Goal: Information Seeking & Learning: Check status

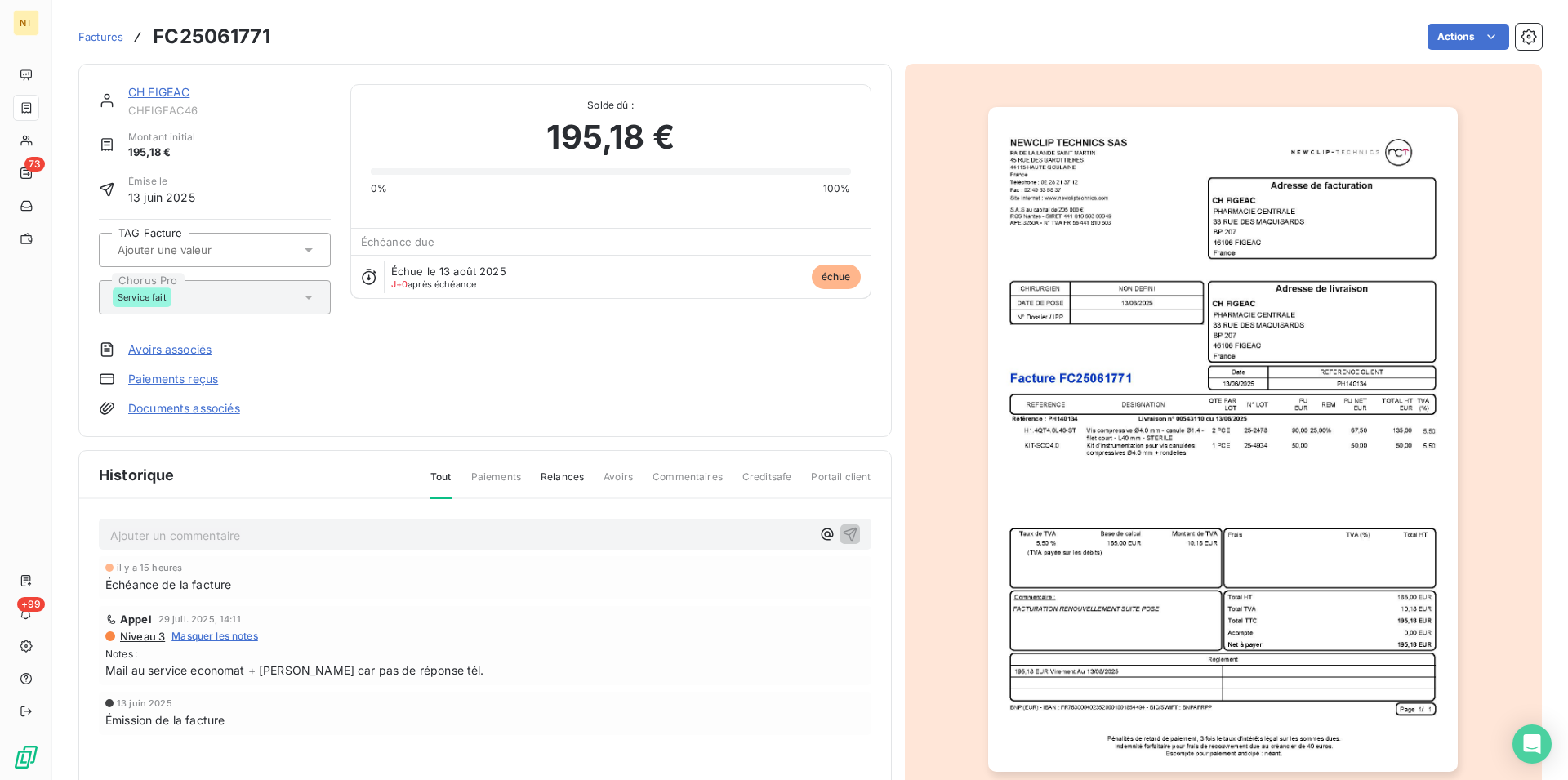
click at [149, 91] on link "CH FIGEAC" at bounding box center [159, 92] width 62 height 14
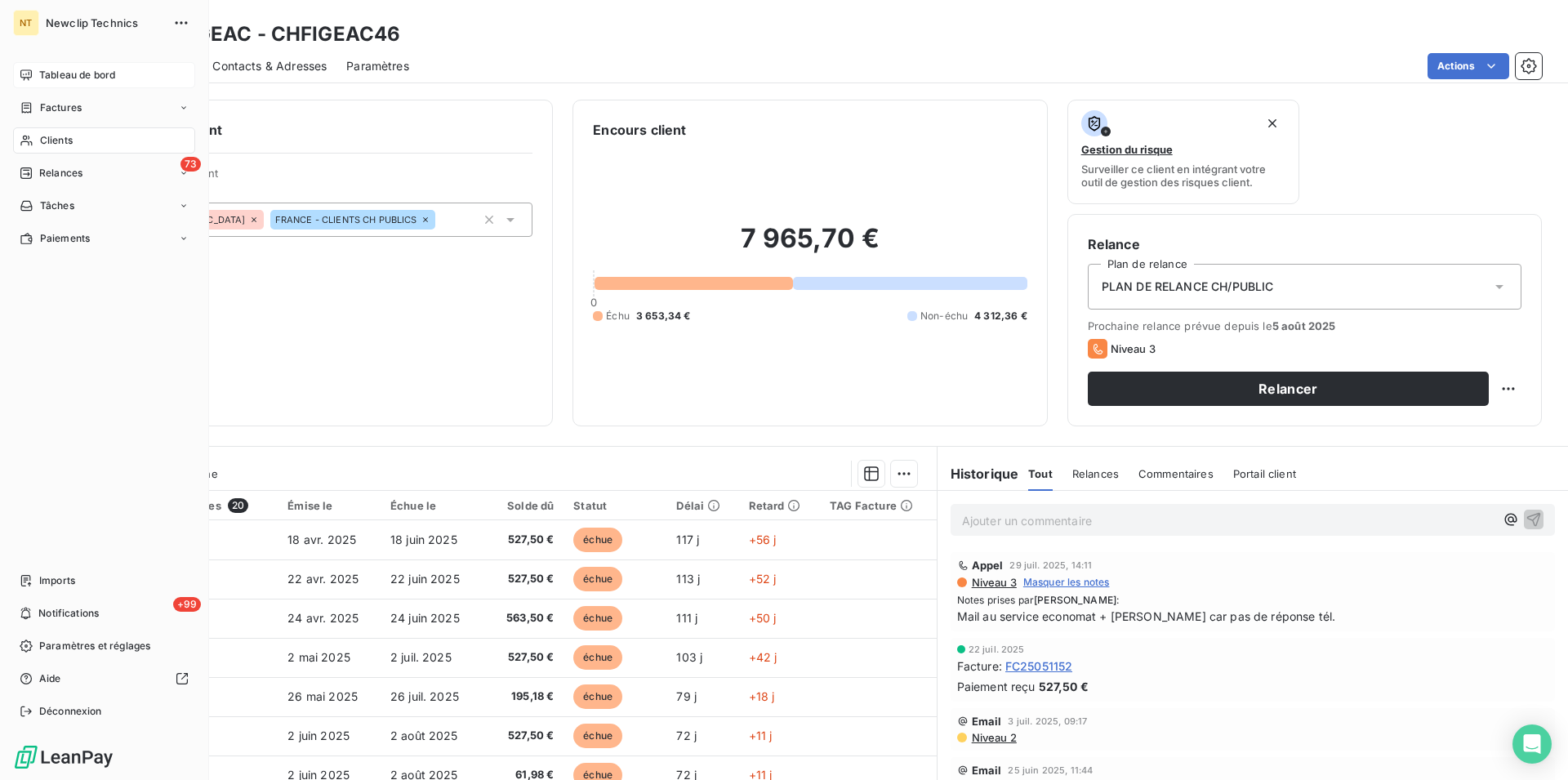
click at [70, 76] on span "Tableau de bord" at bounding box center [77, 75] width 76 height 15
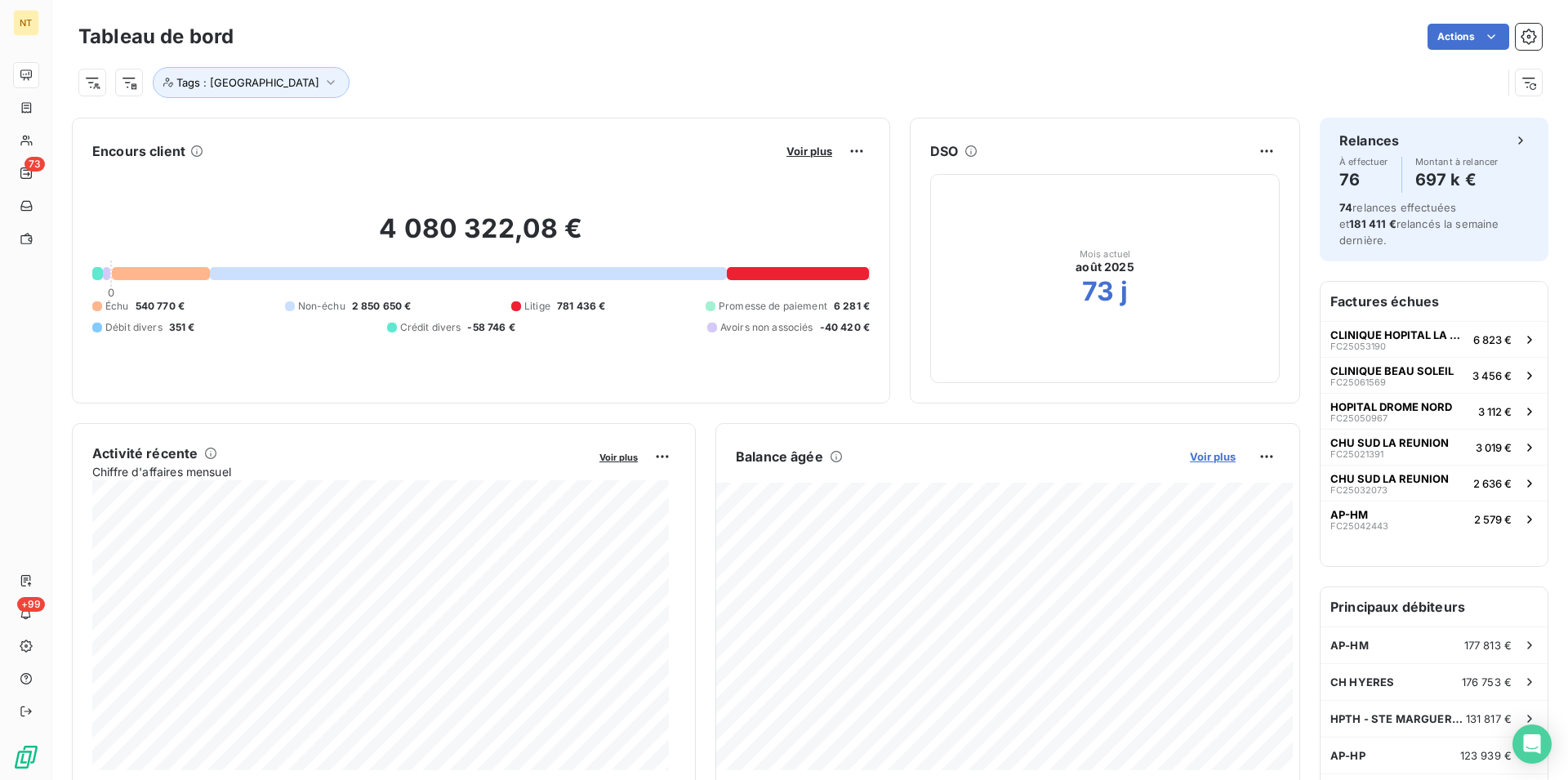
click at [1193, 458] on span "Voir plus" at bounding box center [1213, 456] width 46 height 13
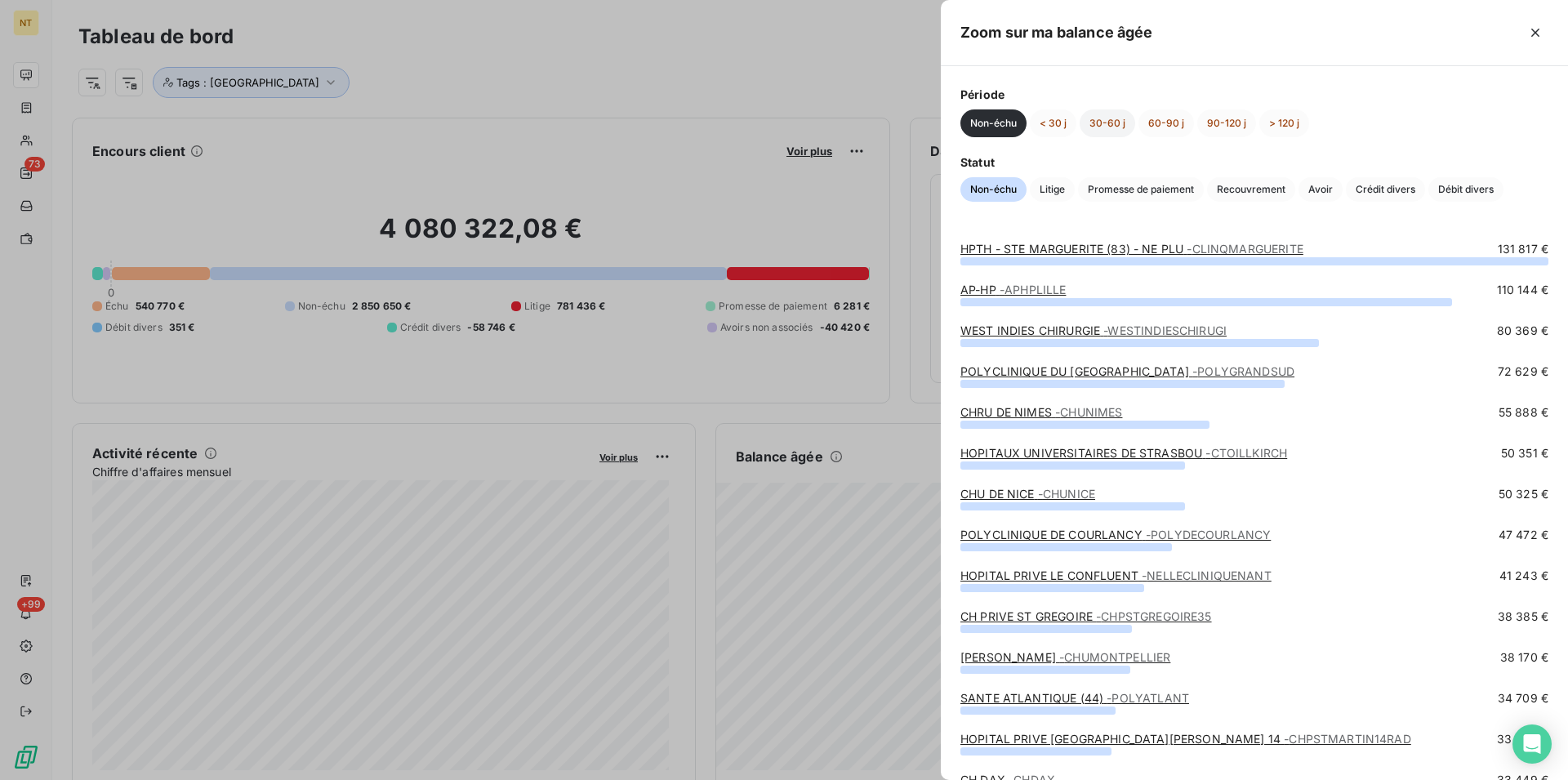
click at [1117, 123] on button "30-60 j" at bounding box center [1107, 123] width 55 height 28
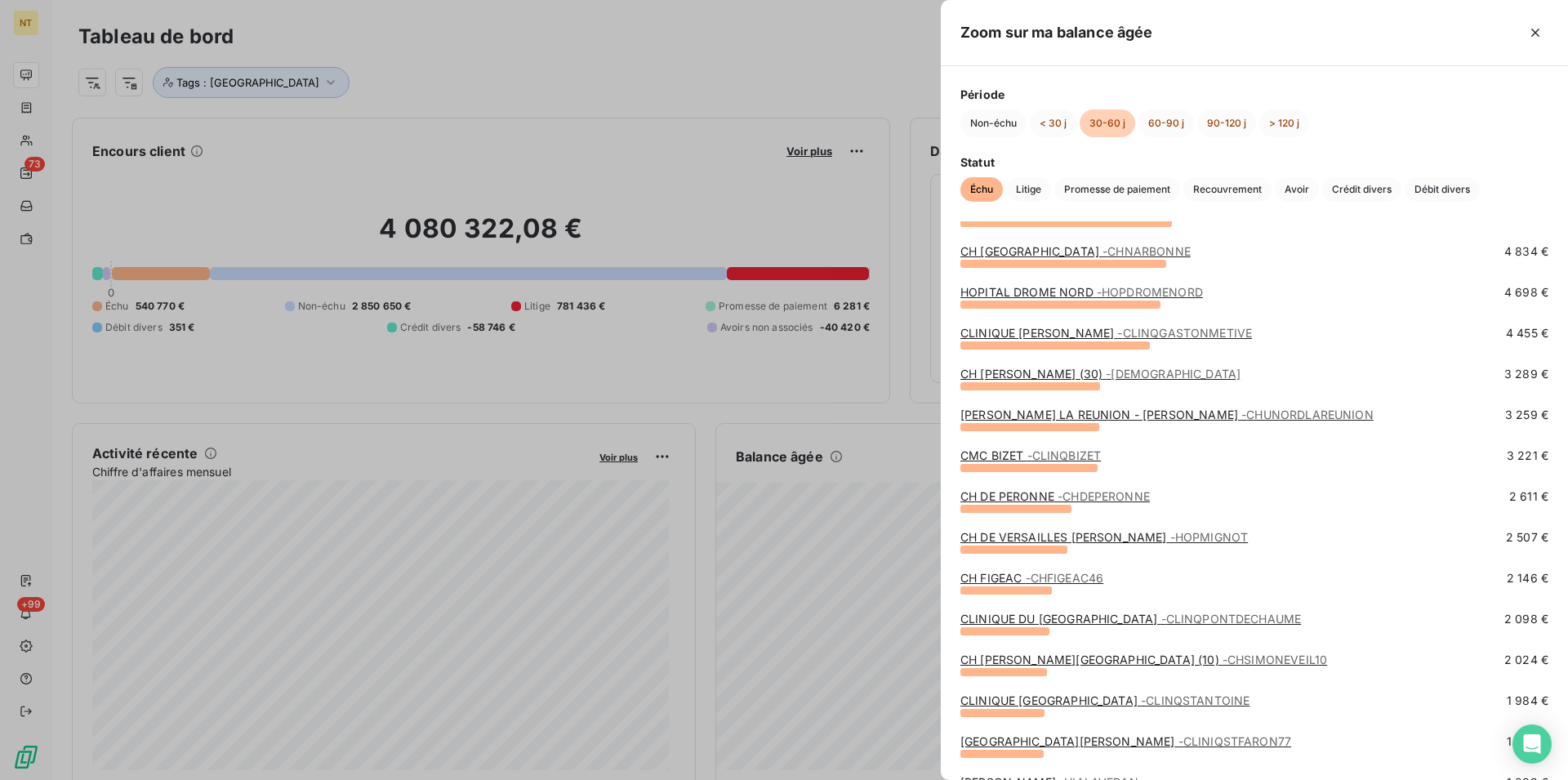
scroll to position [334, 0]
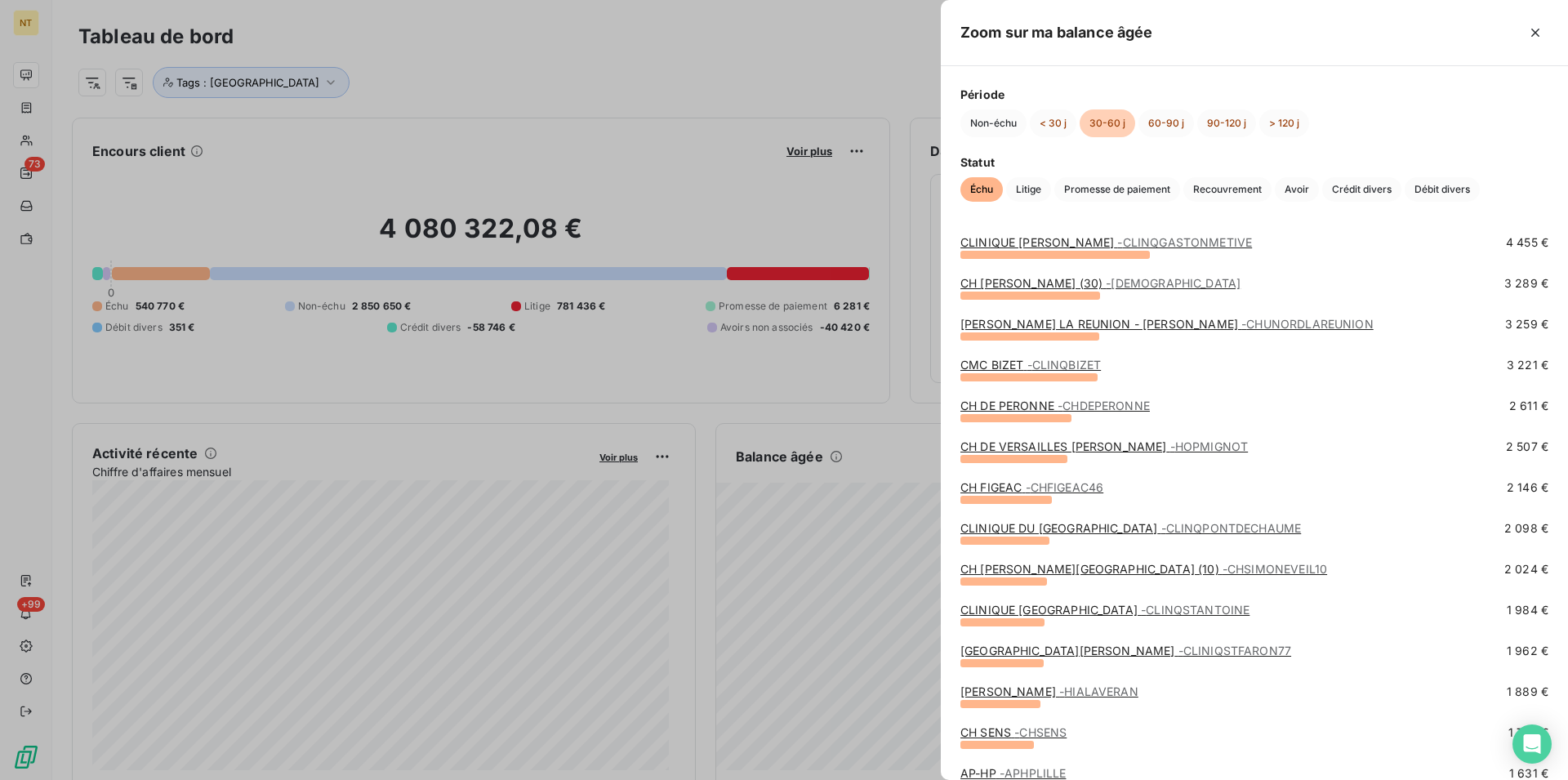
click at [1015, 566] on link "CH SIMONE VEIL - TROYES (10) - CHSIMONEVEIL10" at bounding box center [1144, 569] width 367 height 14
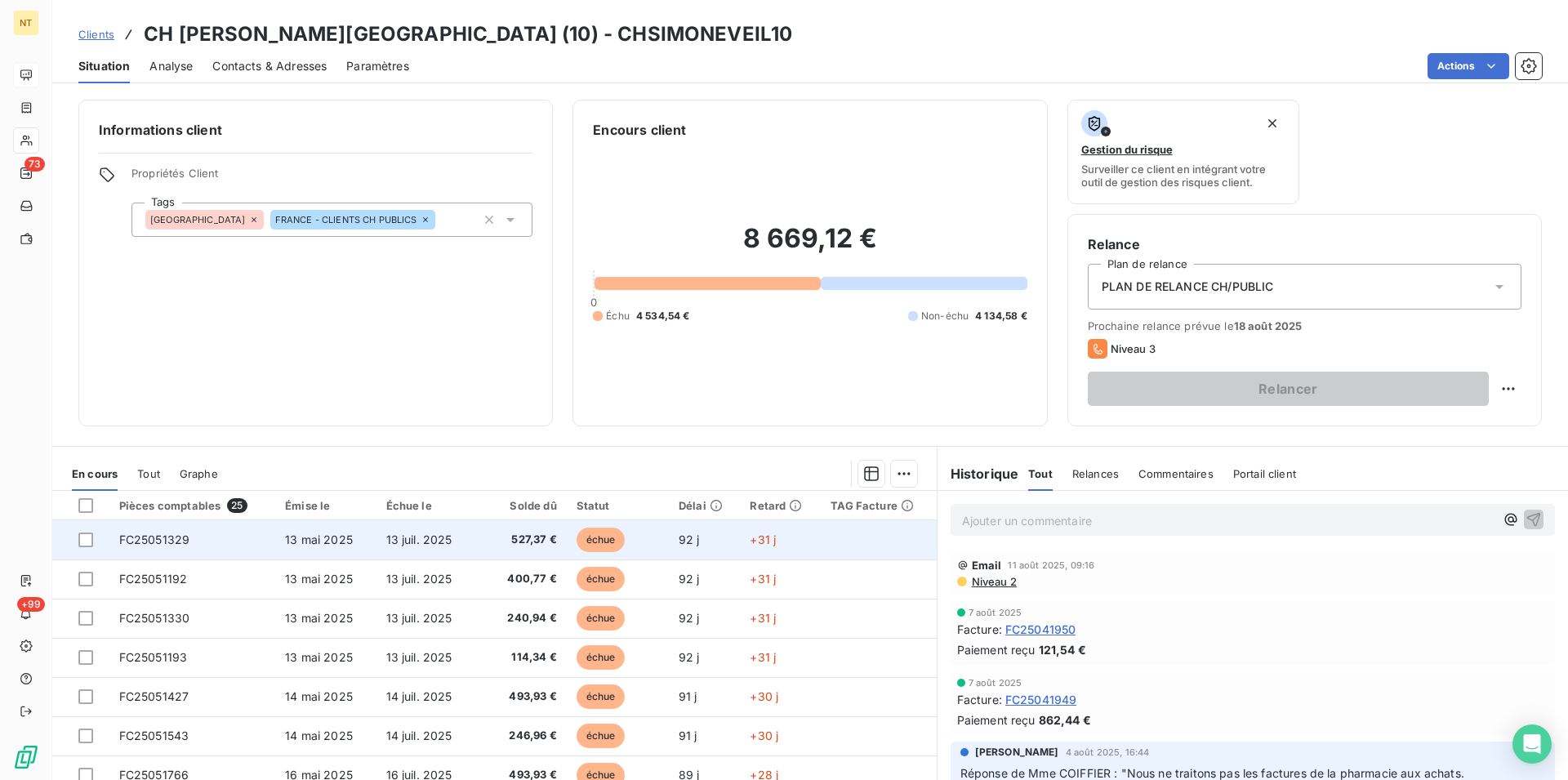
click at [147, 541] on span "FC25051329" at bounding box center [154, 540] width 71 height 14
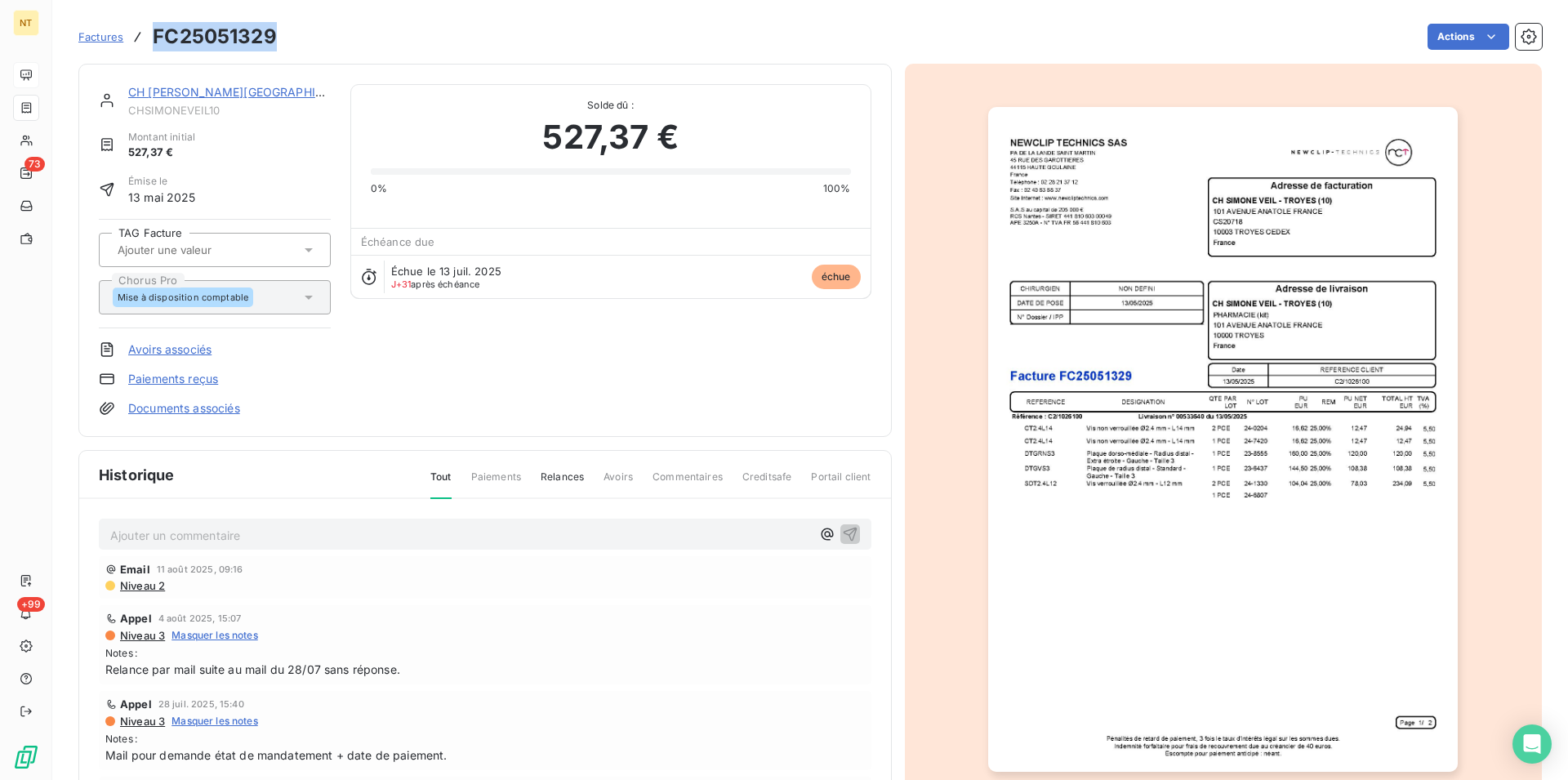
drag, startPoint x: 153, startPoint y: 31, endPoint x: 307, endPoint y: 35, distance: 154.1
click at [307, 35] on div "Factures FC25051329 Actions" at bounding box center [810, 36] width 1464 height 34
copy h3 "FC25051329"
click at [191, 93] on link "CH SIMONE VEIL - TROYES (10)" at bounding box center [258, 92] width 259 height 14
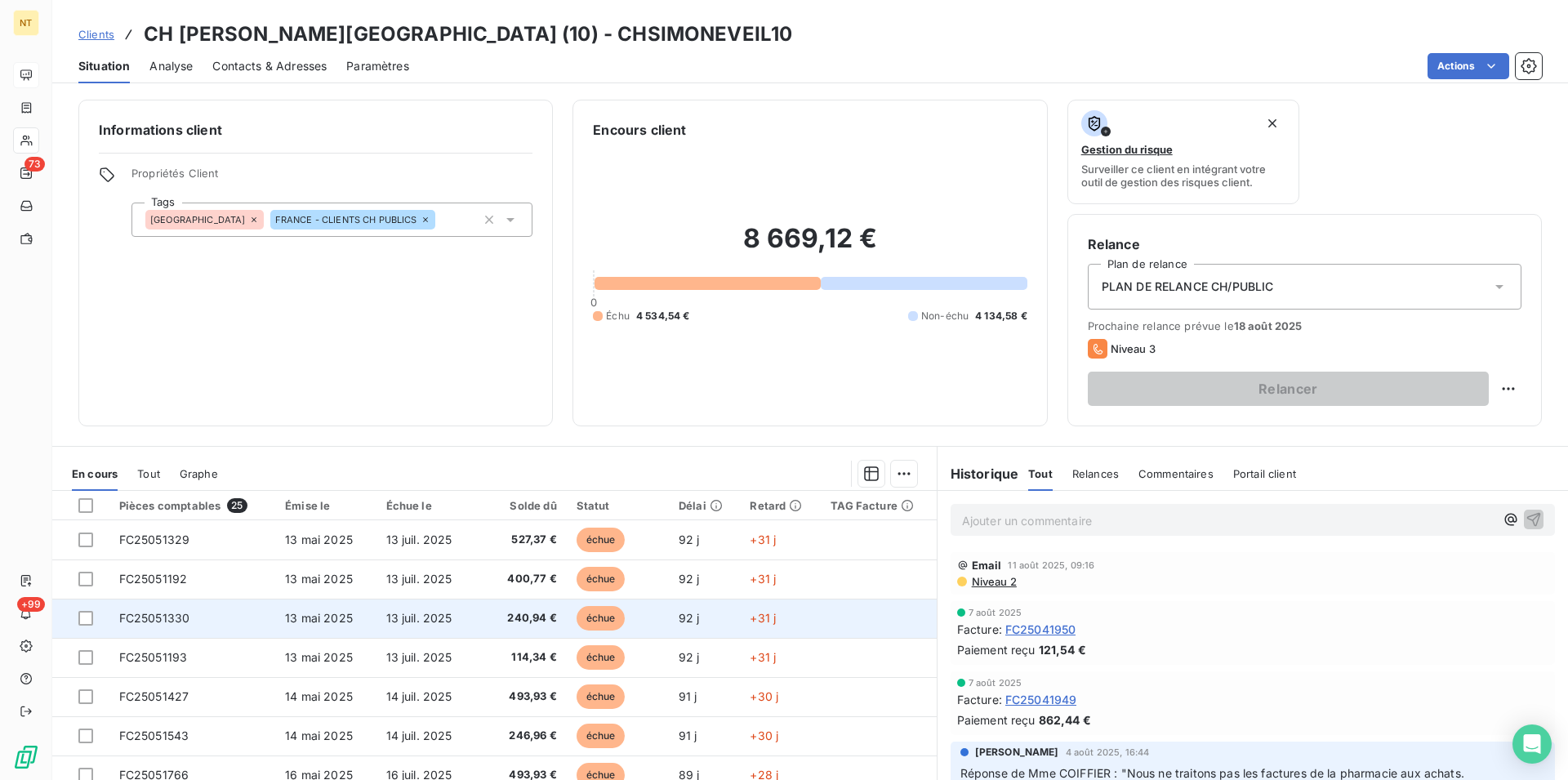
click at [164, 620] on span "FC25051330" at bounding box center [154, 618] width 71 height 14
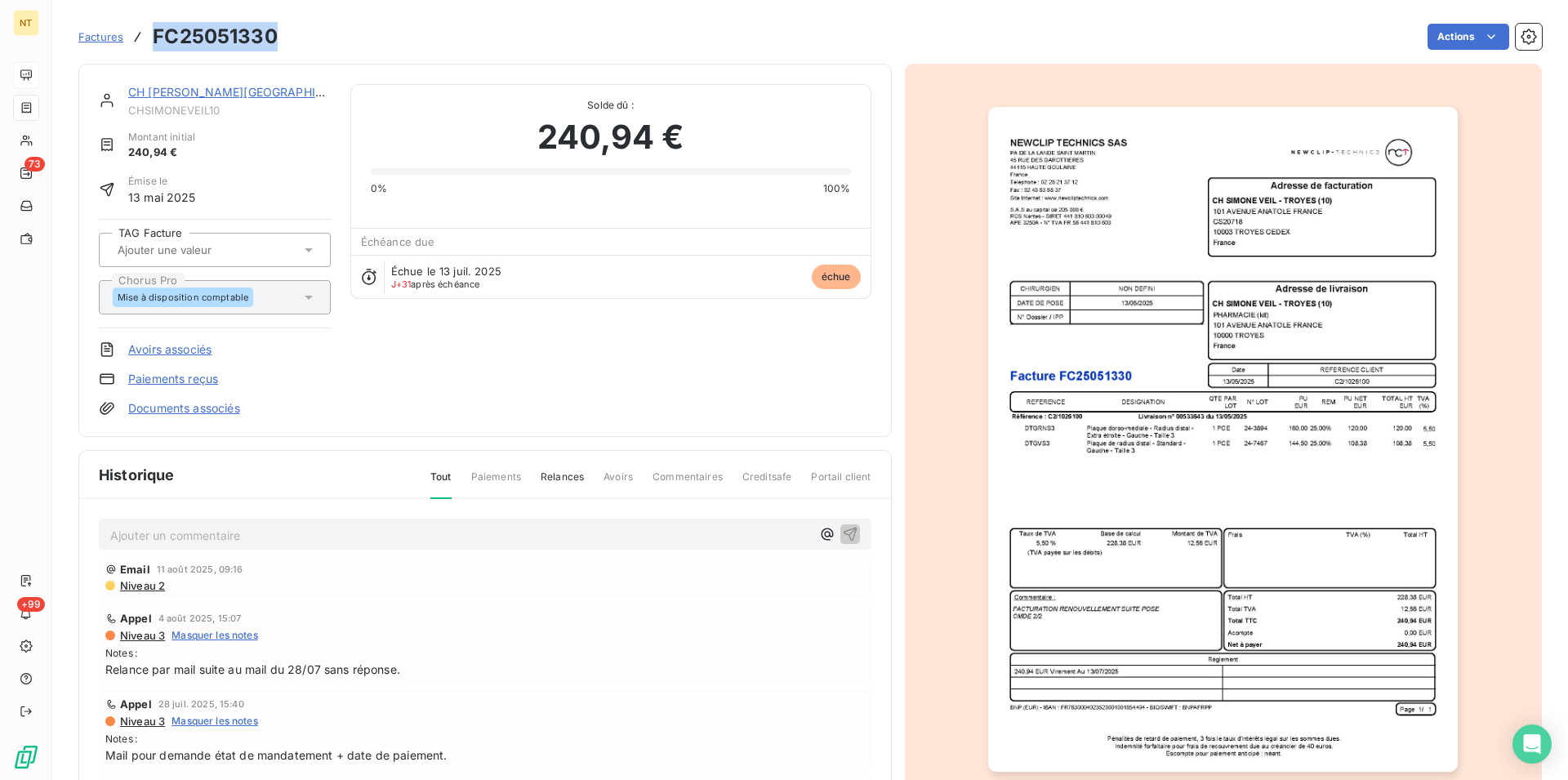
drag, startPoint x: 152, startPoint y: 33, endPoint x: 286, endPoint y: 39, distance: 134.1
click at [286, 39] on div "Factures FC25051330 Actions" at bounding box center [810, 36] width 1464 height 34
copy h3 "FC25051330"
click at [192, 92] on link "CH SIMONE VEIL - TROYES (10)" at bounding box center [258, 92] width 259 height 14
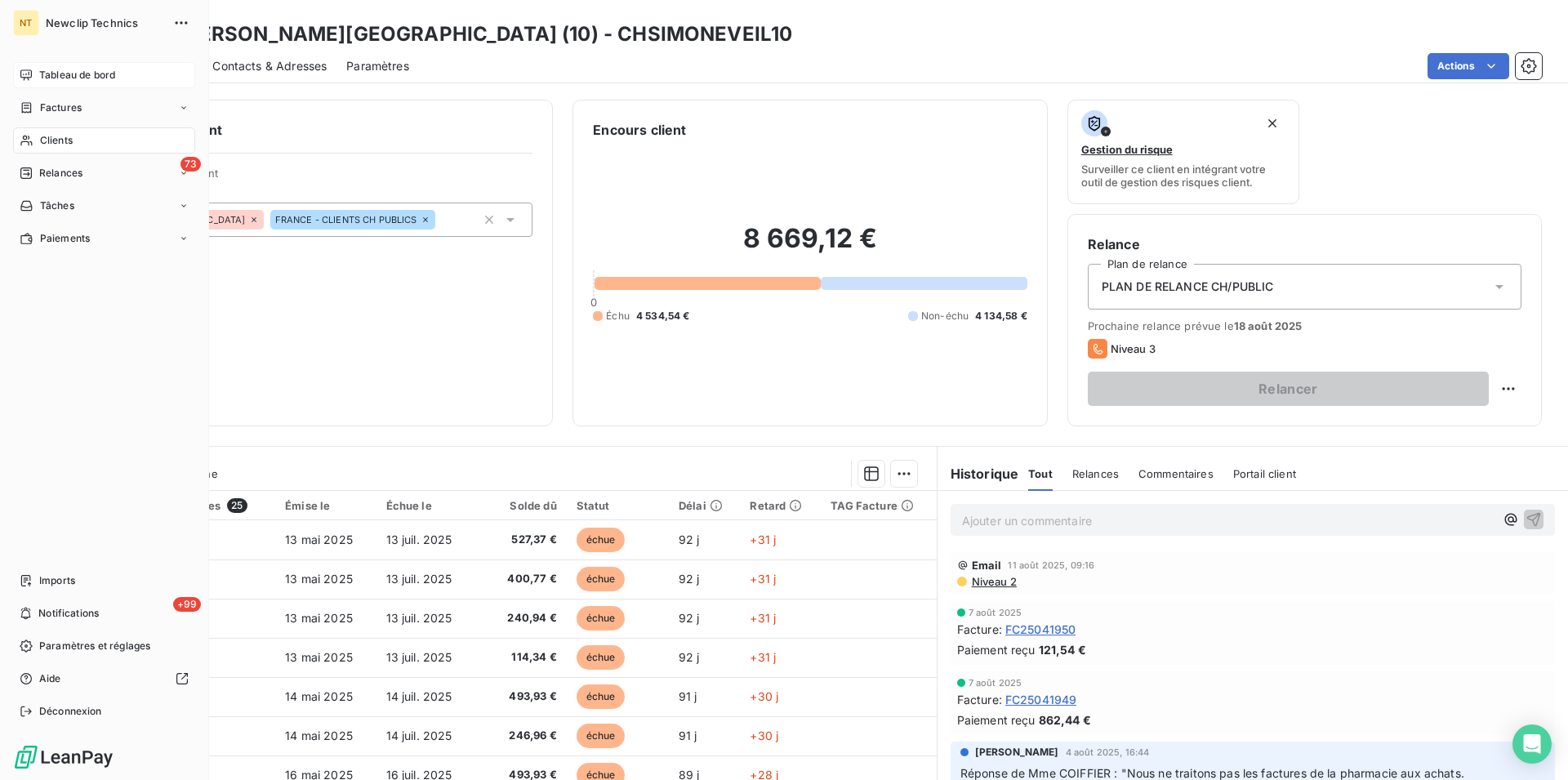
click at [48, 72] on span "Tableau de bord" at bounding box center [77, 75] width 76 height 15
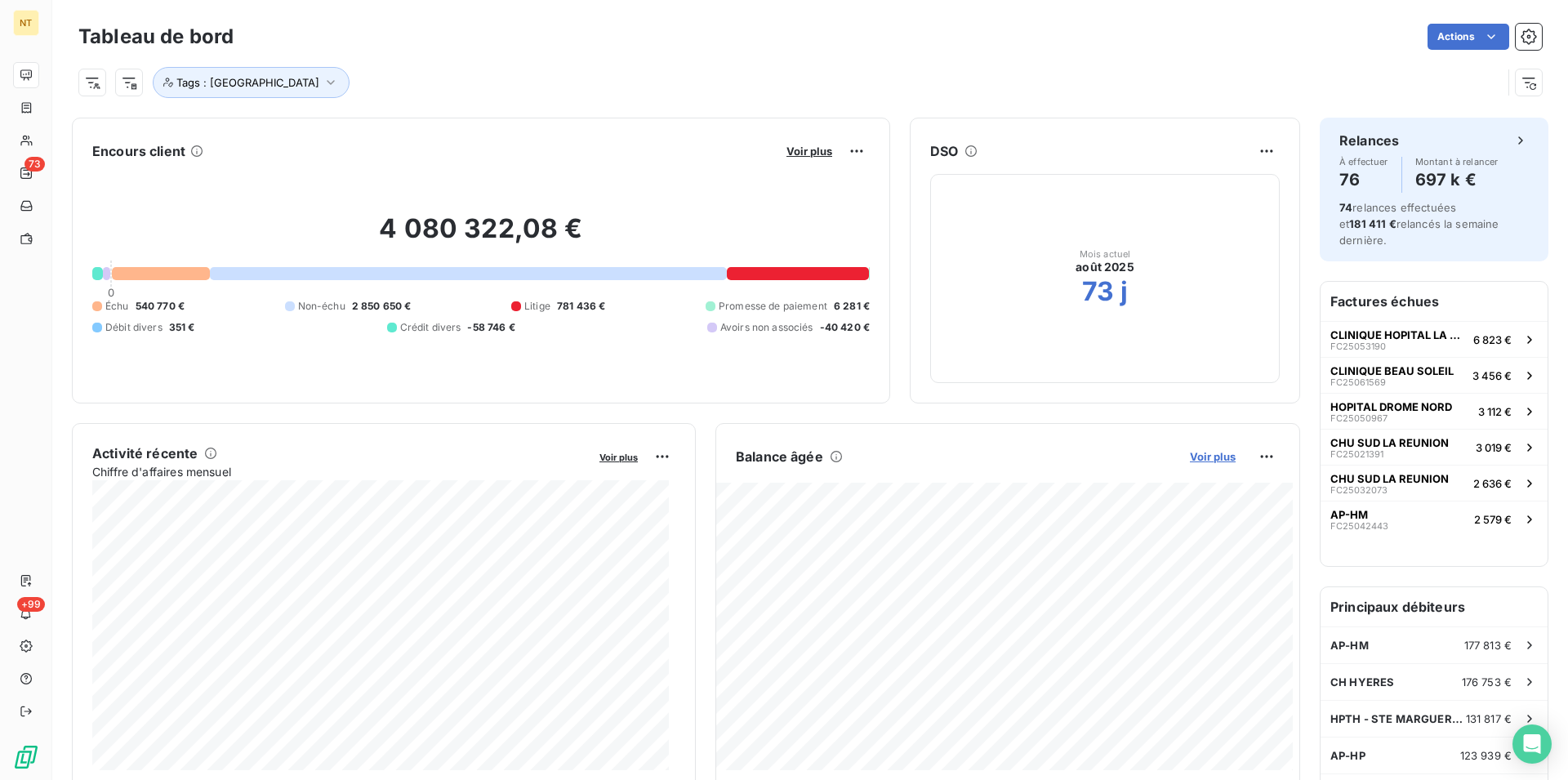
click at [1201, 459] on span "Voir plus" at bounding box center [1213, 456] width 46 height 13
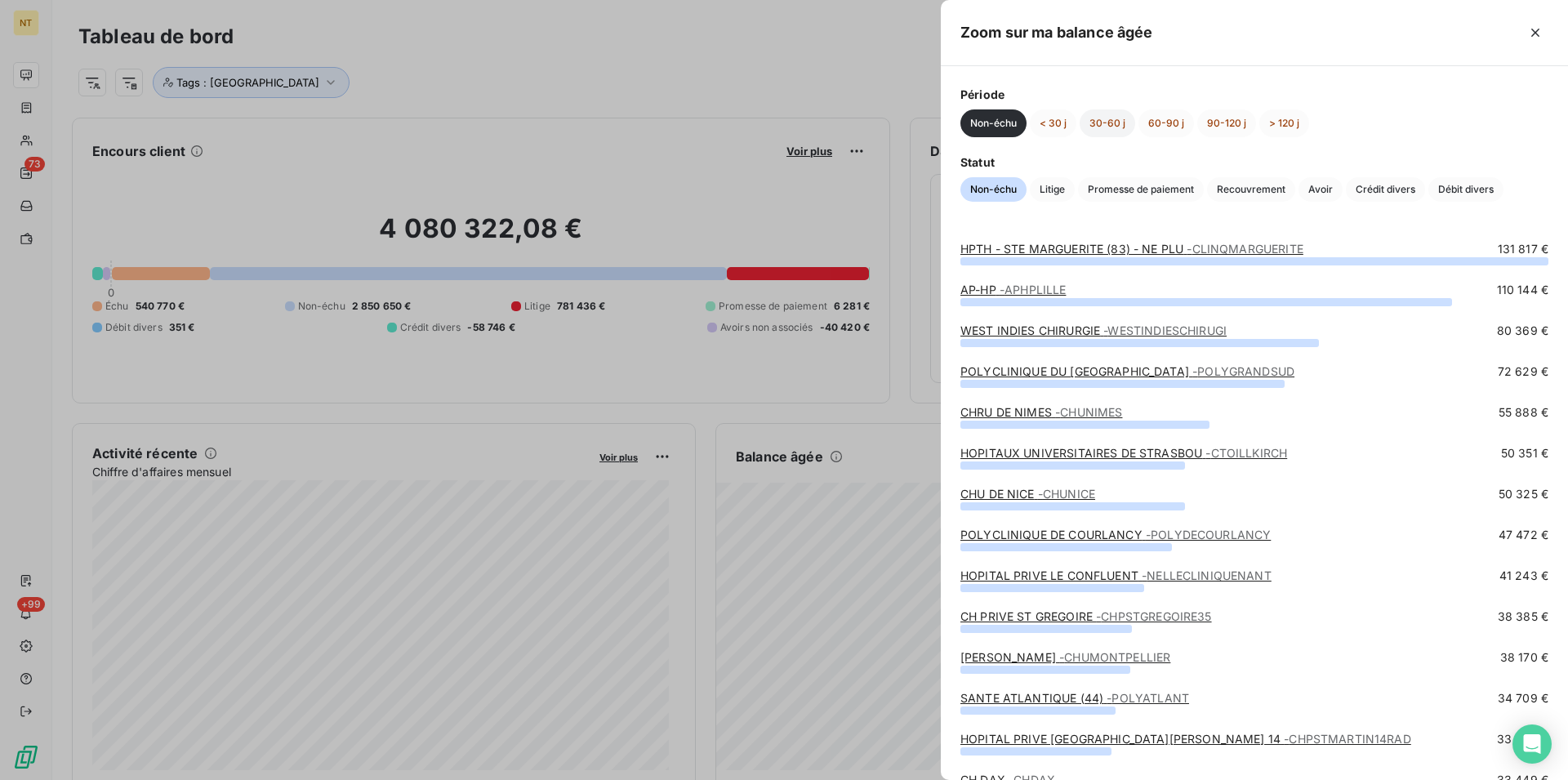
click at [1097, 122] on button "30-60 j" at bounding box center [1107, 123] width 55 height 28
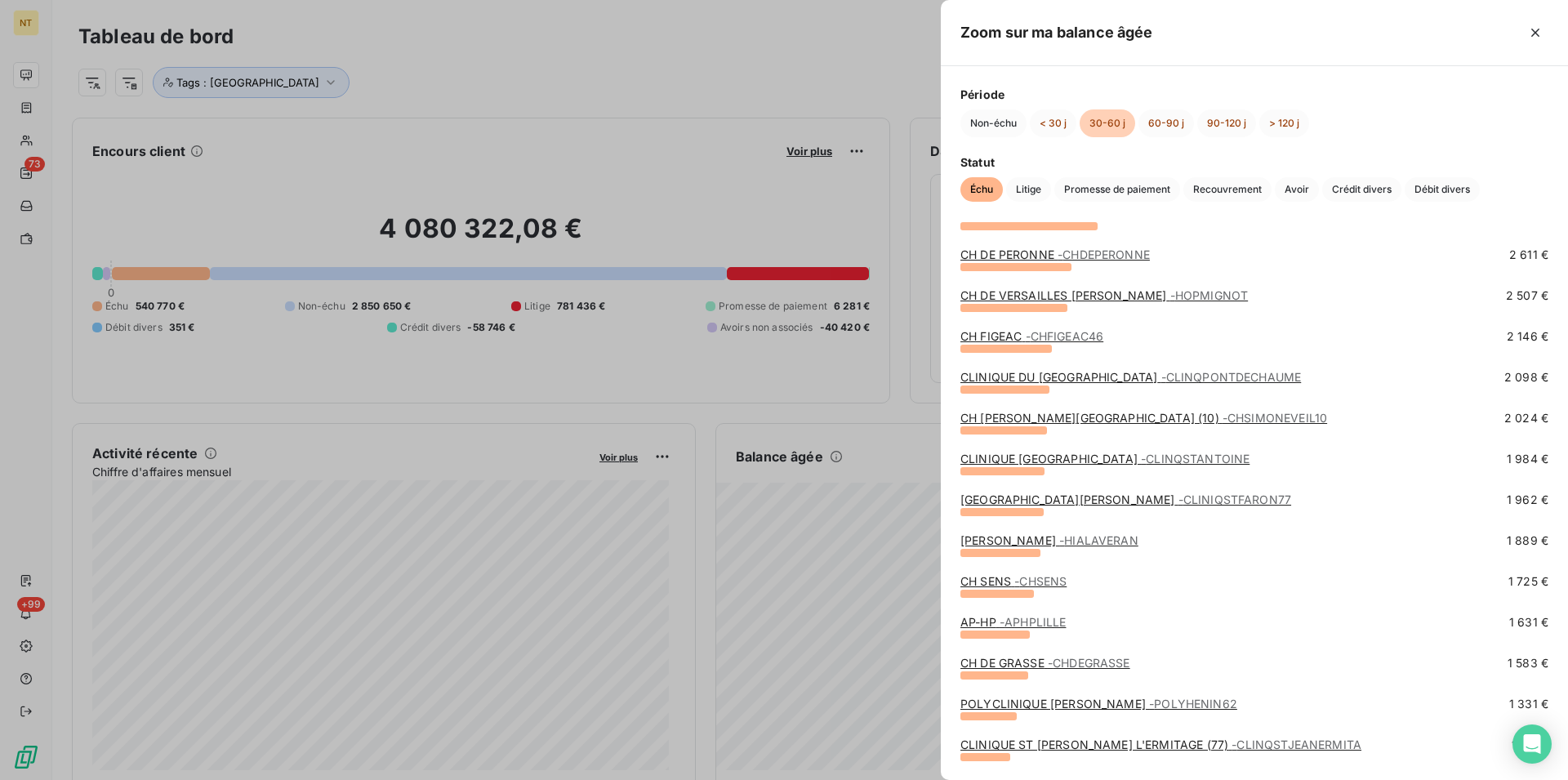
scroll to position [583, 0]
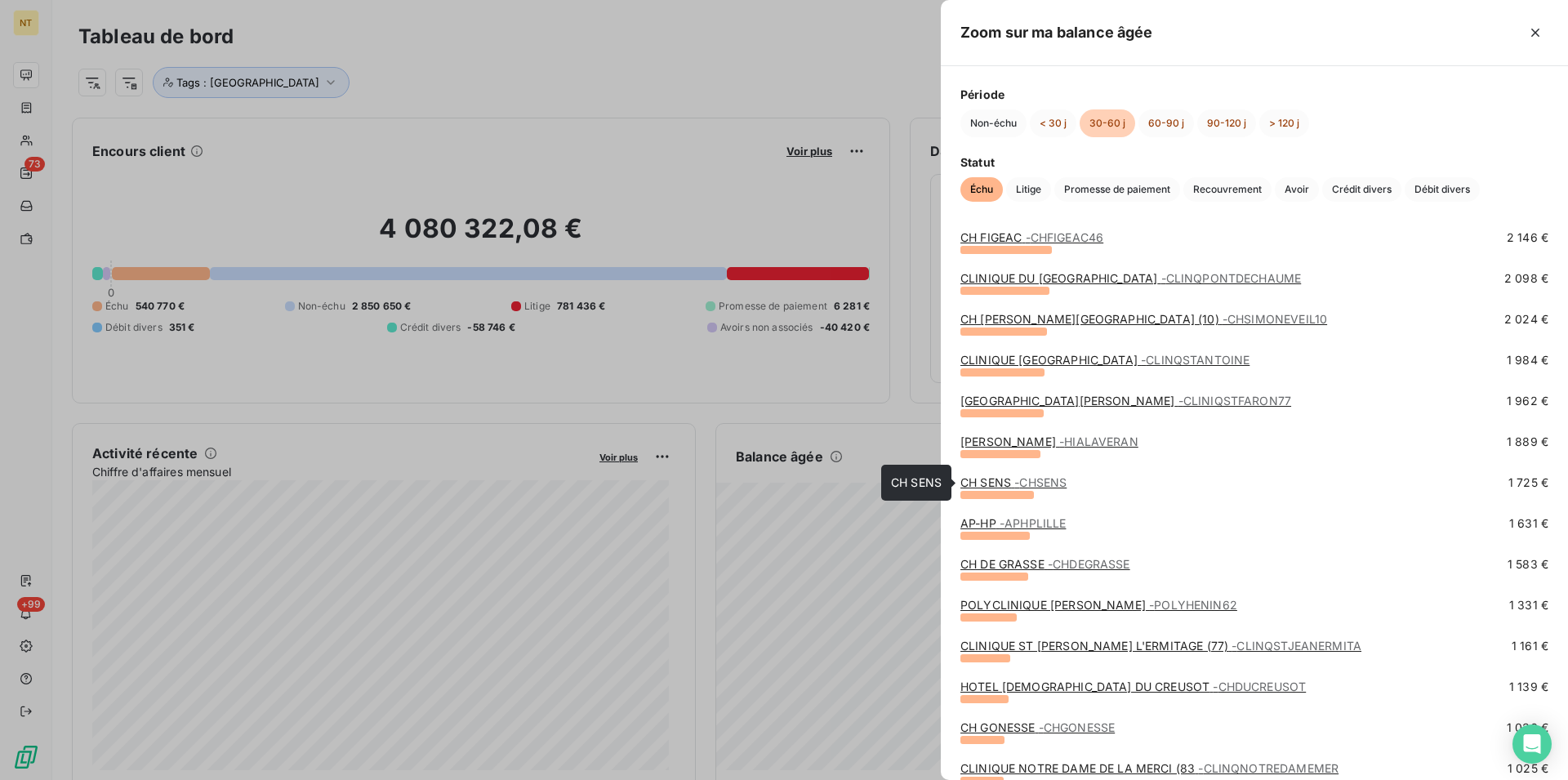
click at [1000, 485] on link "CH SENS - CHSENS" at bounding box center [1013, 482] width 107 height 14
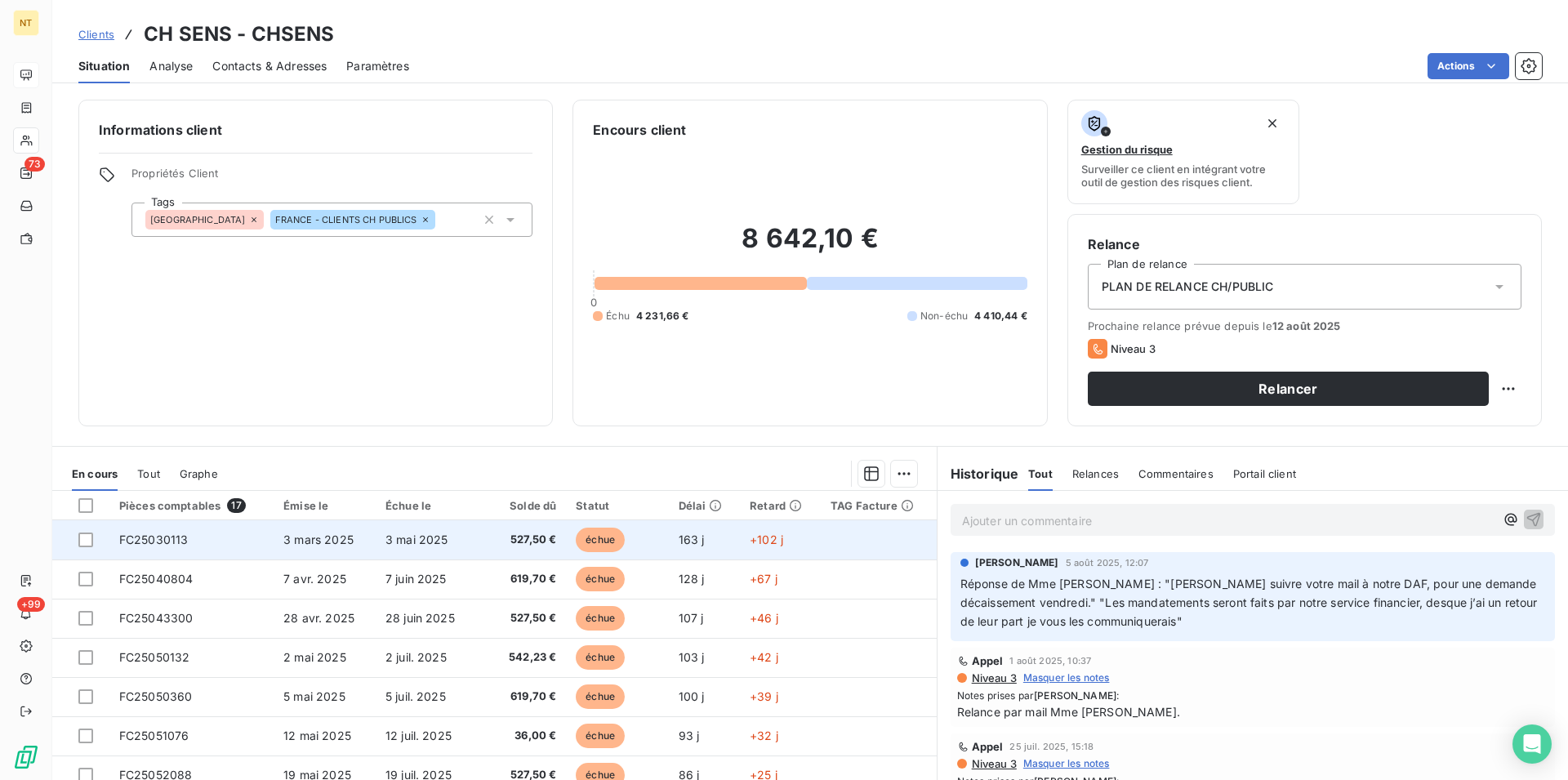
click at [159, 526] on td "FC25030113" at bounding box center [191, 540] width 164 height 40
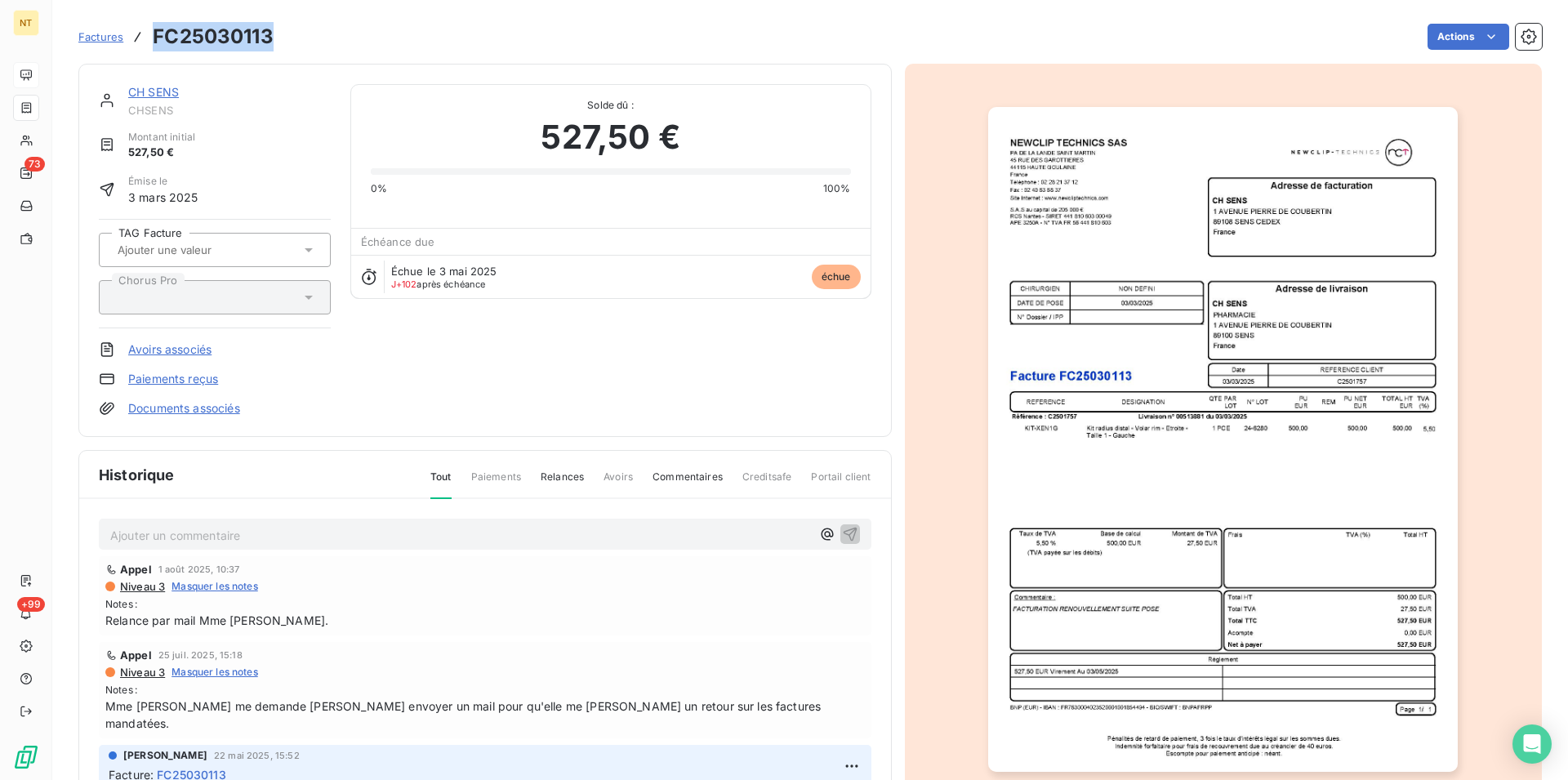
drag, startPoint x: 155, startPoint y: 32, endPoint x: 276, endPoint y: 39, distance: 121.2
click at [276, 39] on div "Factures FC25030113 Actions" at bounding box center [810, 36] width 1464 height 34
copy h3 "FC25030113"
click at [152, 92] on link "CH SENS" at bounding box center [154, 92] width 51 height 14
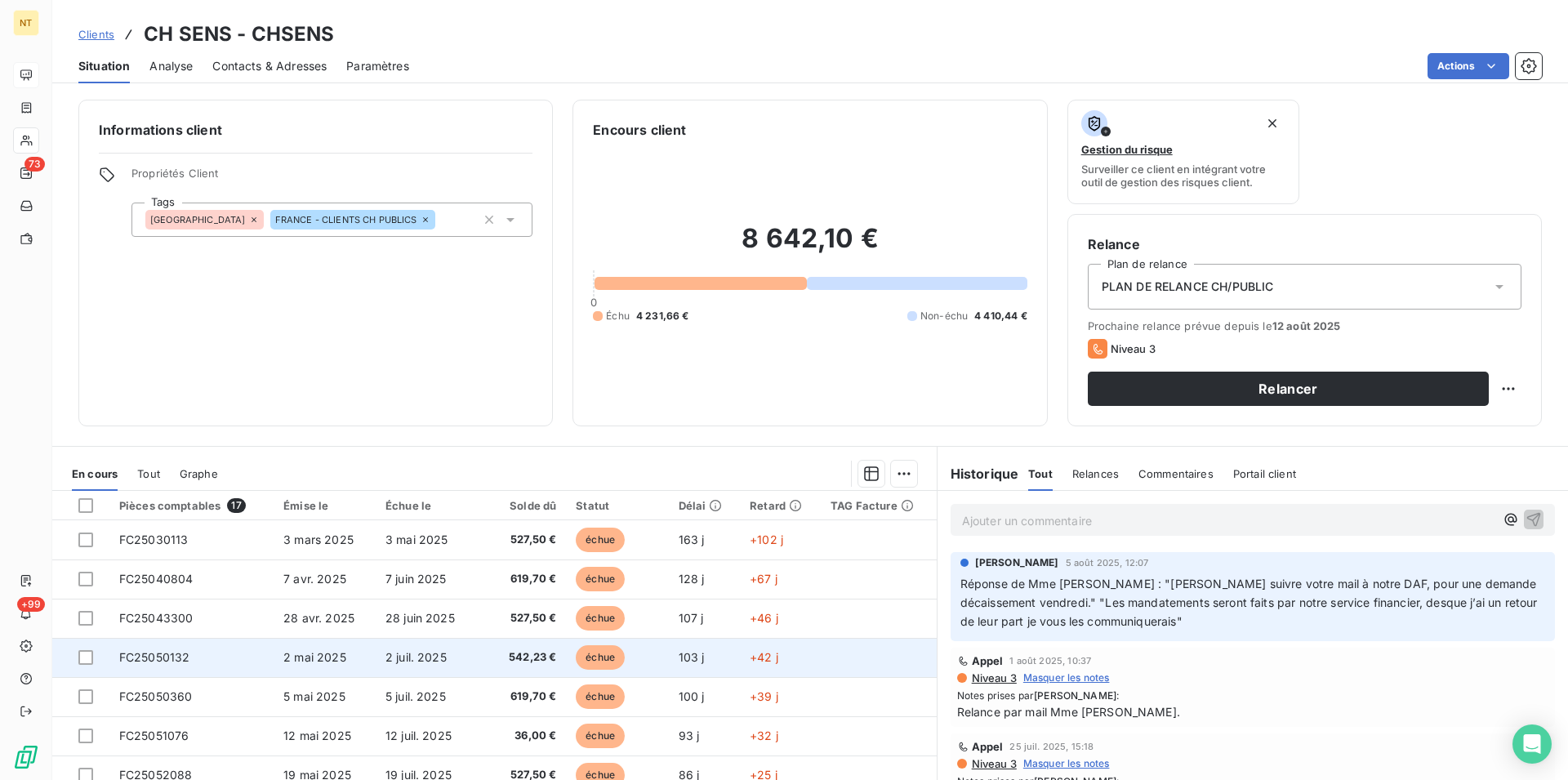
click at [181, 656] on span "FC25050132" at bounding box center [154, 657] width 71 height 14
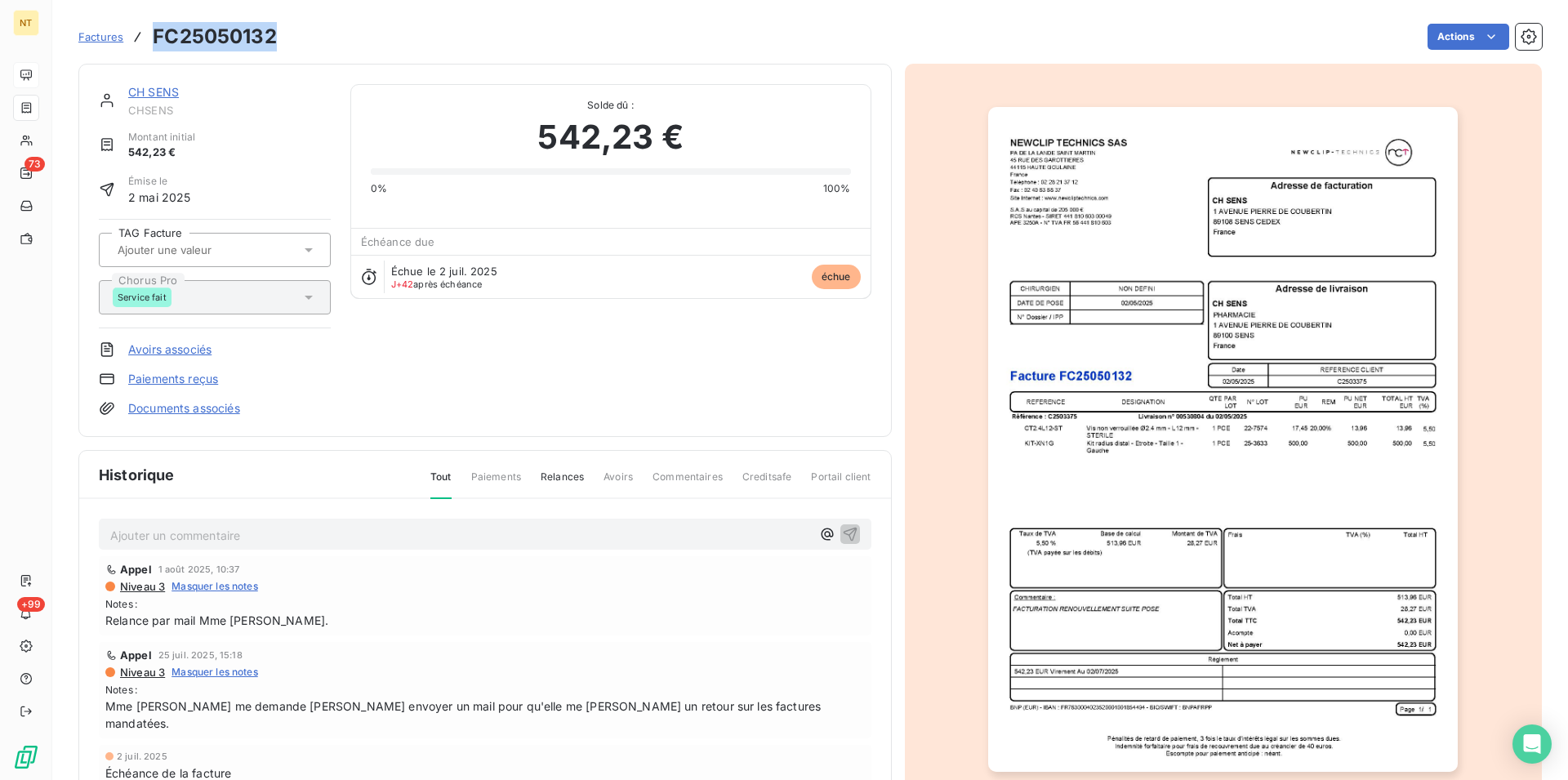
drag, startPoint x: 152, startPoint y: 33, endPoint x: 282, endPoint y: 41, distance: 130.2
click at [282, 41] on div "Factures FC25050132 Actions" at bounding box center [810, 36] width 1464 height 34
copy h3 "FC25050132"
click at [156, 99] on link "CH SENS" at bounding box center [154, 92] width 51 height 14
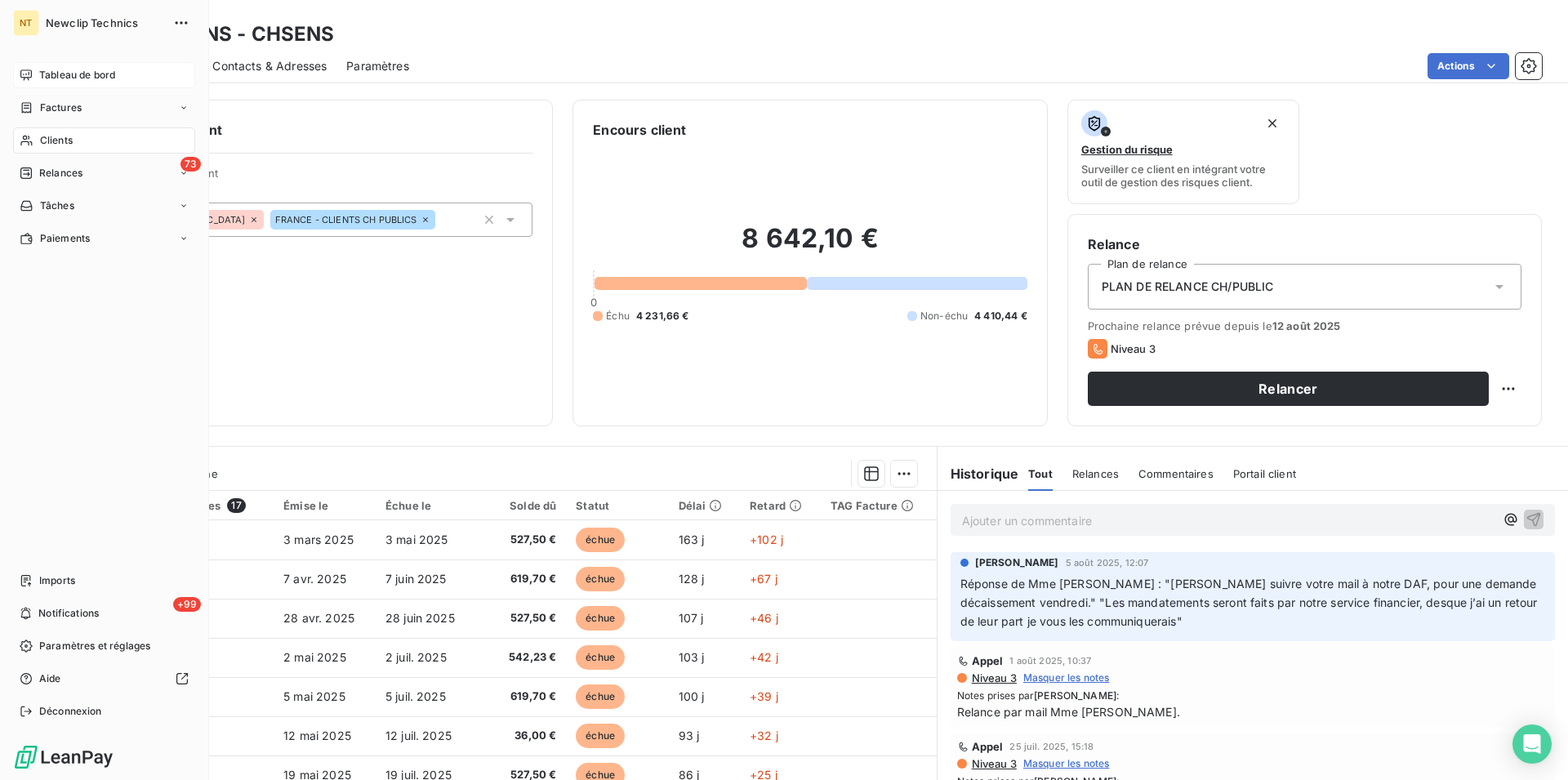
click at [67, 75] on span "Tableau de bord" at bounding box center [77, 75] width 76 height 15
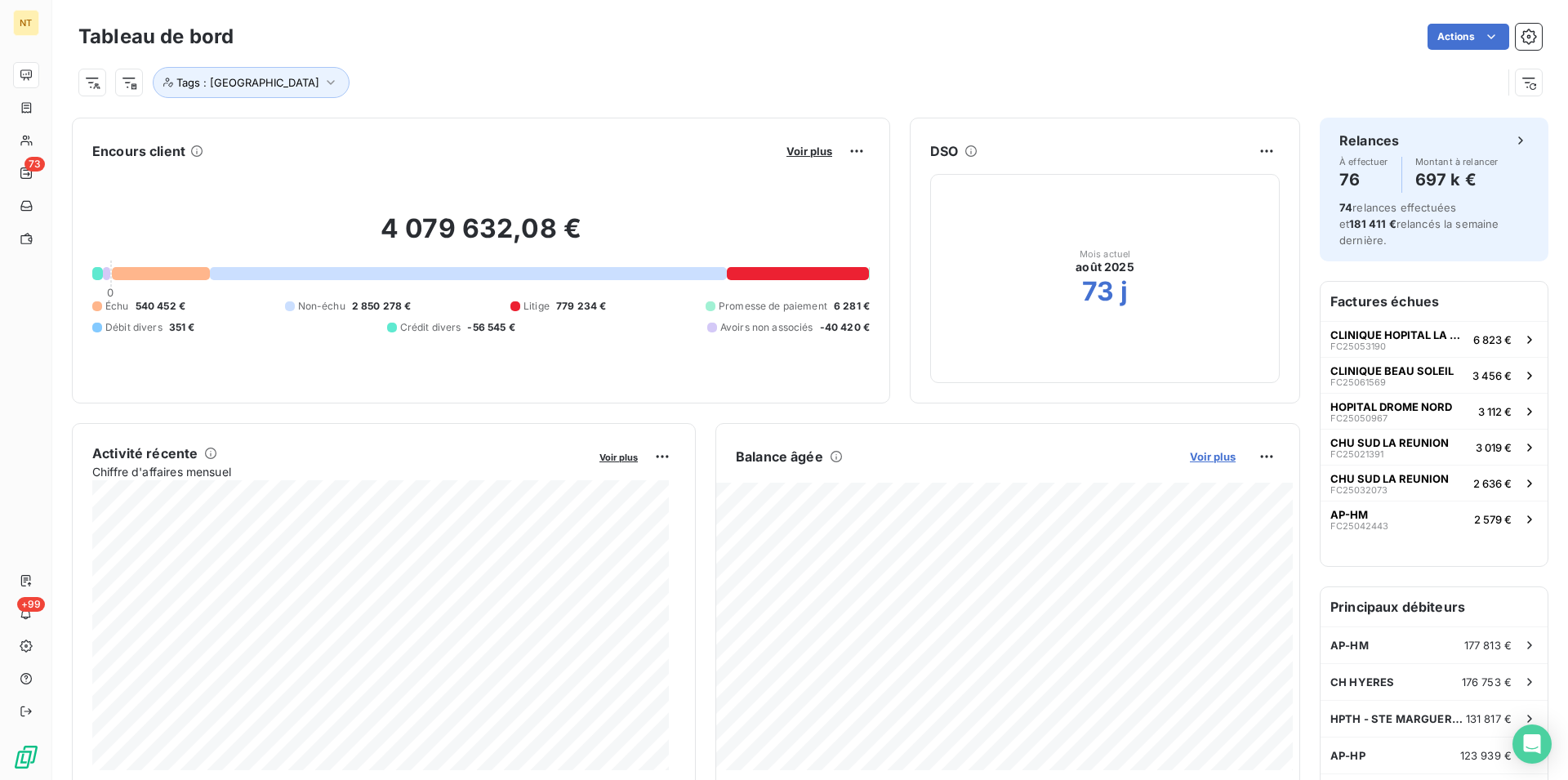
click at [1202, 458] on span "Voir plus" at bounding box center [1213, 456] width 46 height 13
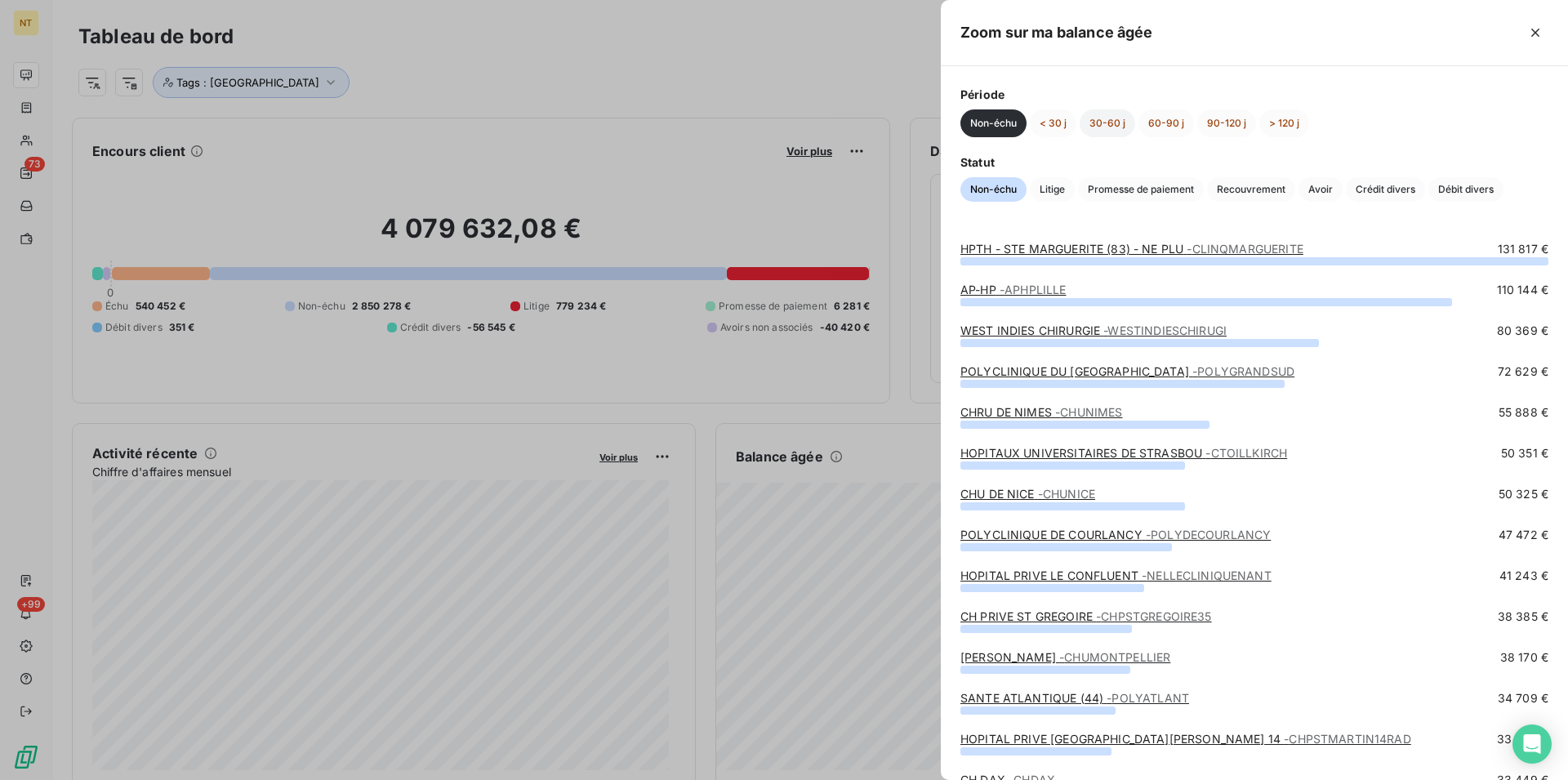
click at [1101, 116] on button "30-60 j" at bounding box center [1107, 123] width 55 height 28
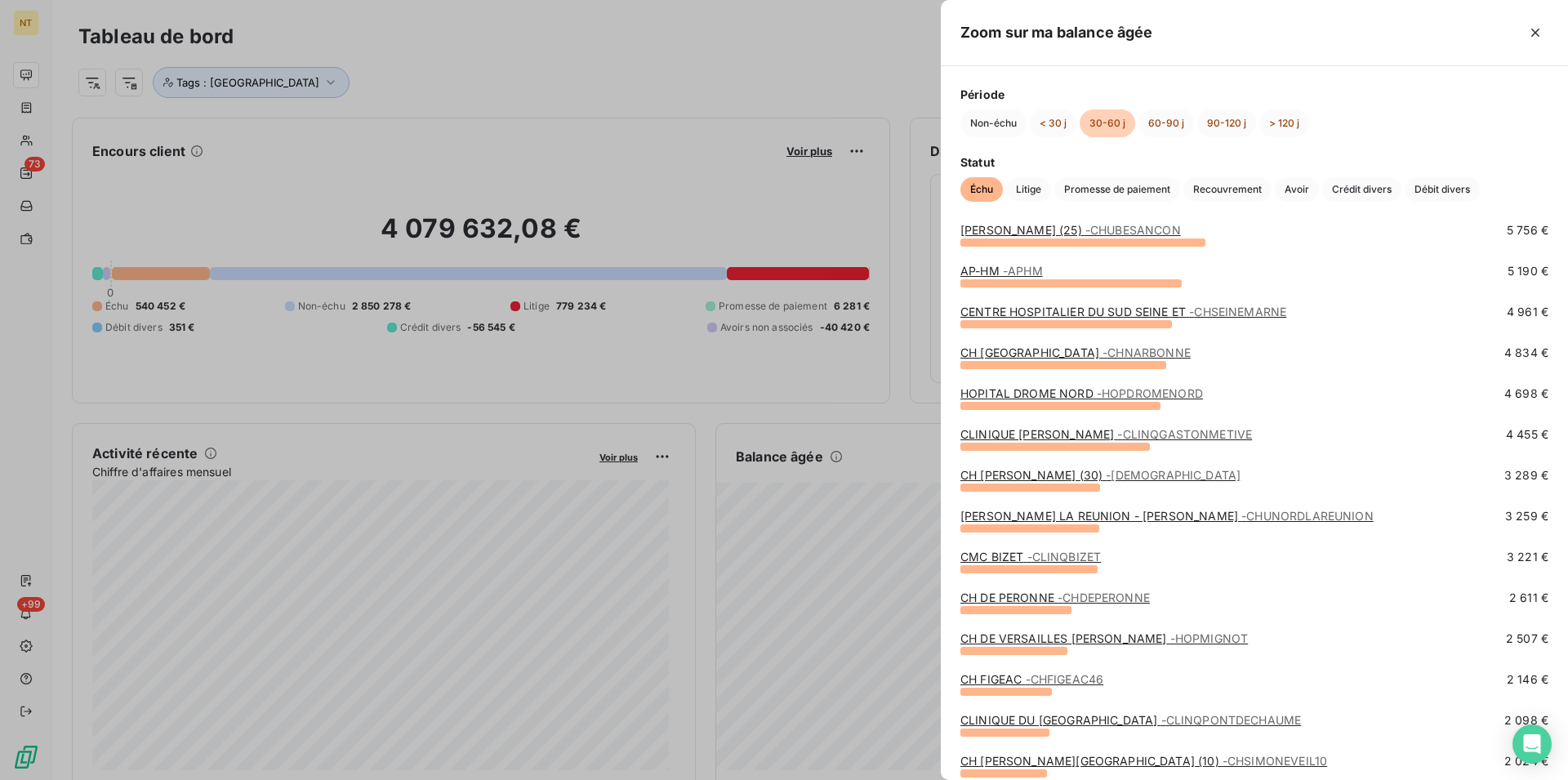
scroll to position [166, 0]
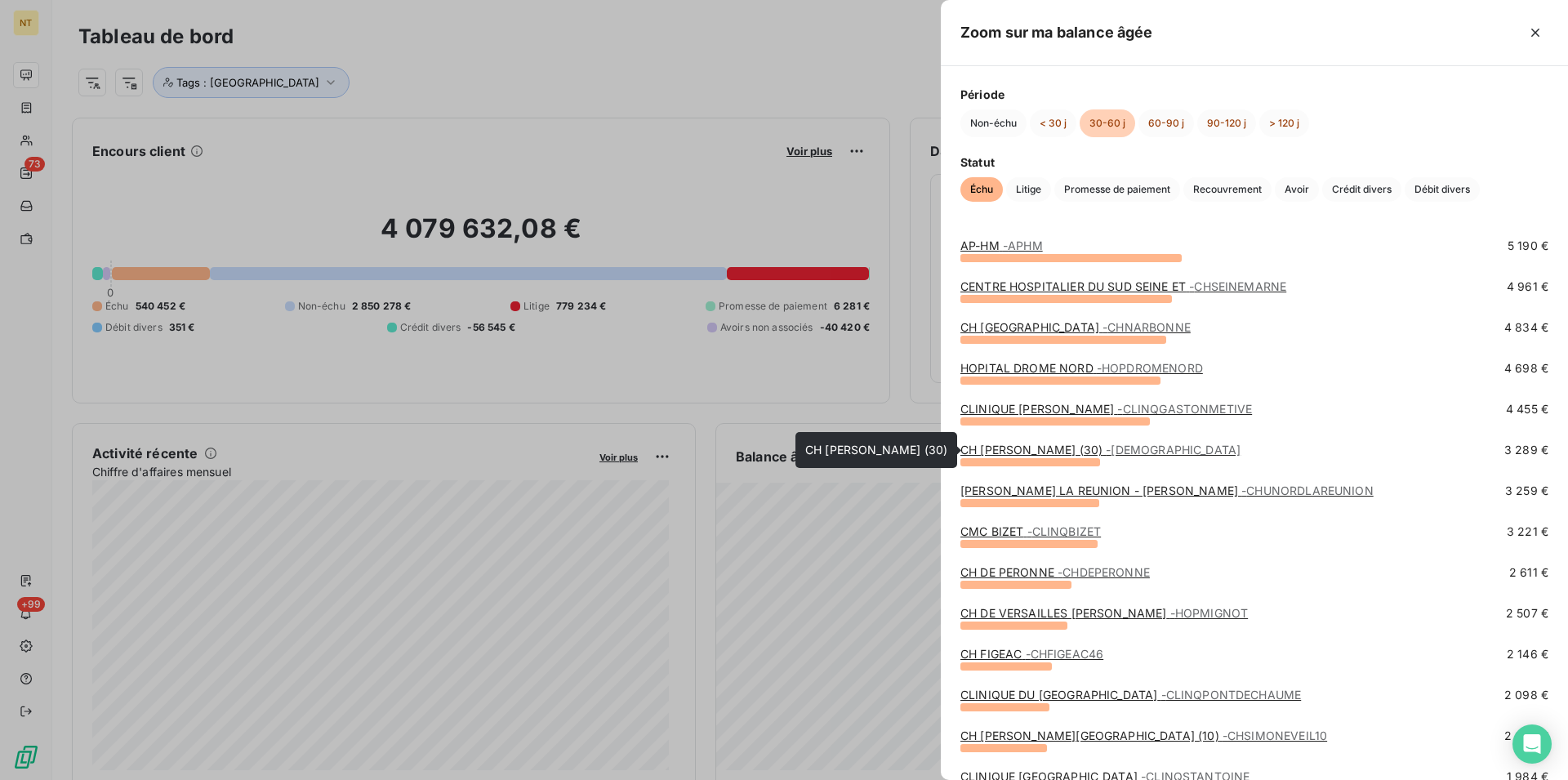
click at [1056, 453] on link "CH LOUIS PASTEUR (30) - CHLOUISPASTEUR" at bounding box center [1101, 450] width 280 height 14
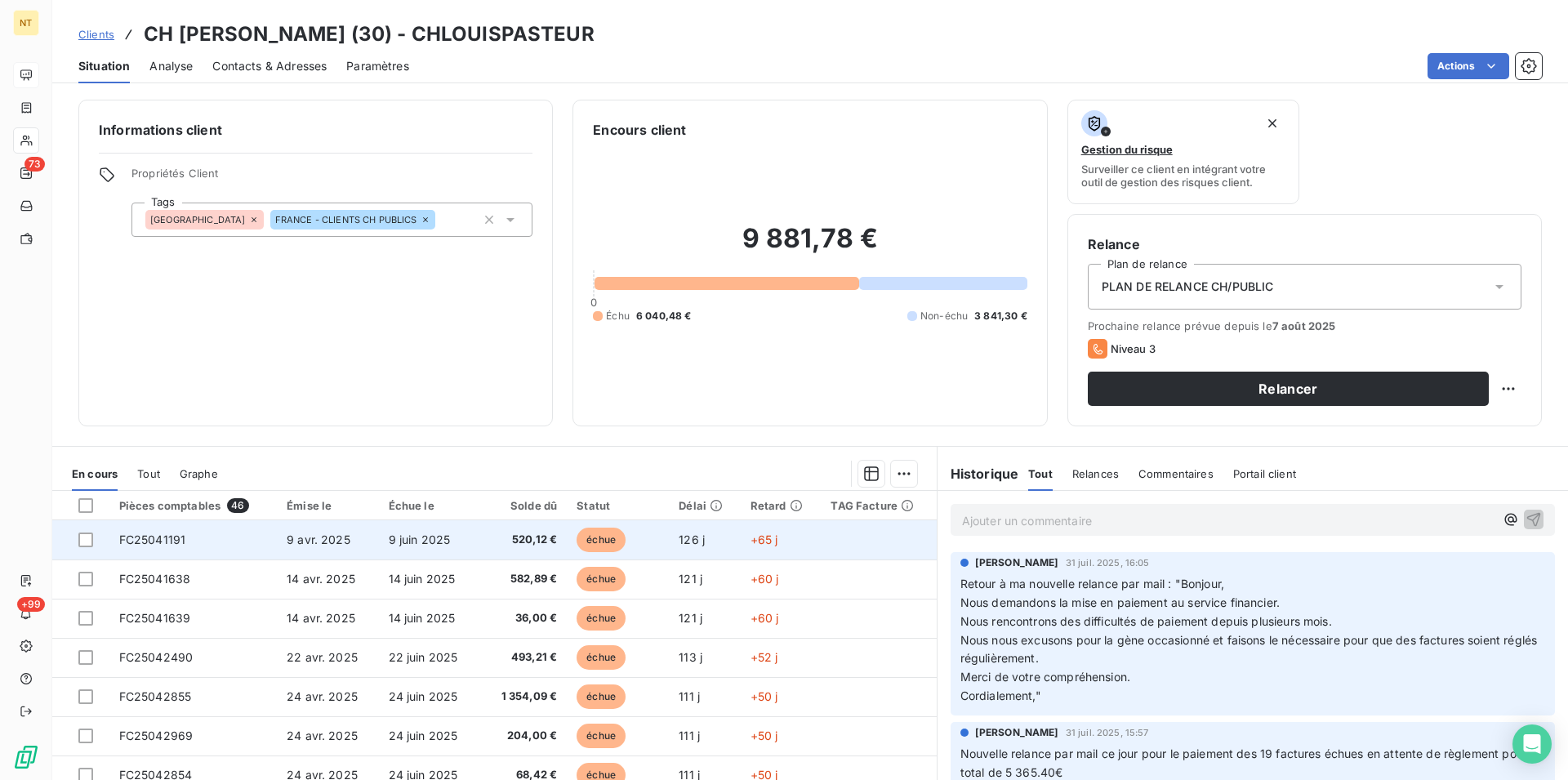
click at [163, 534] on span "FC25041191" at bounding box center [152, 540] width 67 height 14
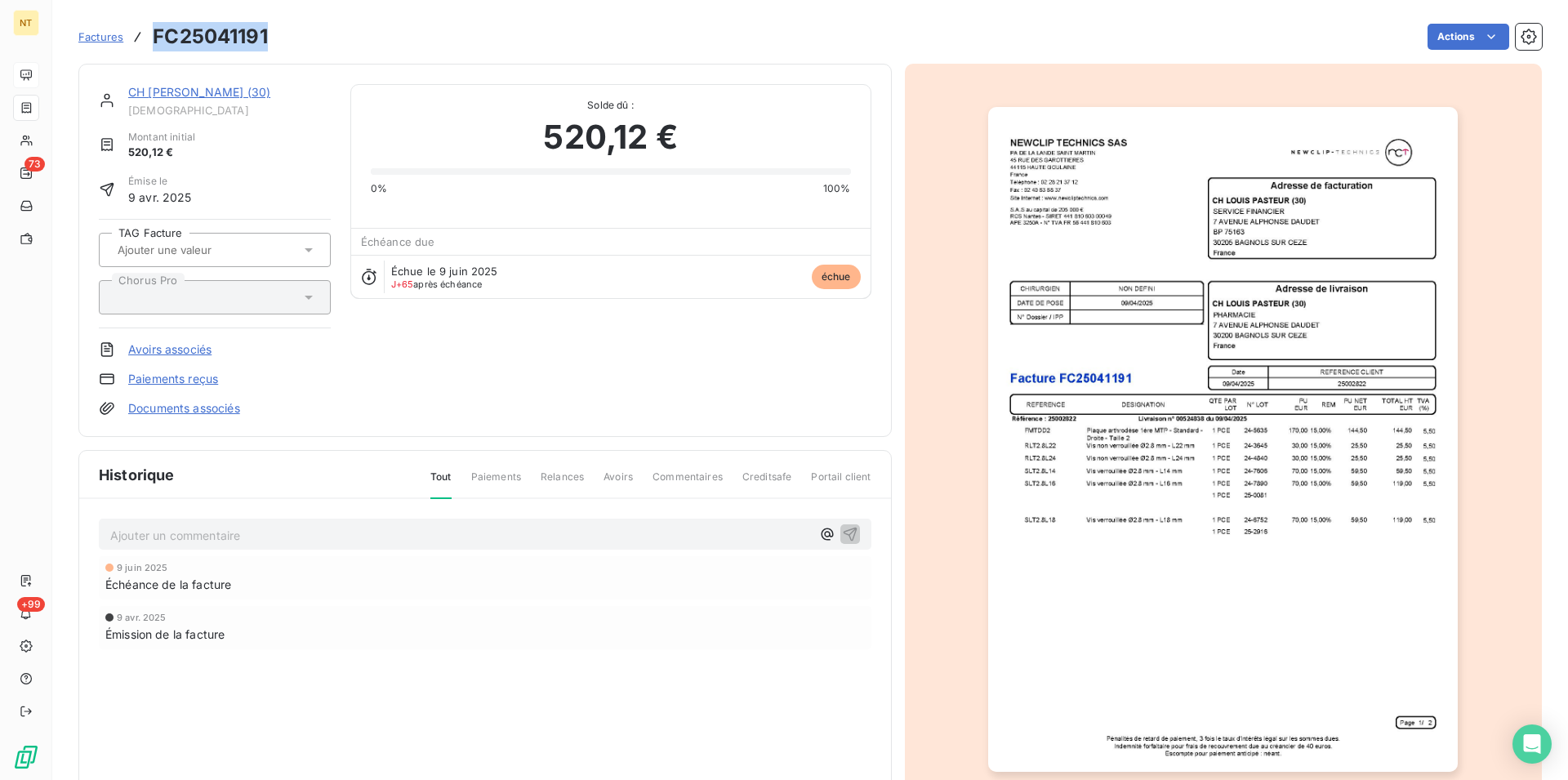
drag, startPoint x: 152, startPoint y: 38, endPoint x: 267, endPoint y: 41, distance: 115.0
click at [267, 41] on h3 "FC25041191" at bounding box center [210, 36] width 115 height 29
copy h3 "FC25041191"
click at [212, 92] on link "CH LOUIS PASTEUR (30)" at bounding box center [199, 92] width 142 height 14
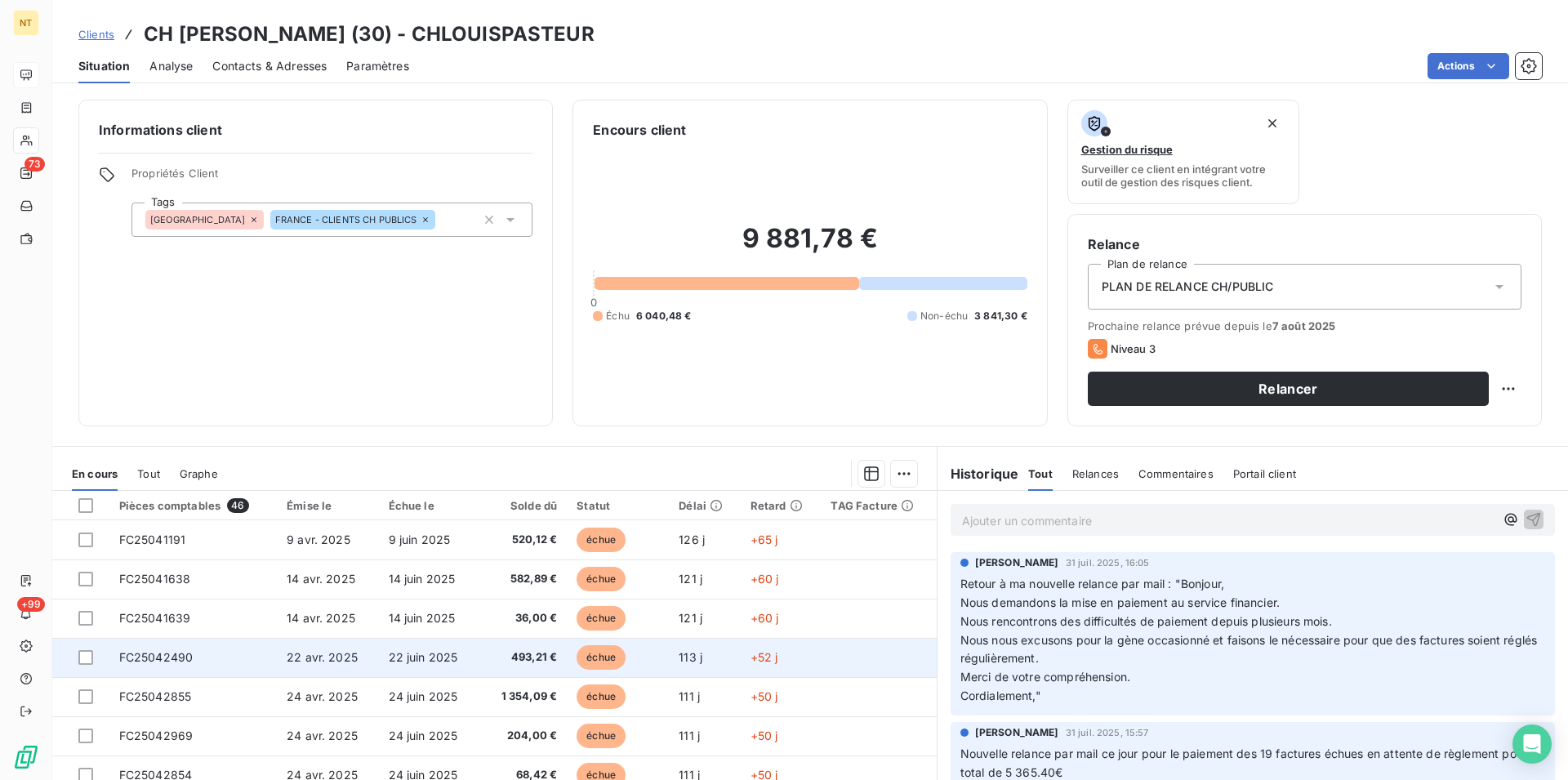
click at [202, 645] on td "FC25042490" at bounding box center [193, 658] width 167 height 40
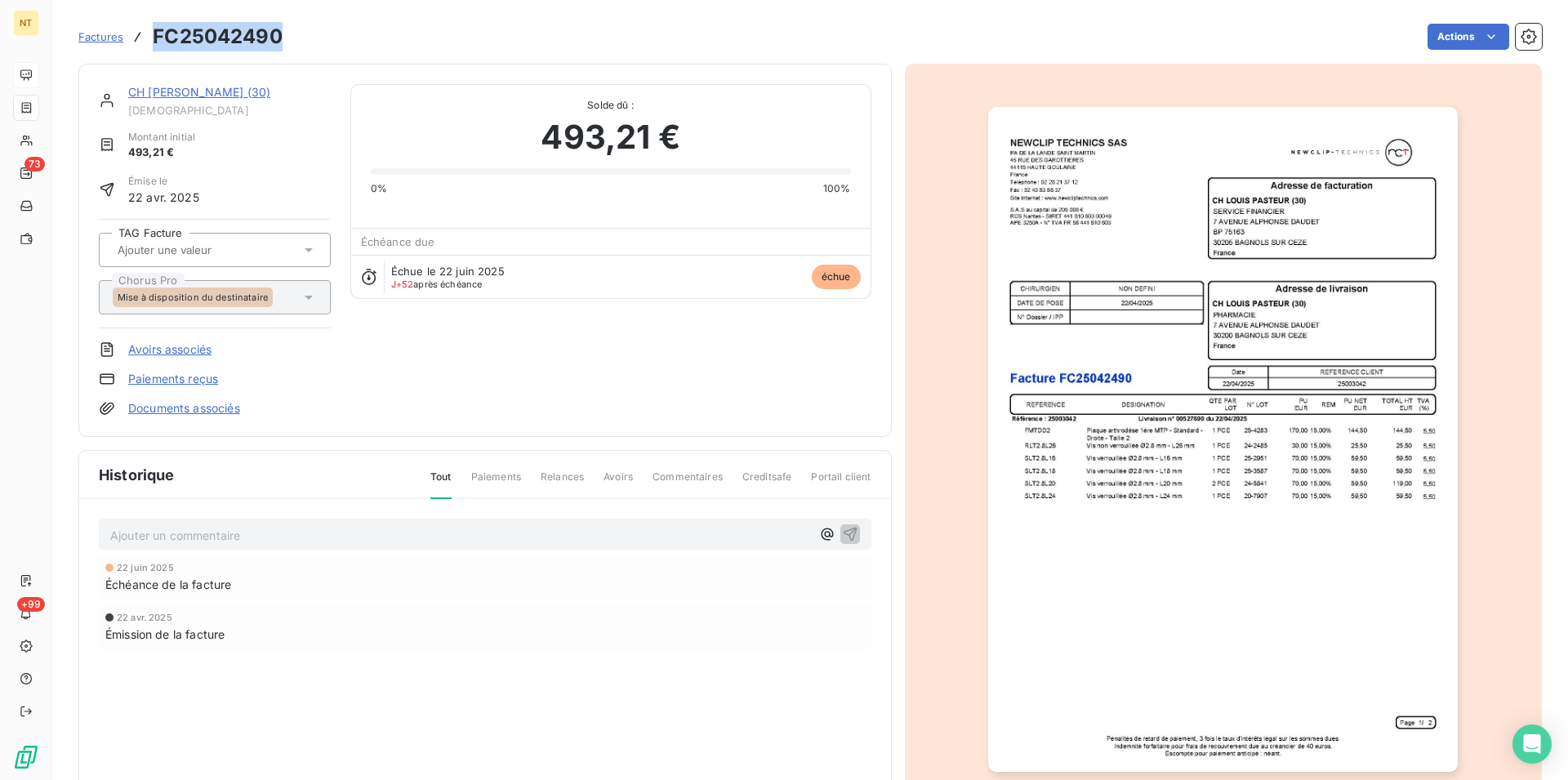
drag, startPoint x: 155, startPoint y: 39, endPoint x: 291, endPoint y: 34, distance: 136.1
click at [291, 34] on div "Factures FC25042490 Actions" at bounding box center [810, 36] width 1464 height 34
copy h3 "FC25042490"
click at [221, 96] on link "CH LOUIS PASTEUR (30)" at bounding box center [199, 92] width 142 height 14
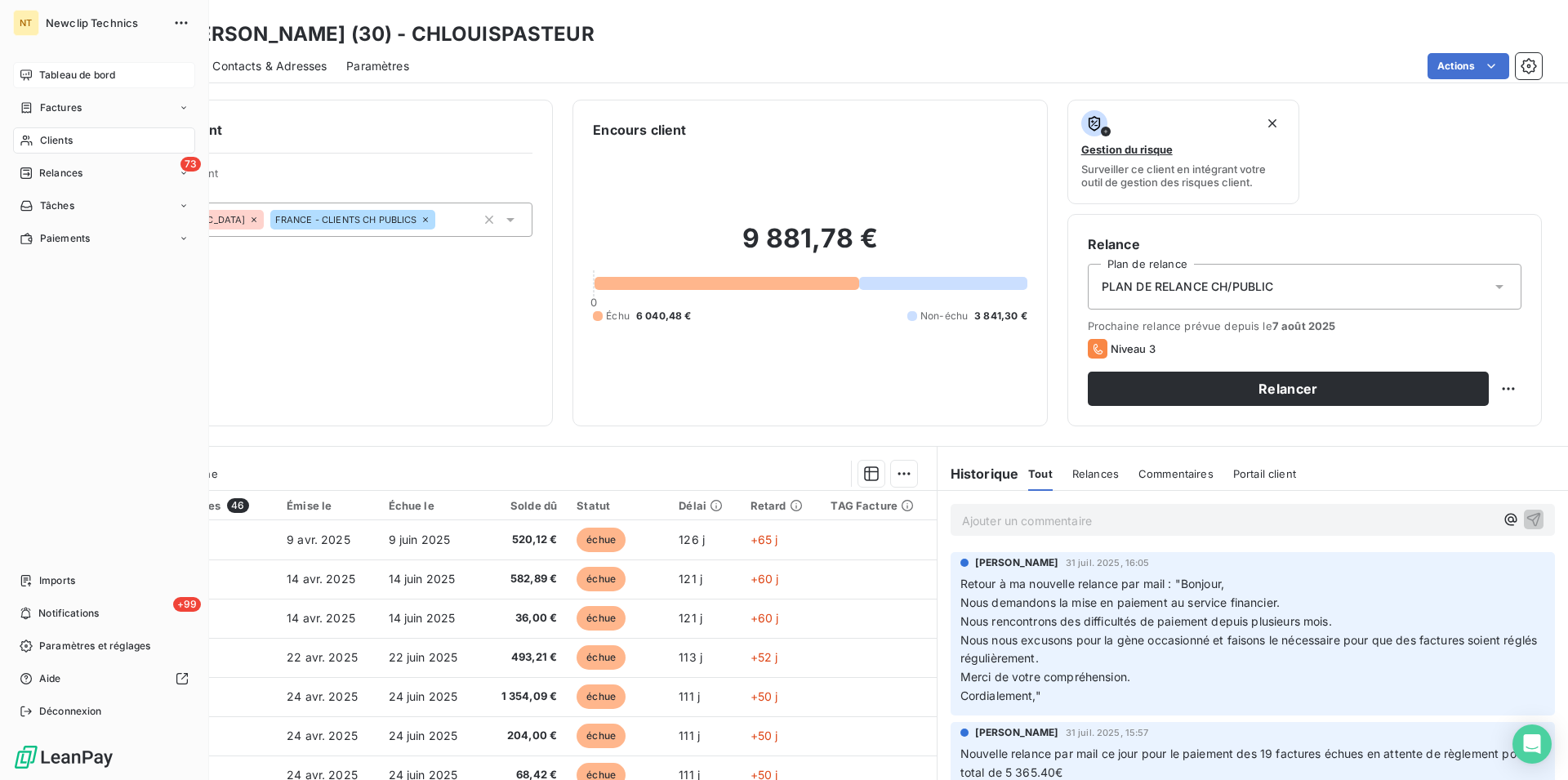
click at [46, 80] on span "Tableau de bord" at bounding box center [77, 75] width 76 height 15
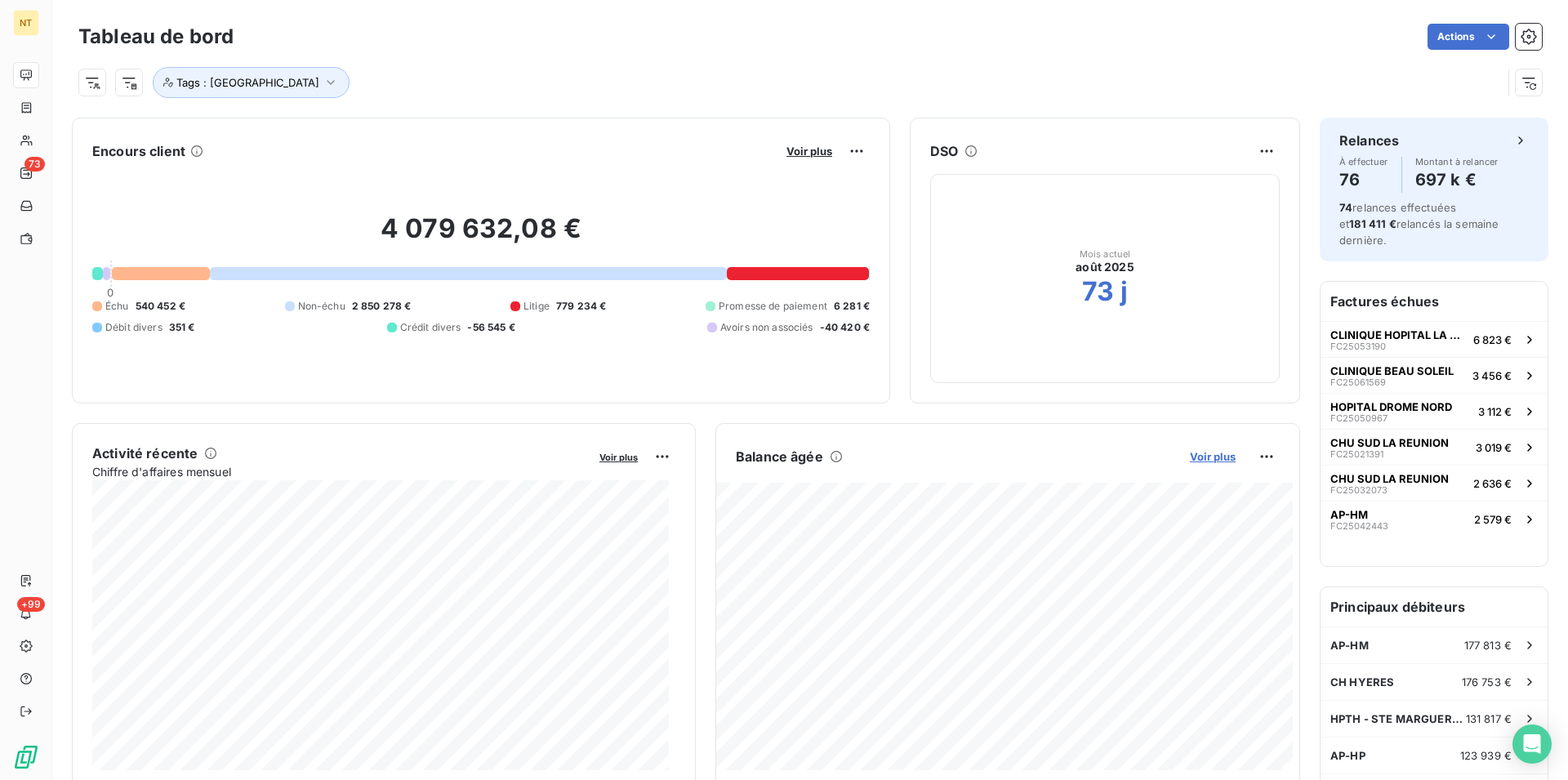
click at [1203, 458] on span "Voir plus" at bounding box center [1213, 456] width 46 height 13
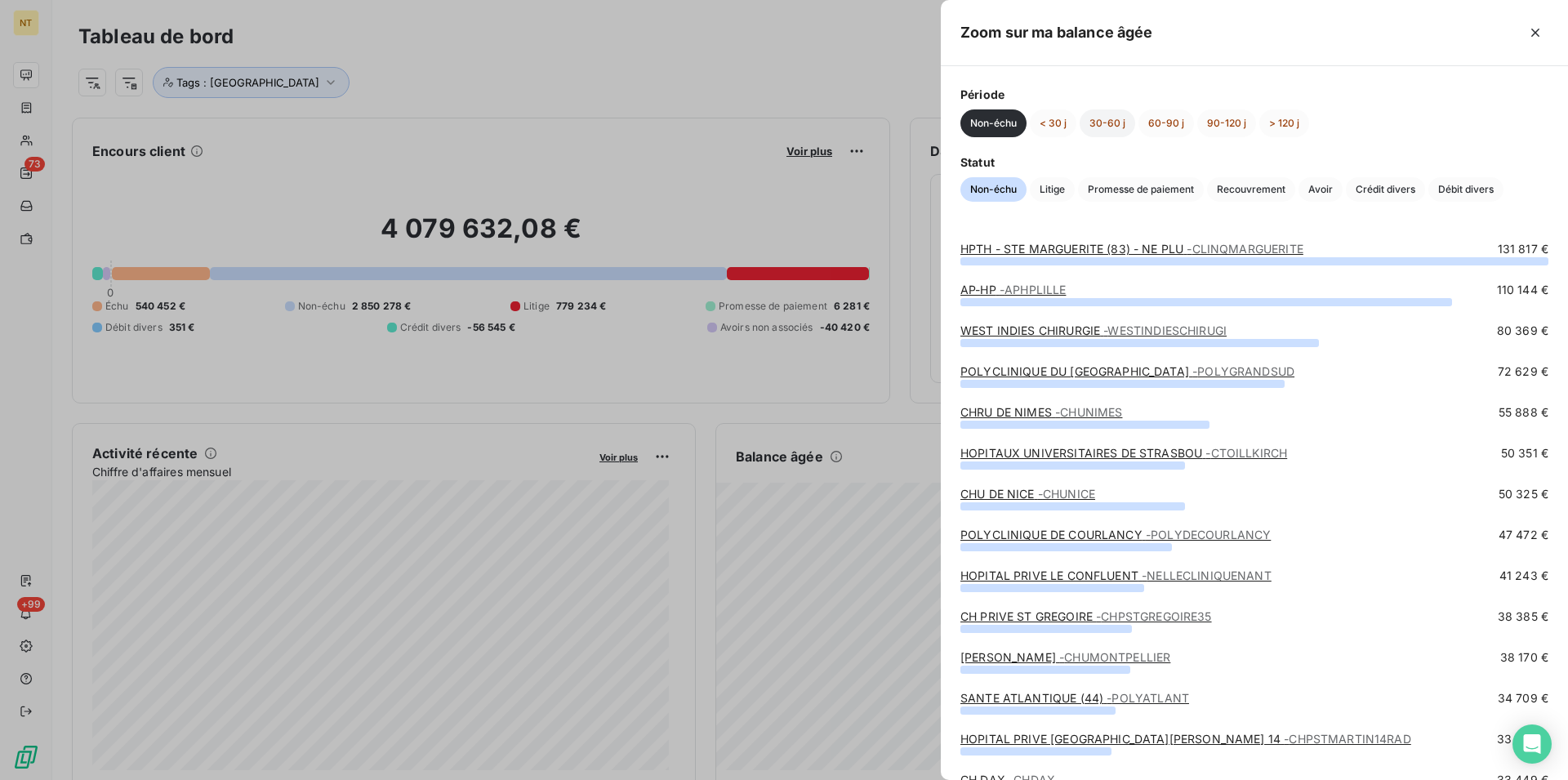
click at [1119, 129] on button "30-60 j" at bounding box center [1107, 123] width 55 height 28
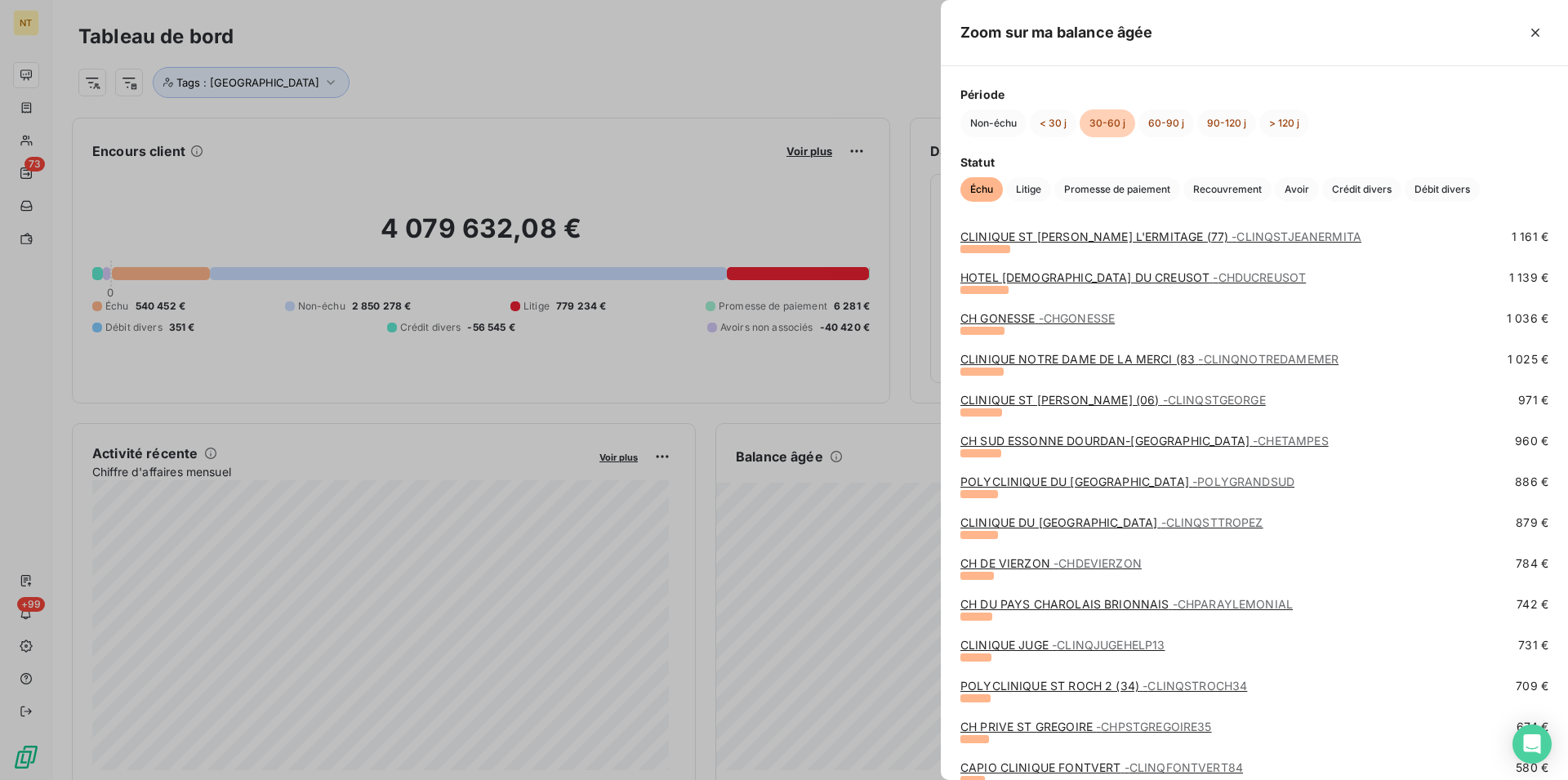
scroll to position [1000, 0]
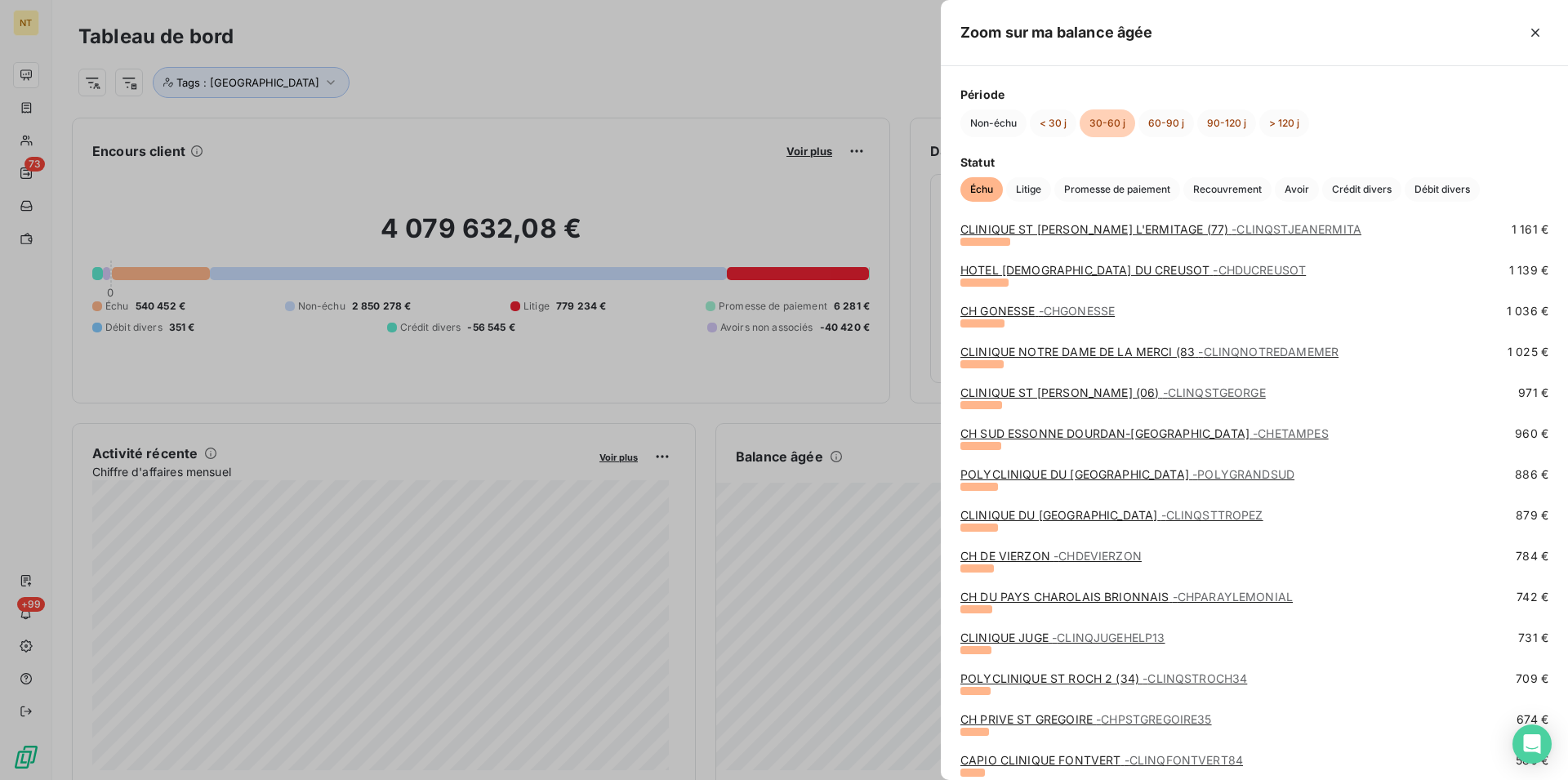
click at [1105, 603] on link "CH DU PAYS CHAROLAIS BRIONNAIS - CHPARAYLEMONIAL" at bounding box center [1127, 597] width 333 height 14
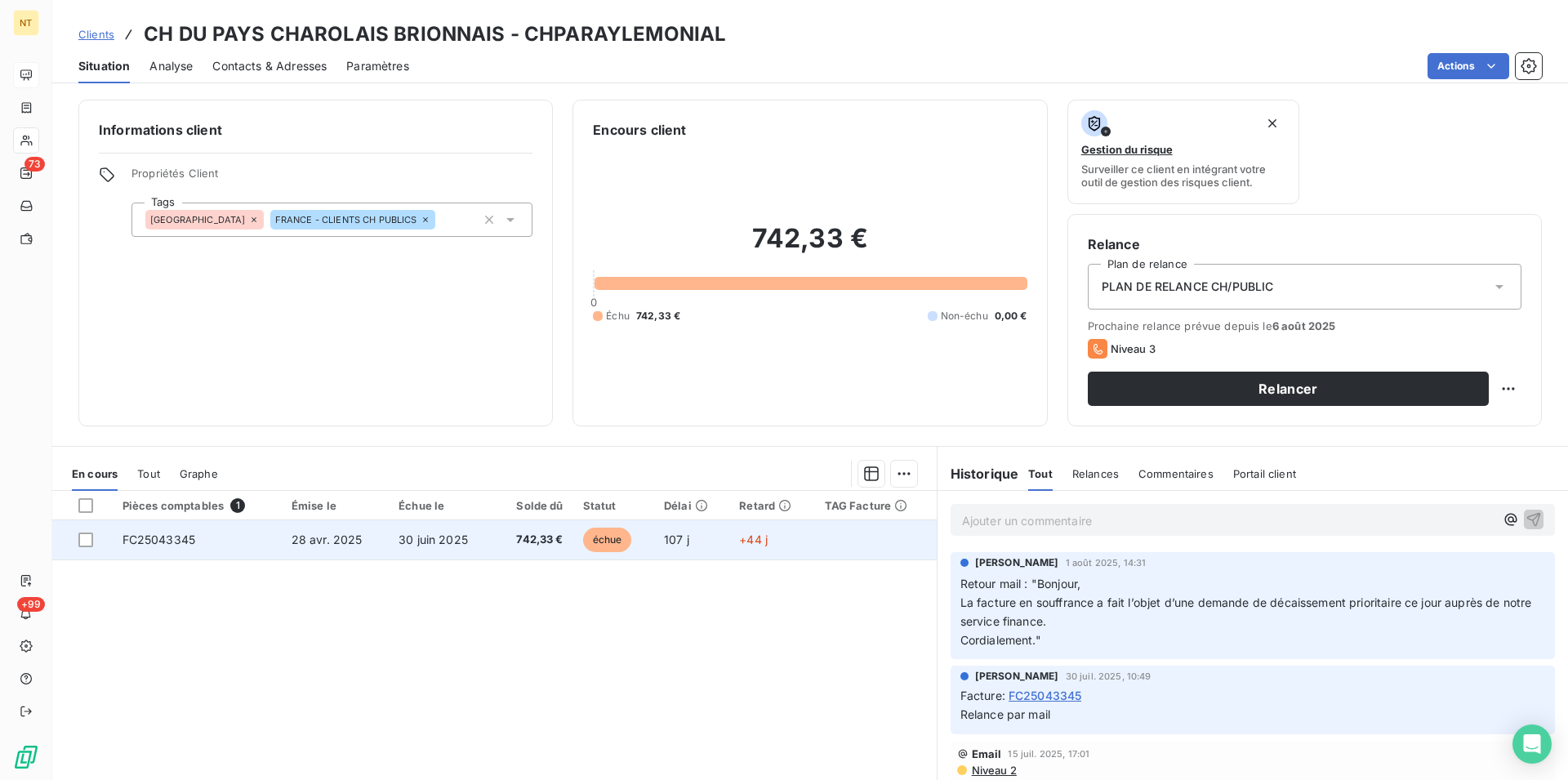
click at [173, 548] on td "FC25043345" at bounding box center [197, 540] width 169 height 40
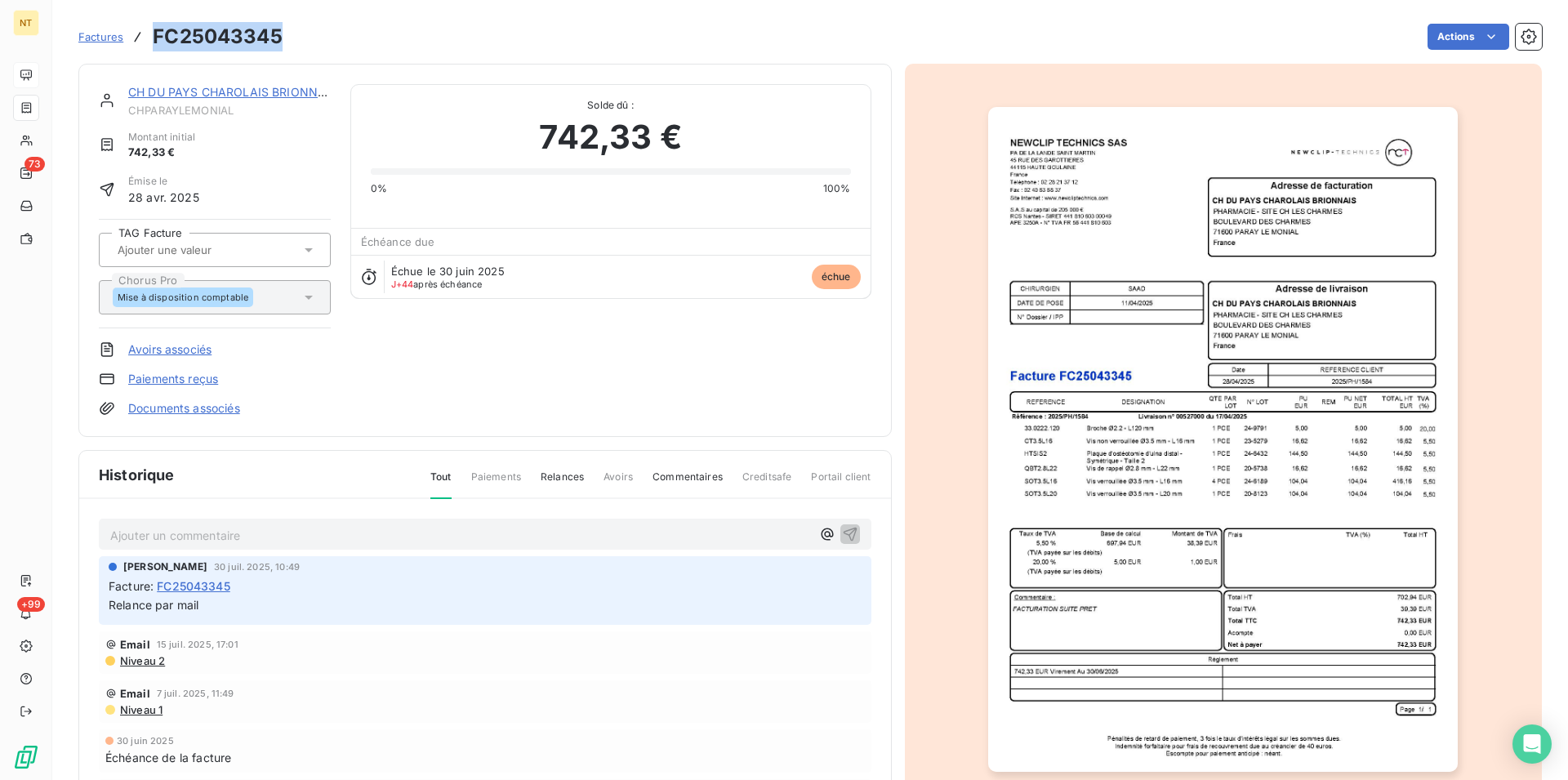
drag, startPoint x: 157, startPoint y: 38, endPoint x: 290, endPoint y: 40, distance: 133.0
click at [290, 40] on div "Factures FC25043345 Actions" at bounding box center [810, 36] width 1464 height 34
copy h3 "FC25043345"
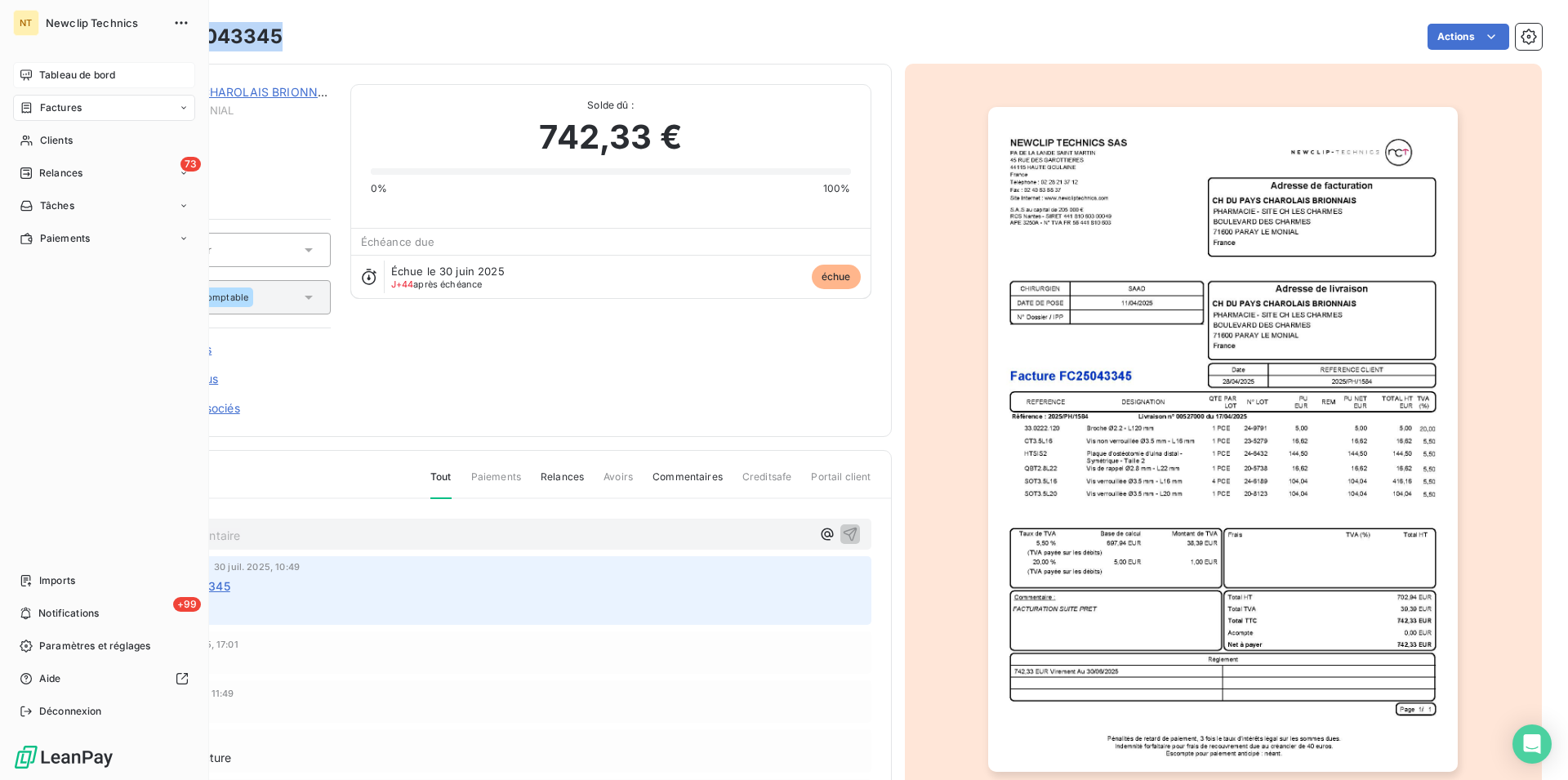
click at [43, 70] on span "Tableau de bord" at bounding box center [77, 75] width 76 height 15
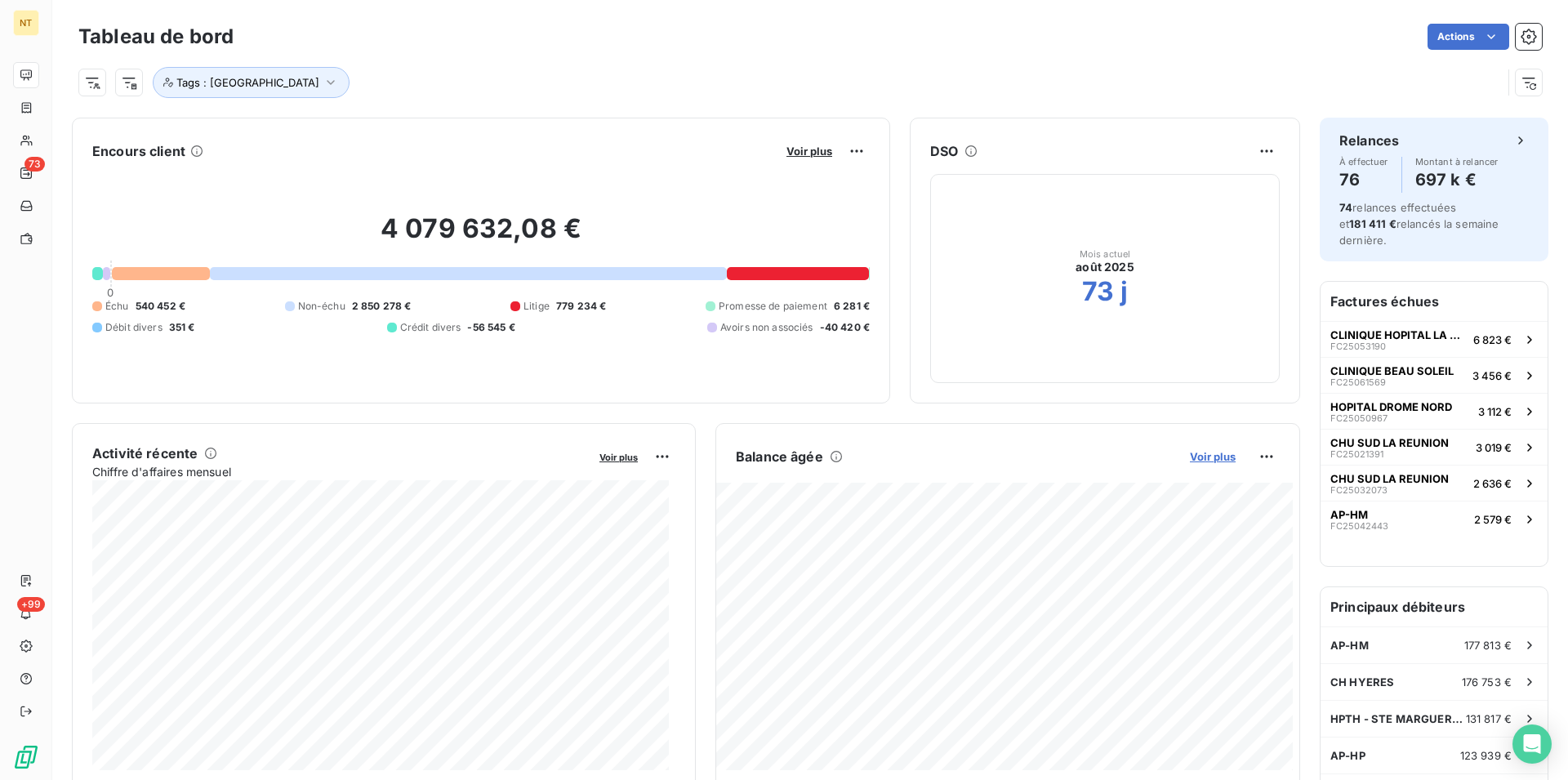
click at [1204, 453] on span "Voir plus" at bounding box center [1213, 456] width 46 height 13
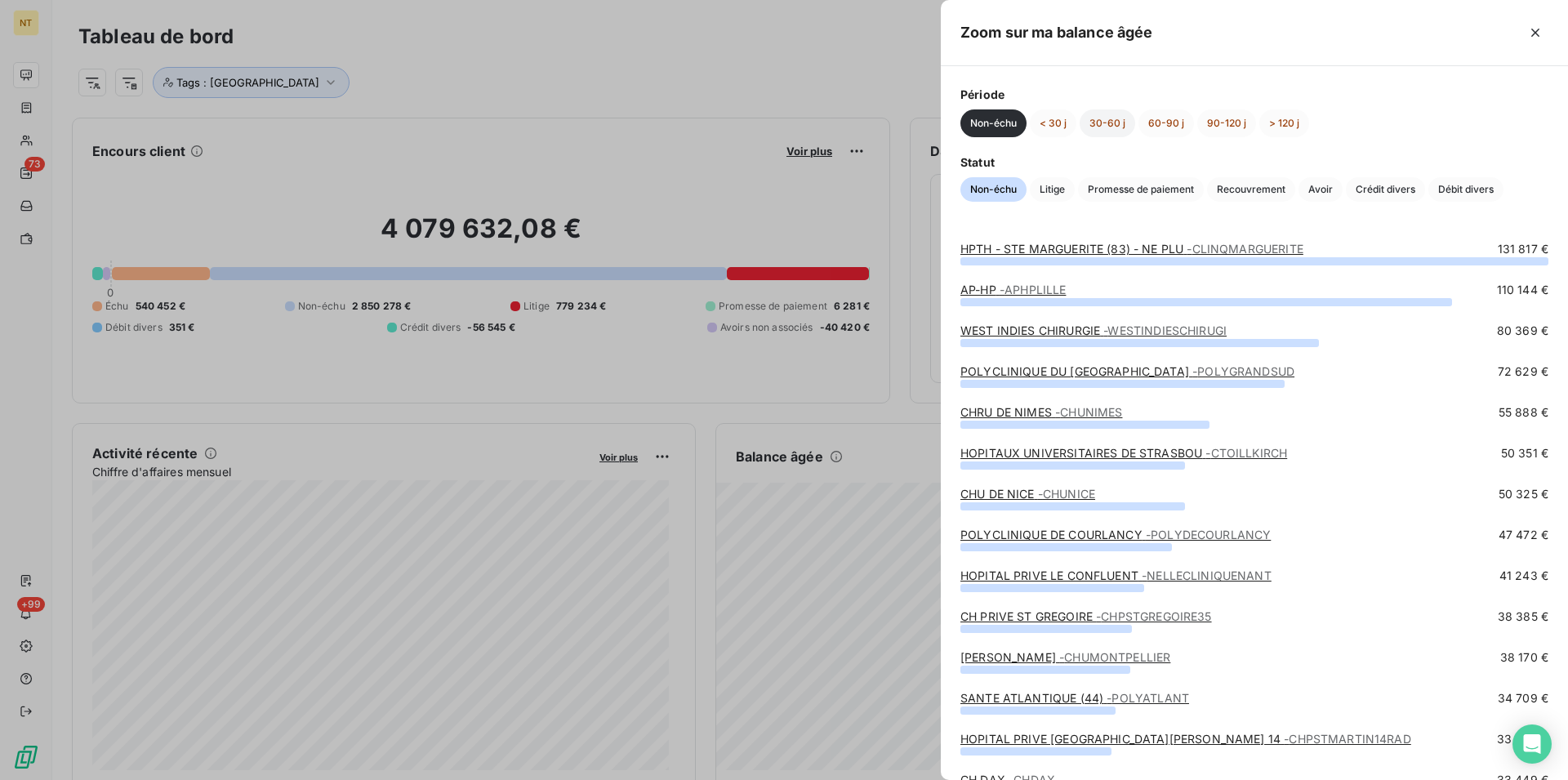
click at [1108, 131] on button "30-60 j" at bounding box center [1107, 123] width 55 height 28
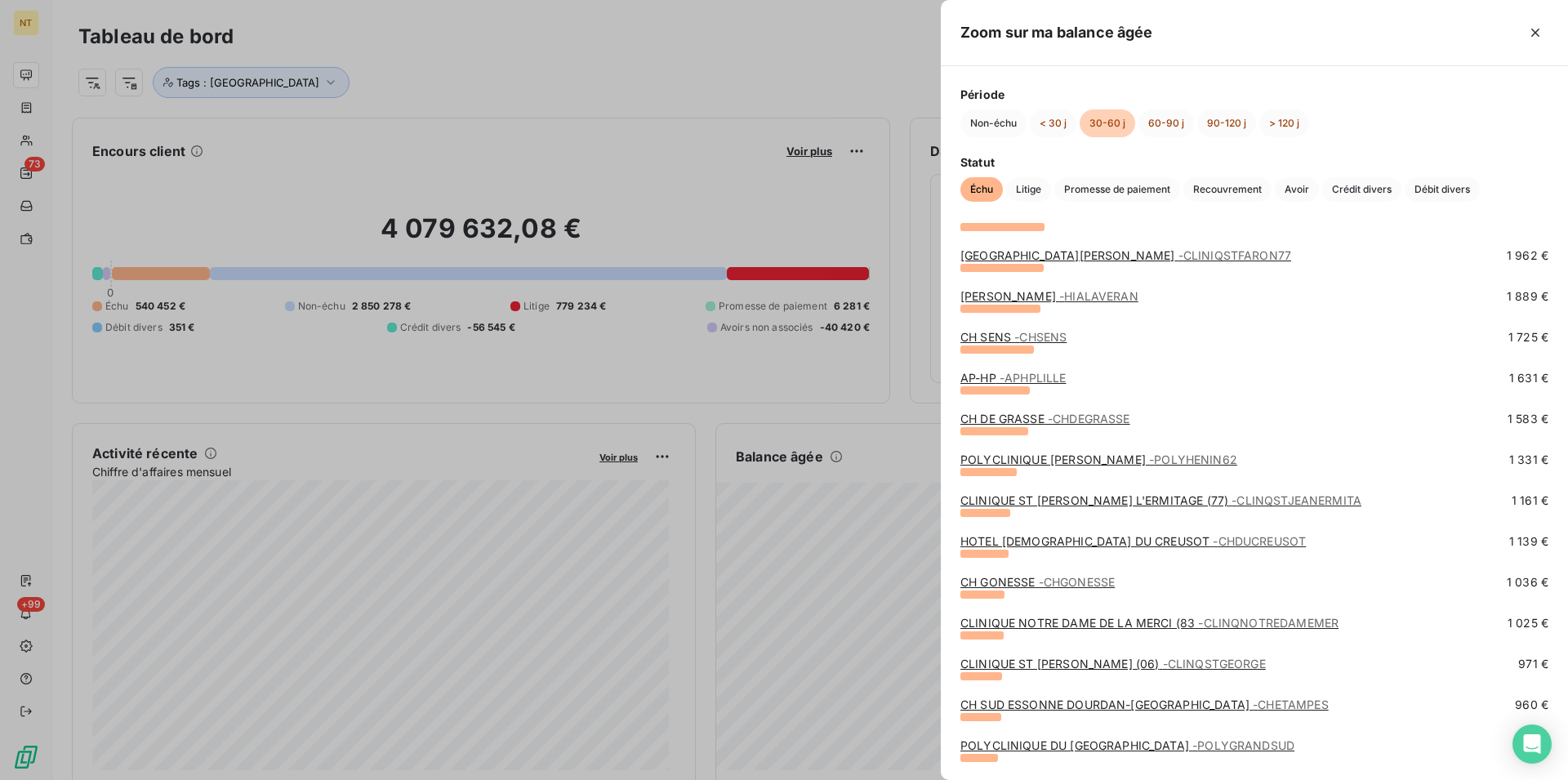
scroll to position [750, 0]
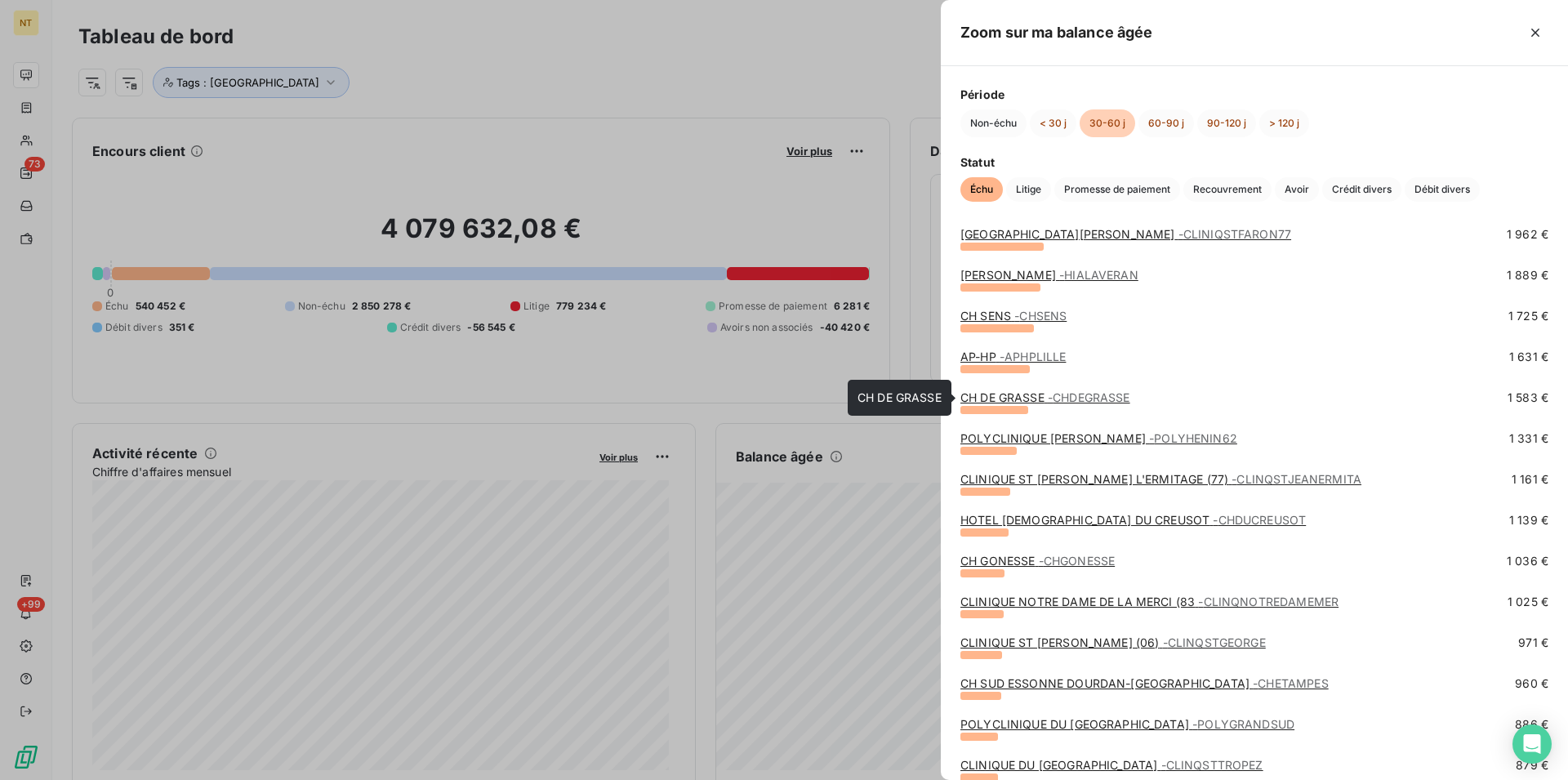
click at [1017, 400] on link "CH DE GRASSE - CHDEGRASSE" at bounding box center [1045, 397] width 170 height 14
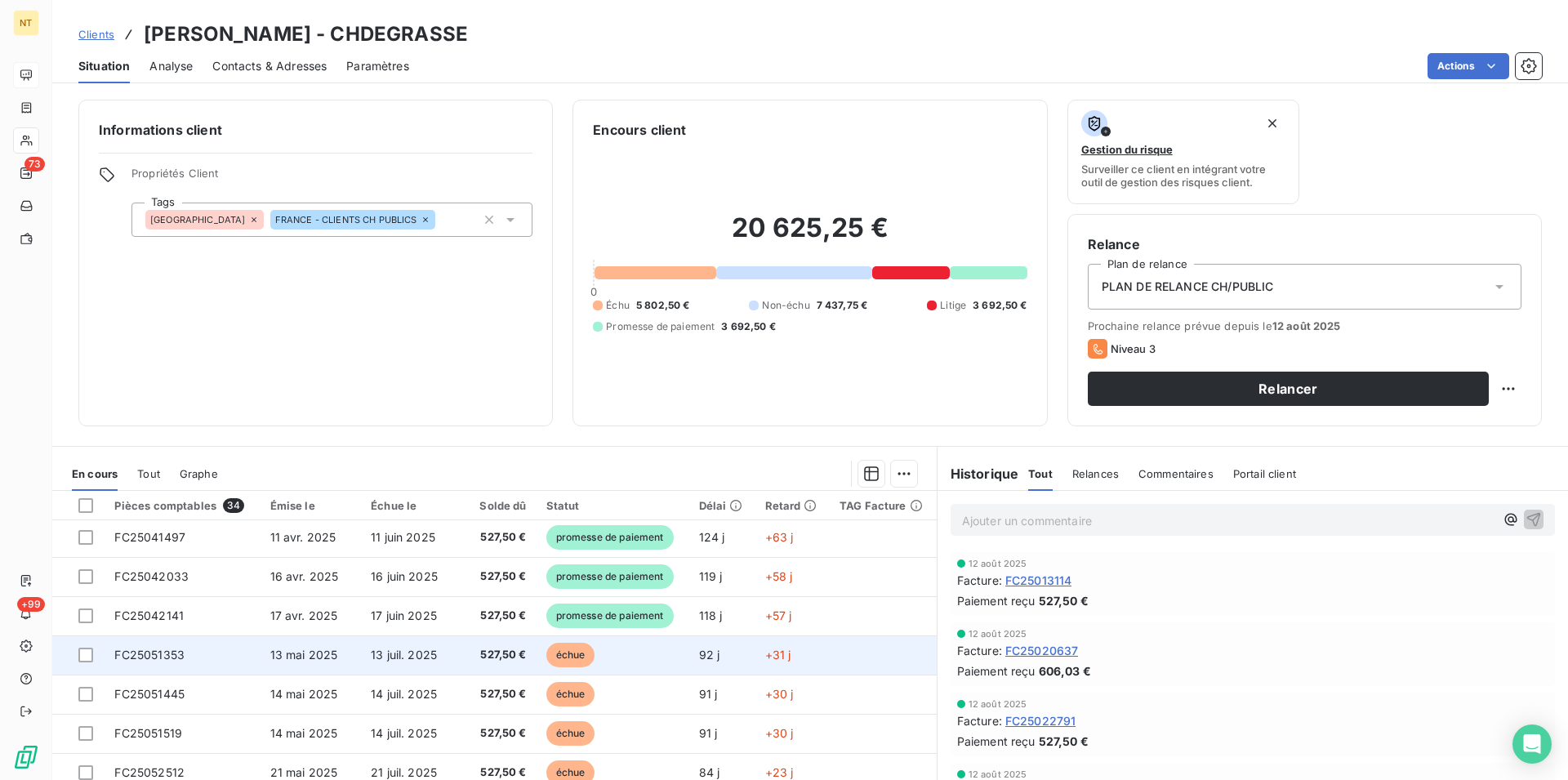
scroll to position [416, 0]
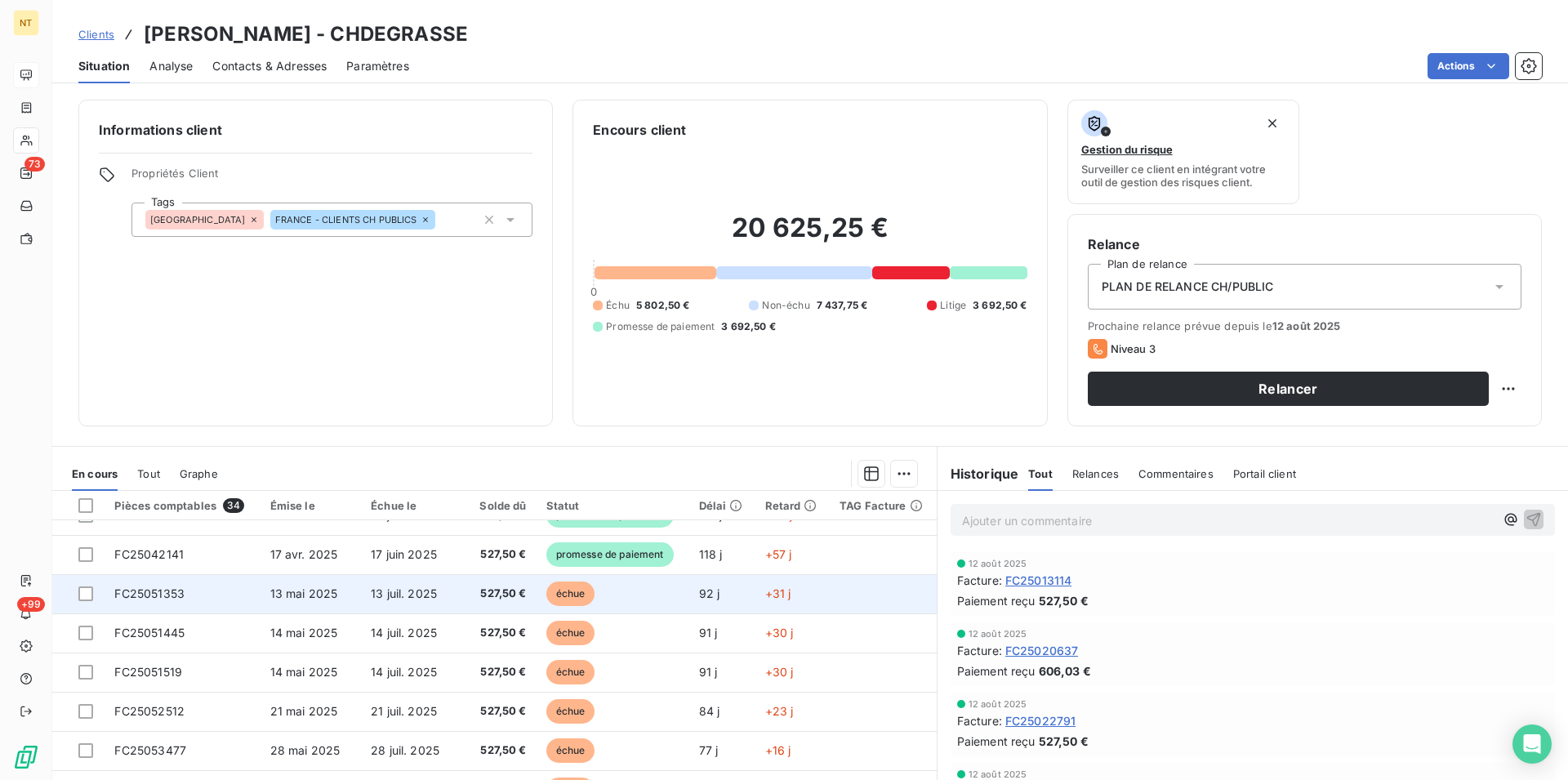
click at [171, 600] on span "FC25051353" at bounding box center [150, 593] width 70 height 14
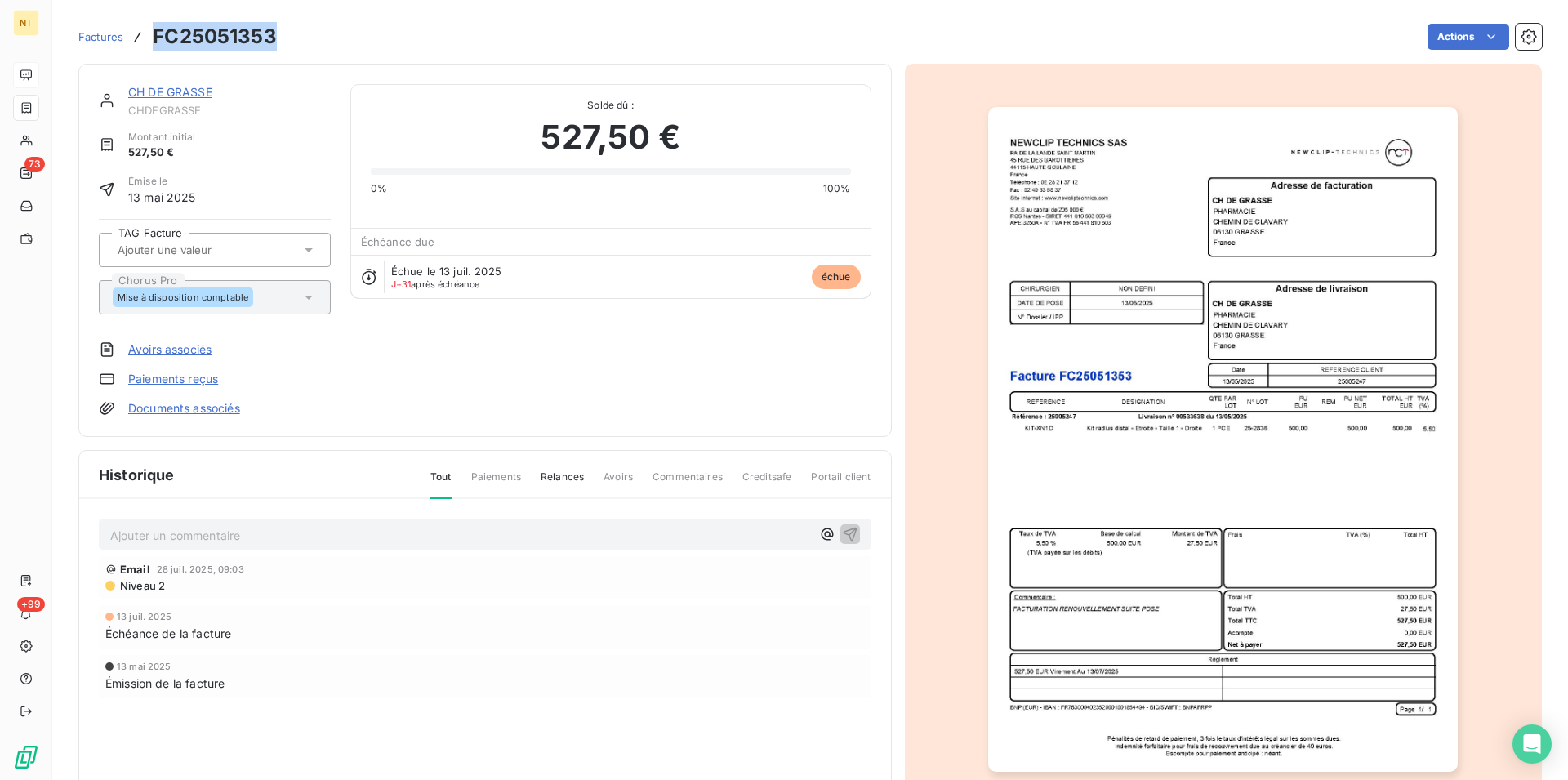
drag, startPoint x: 149, startPoint y: 33, endPoint x: 271, endPoint y: 34, distance: 122.0
click at [271, 34] on div "Factures FC25051353" at bounding box center [177, 36] width 198 height 29
copy div "FC25051353"
click at [160, 97] on link "CH DE GRASSE" at bounding box center [171, 92] width 85 height 14
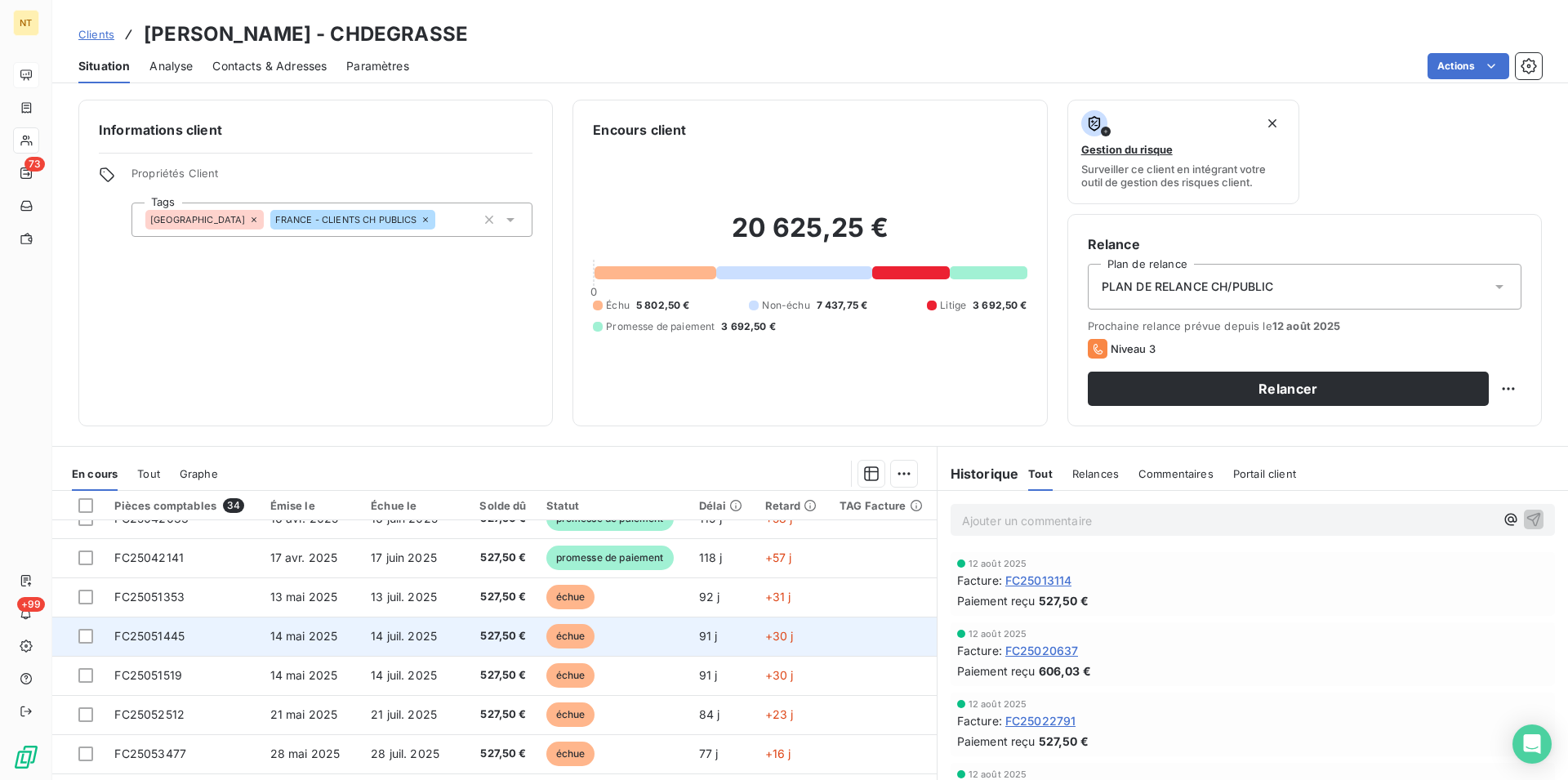
scroll to position [416, 0]
click at [166, 632] on span "FC25051445" at bounding box center [150, 633] width 70 height 14
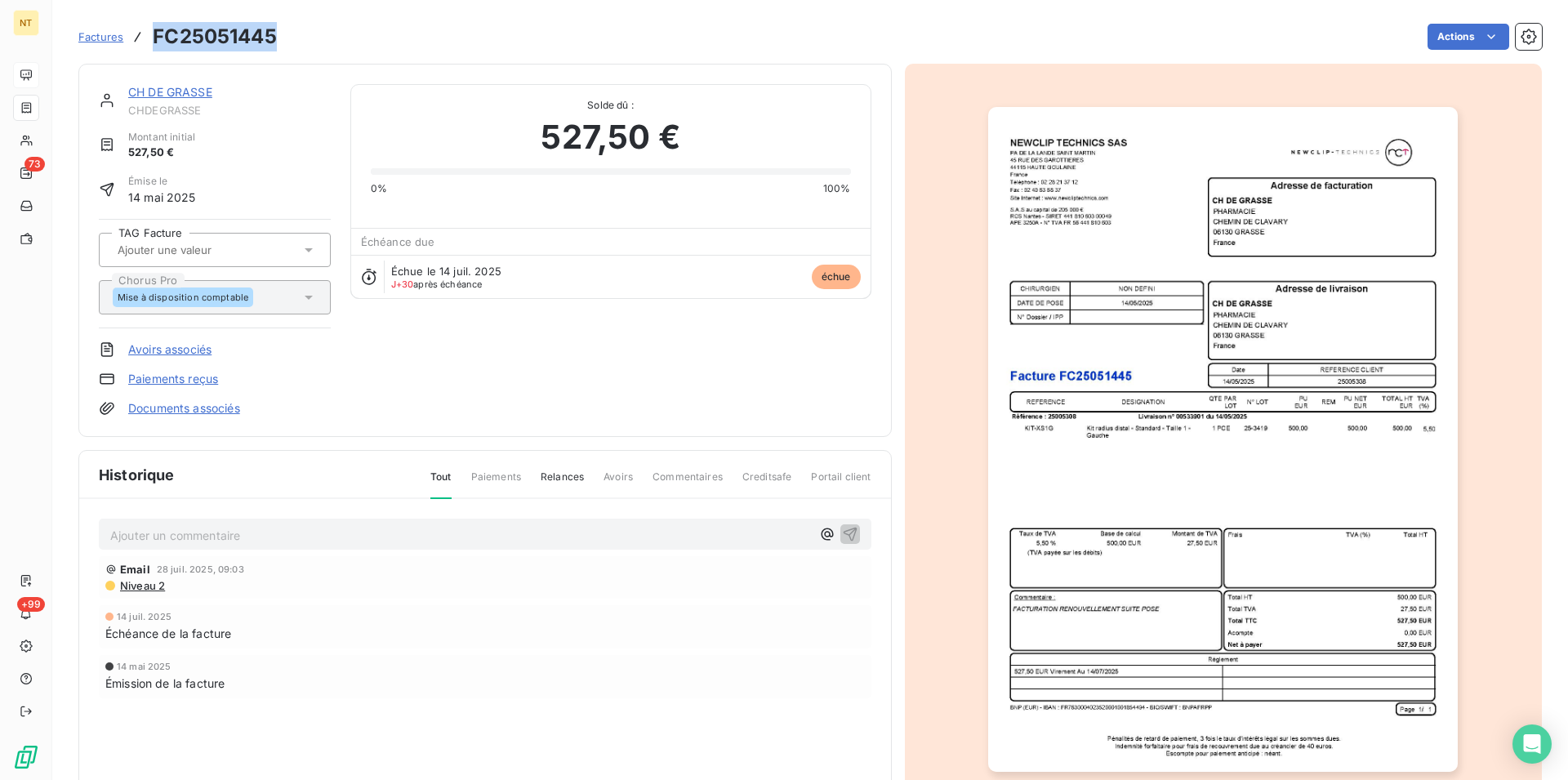
drag, startPoint x: 152, startPoint y: 33, endPoint x: 276, endPoint y: 47, distance: 124.8
click at [276, 47] on h3 "FC25051445" at bounding box center [214, 36] width 124 height 29
copy h3 "FC25051445"
click at [163, 96] on link "CH DE GRASSE" at bounding box center [171, 92] width 85 height 14
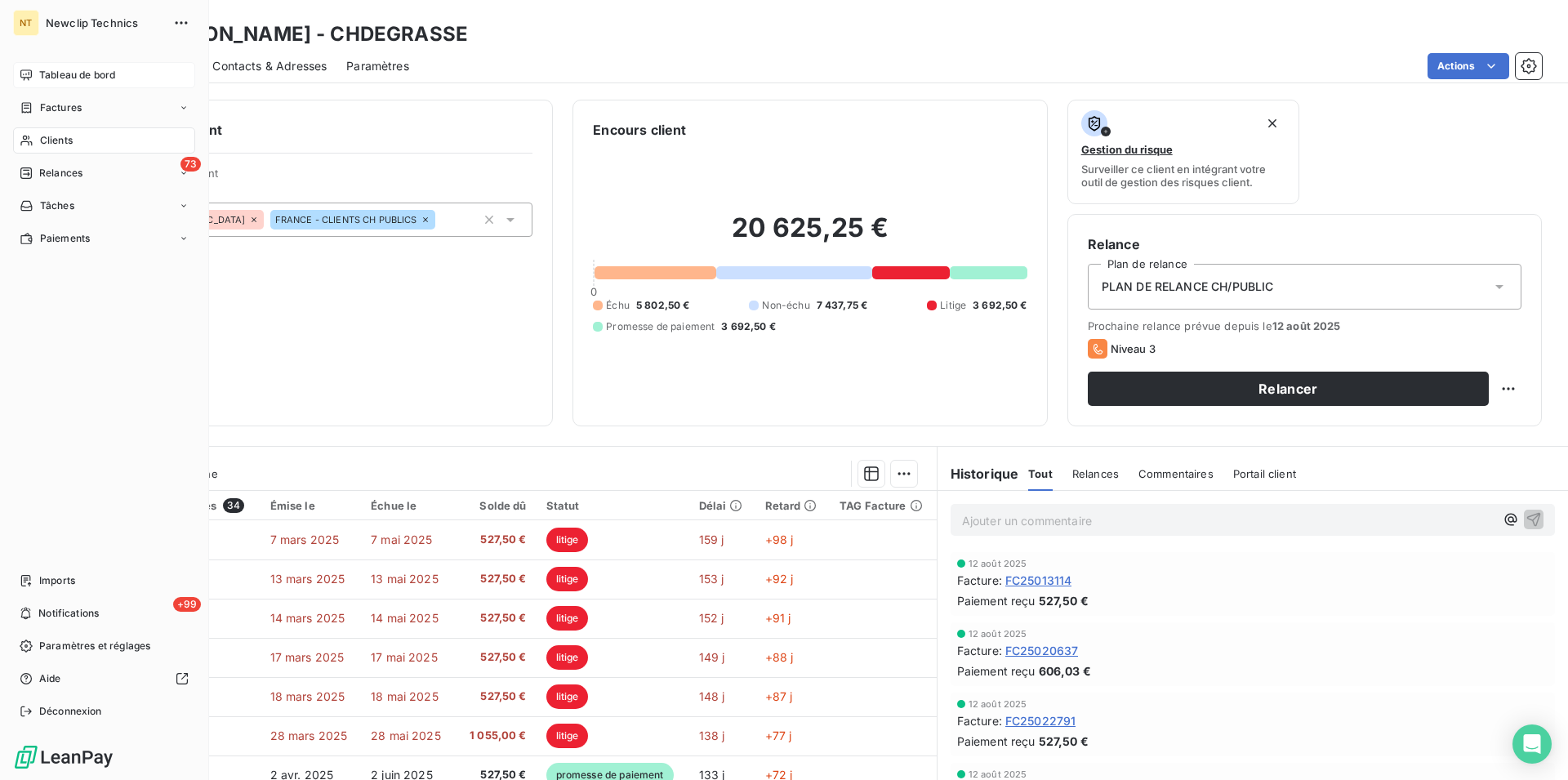
click at [58, 72] on span "Tableau de bord" at bounding box center [77, 75] width 76 height 15
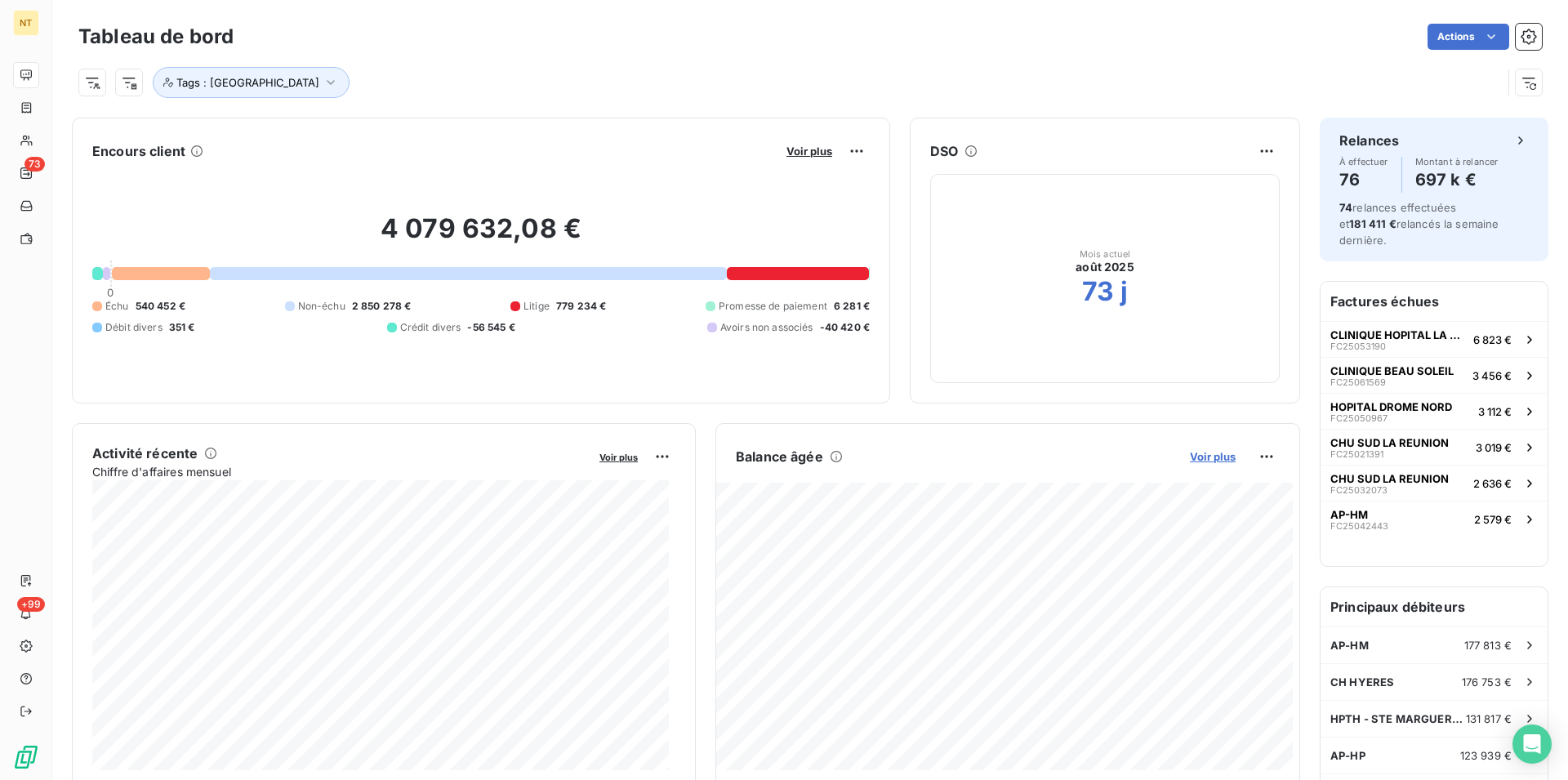
click at [1192, 459] on span "Voir plus" at bounding box center [1213, 456] width 46 height 13
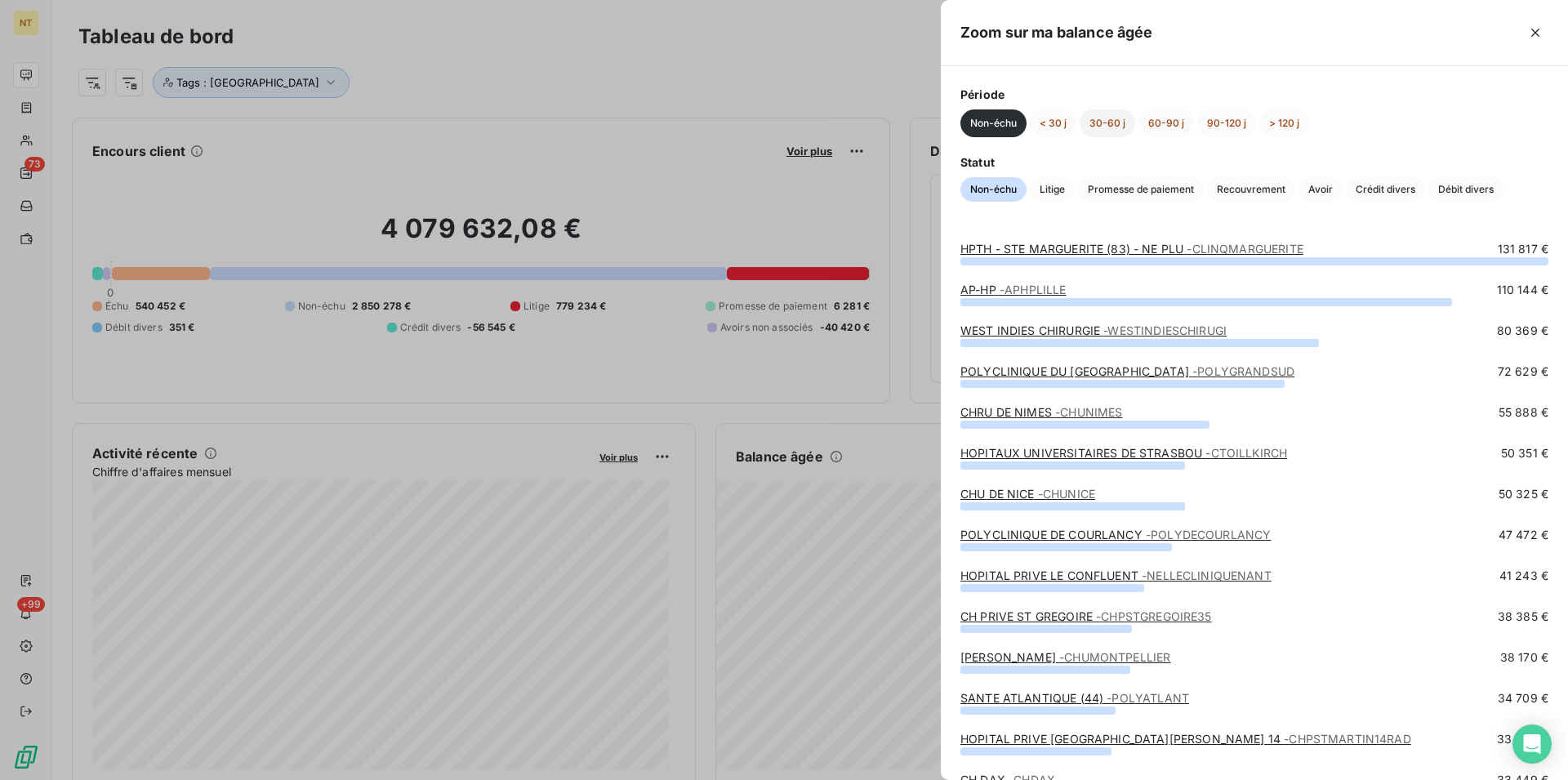
click at [1117, 124] on button "30-60 j" at bounding box center [1107, 123] width 55 height 28
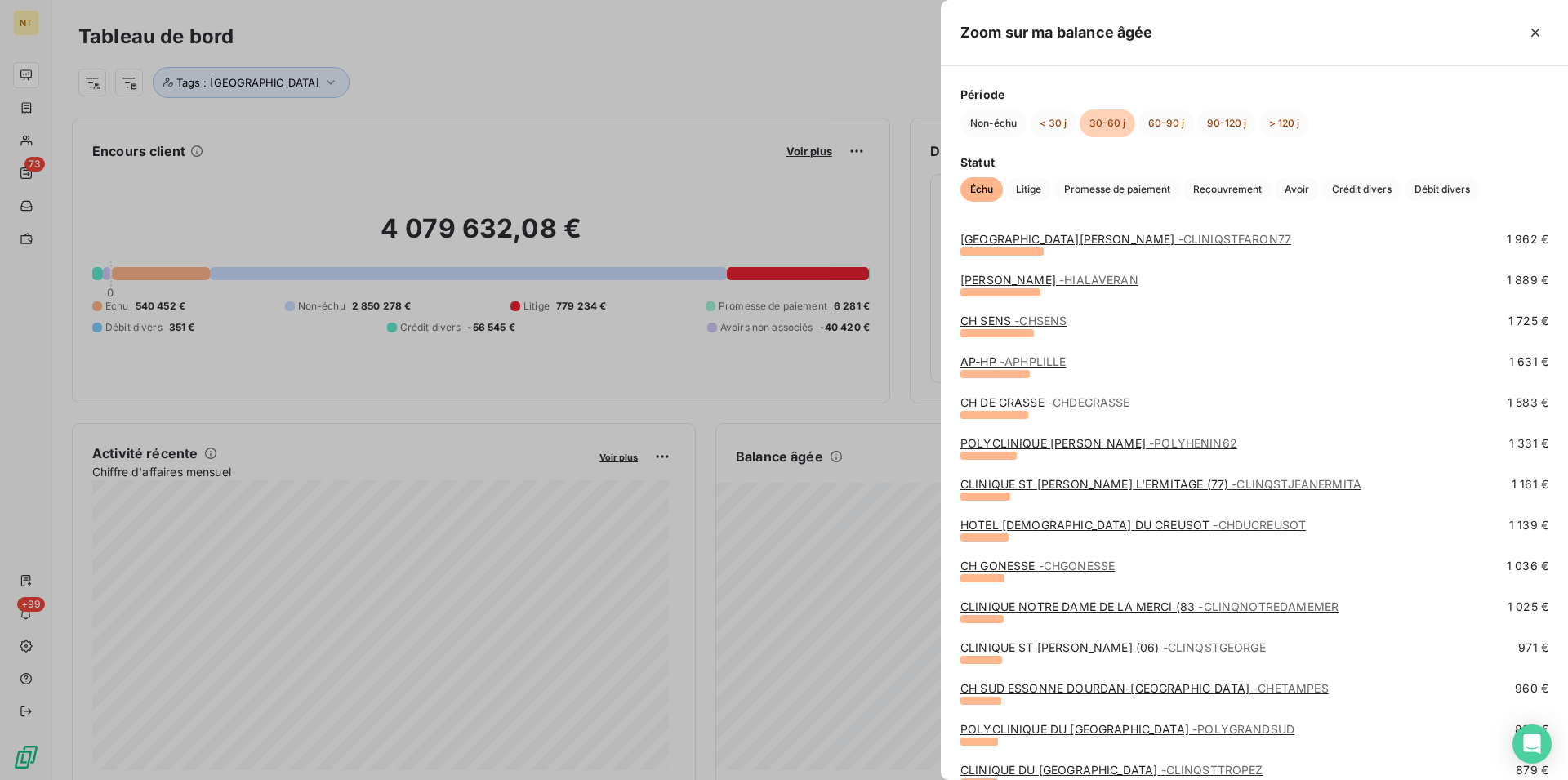
scroll to position [750, 0]
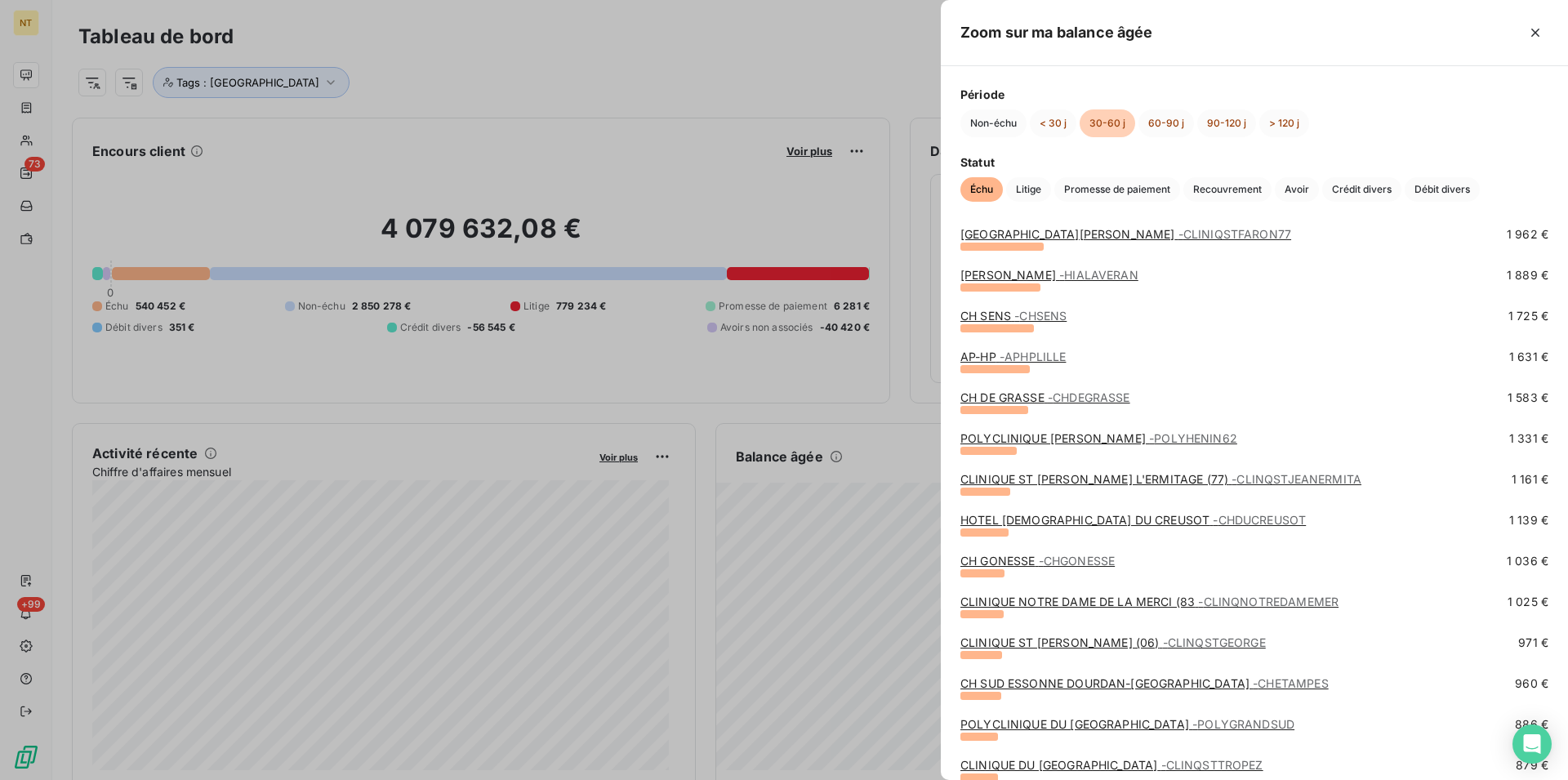
click at [1040, 518] on link "HOTEL DIEU DU CREUSOT - CHDUCREUSOT" at bounding box center [1133, 520] width 345 height 14
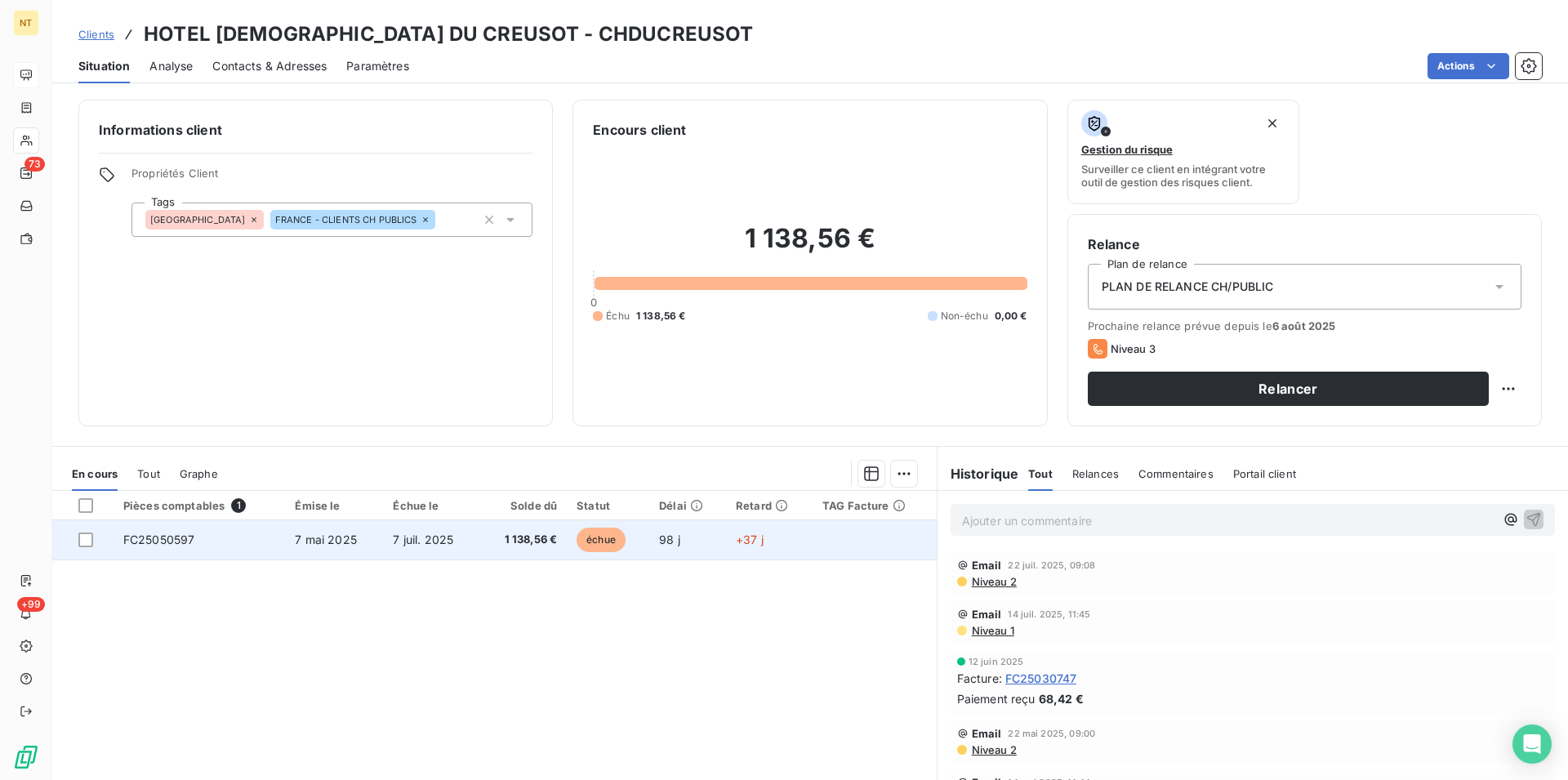
click at [170, 533] on td "FC25050597" at bounding box center [200, 540] width 173 height 40
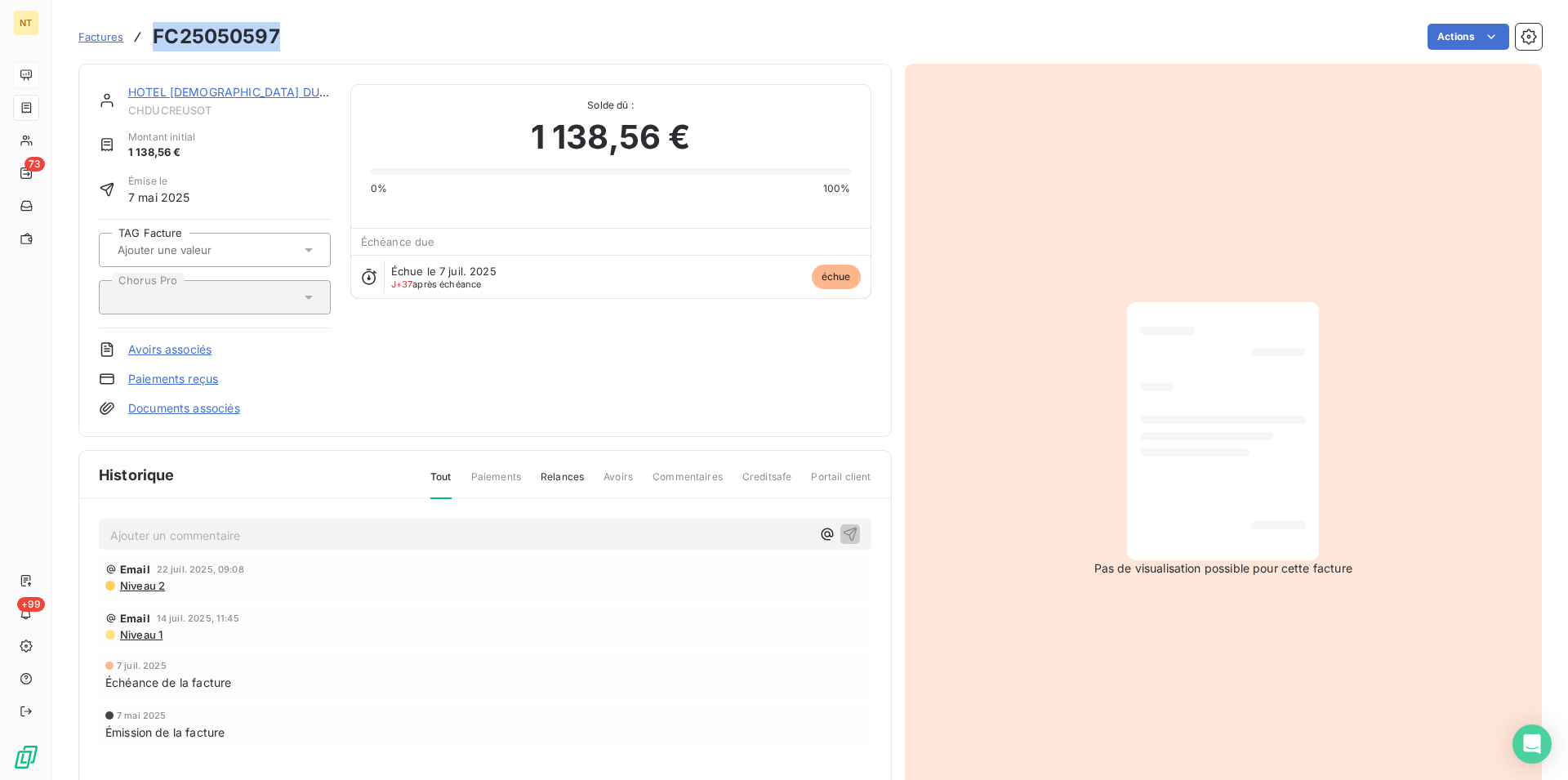
drag, startPoint x: 156, startPoint y: 36, endPoint x: 322, endPoint y: 52, distance: 166.8
click at [322, 52] on div "Factures FC25050597 Actions" at bounding box center [810, 36] width 1464 height 34
copy h3 "FC25050597"
click at [228, 98] on link "HOTEL DIEU DU CREUSOT" at bounding box center [253, 92] width 249 height 14
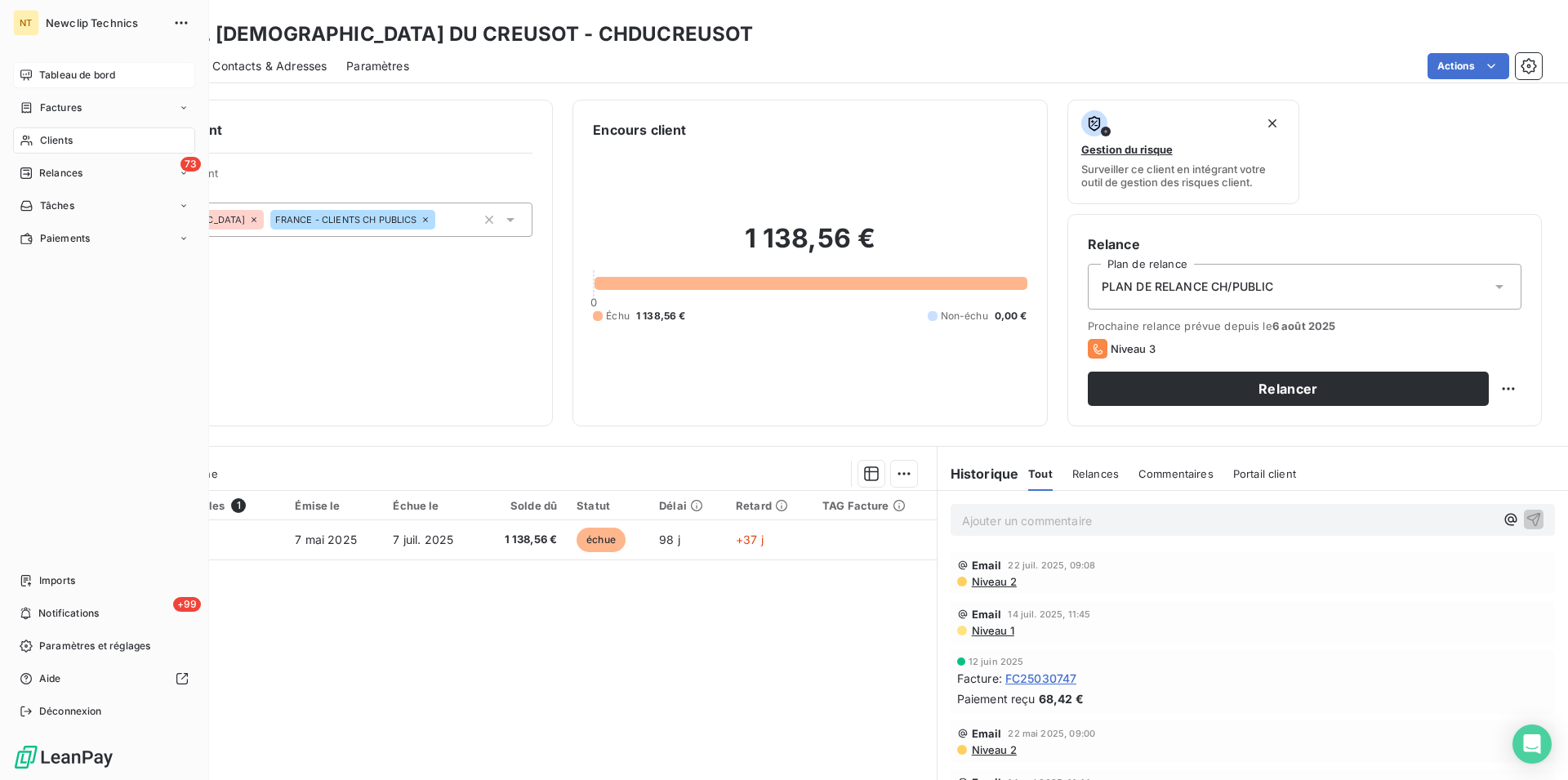
click at [43, 73] on span "Tableau de bord" at bounding box center [77, 75] width 76 height 15
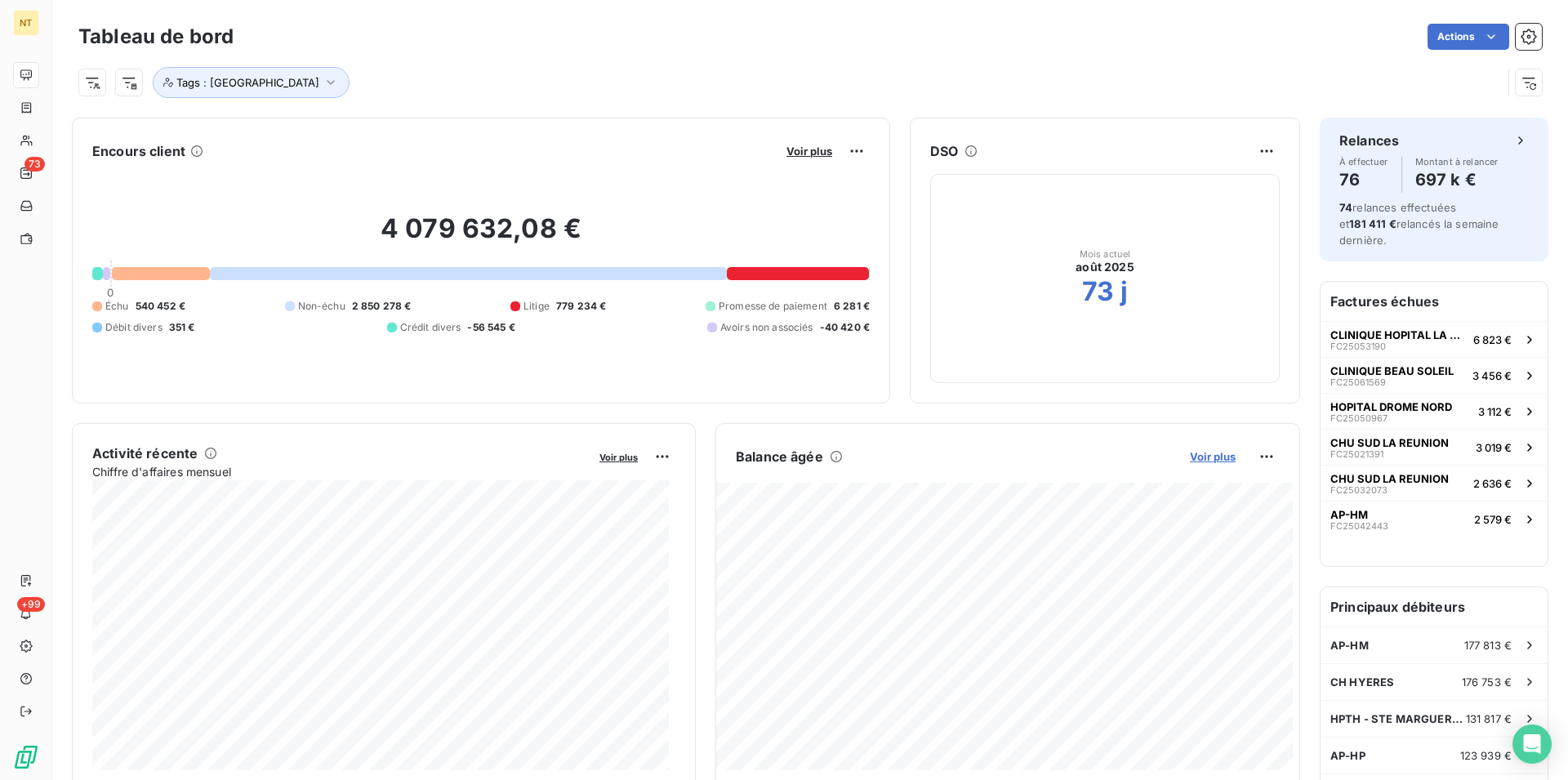
click at [1191, 458] on span "Voir plus" at bounding box center [1213, 456] width 46 height 13
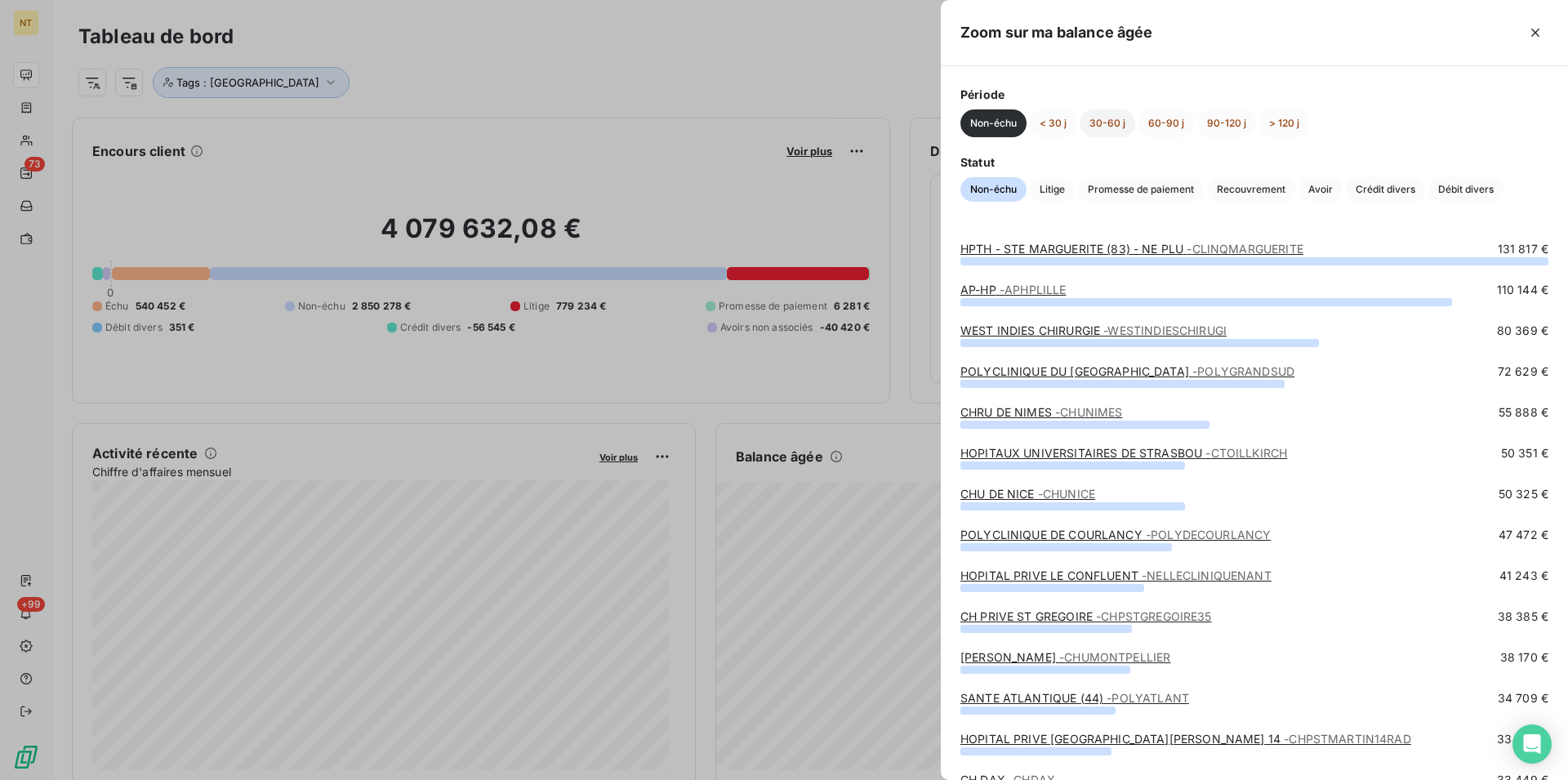
click at [1108, 123] on button "30-60 j" at bounding box center [1107, 123] width 55 height 28
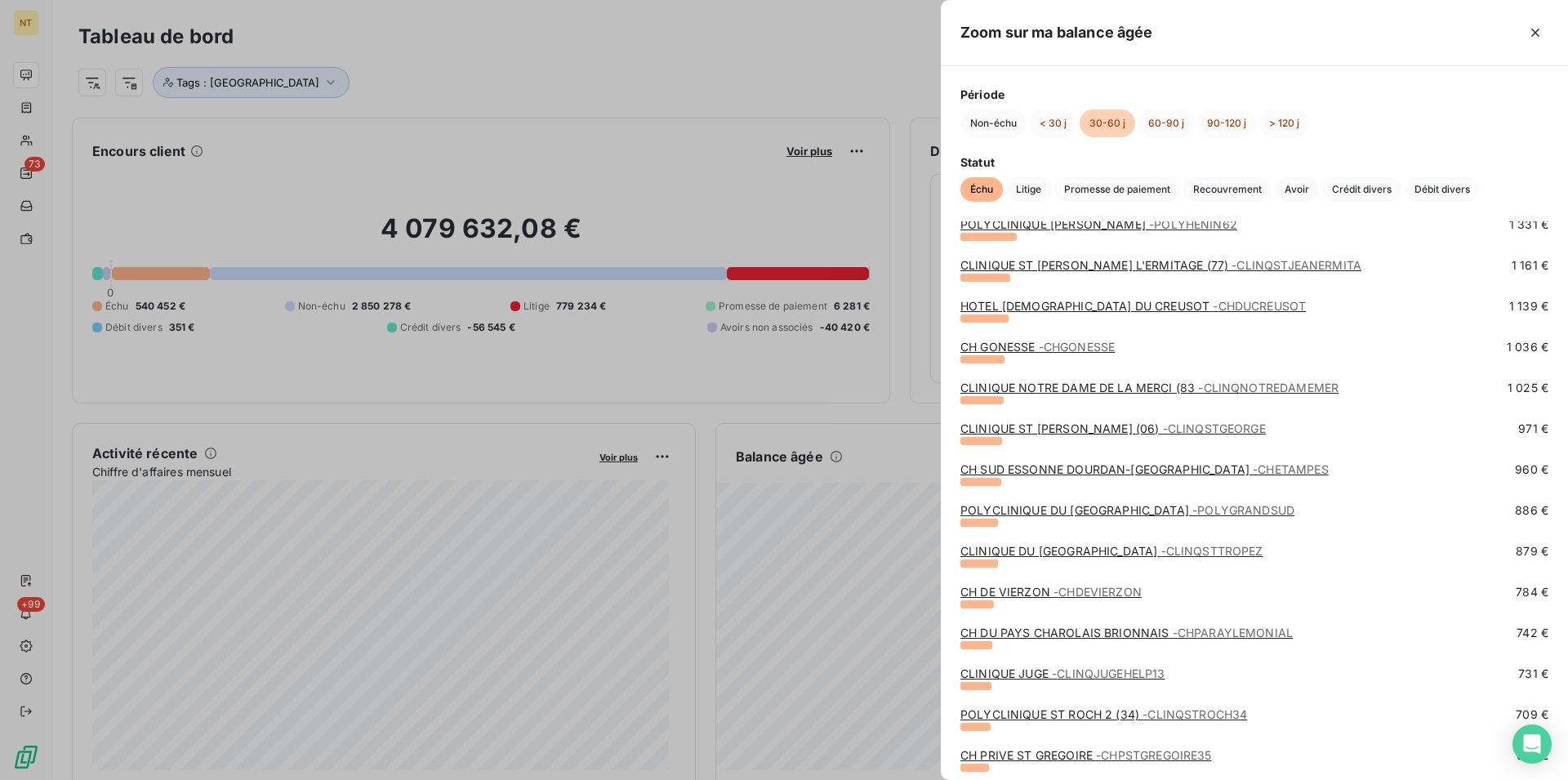
scroll to position [1000, 0]
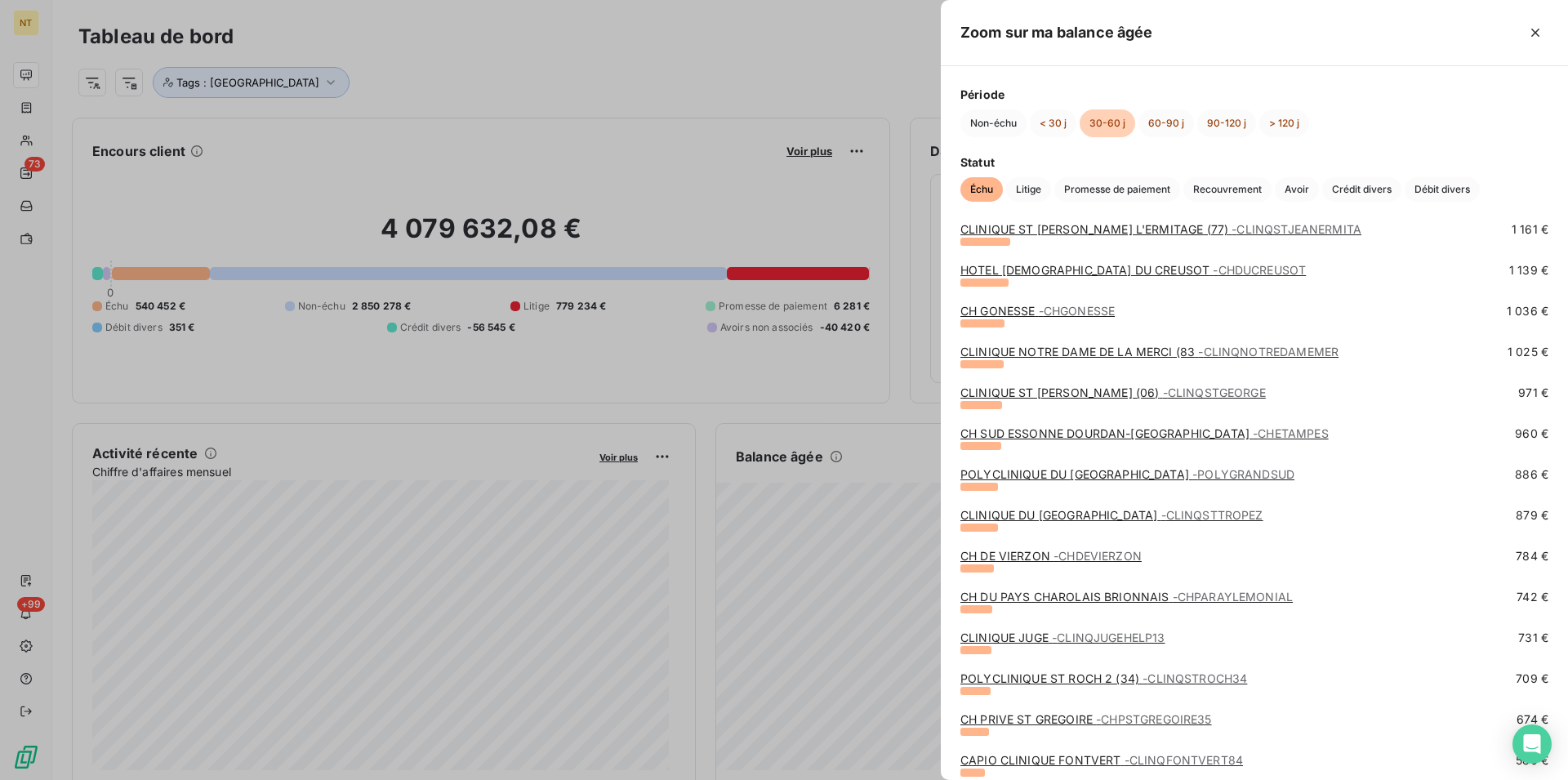
click at [1018, 557] on link "CH DE VIERZON - CHDEVIERZON" at bounding box center [1051, 556] width 181 height 14
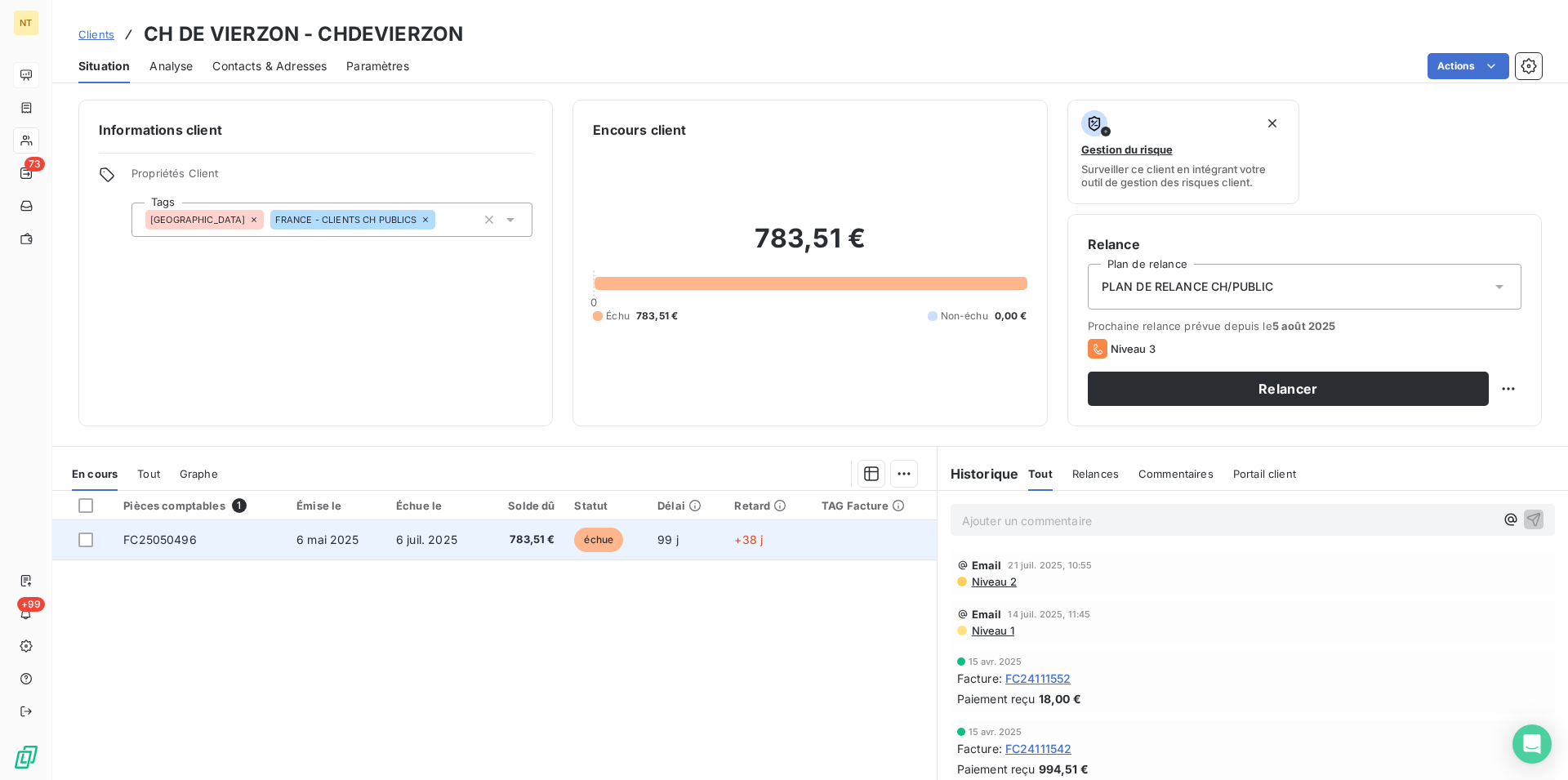
click at [173, 545] on span "FC25050496" at bounding box center [159, 540] width 73 height 14
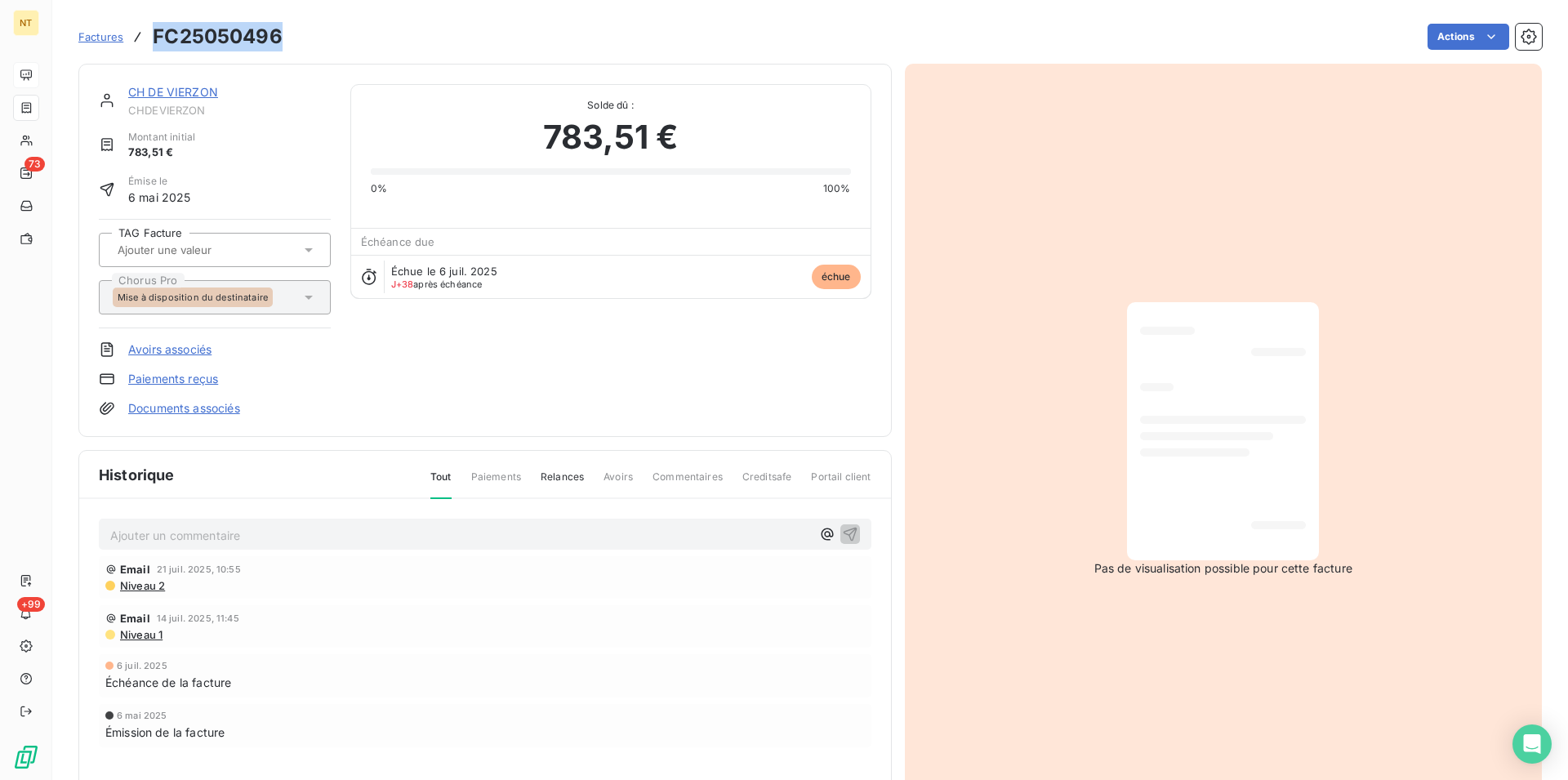
drag, startPoint x: 154, startPoint y: 38, endPoint x: 281, endPoint y: 40, distance: 127.0
click at [281, 40] on h3 "FC25050496" at bounding box center [217, 36] width 130 height 29
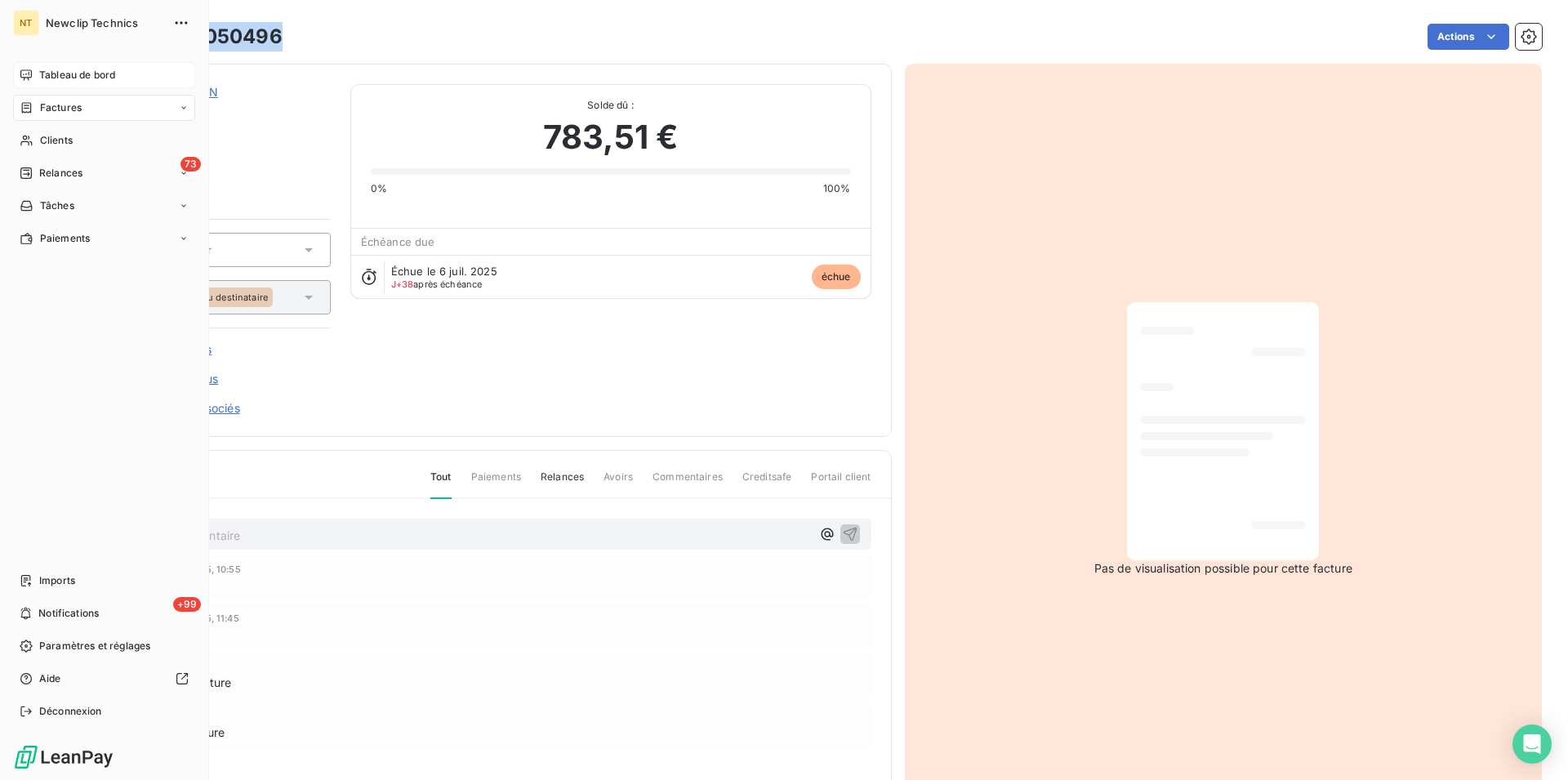
click at [60, 73] on span "Tableau de bord" at bounding box center [77, 75] width 76 height 15
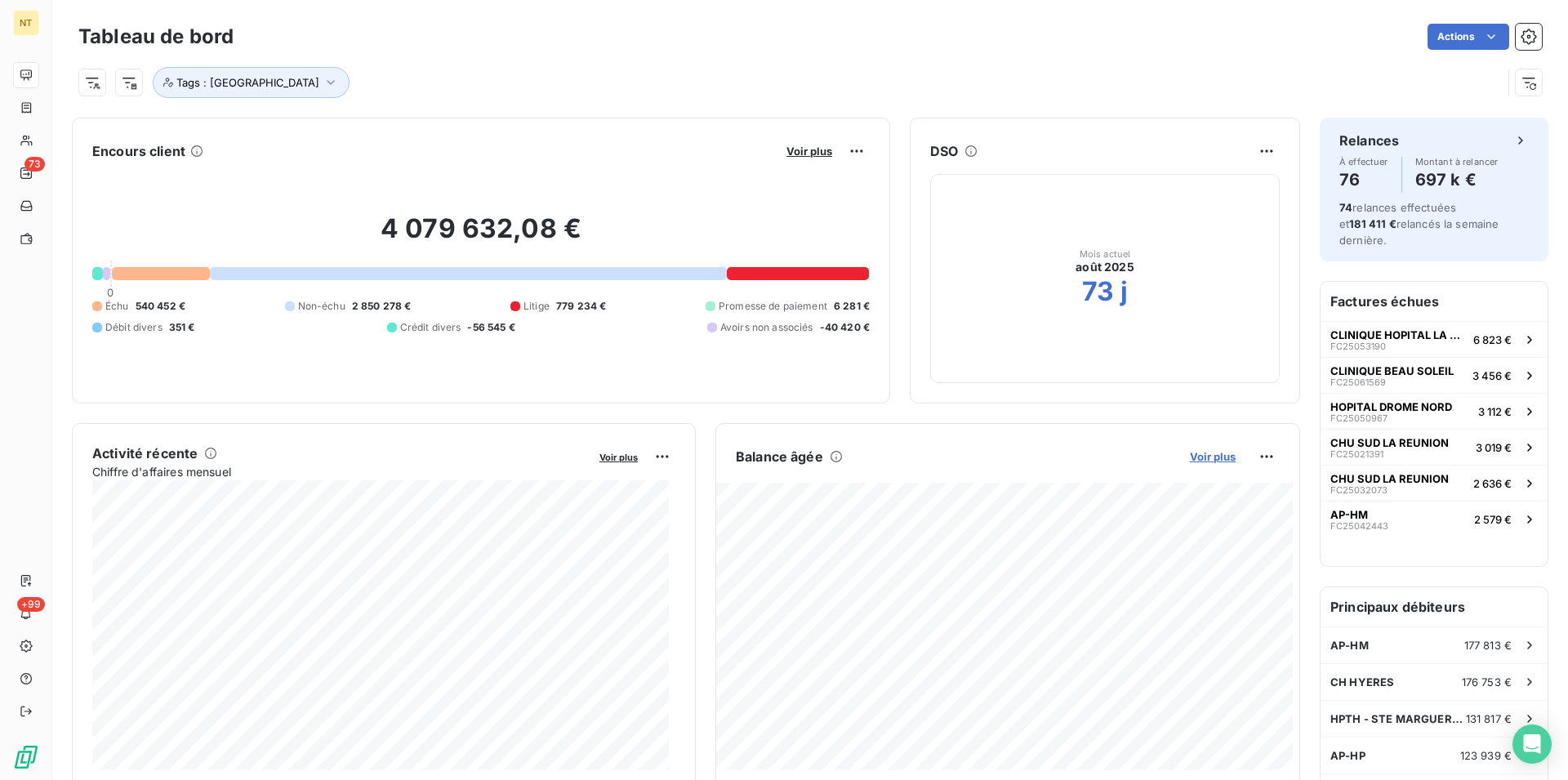
click at [1192, 458] on span "Voir plus" at bounding box center [1213, 456] width 46 height 13
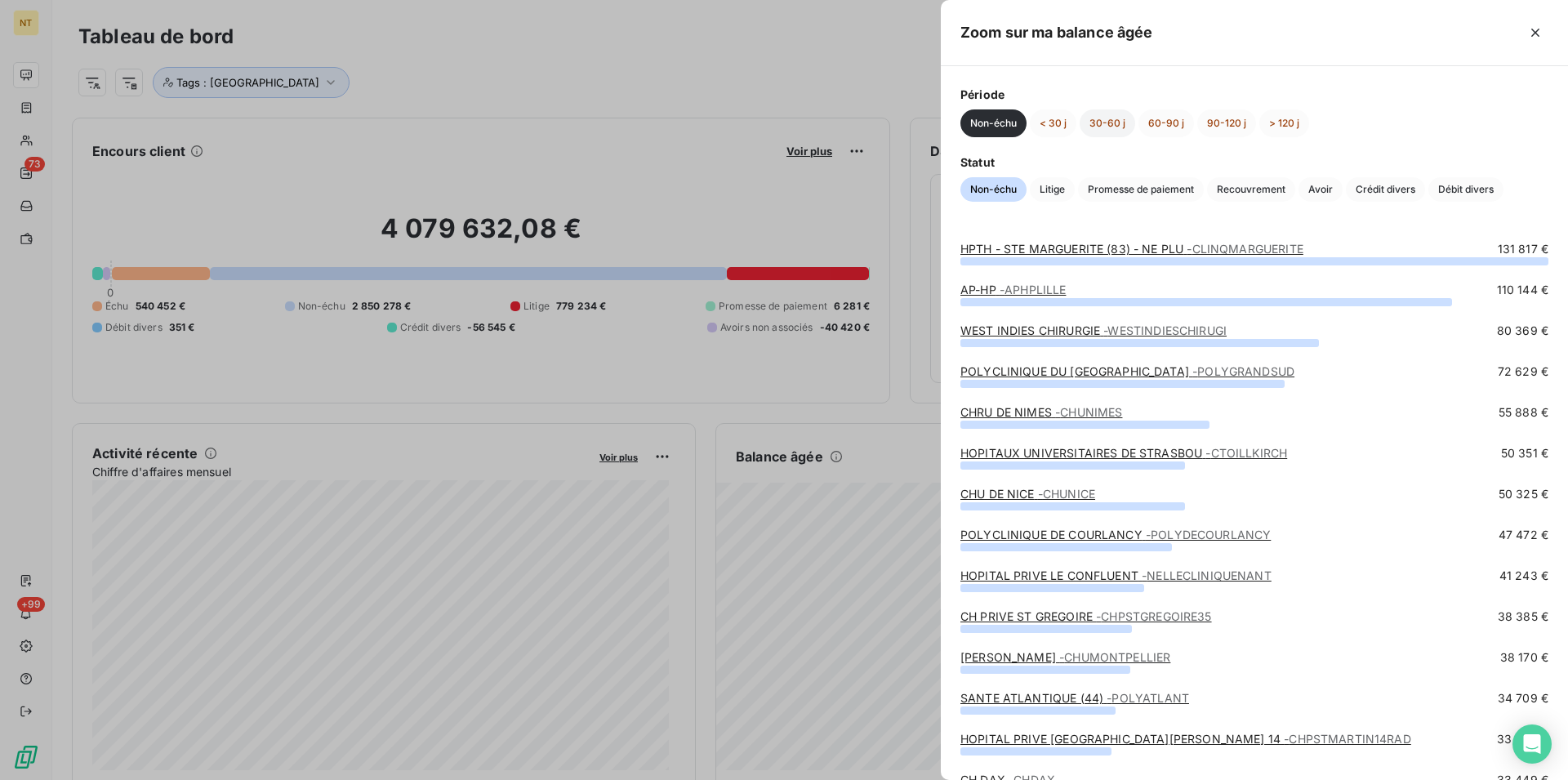
click at [1099, 124] on button "30-60 j" at bounding box center [1107, 123] width 55 height 28
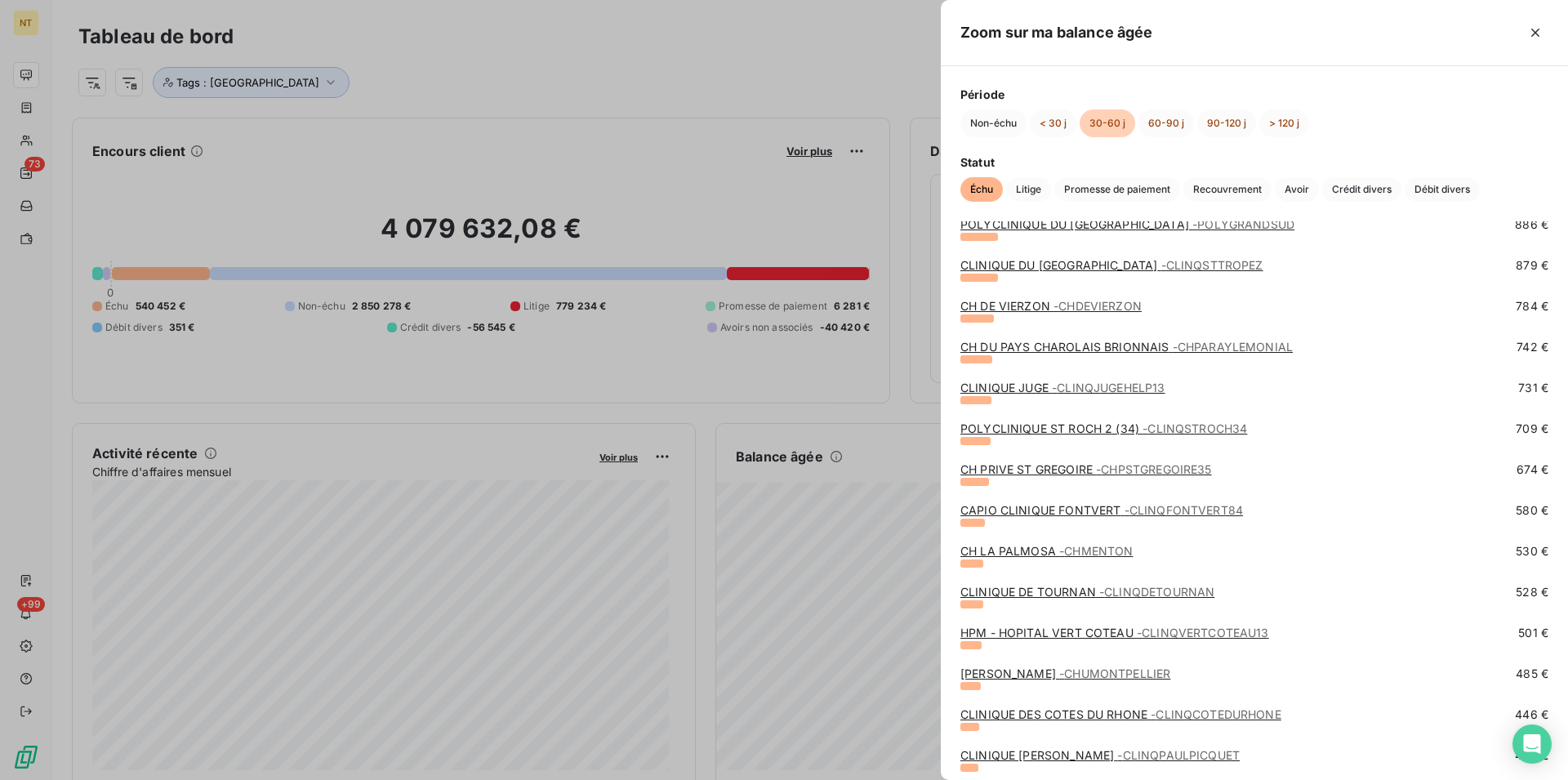
scroll to position [1333, 0]
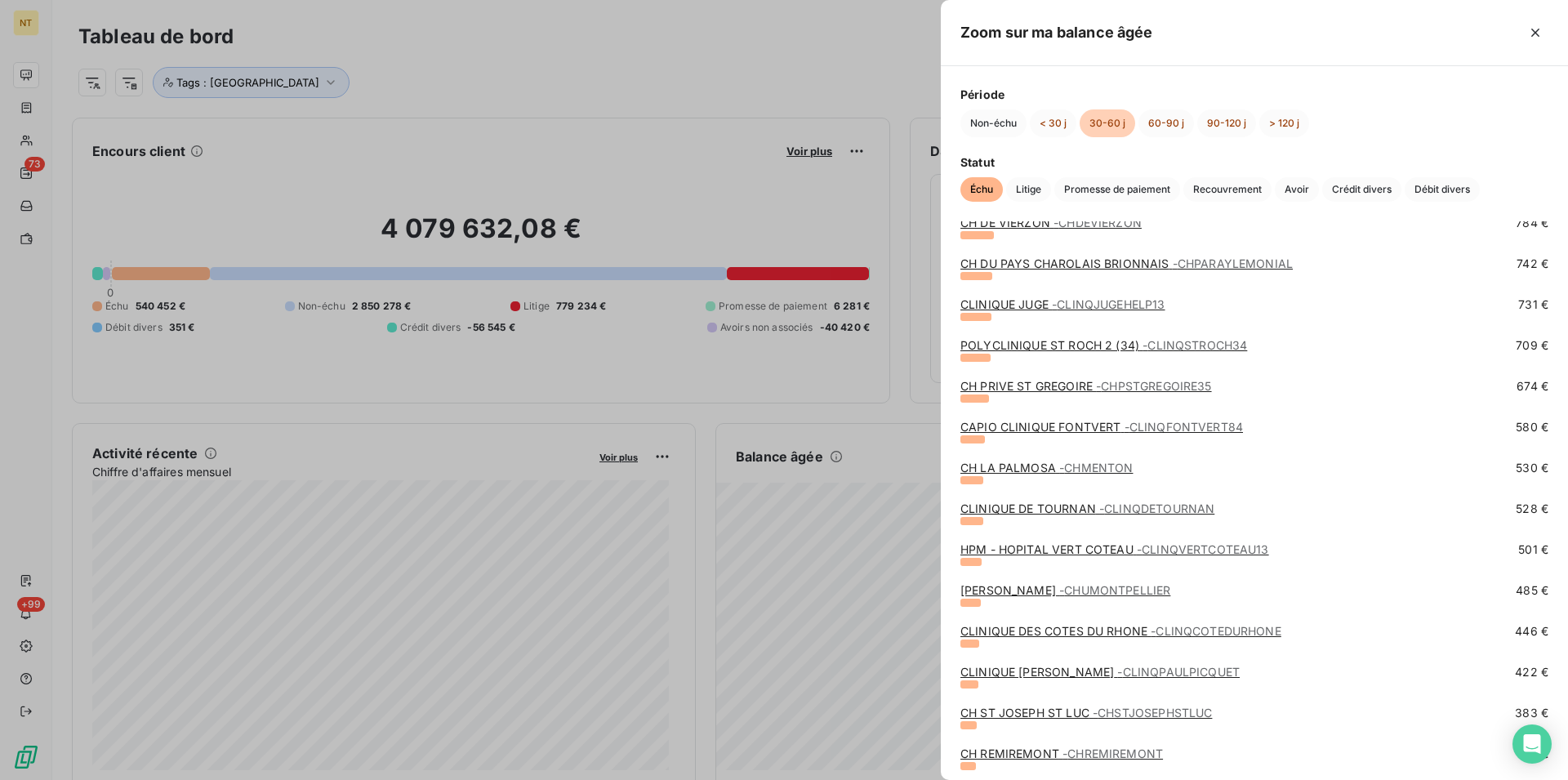
click at [1012, 467] on link "CH LA PALMOSA - CHMENTON" at bounding box center [1047, 467] width 173 height 14
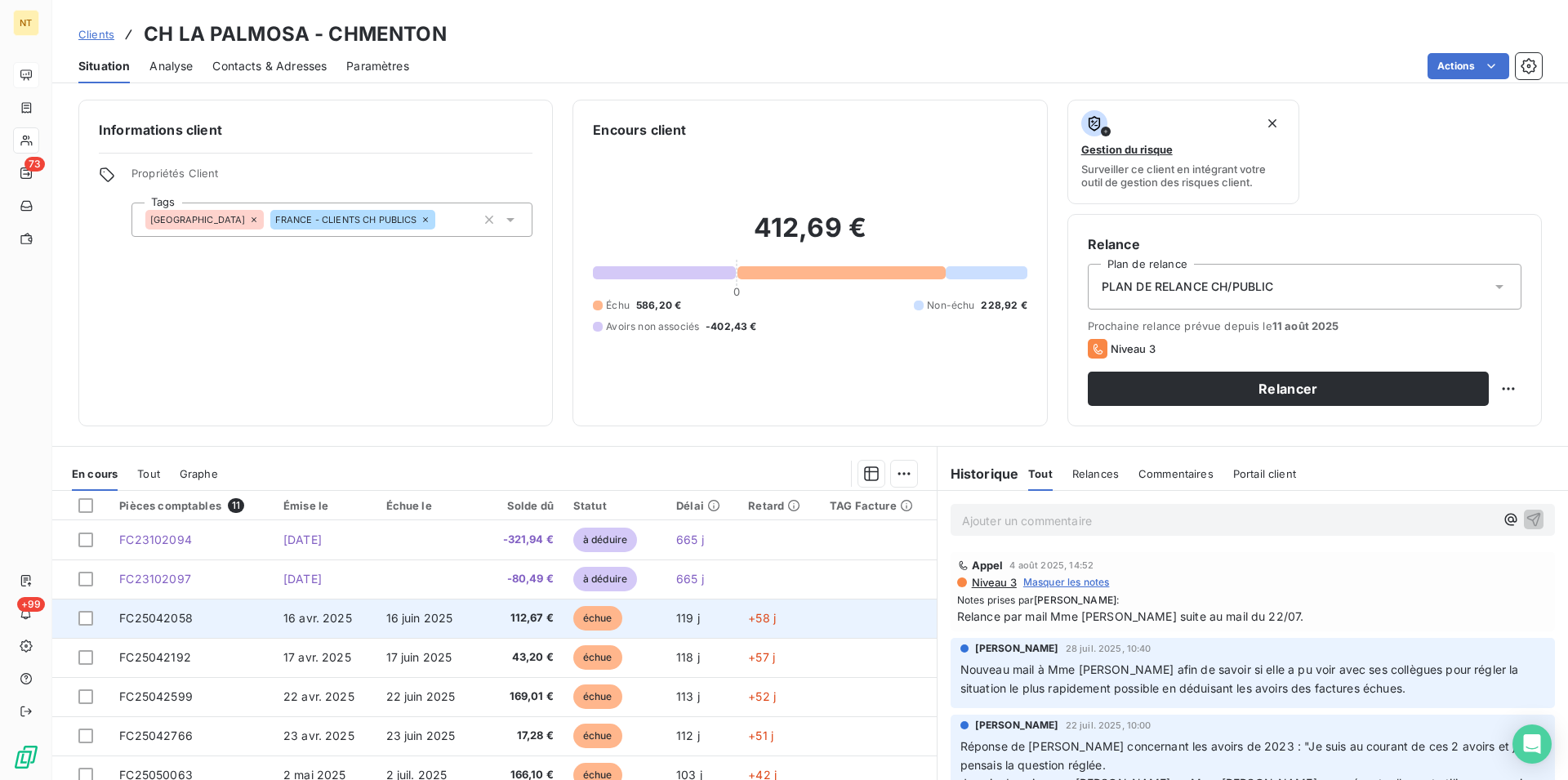
click at [145, 619] on span "FC25042058" at bounding box center [155, 618] width 73 height 14
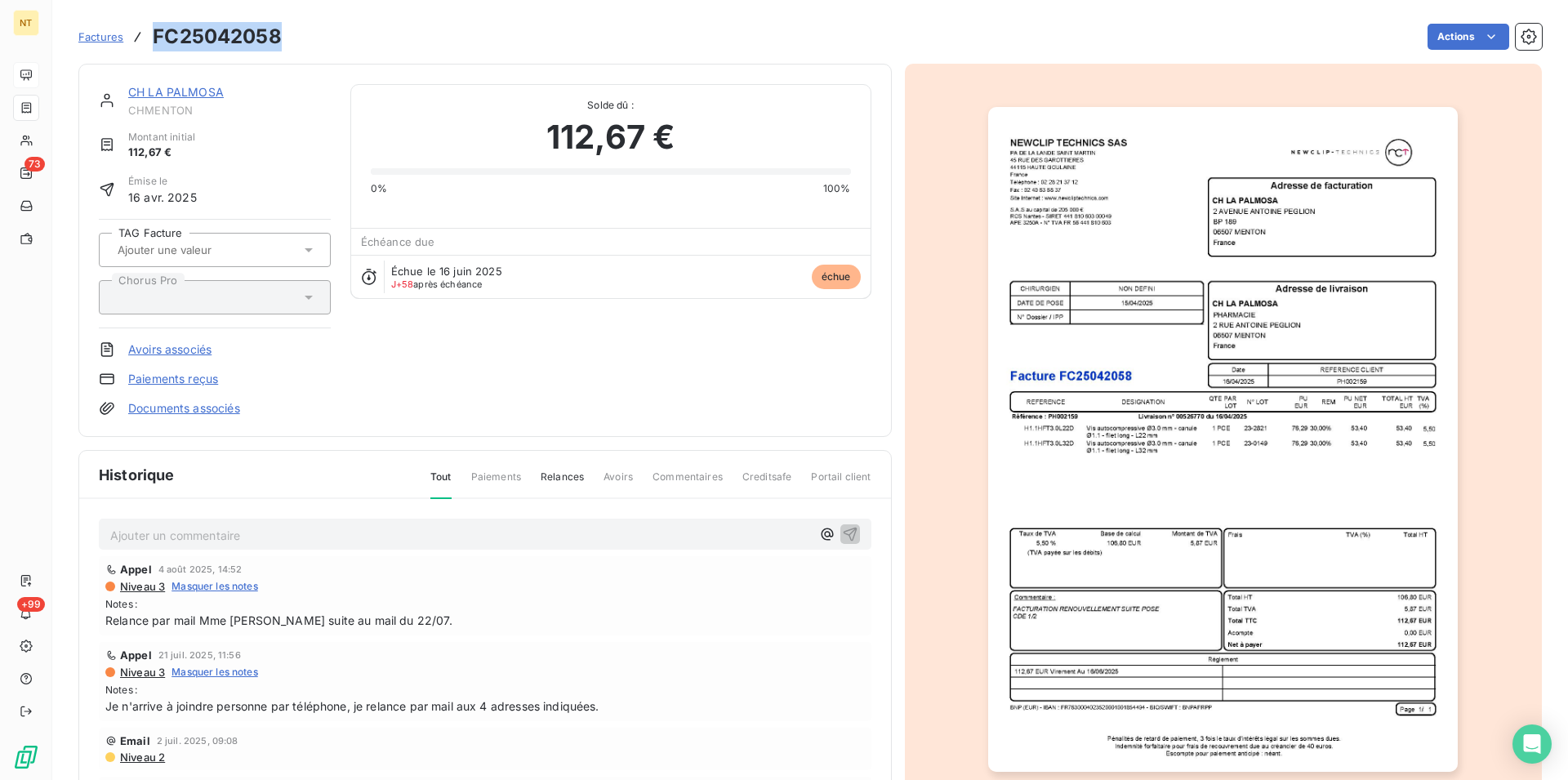
drag, startPoint x: 155, startPoint y: 34, endPoint x: 278, endPoint y: 42, distance: 123.3
click at [278, 42] on h3 "FC25042058" at bounding box center [217, 36] width 129 height 29
click at [179, 92] on link "CH LA PALMOSA" at bounding box center [176, 92] width 96 height 14
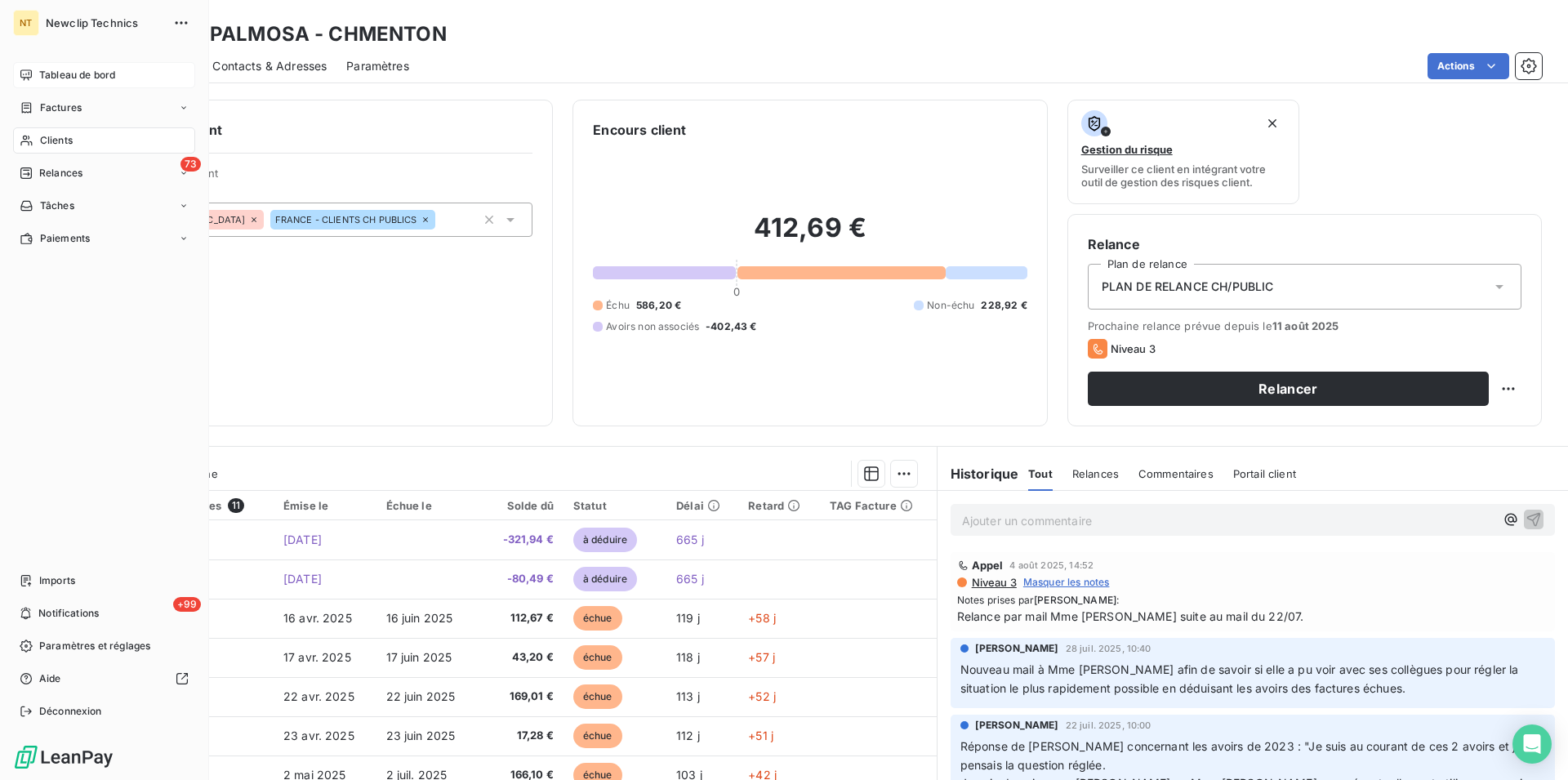
click at [63, 74] on span "Tableau de bord" at bounding box center [77, 75] width 76 height 15
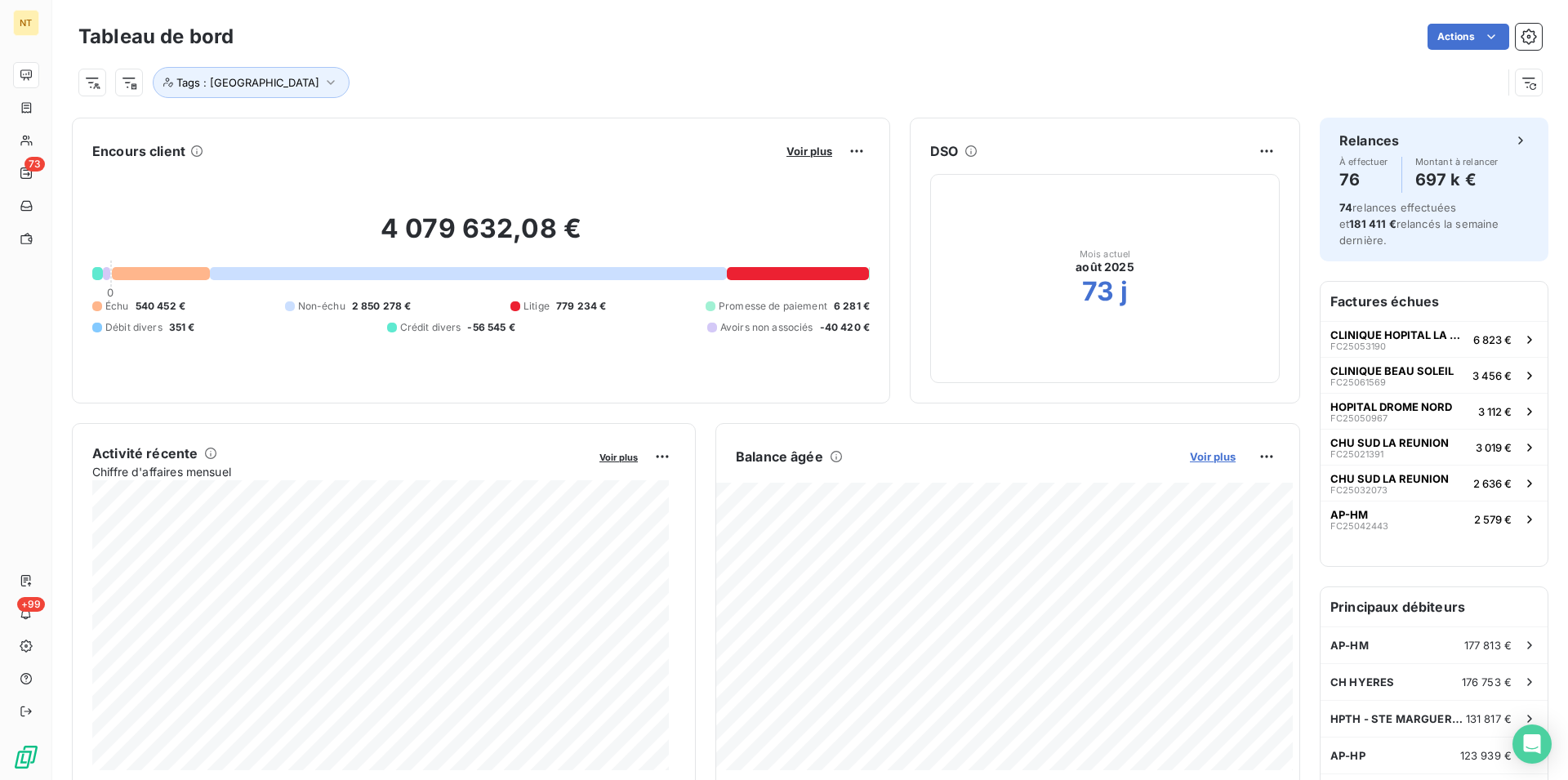
click at [1204, 459] on span "Voir plus" at bounding box center [1213, 456] width 46 height 13
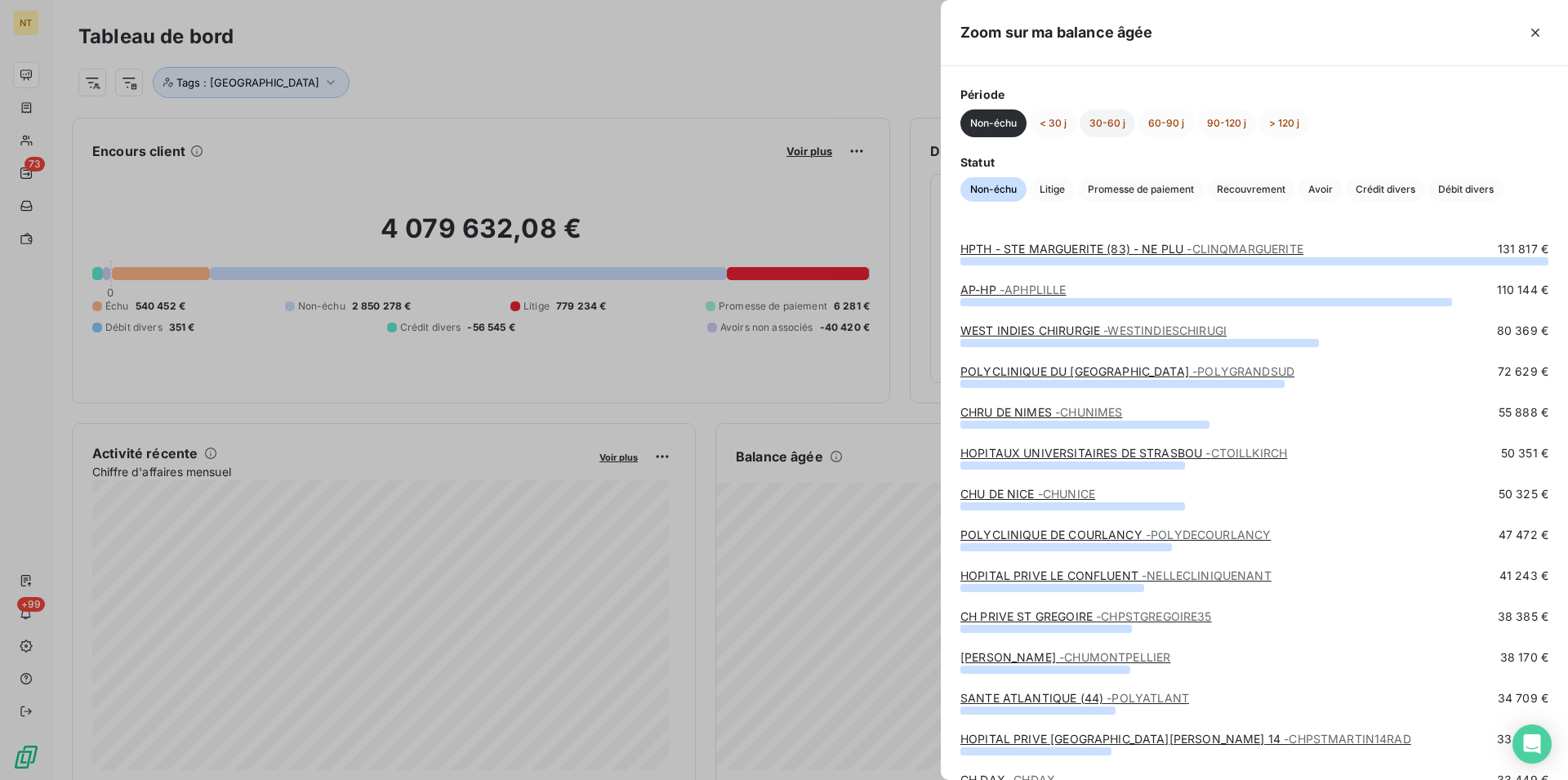
click at [1117, 119] on button "30-60 j" at bounding box center [1107, 123] width 55 height 28
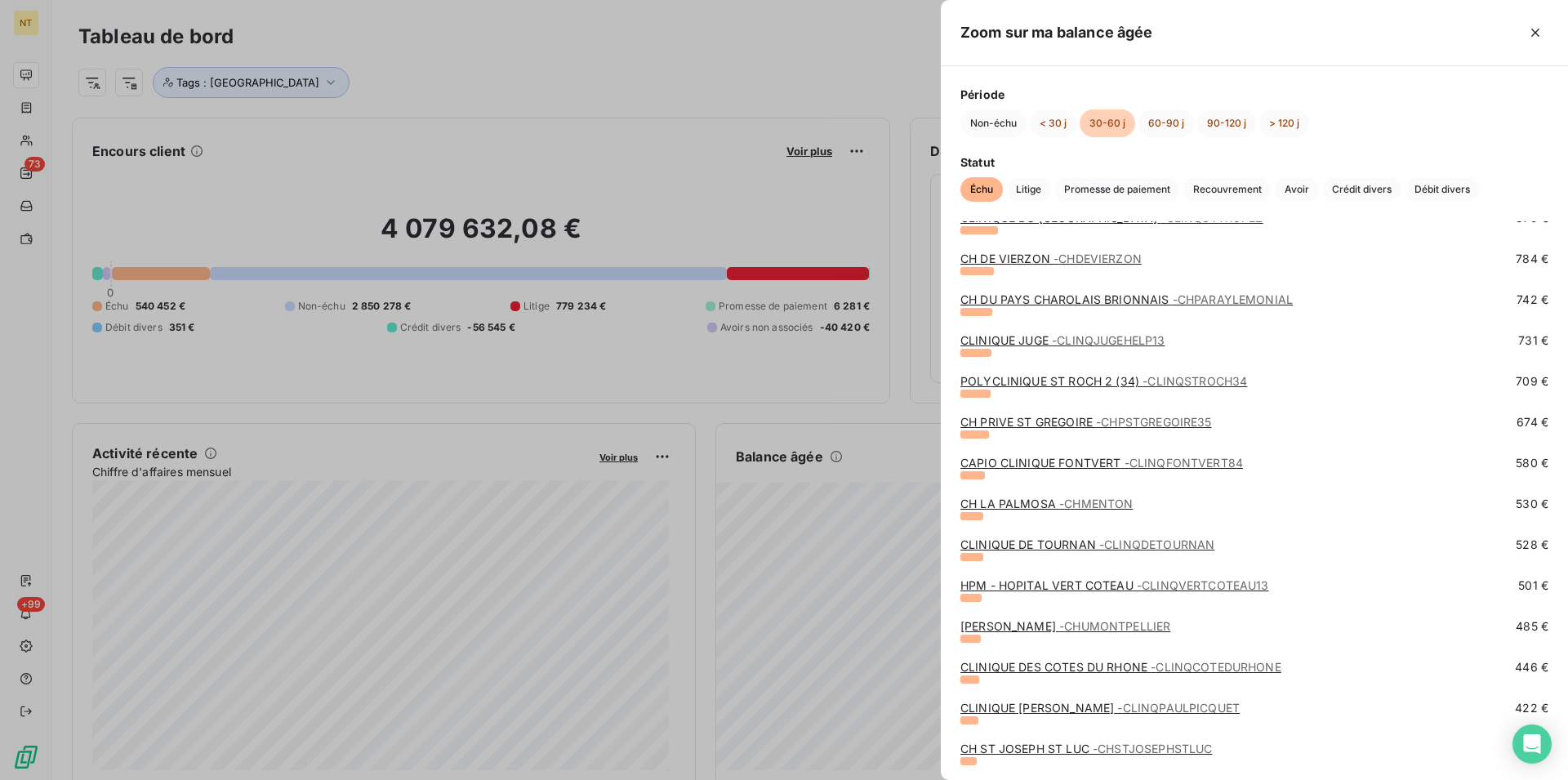
scroll to position [1333, 0]
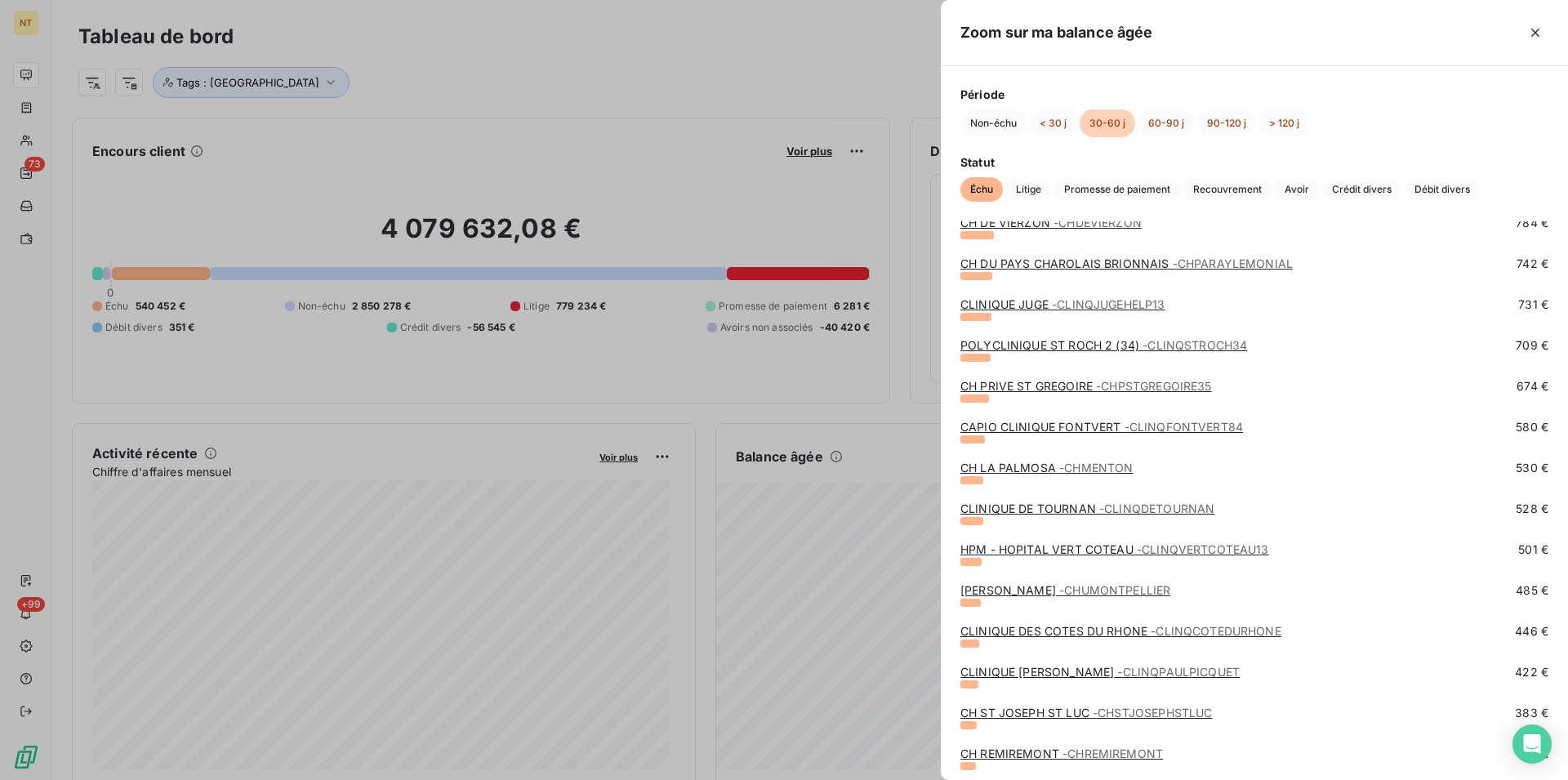
click at [1018, 592] on link "CHU MONTPELLIER - CHUMONTPELLIER" at bounding box center [1065, 590] width 210 height 14
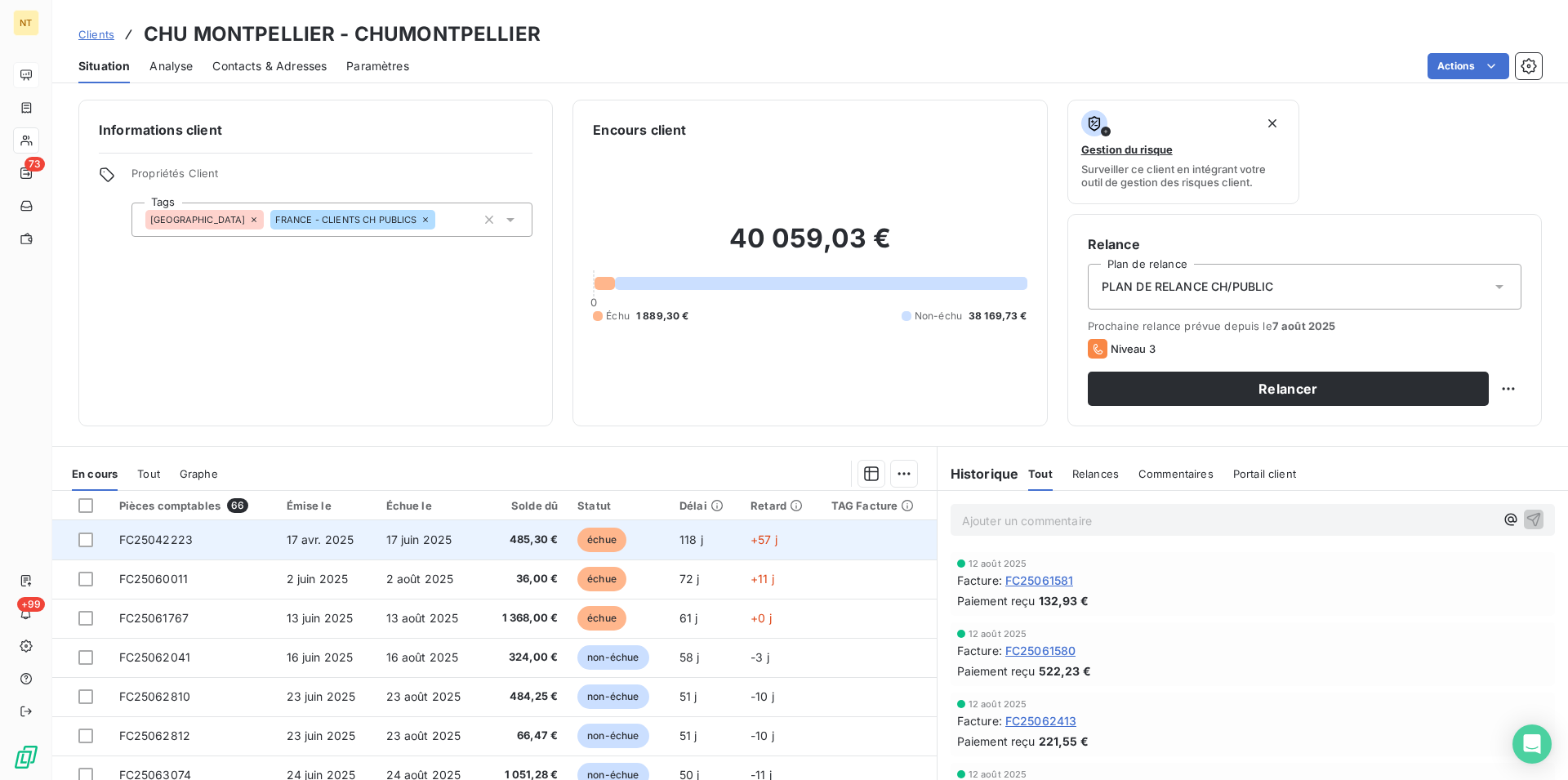
click at [185, 536] on span "FC25042223" at bounding box center [156, 540] width 74 height 14
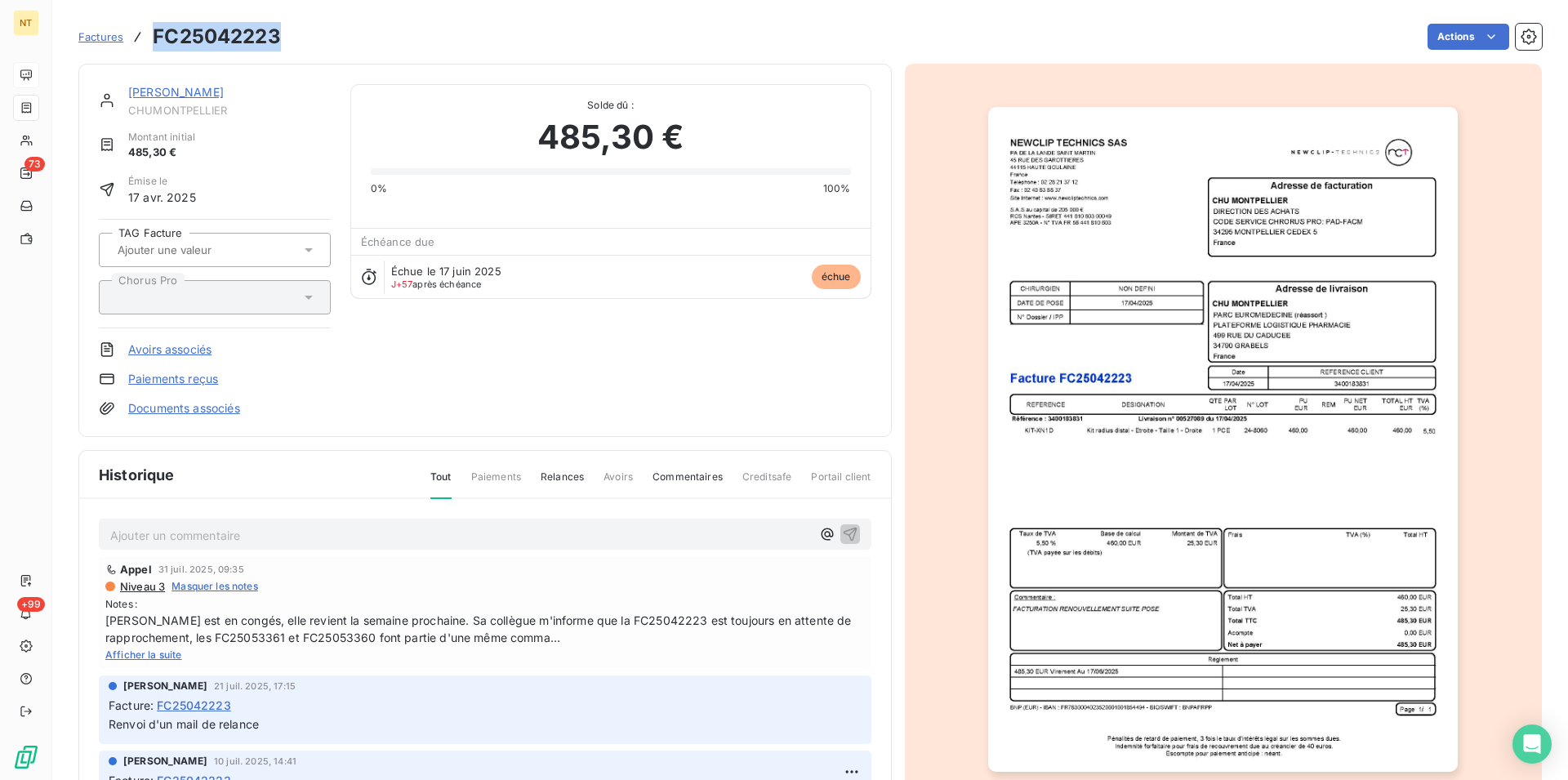
drag, startPoint x: 152, startPoint y: 34, endPoint x: 288, endPoint y: 33, distance: 136.0
click at [288, 33] on div "Factures FC25042223 Actions" at bounding box center [810, 36] width 1464 height 34
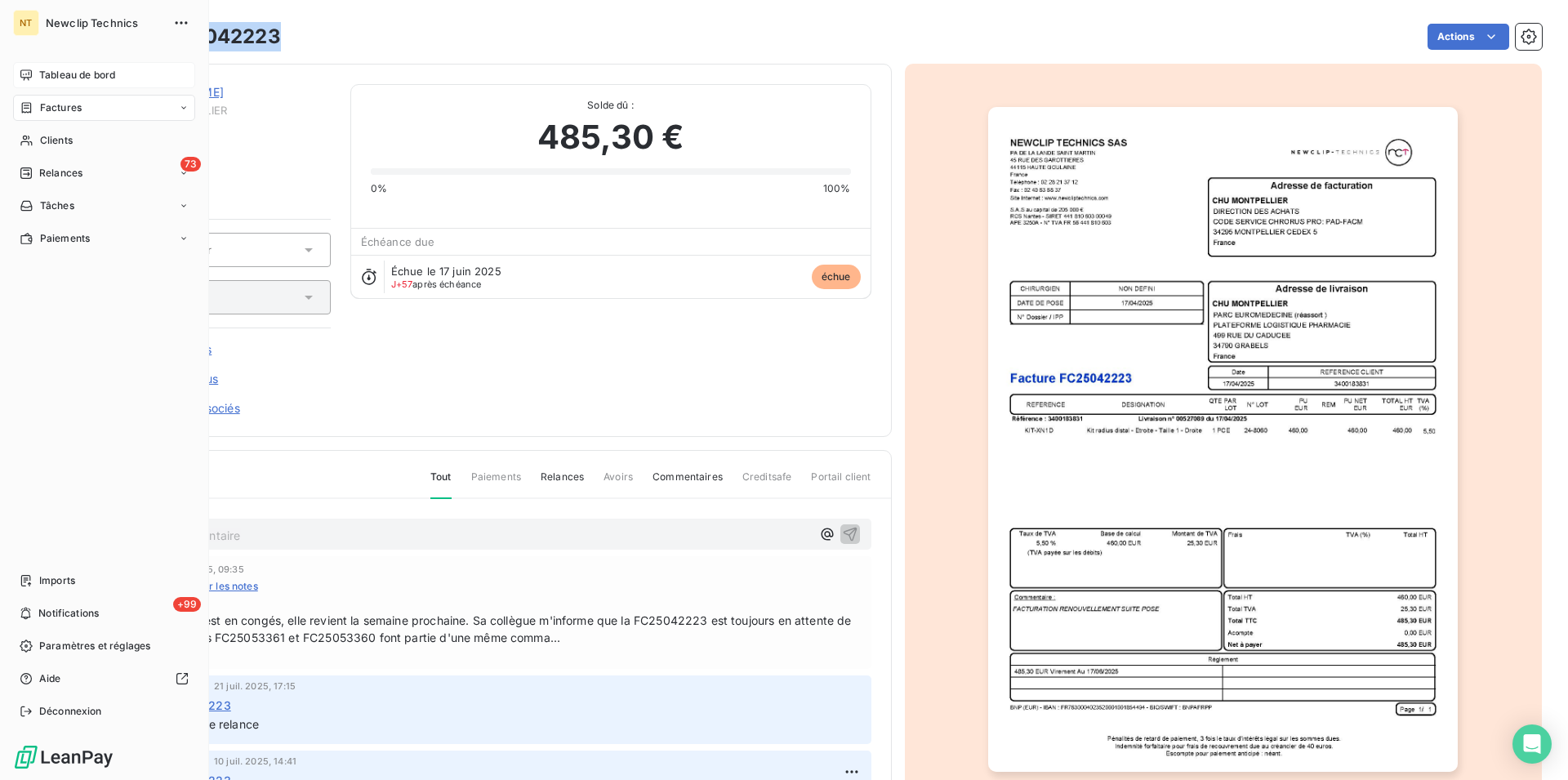
click at [51, 71] on span "Tableau de bord" at bounding box center [77, 75] width 76 height 15
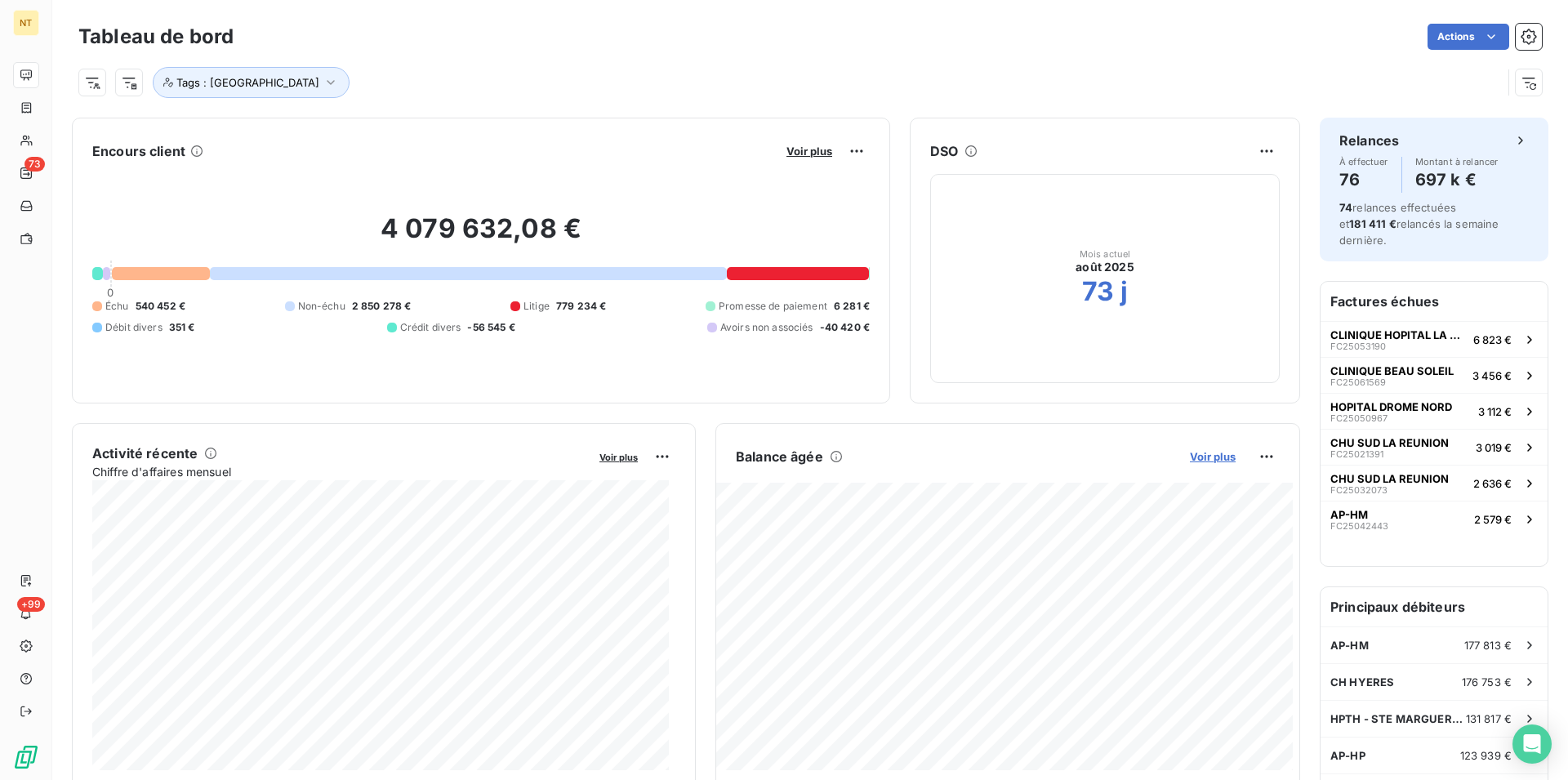
click at [1200, 454] on span "Voir plus" at bounding box center [1213, 456] width 46 height 13
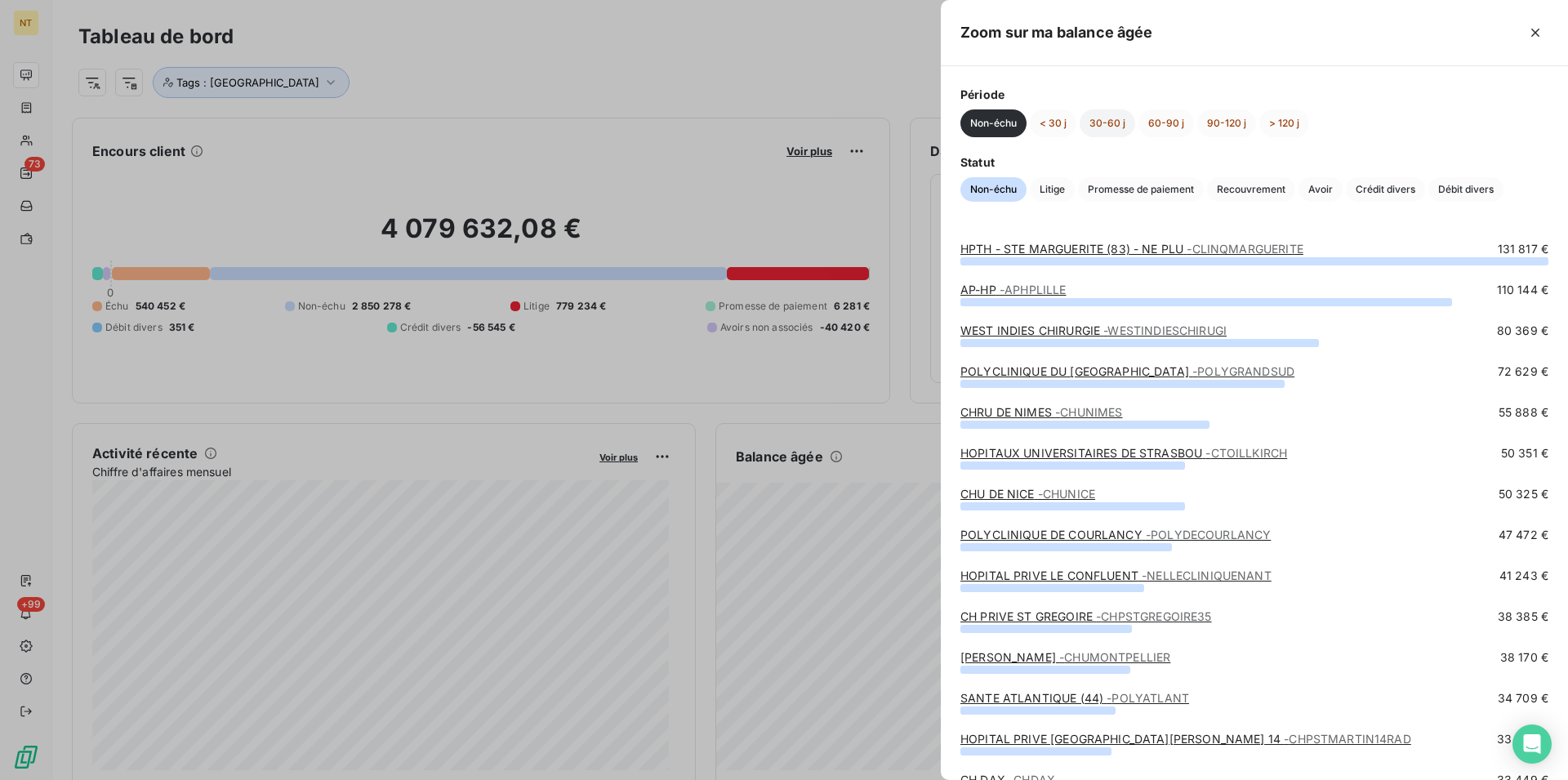
click at [1111, 120] on button "30-60 j" at bounding box center [1107, 123] width 55 height 28
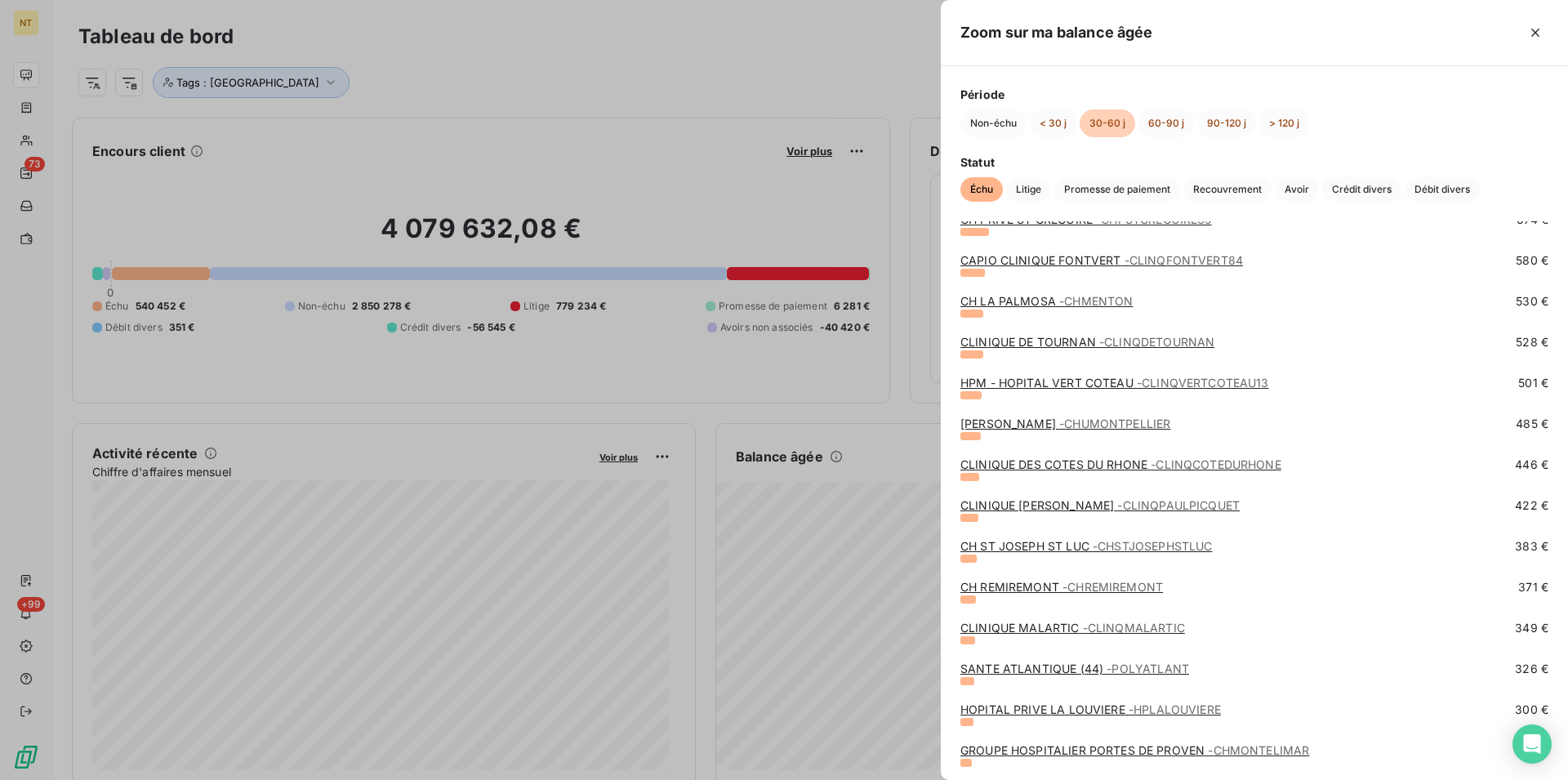
scroll to position [1583, 0]
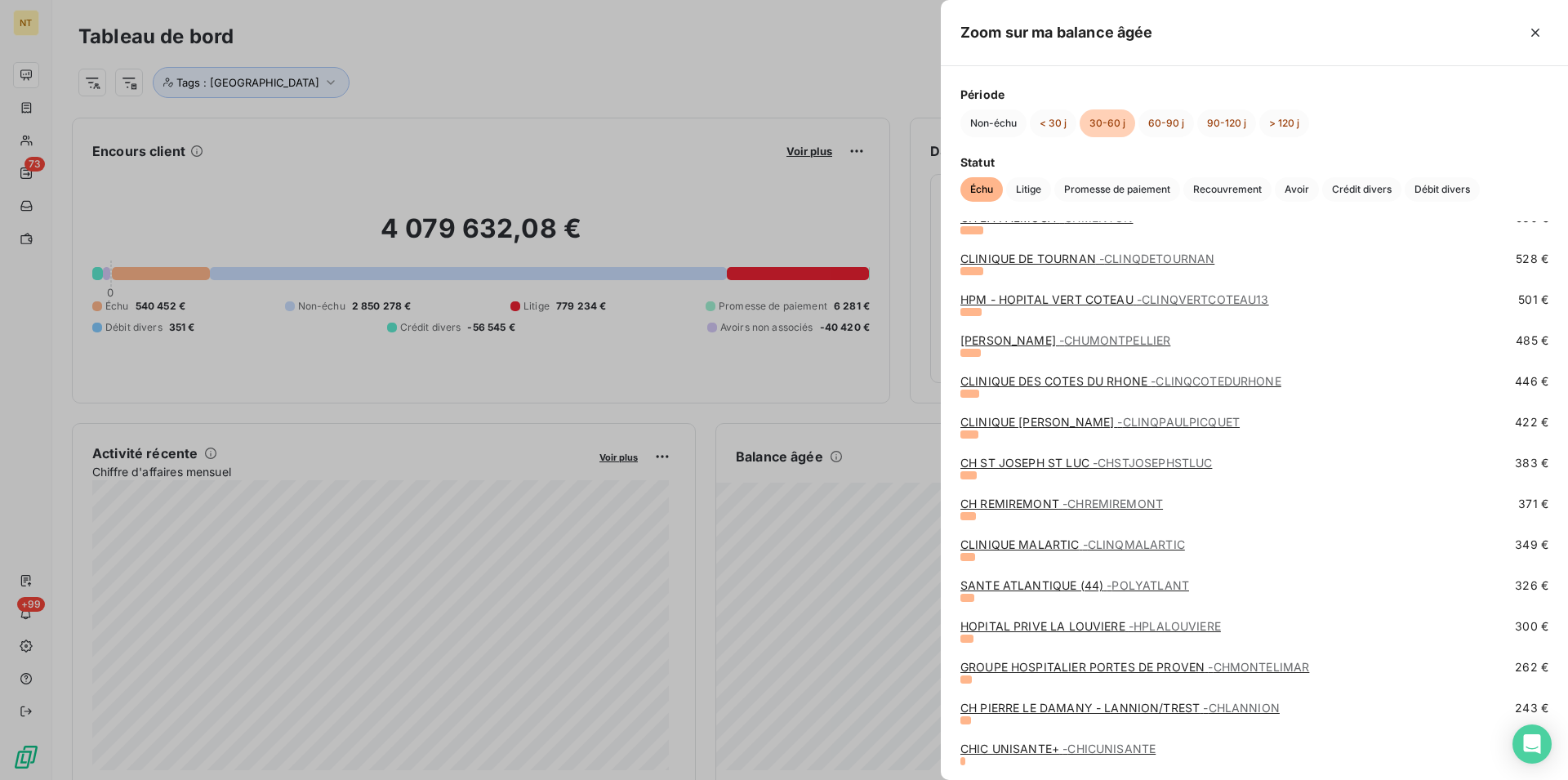
click at [1044, 462] on link "CH ST JOSEPH ST LUC - CHSTJOSEPHSTLUC" at bounding box center [1086, 463] width 252 height 14
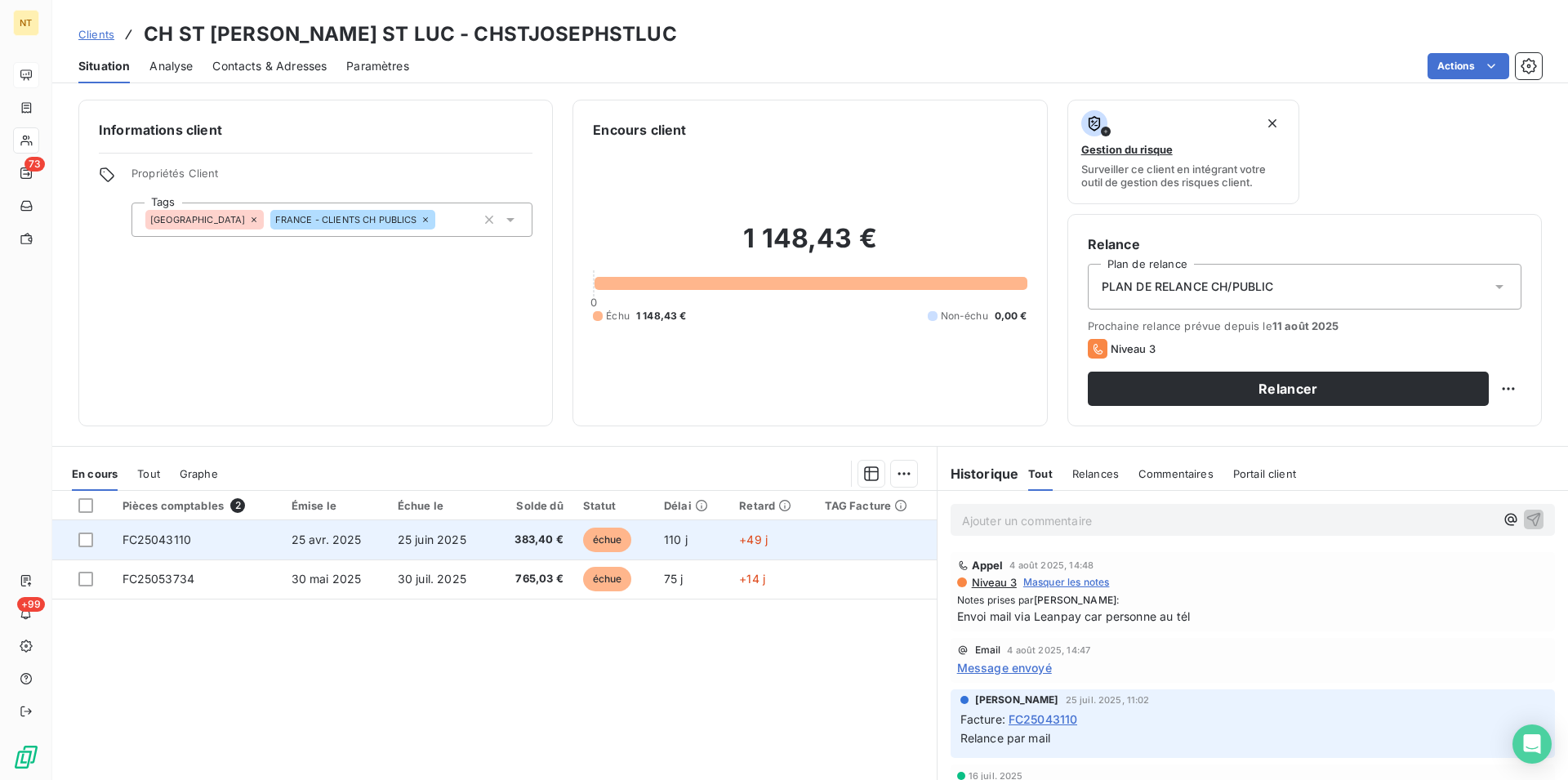
click at [153, 533] on td "FC25043110" at bounding box center [197, 540] width 169 height 40
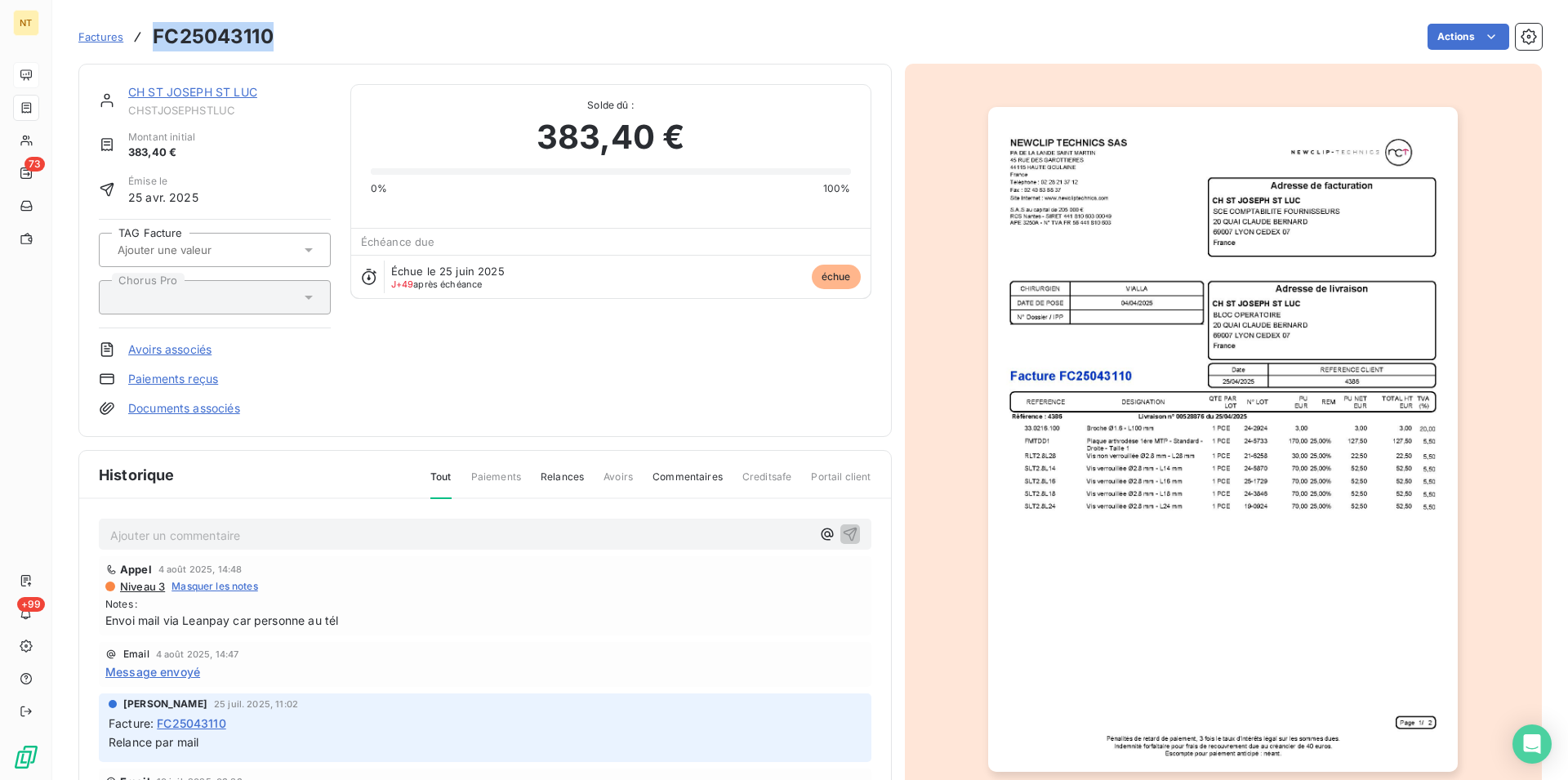
drag, startPoint x: 151, startPoint y: 34, endPoint x: 276, endPoint y: 28, distance: 125.1
click at [276, 28] on div "Factures FC25043110 Actions" at bounding box center [810, 36] width 1464 height 34
click at [175, 93] on link "CH ST JOSEPH ST LUC" at bounding box center [193, 92] width 129 height 14
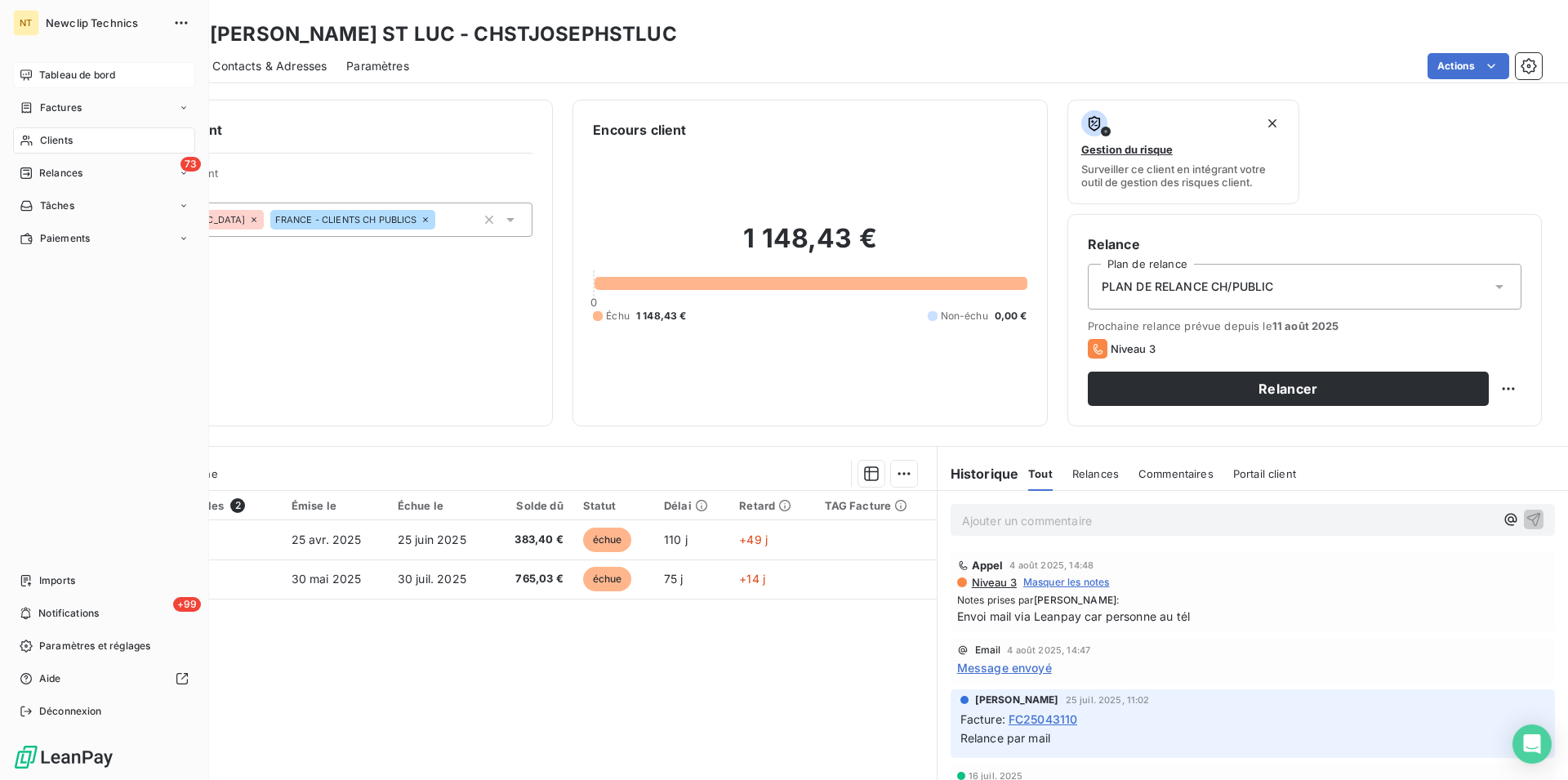
click at [45, 73] on span "Tableau de bord" at bounding box center [77, 75] width 76 height 15
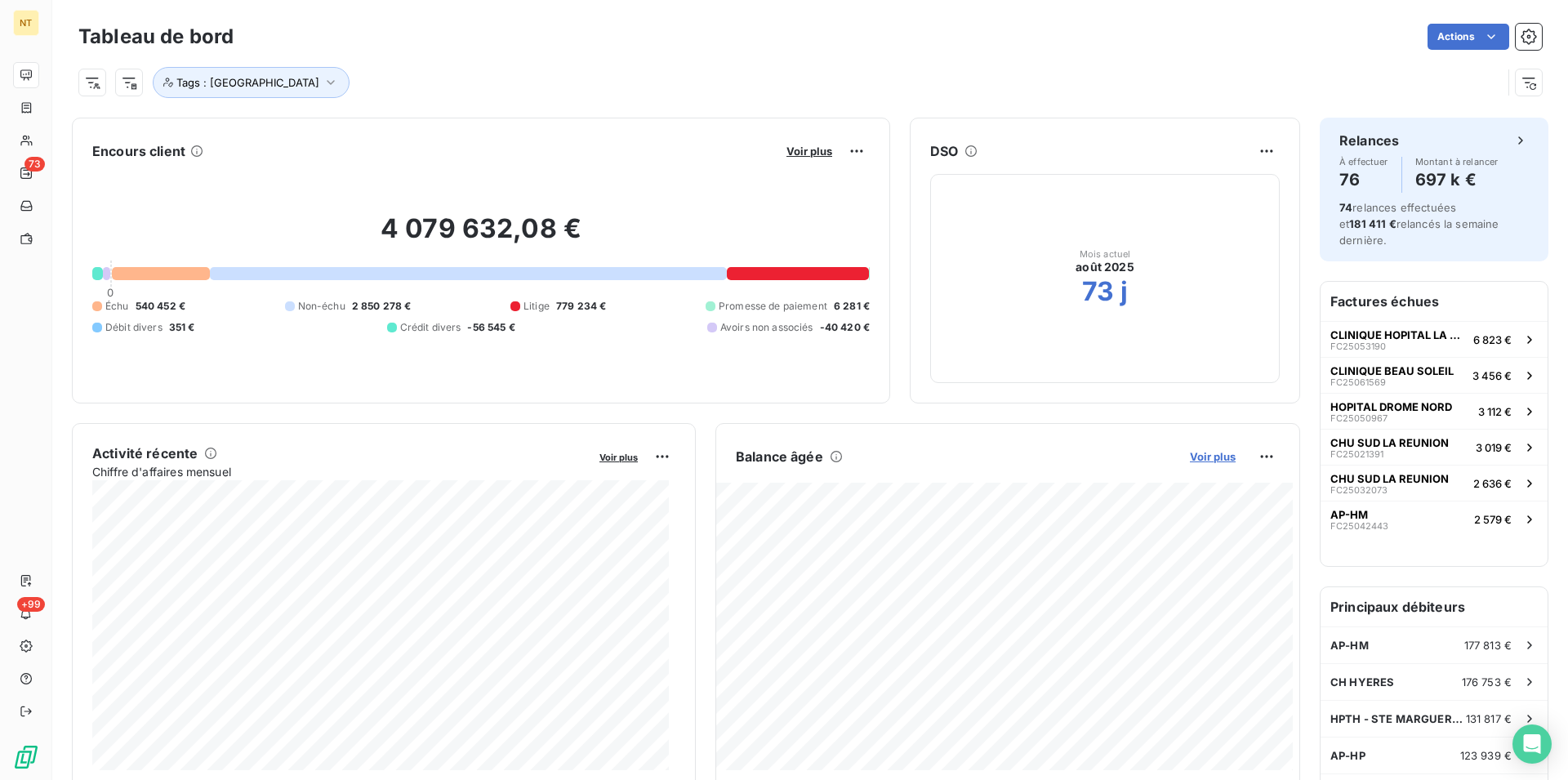
click at [1204, 458] on span "Voir plus" at bounding box center [1213, 456] width 46 height 13
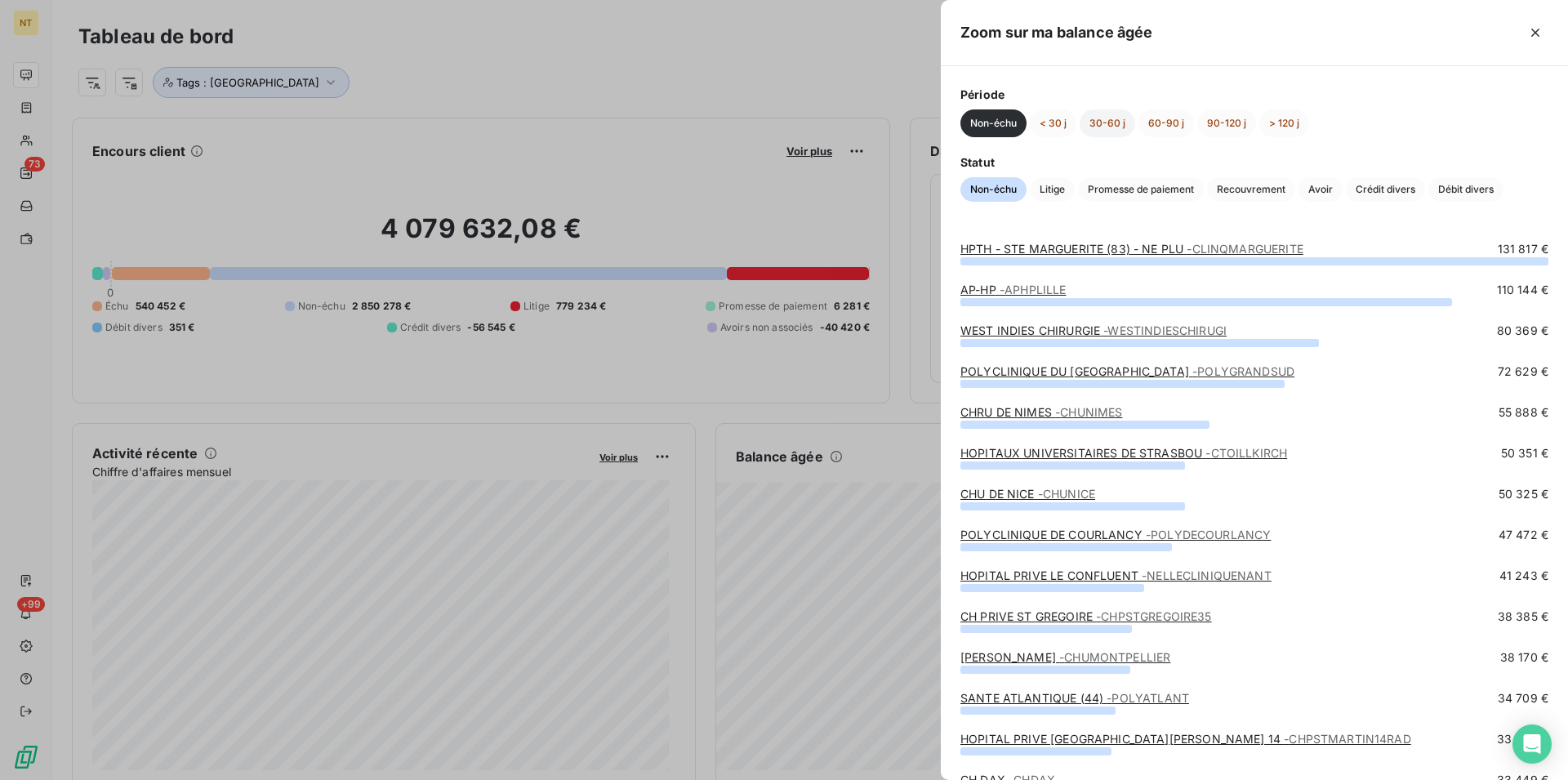
click at [1111, 128] on button "30-60 j" at bounding box center [1107, 123] width 55 height 28
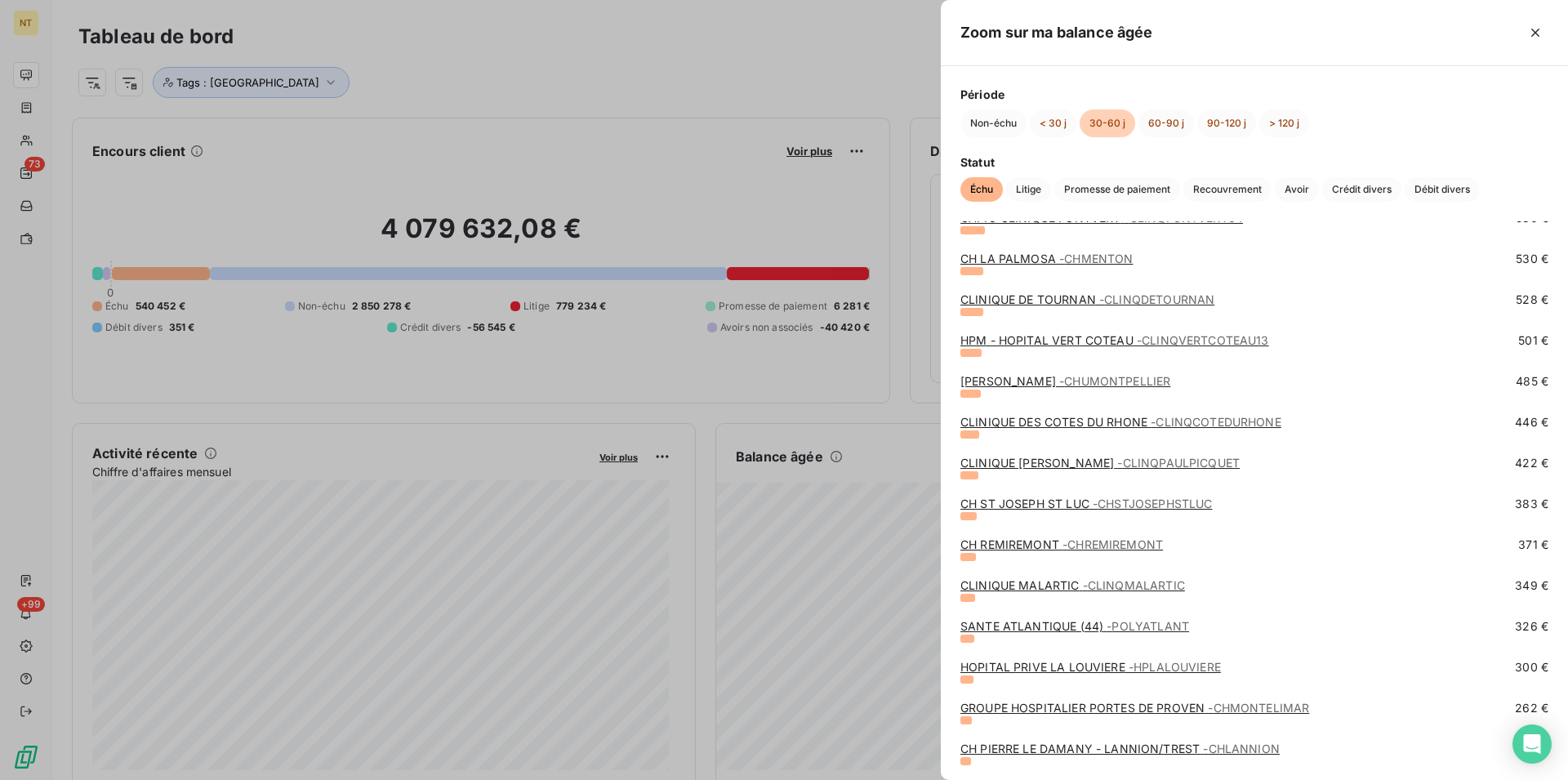
scroll to position [1583, 0]
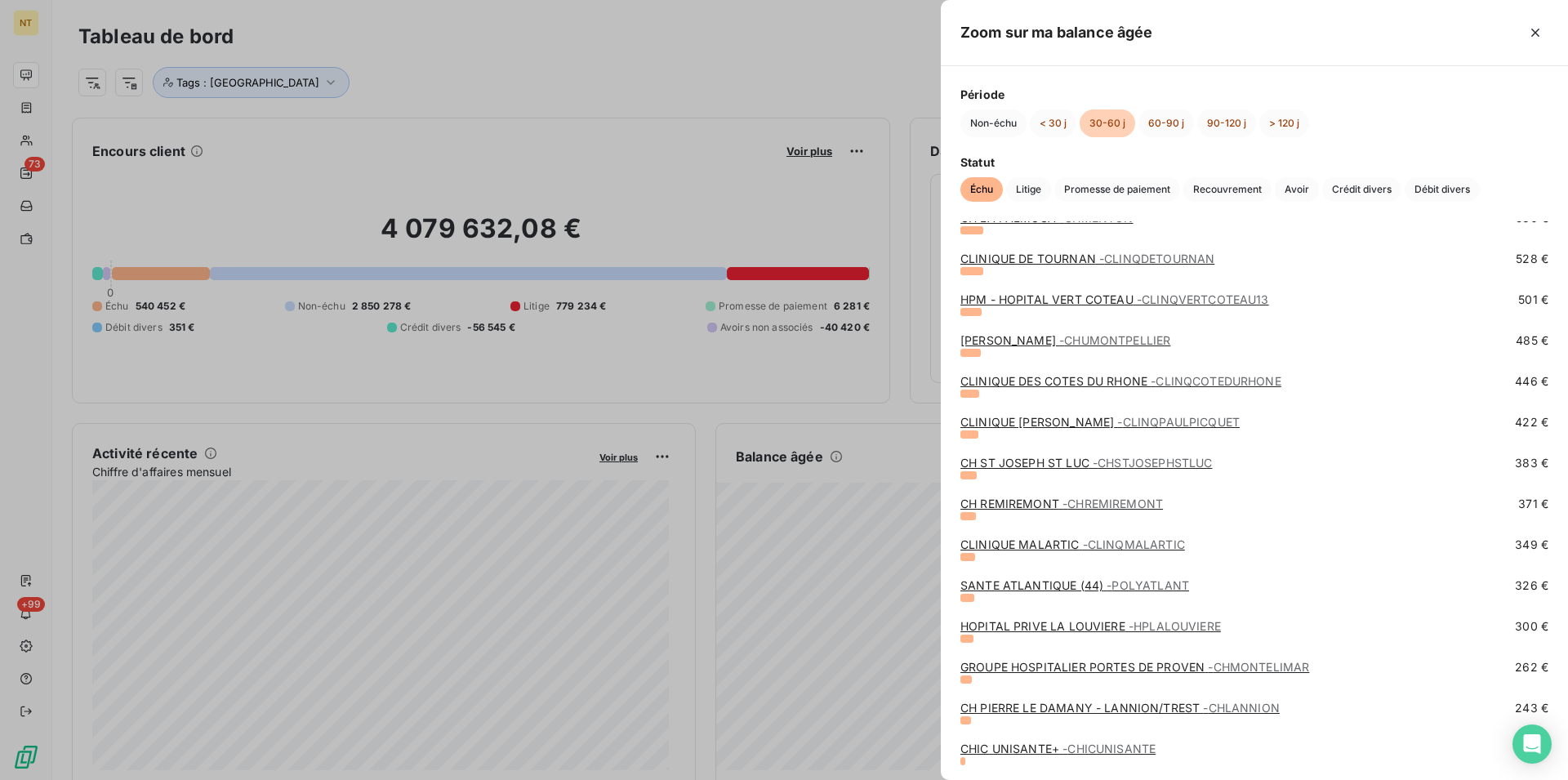
click at [1038, 504] on link "CH REMIREMONT - CHREMIREMONT" at bounding box center [1062, 504] width 202 height 14
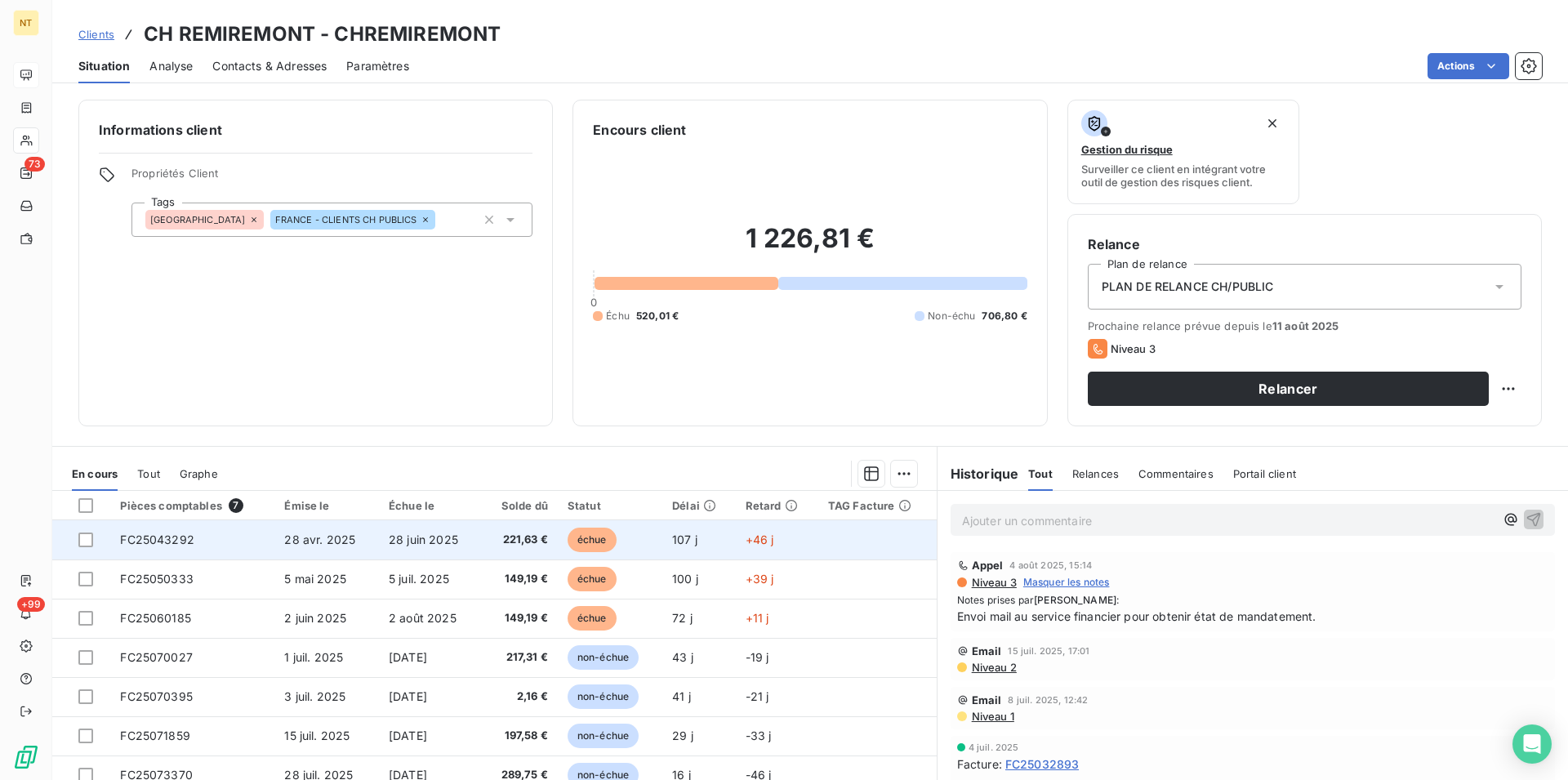
click at [168, 548] on td "FC25043292" at bounding box center [192, 540] width 164 height 40
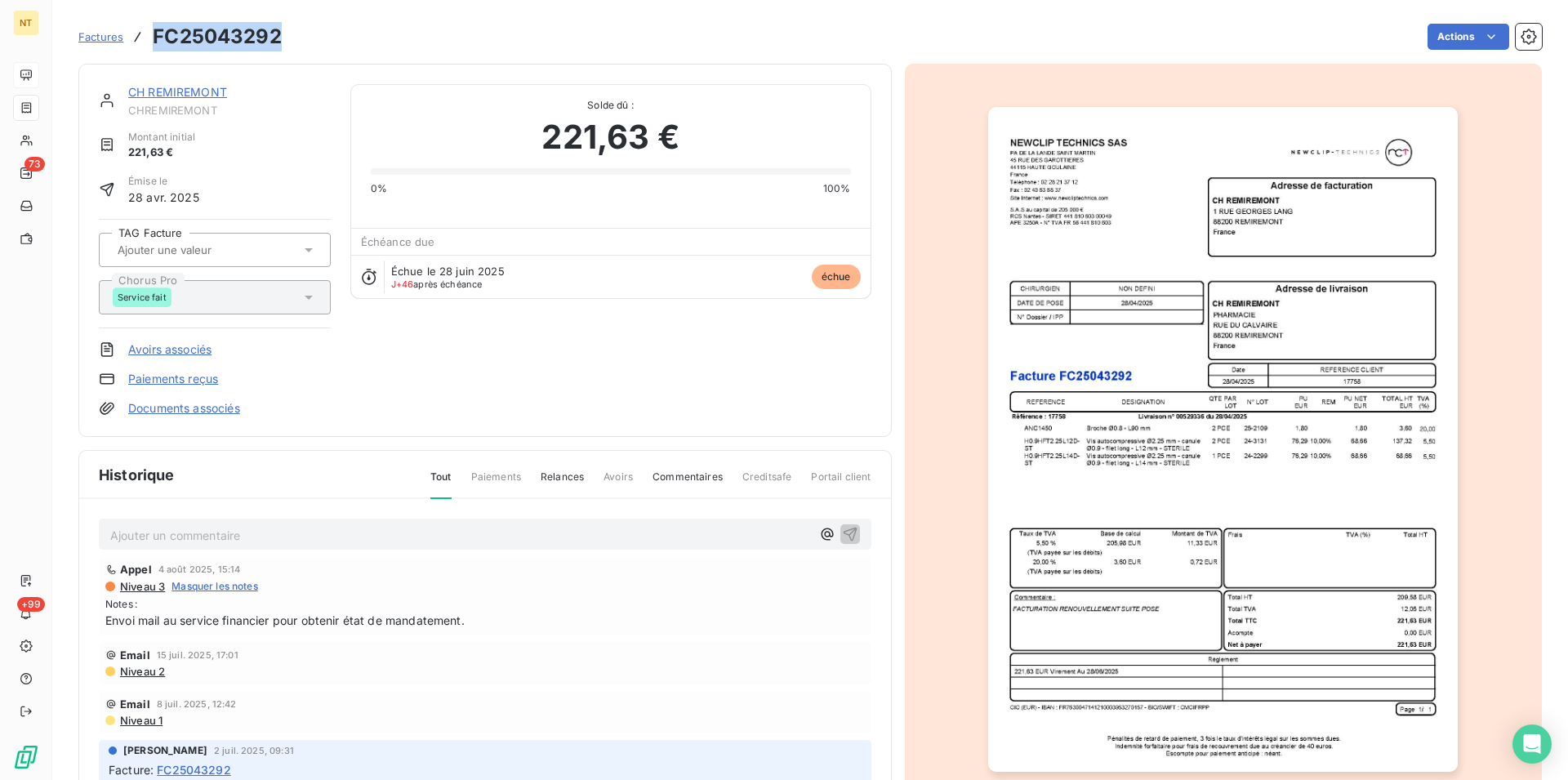
drag, startPoint x: 154, startPoint y: 34, endPoint x: 283, endPoint y: 40, distance: 129.1
click at [283, 40] on div "Factures FC25043292 Actions" at bounding box center [810, 36] width 1464 height 34
click at [190, 97] on link "CH REMIREMONT" at bounding box center [178, 92] width 99 height 14
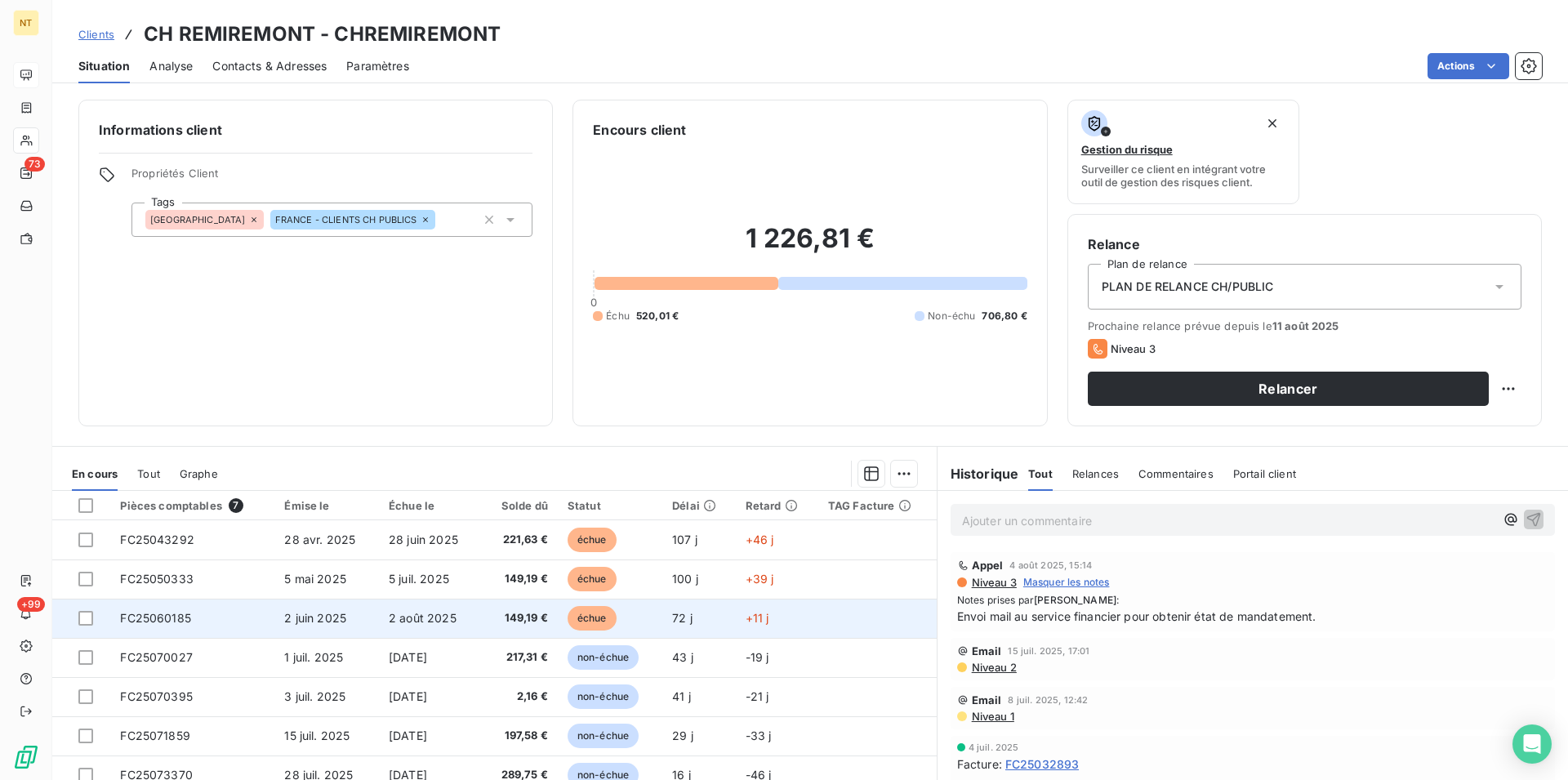
click at [300, 619] on span "2 juin 2025" at bounding box center [315, 618] width 63 height 14
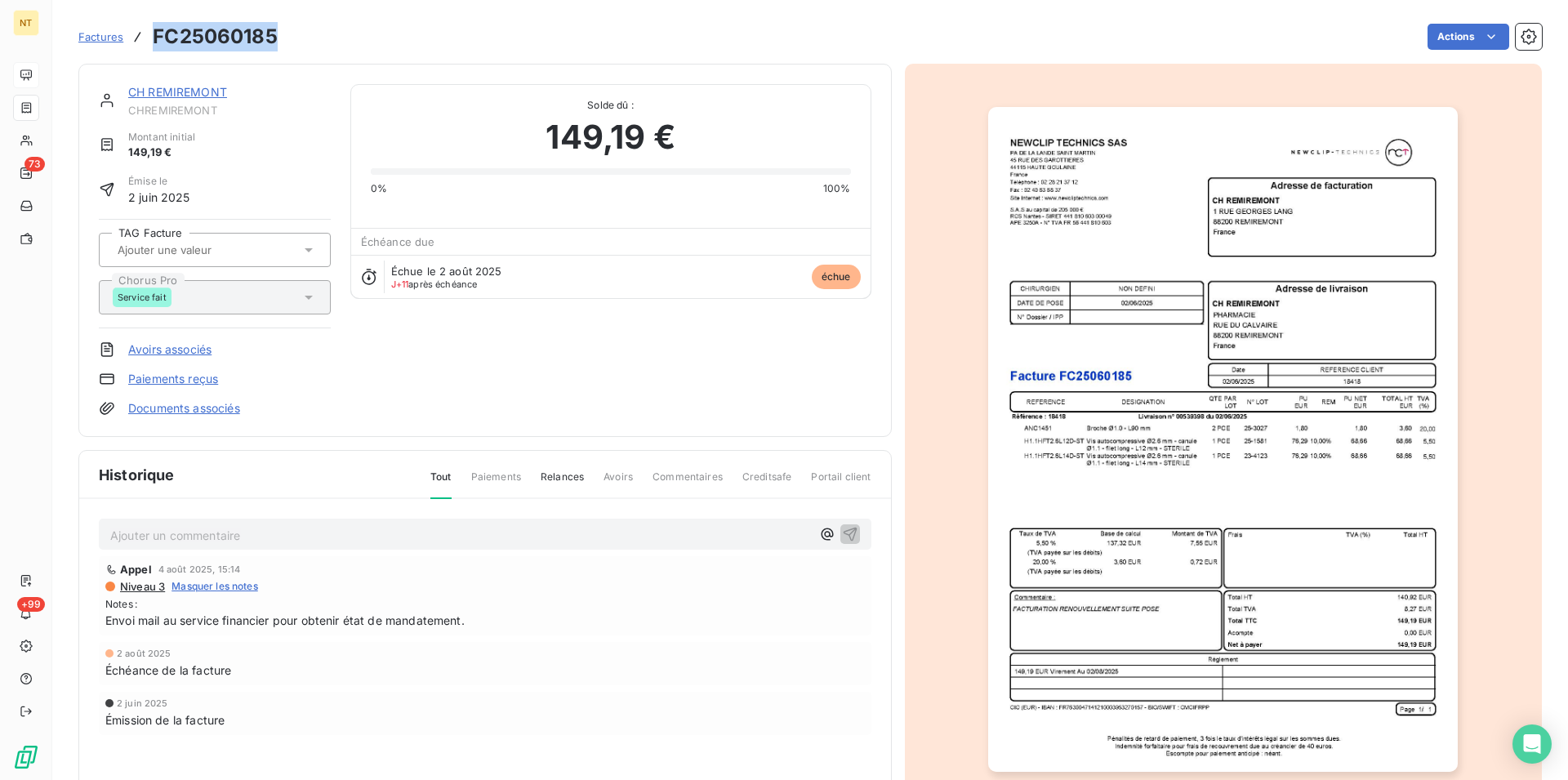
drag, startPoint x: 156, startPoint y: 37, endPoint x: 277, endPoint y: 51, distance: 121.8
click at [277, 51] on div "Factures FC25060185 Actions" at bounding box center [810, 36] width 1464 height 34
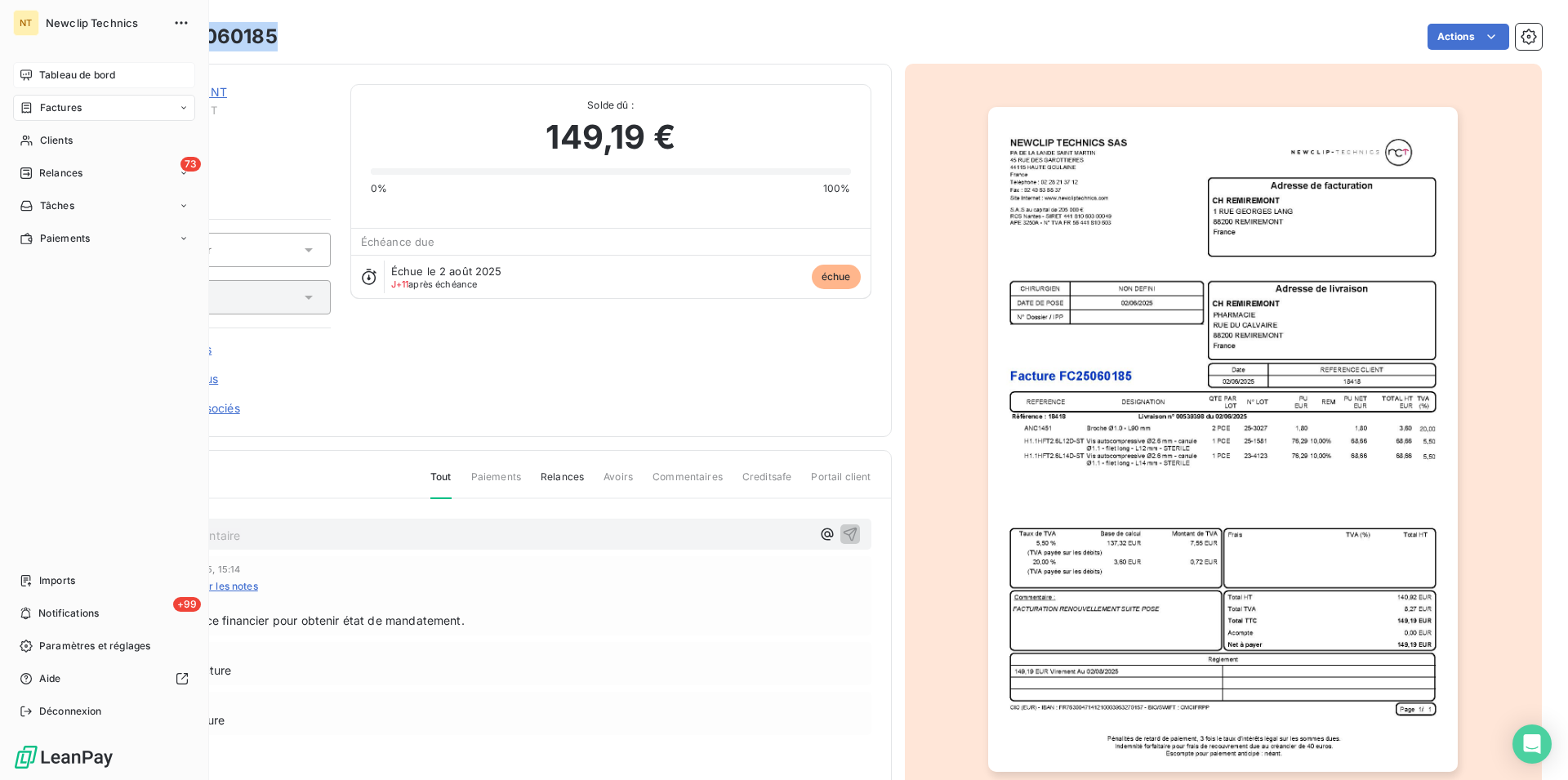
click at [57, 79] on span "Tableau de bord" at bounding box center [77, 75] width 76 height 15
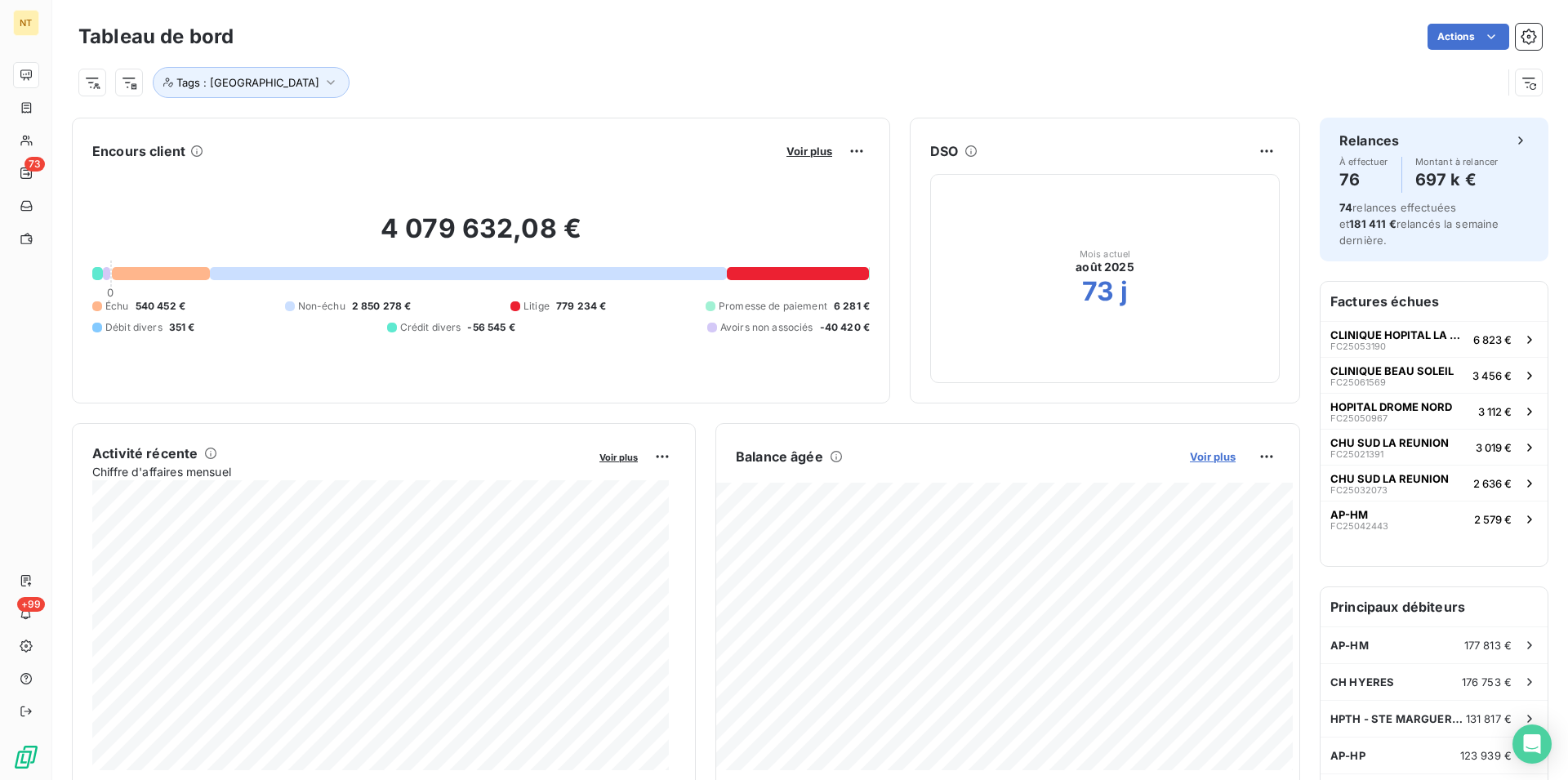
click at [1193, 460] on span "Voir plus" at bounding box center [1213, 456] width 46 height 13
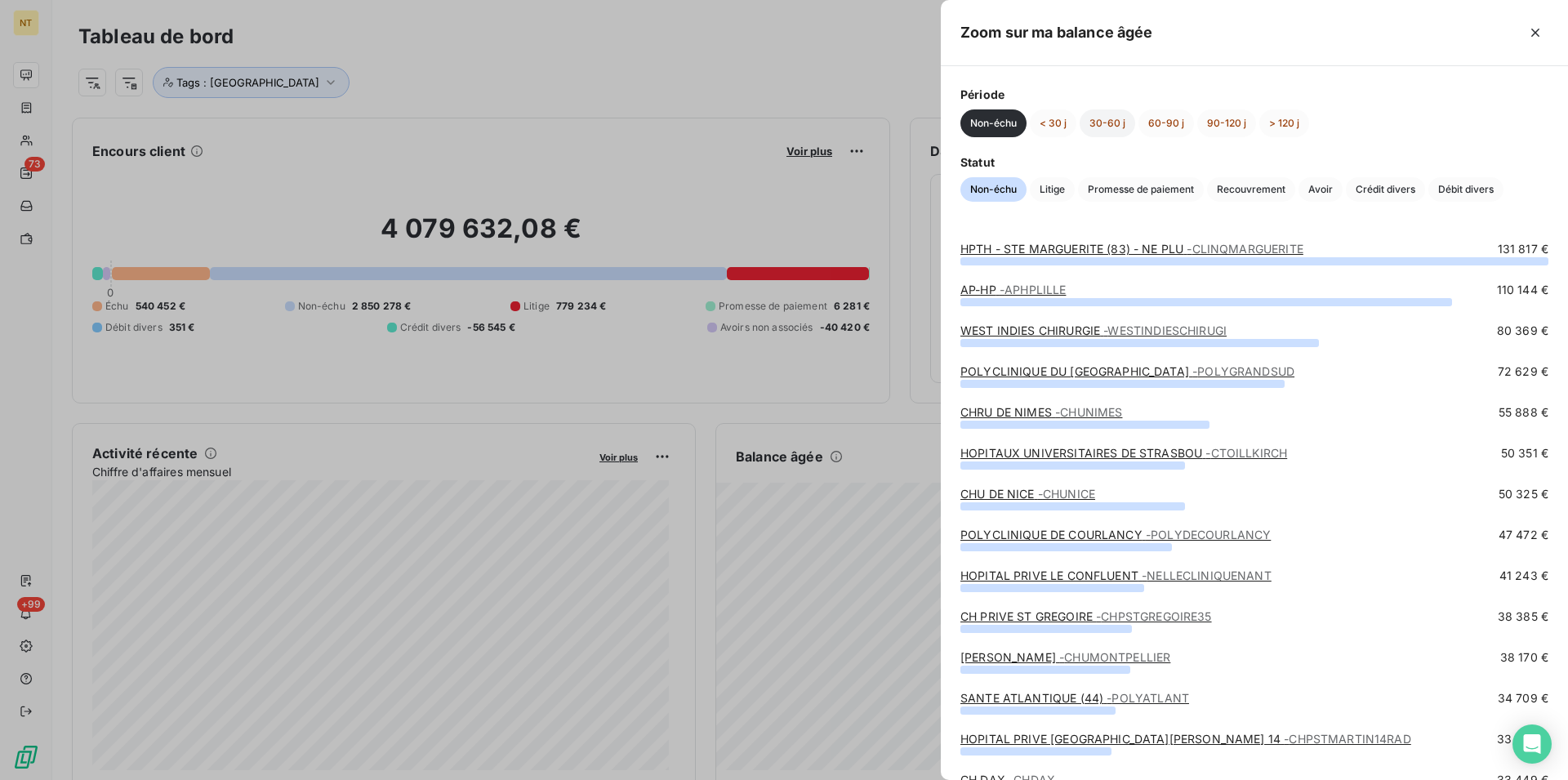
click at [1104, 126] on button "30-60 j" at bounding box center [1107, 123] width 55 height 28
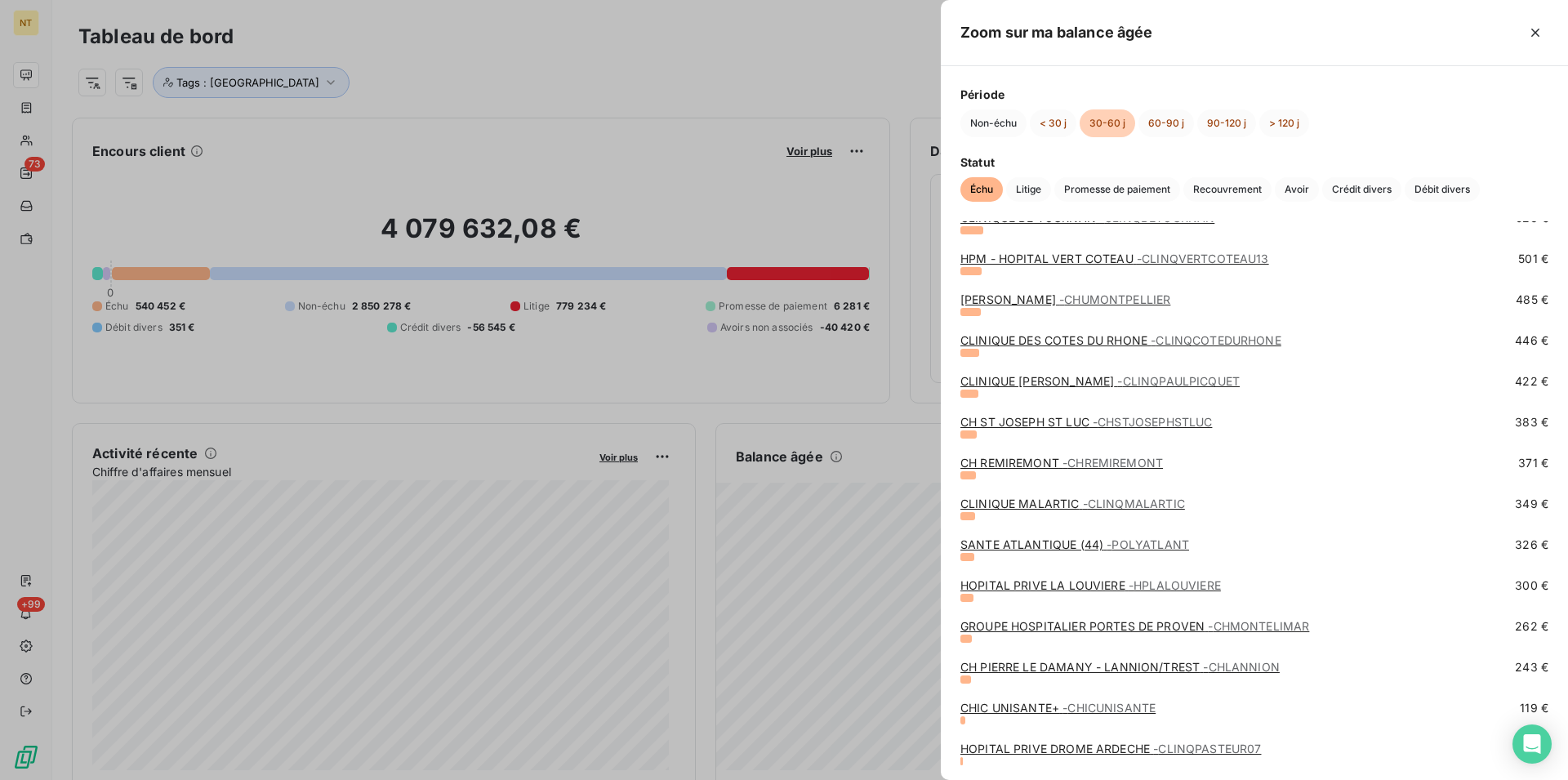
scroll to position [1665, 0]
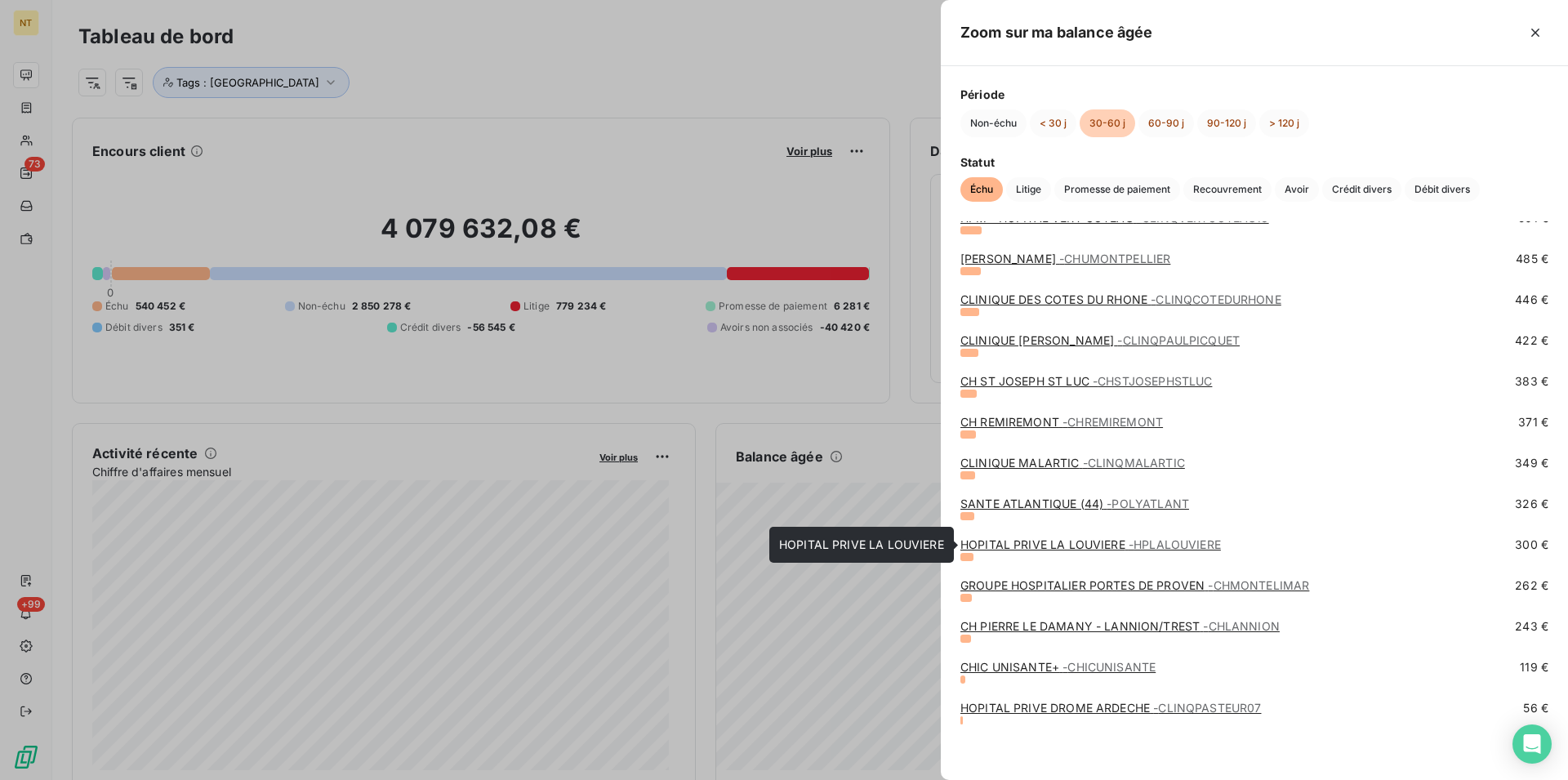
click at [1075, 539] on link "HOPITAL PRIVE LA LOUVIERE - HPLALOUVIERE" at bounding box center [1091, 544] width 261 height 14
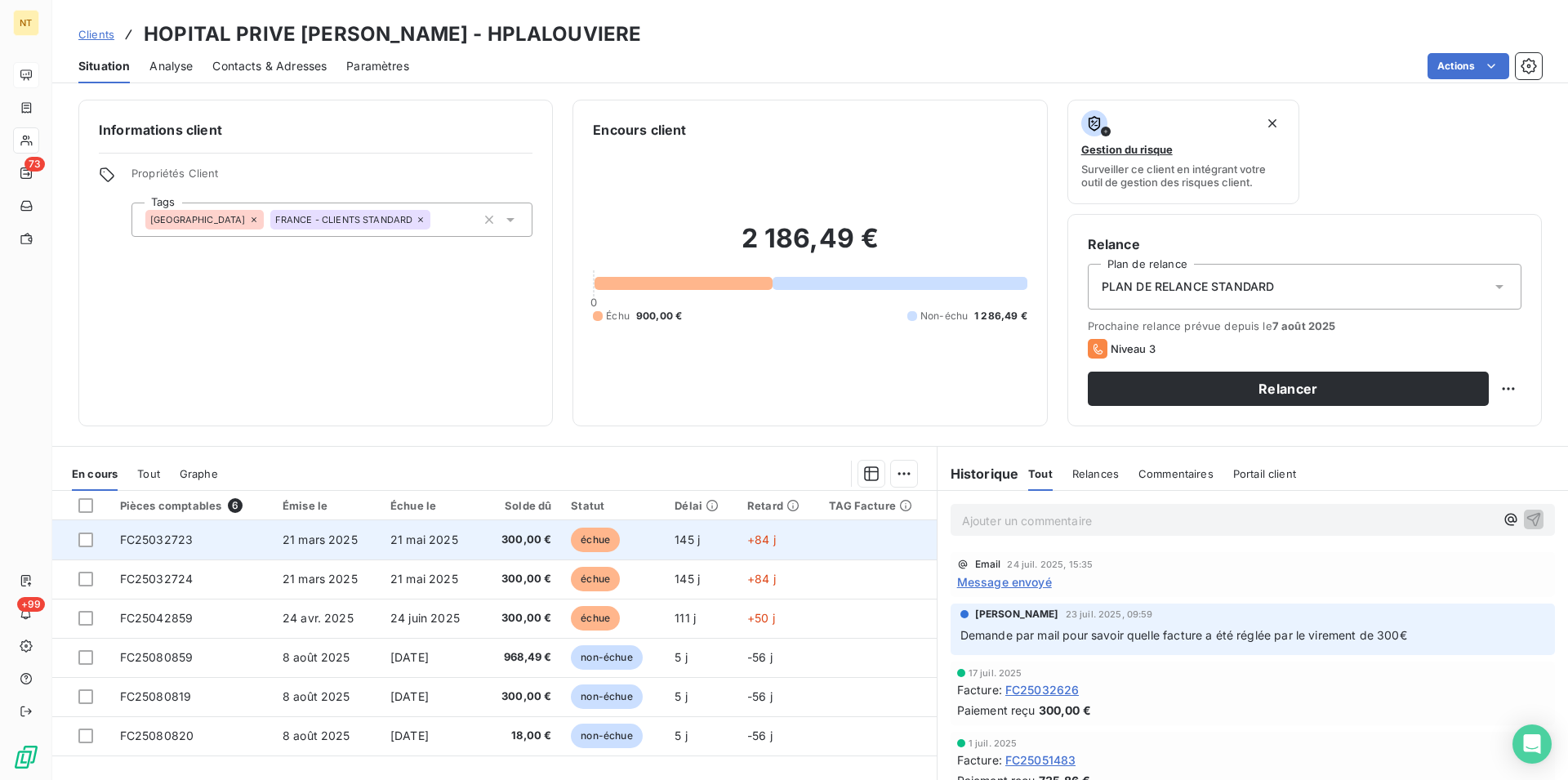
click at [165, 548] on td "FC25032723" at bounding box center [191, 540] width 163 height 40
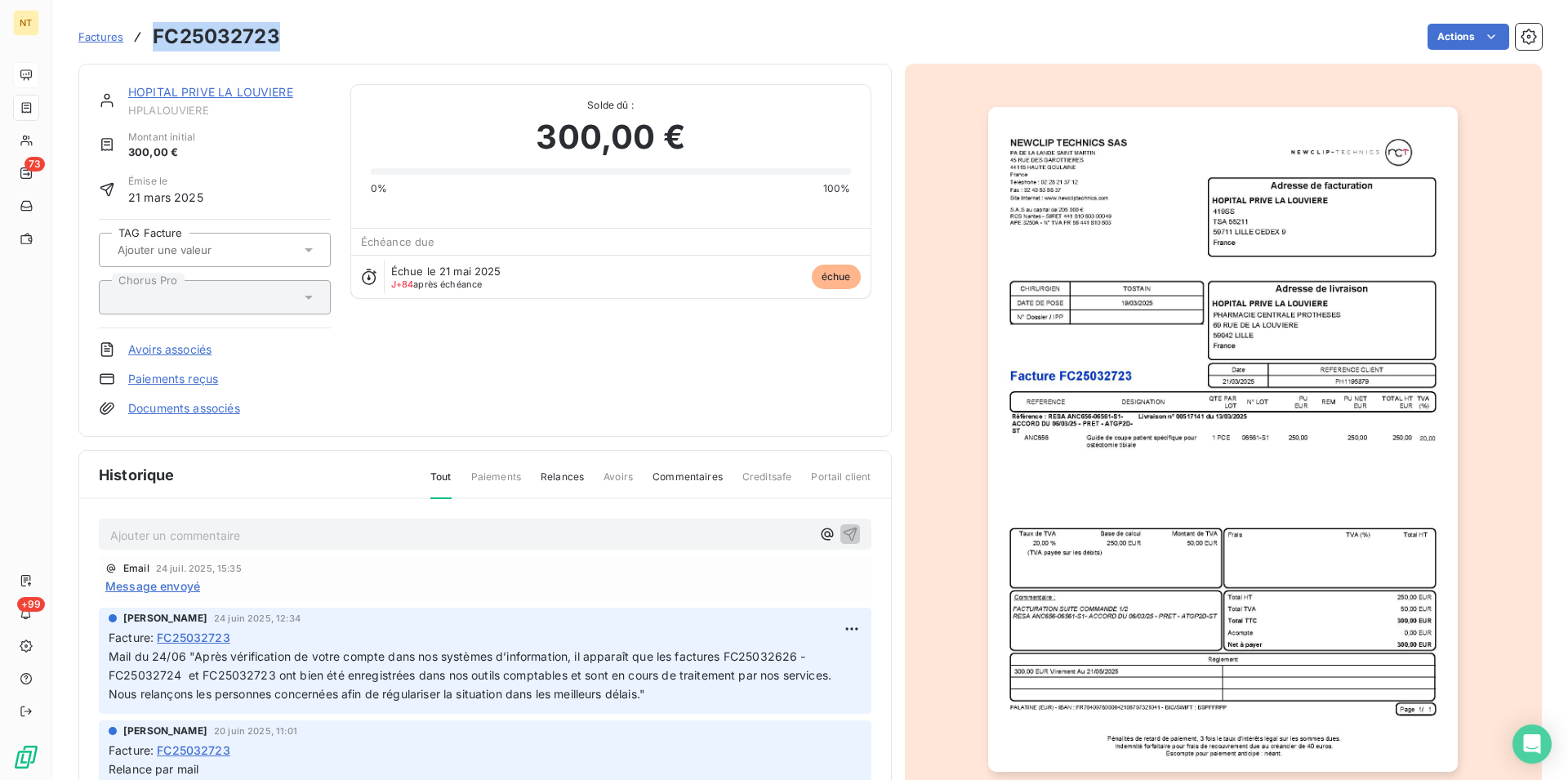
drag, startPoint x: 154, startPoint y: 35, endPoint x: 276, endPoint y: 36, distance: 122.0
click at [276, 36] on h3 "FC25032723" at bounding box center [216, 36] width 128 height 29
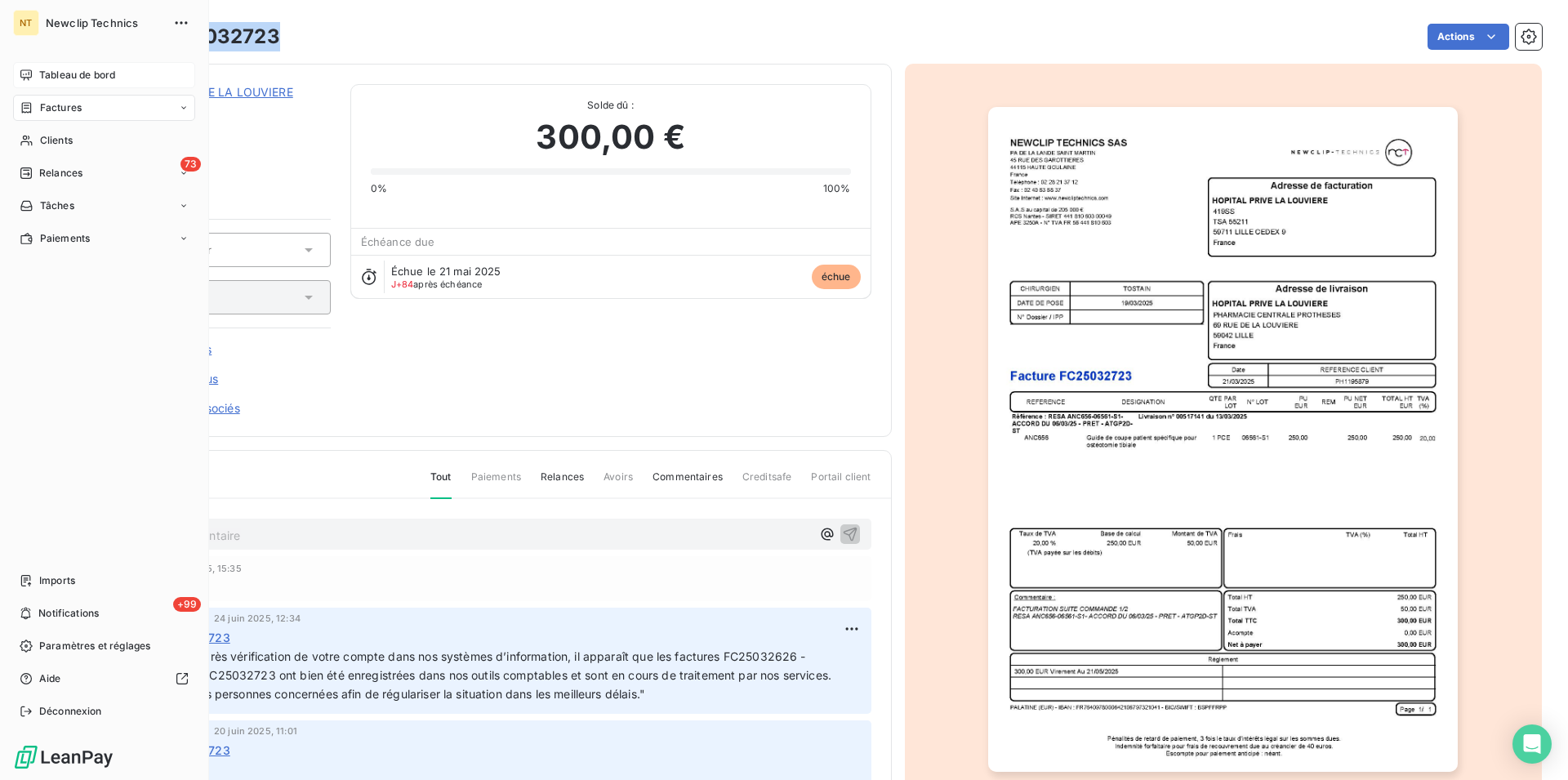
click at [45, 69] on span "Tableau de bord" at bounding box center [77, 75] width 76 height 15
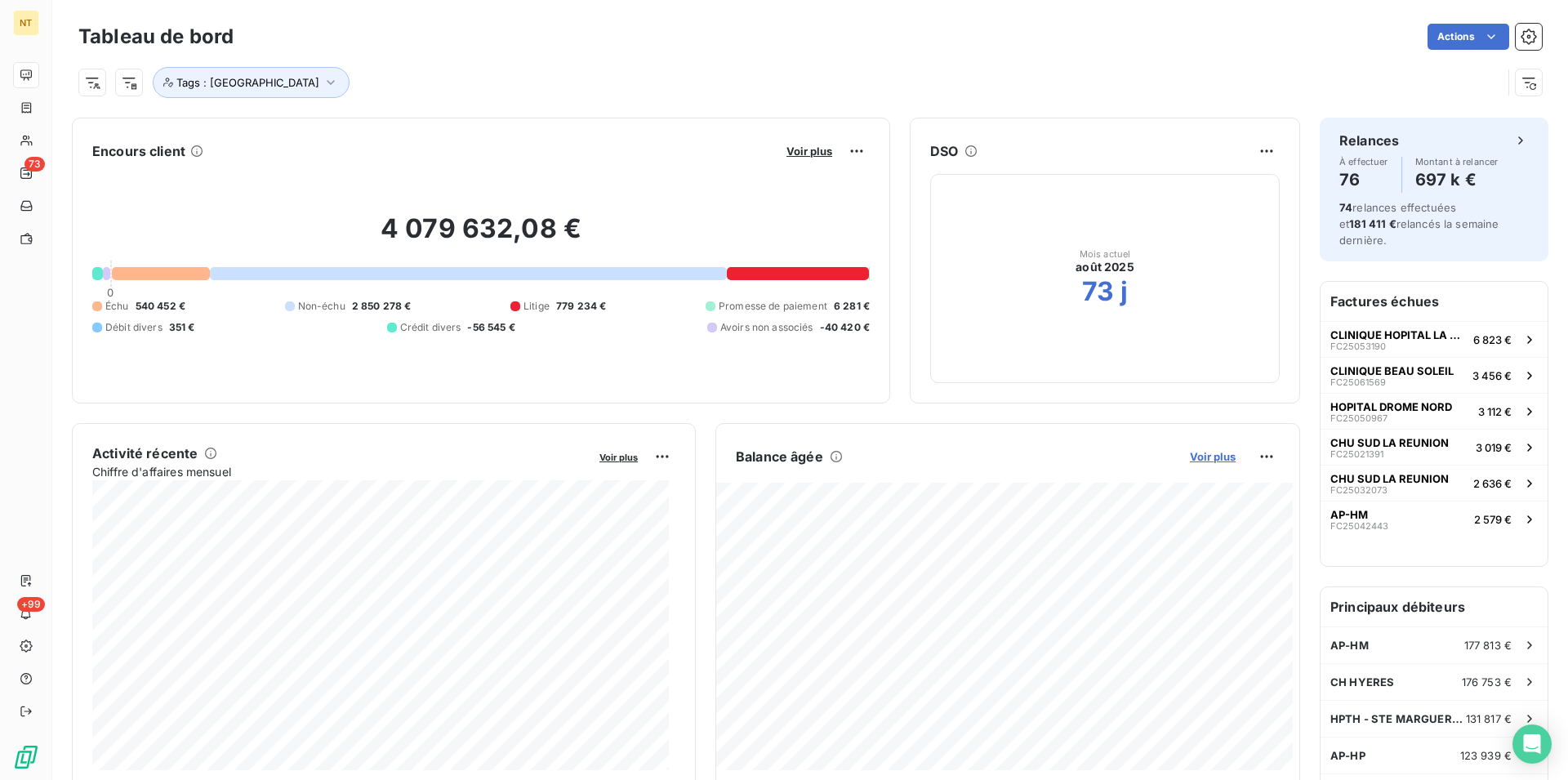
click at [1196, 458] on span "Voir plus" at bounding box center [1213, 456] width 46 height 13
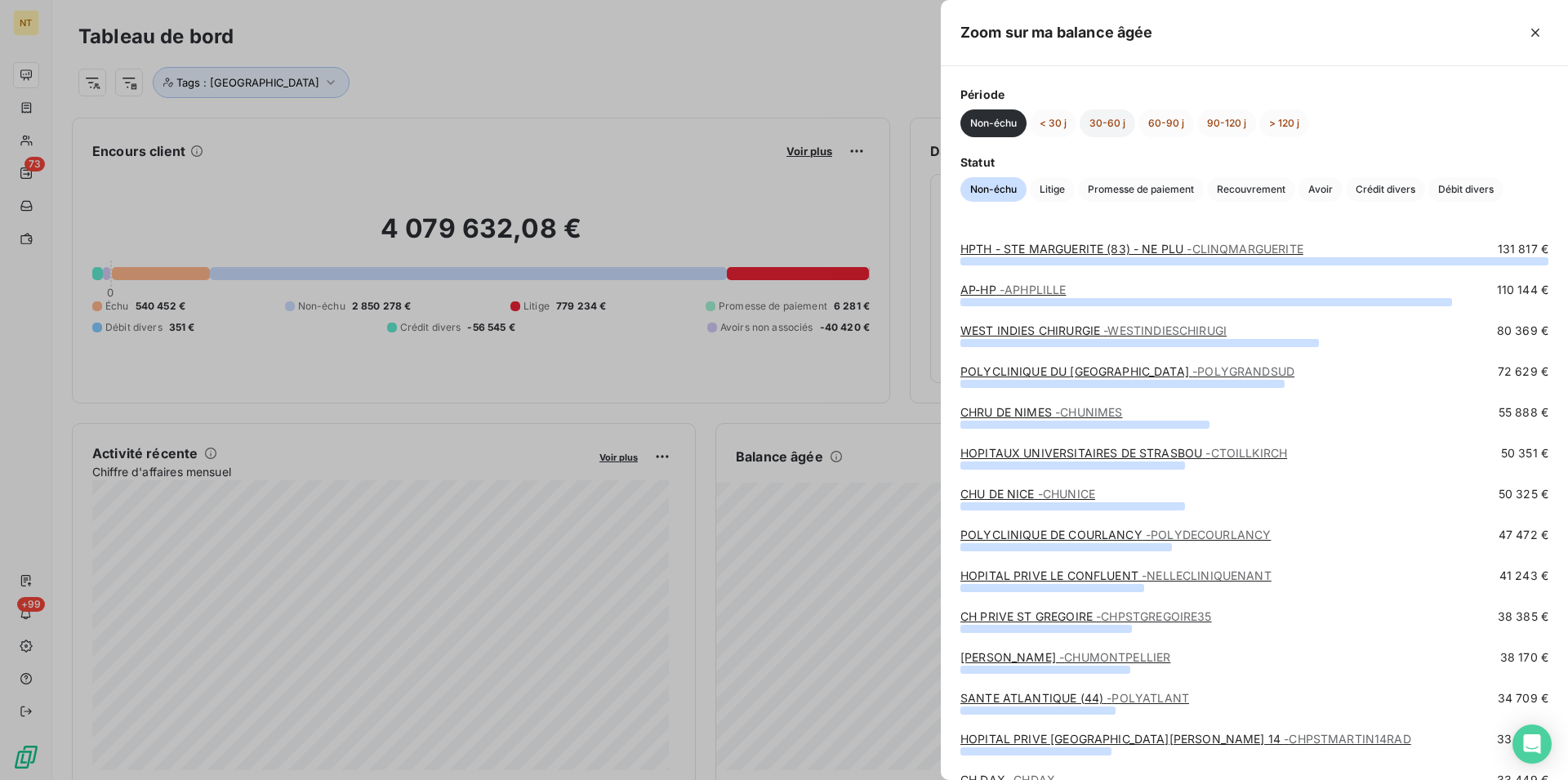
click at [1102, 119] on button "30-60 j" at bounding box center [1107, 123] width 55 height 28
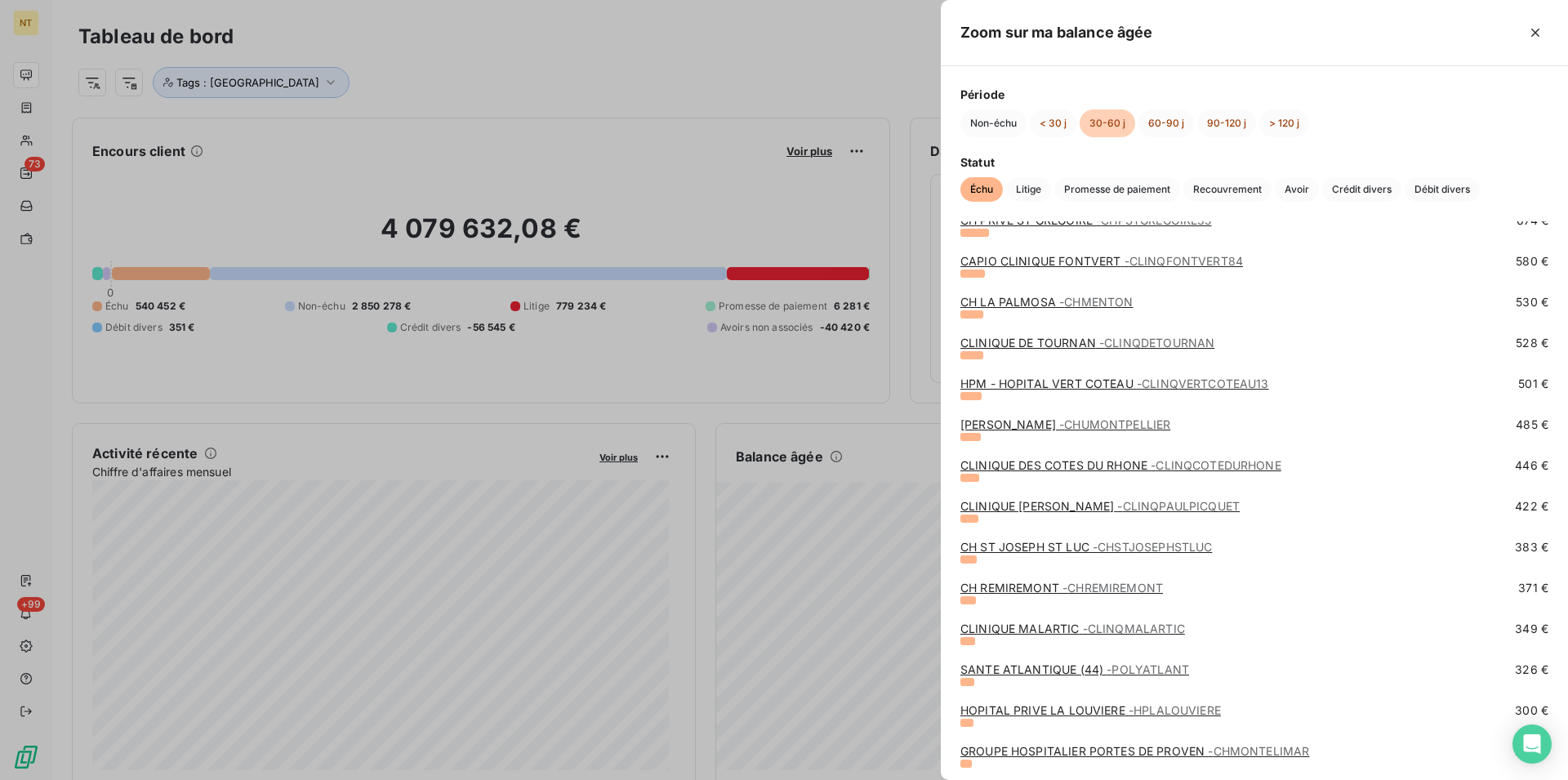
scroll to position [1583, 0]
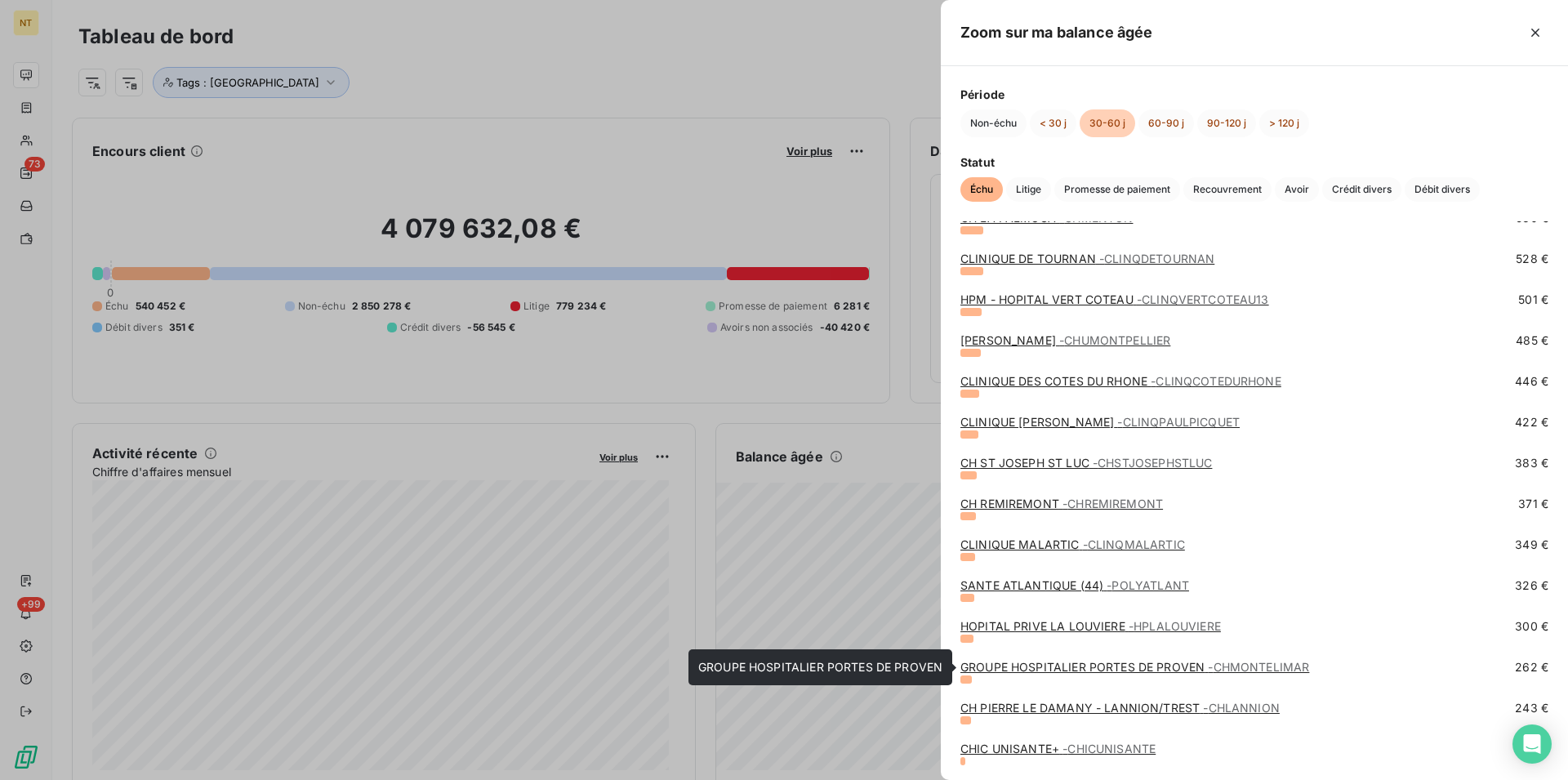
click at [1108, 671] on link "GROUPE HOSPITALIER PORTES DE PROVEN - CHMONTELIMAR" at bounding box center [1135, 667] width 349 height 14
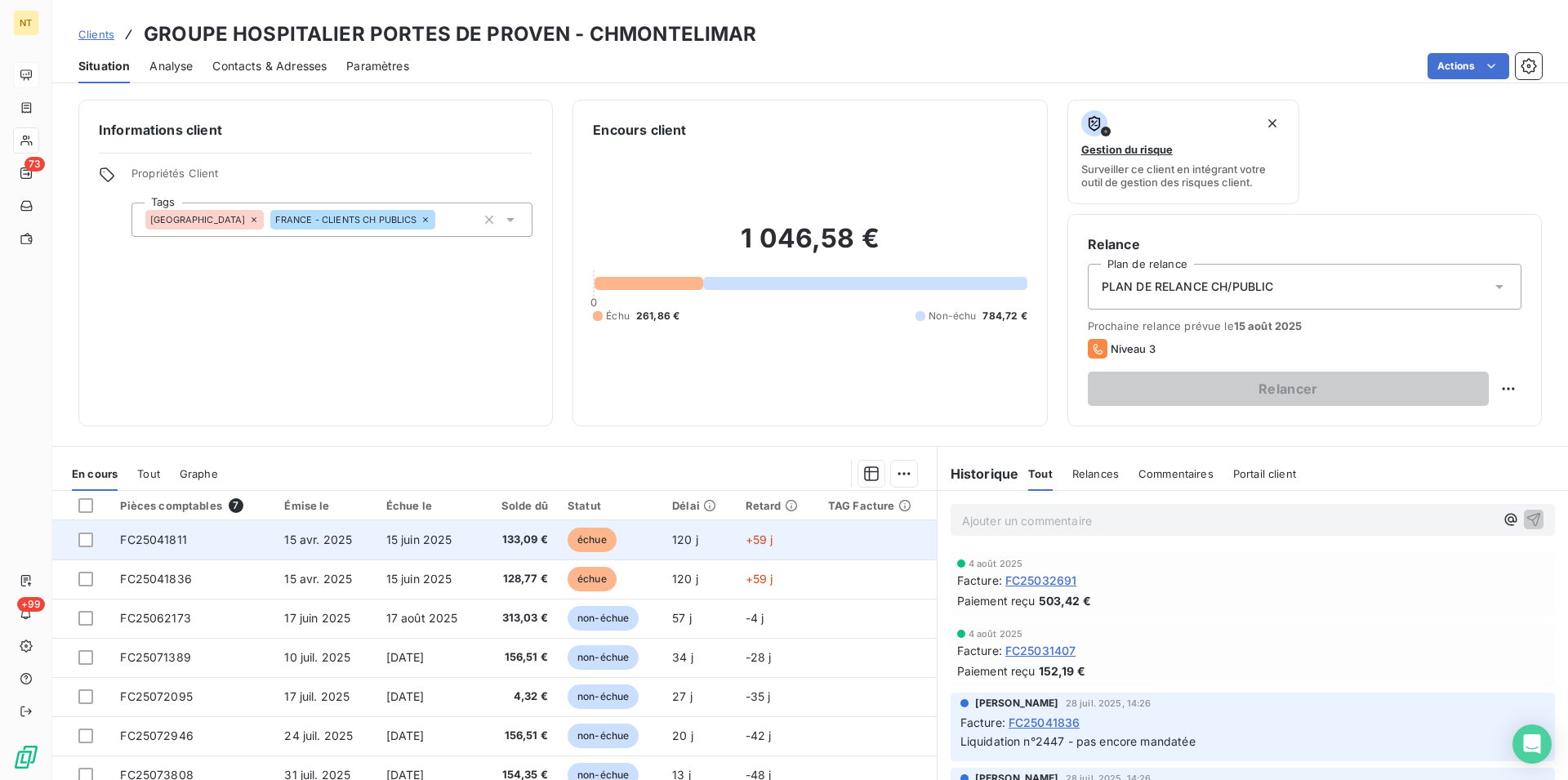
click at [163, 540] on span "FC25041811" at bounding box center [153, 540] width 67 height 14
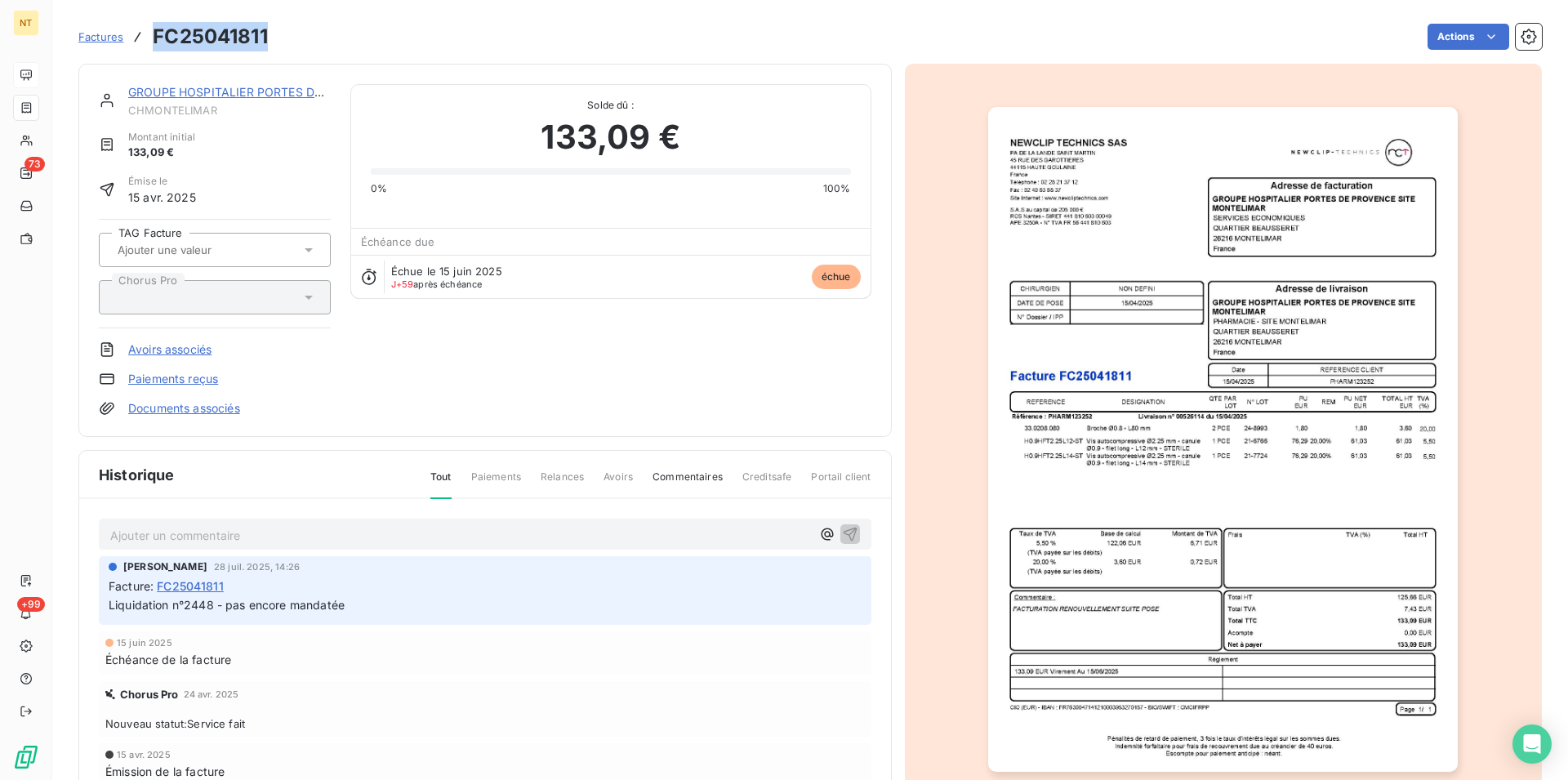
drag, startPoint x: 156, startPoint y: 37, endPoint x: 275, endPoint y: 37, distance: 119.0
click at [275, 37] on div "Factures FC25041811 Actions" at bounding box center [810, 36] width 1464 height 34
click at [211, 92] on link "GROUPE HOSPITALIER PORTES DE PROVEN" at bounding box center [250, 92] width 244 height 14
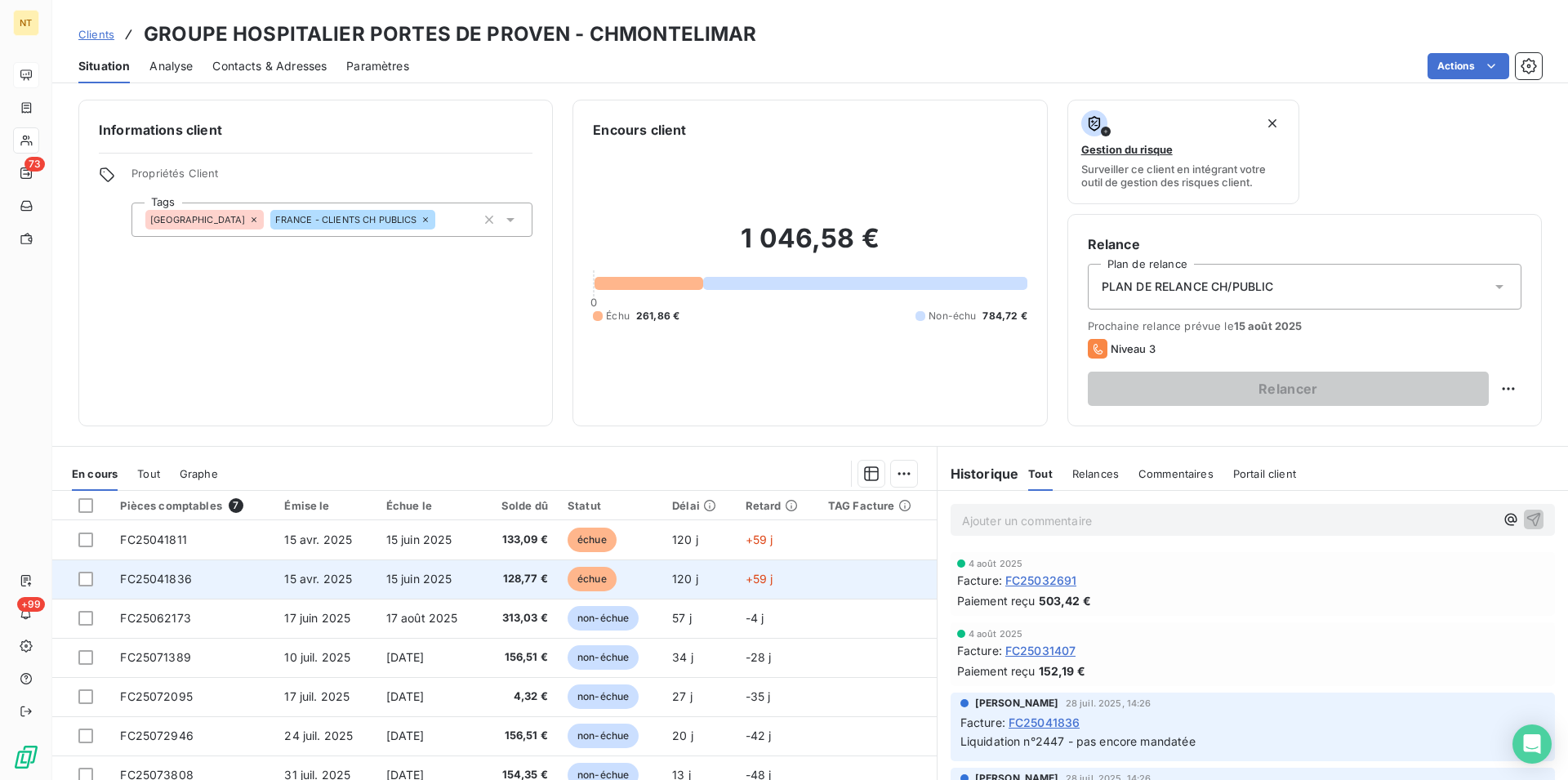
click at [169, 589] on td "FC25041836" at bounding box center [192, 579] width 164 height 40
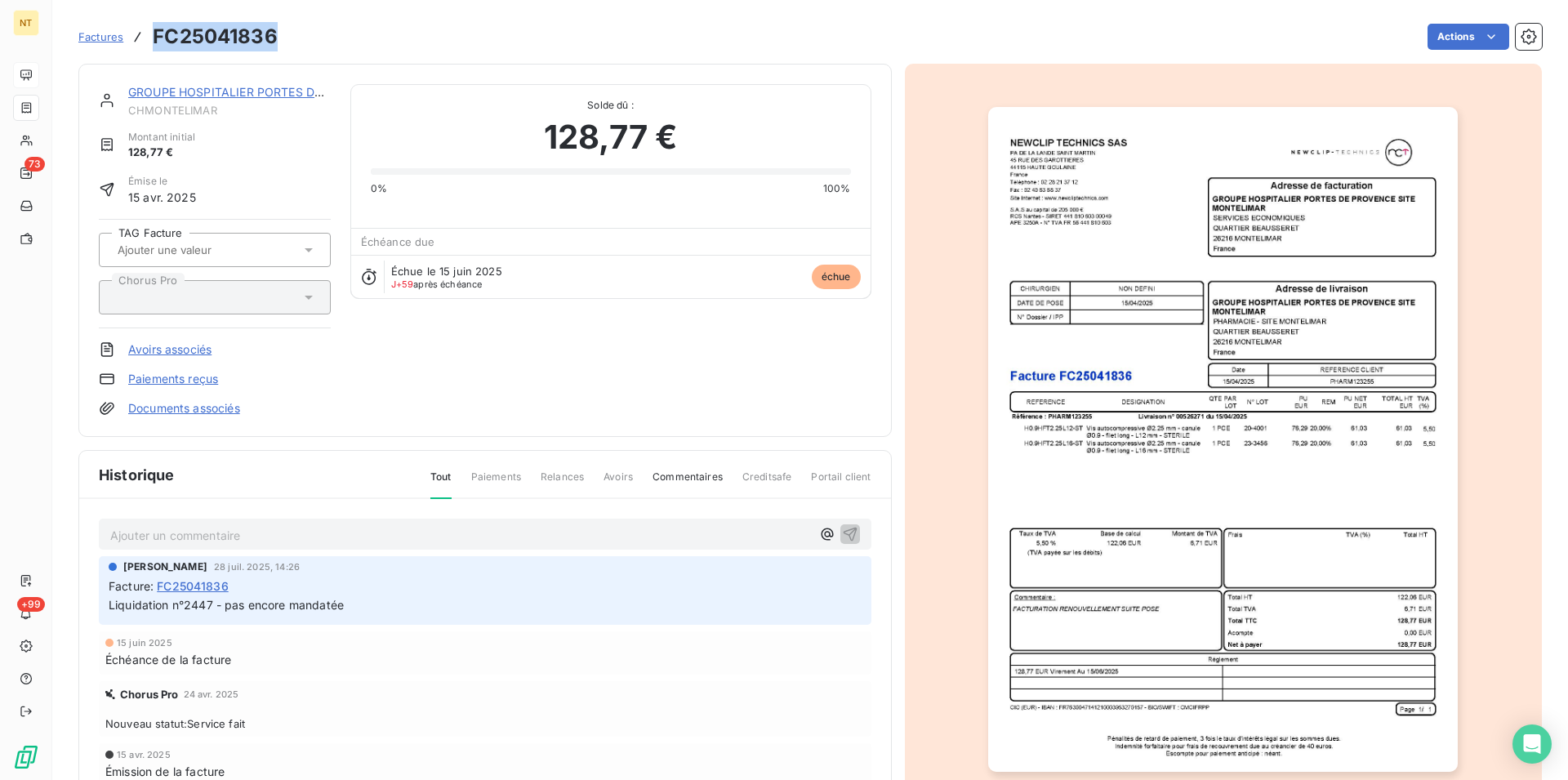
drag, startPoint x: 152, startPoint y: 35, endPoint x: 276, endPoint y: 42, distance: 124.2
click at [276, 42] on div "Factures FC25041836" at bounding box center [178, 36] width 199 height 29
click at [221, 99] on div "GROUPE HOSPITALIER PORTES DE PROVEN" at bounding box center [230, 92] width 202 height 17
click at [240, 96] on link "GROUPE HOSPITALIER PORTES DE PROVEN" at bounding box center [250, 92] width 244 height 14
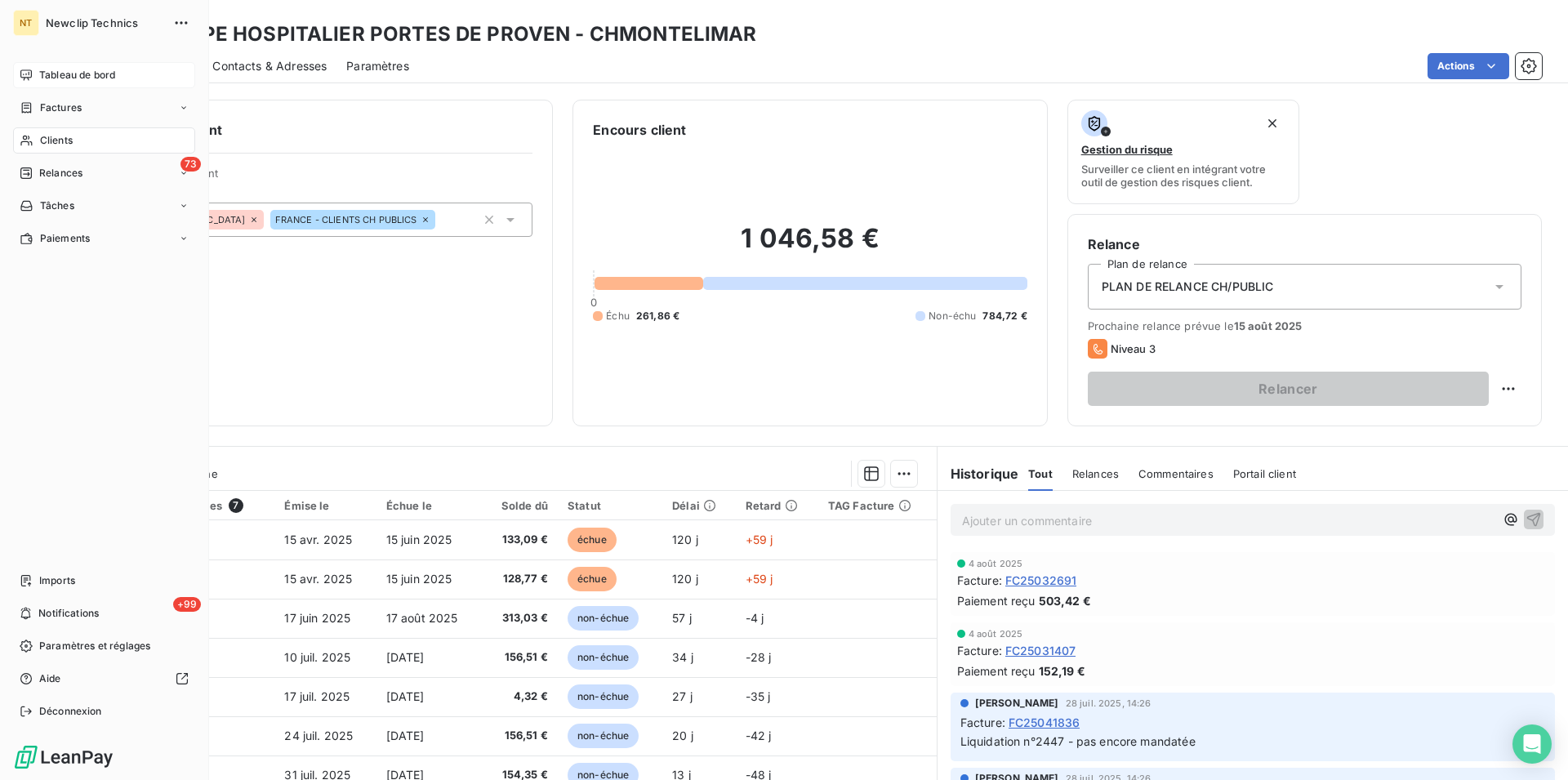
click at [67, 77] on span "Tableau de bord" at bounding box center [77, 75] width 76 height 15
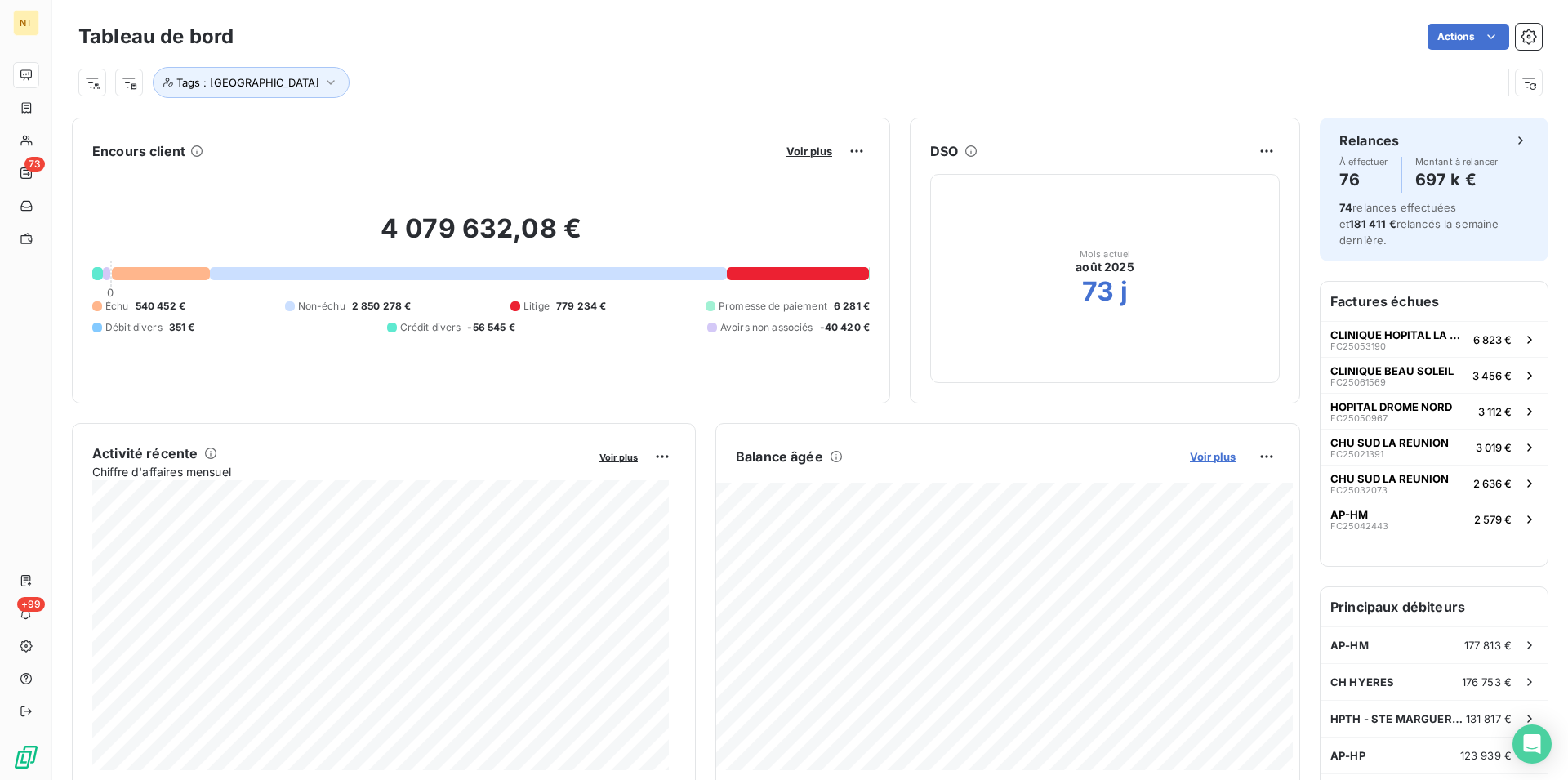
click at [1195, 456] on span "Voir plus" at bounding box center [1213, 456] width 46 height 13
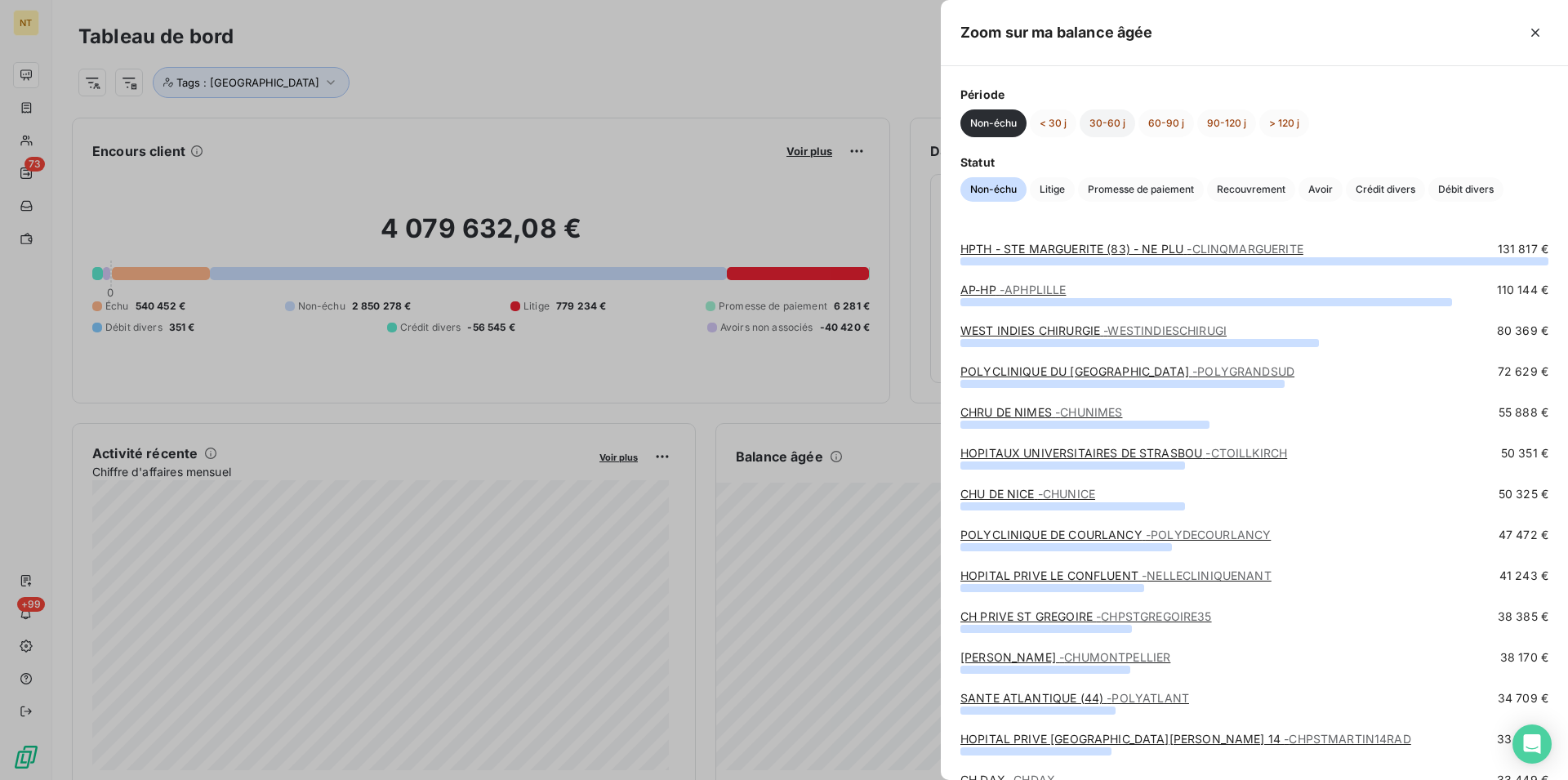
click at [1116, 115] on button "30-60 j" at bounding box center [1107, 123] width 55 height 28
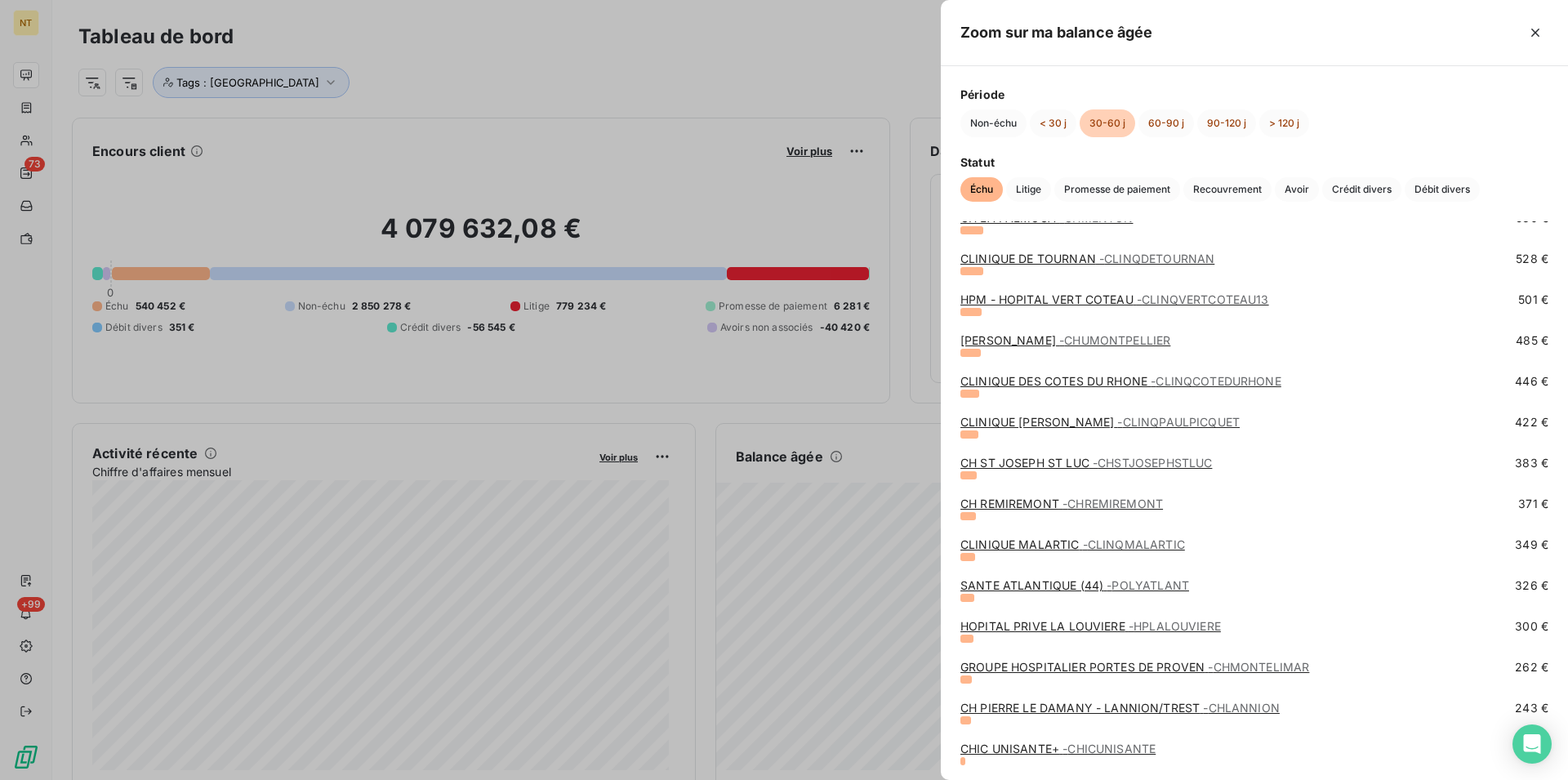
scroll to position [1665, 0]
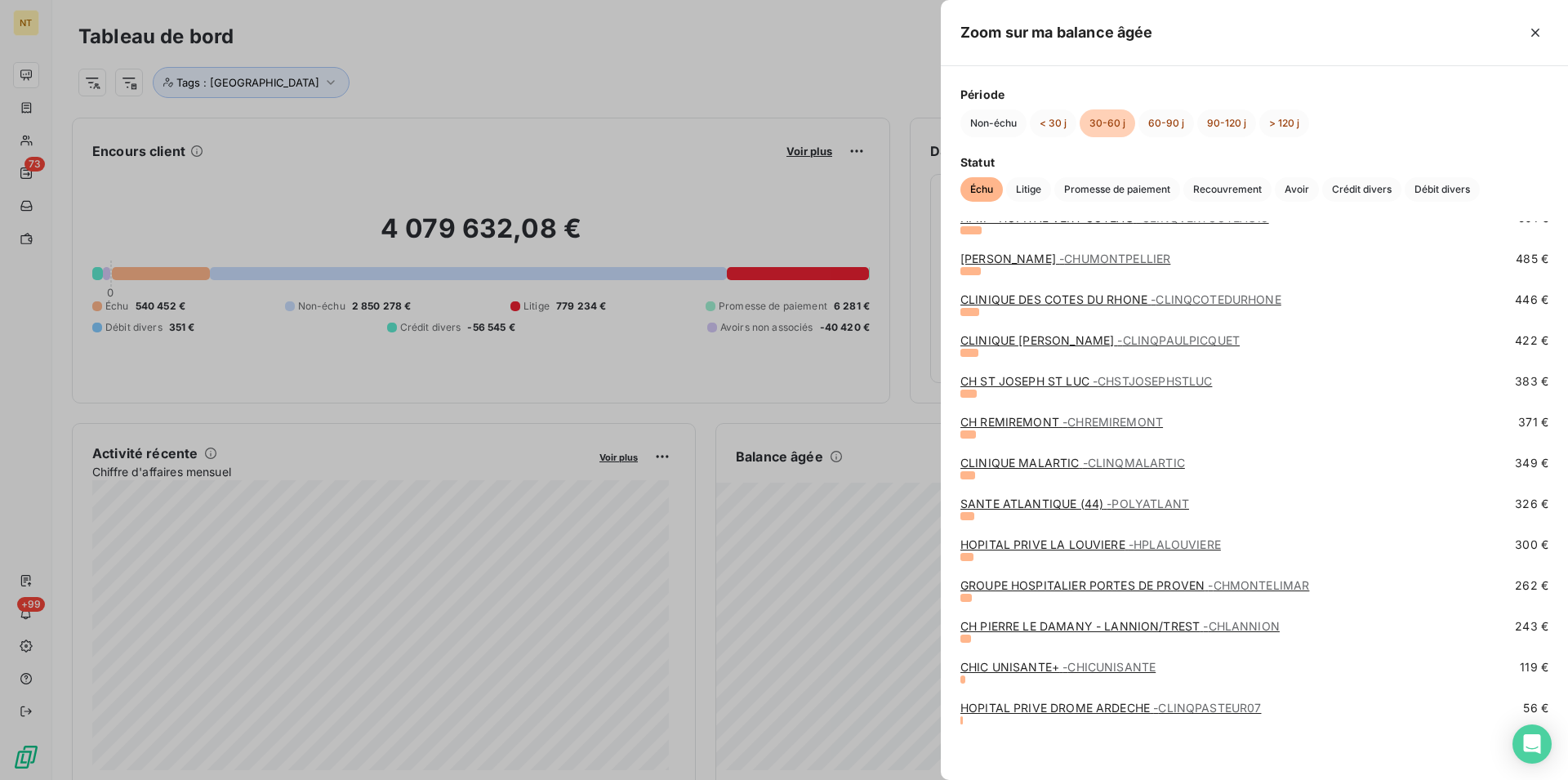
click at [1061, 629] on link "CH PIERRE LE DAMANY - LANNION/TREST - CHLANNION" at bounding box center [1120, 626] width 320 height 14
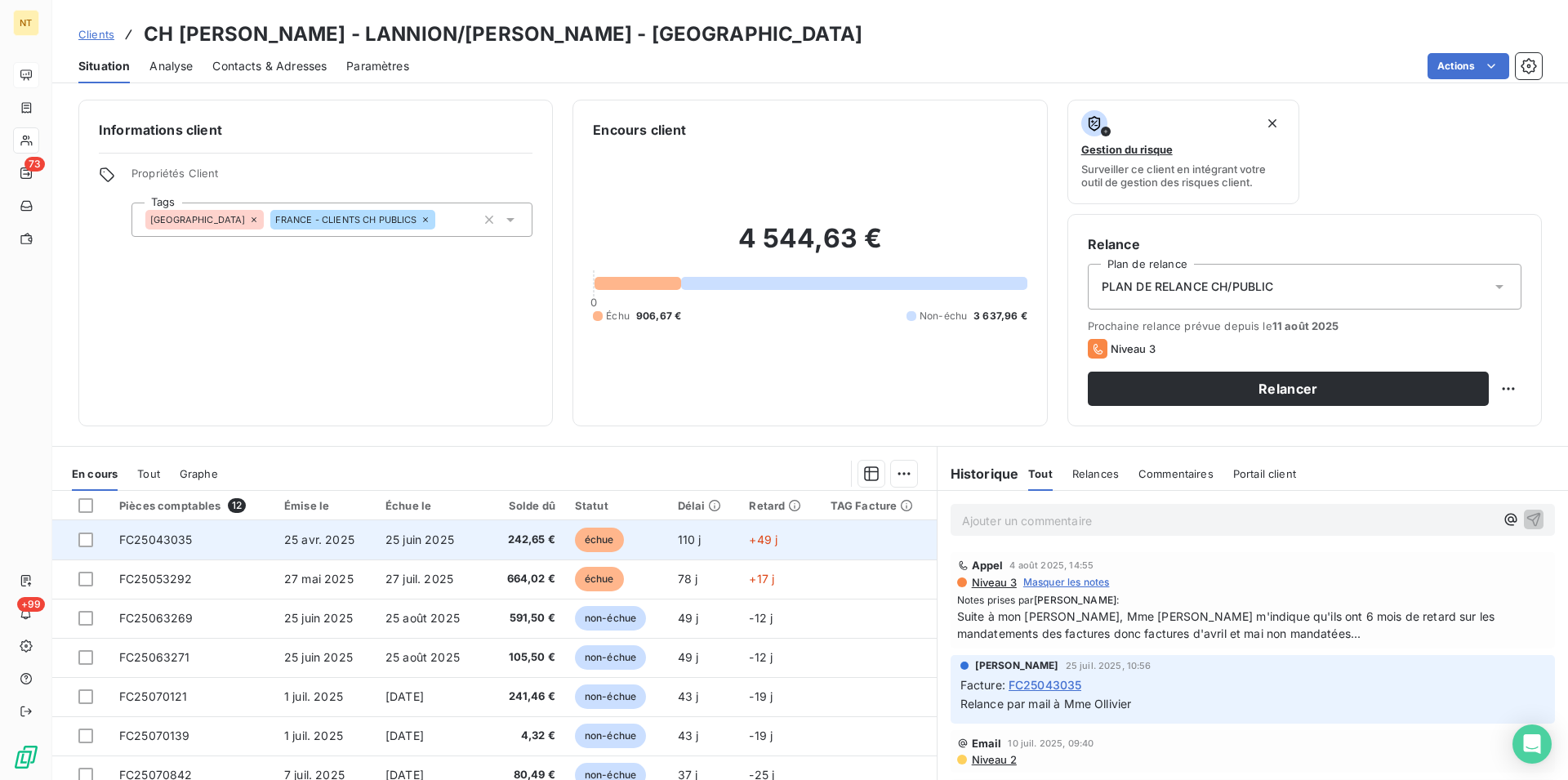
click at [158, 535] on span "FC25043035" at bounding box center [155, 540] width 73 height 14
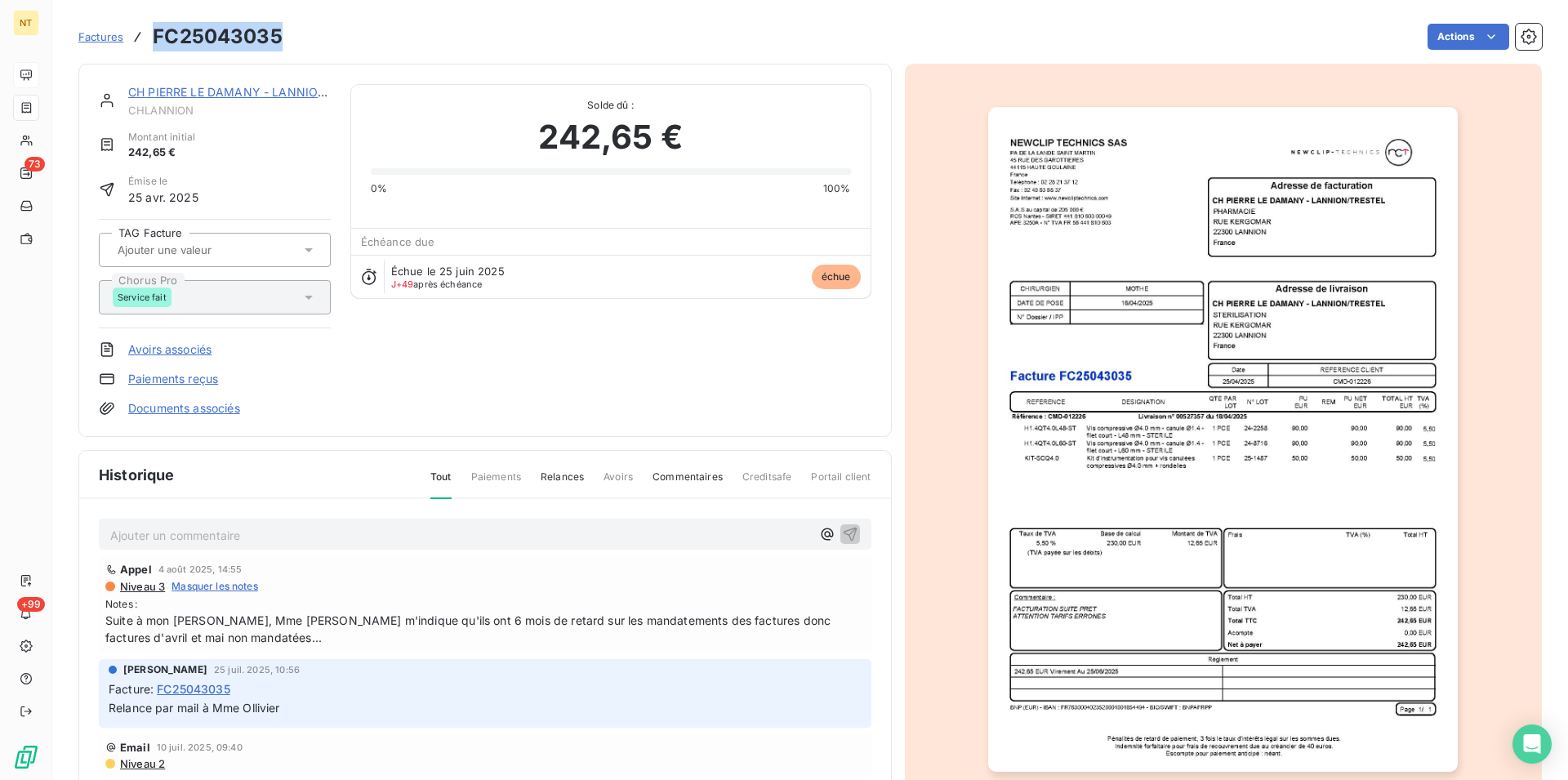
drag, startPoint x: 154, startPoint y: 34, endPoint x: 283, endPoint y: 43, distance: 129.3
click at [283, 43] on div "Factures FC25043035 Actions" at bounding box center [810, 36] width 1464 height 34
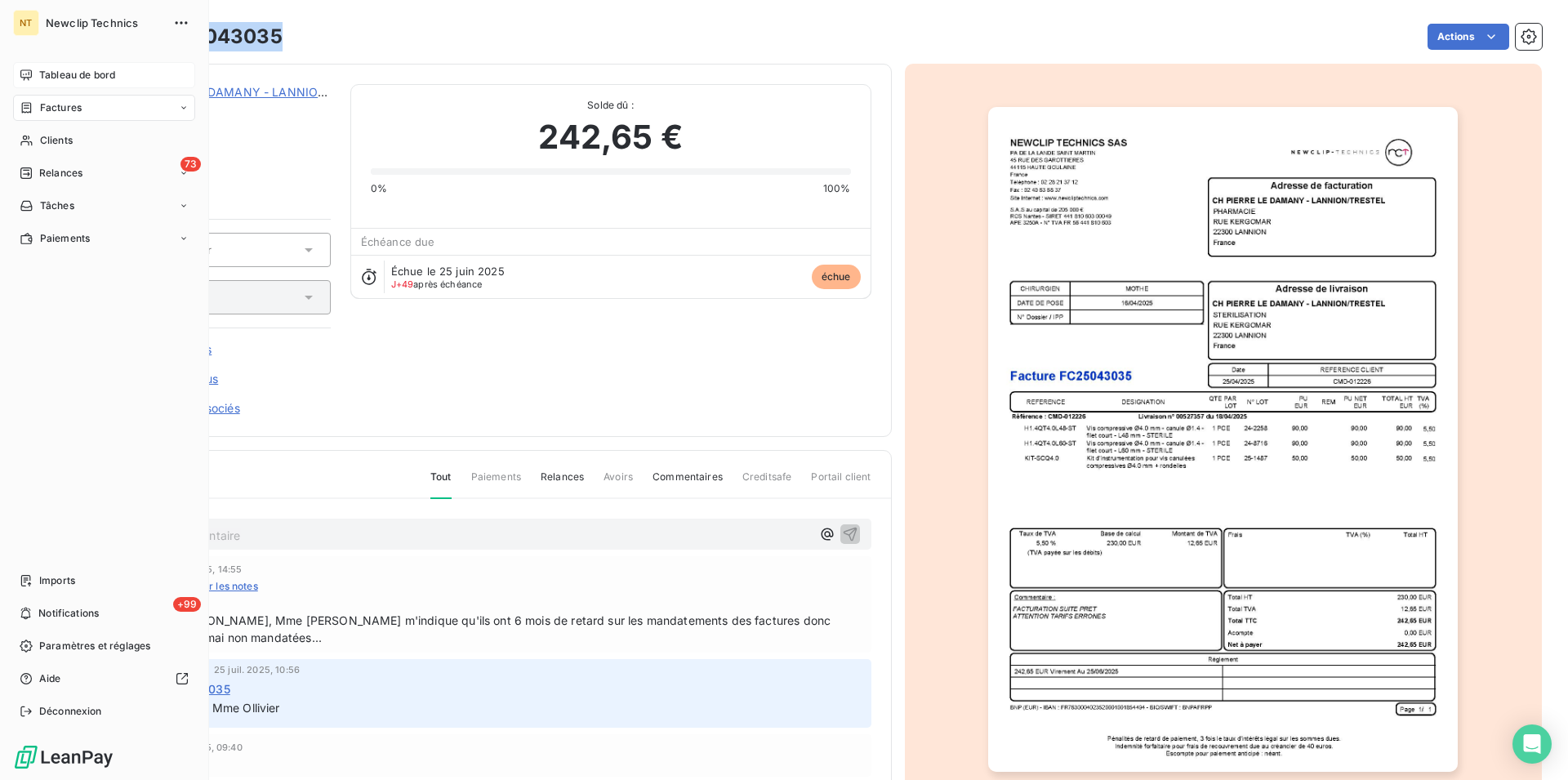
click at [46, 70] on span "Tableau de bord" at bounding box center [77, 75] width 76 height 15
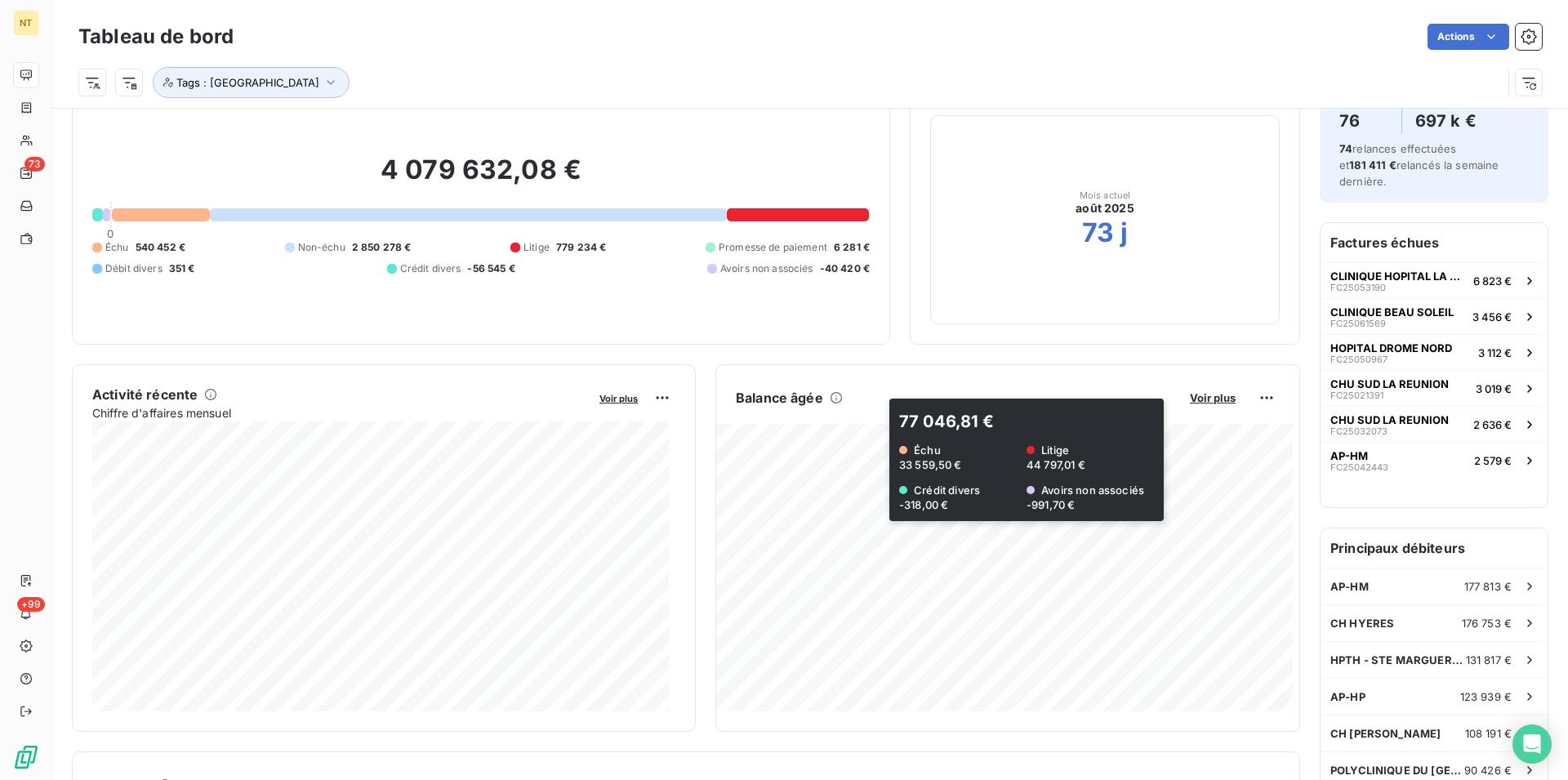
scroll to position [85, 0]
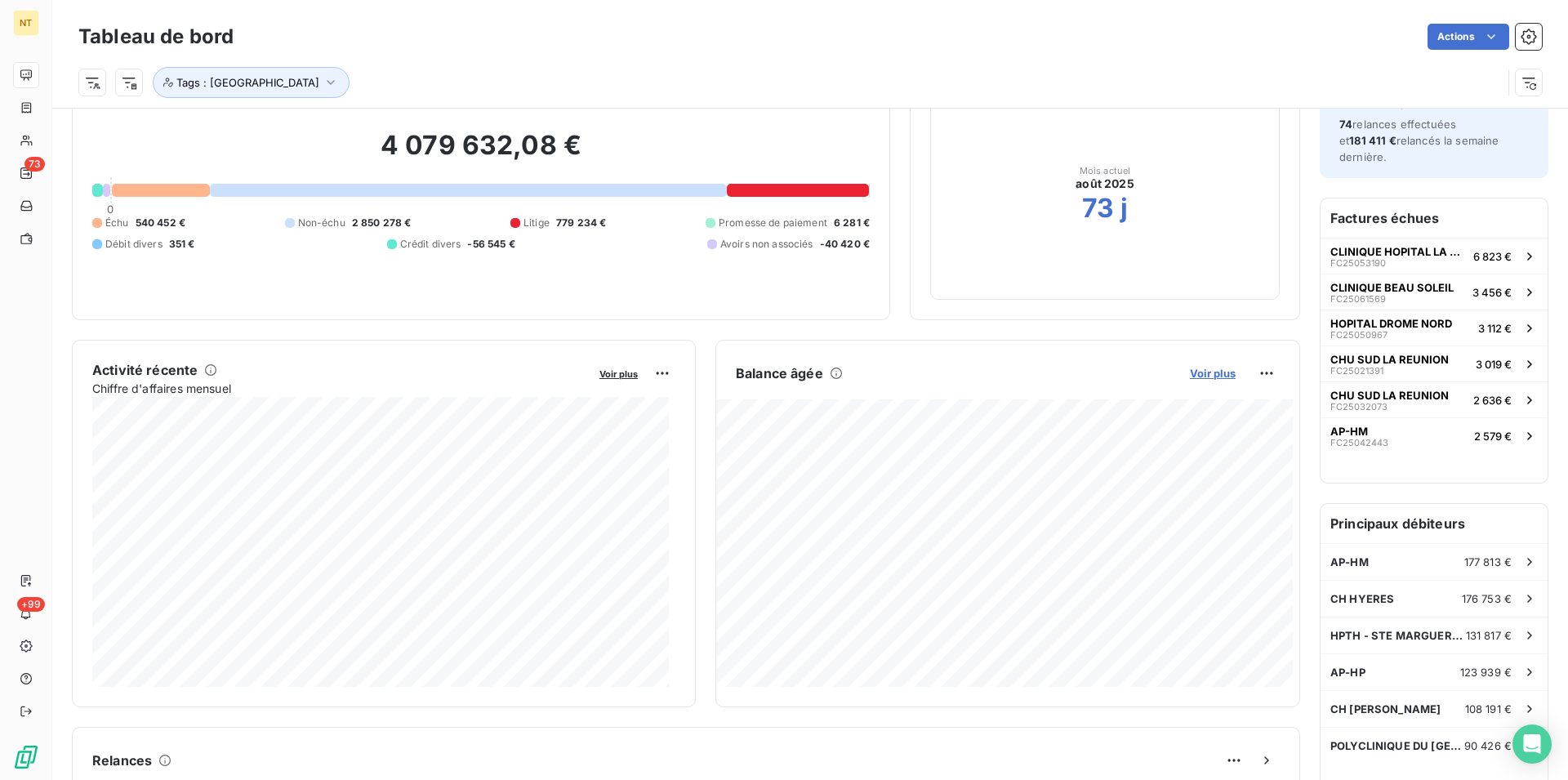
click at [1204, 378] on span "Voir plus" at bounding box center [1213, 373] width 46 height 13
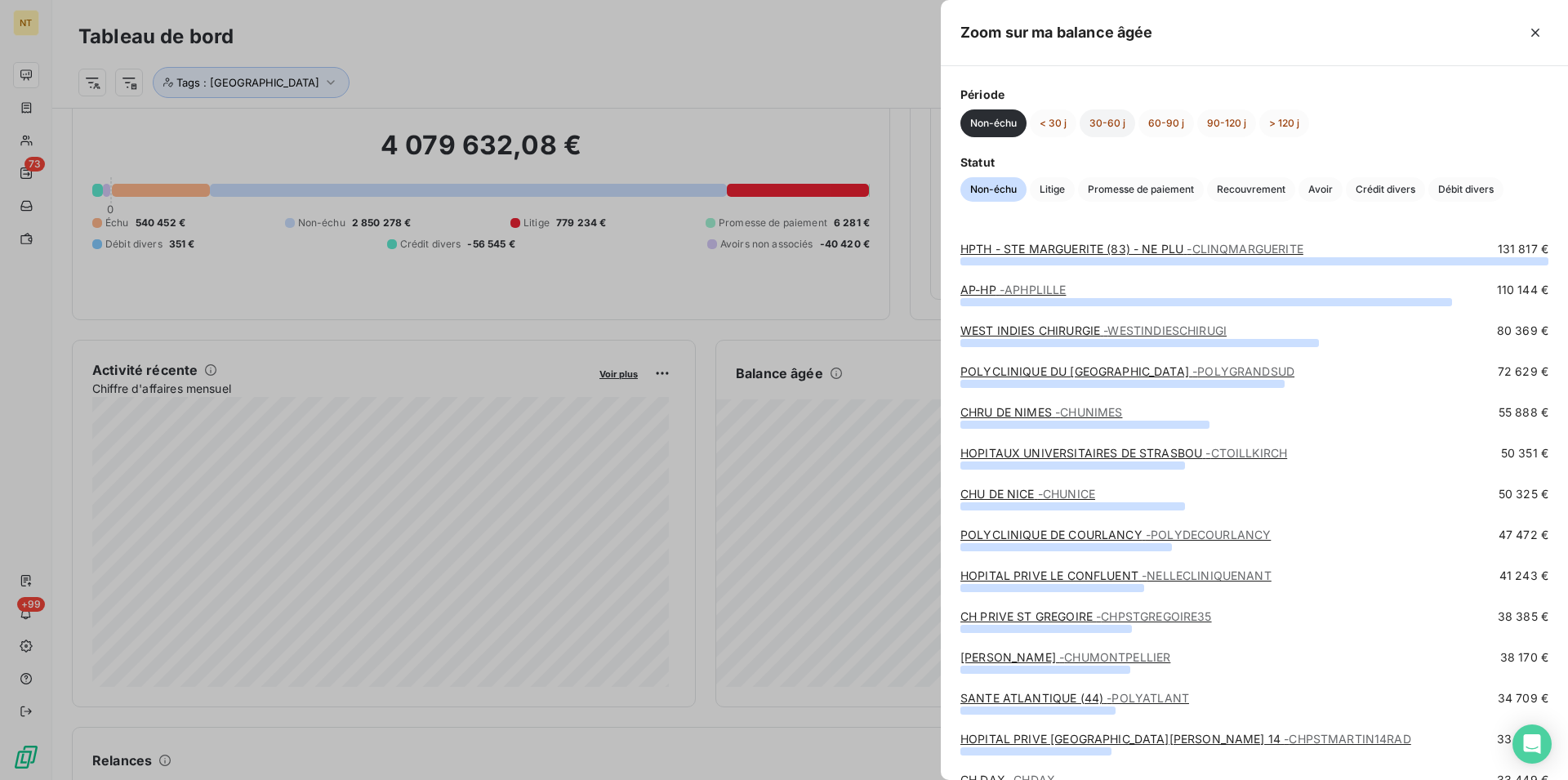
click at [1104, 119] on button "30-60 j" at bounding box center [1107, 123] width 55 height 28
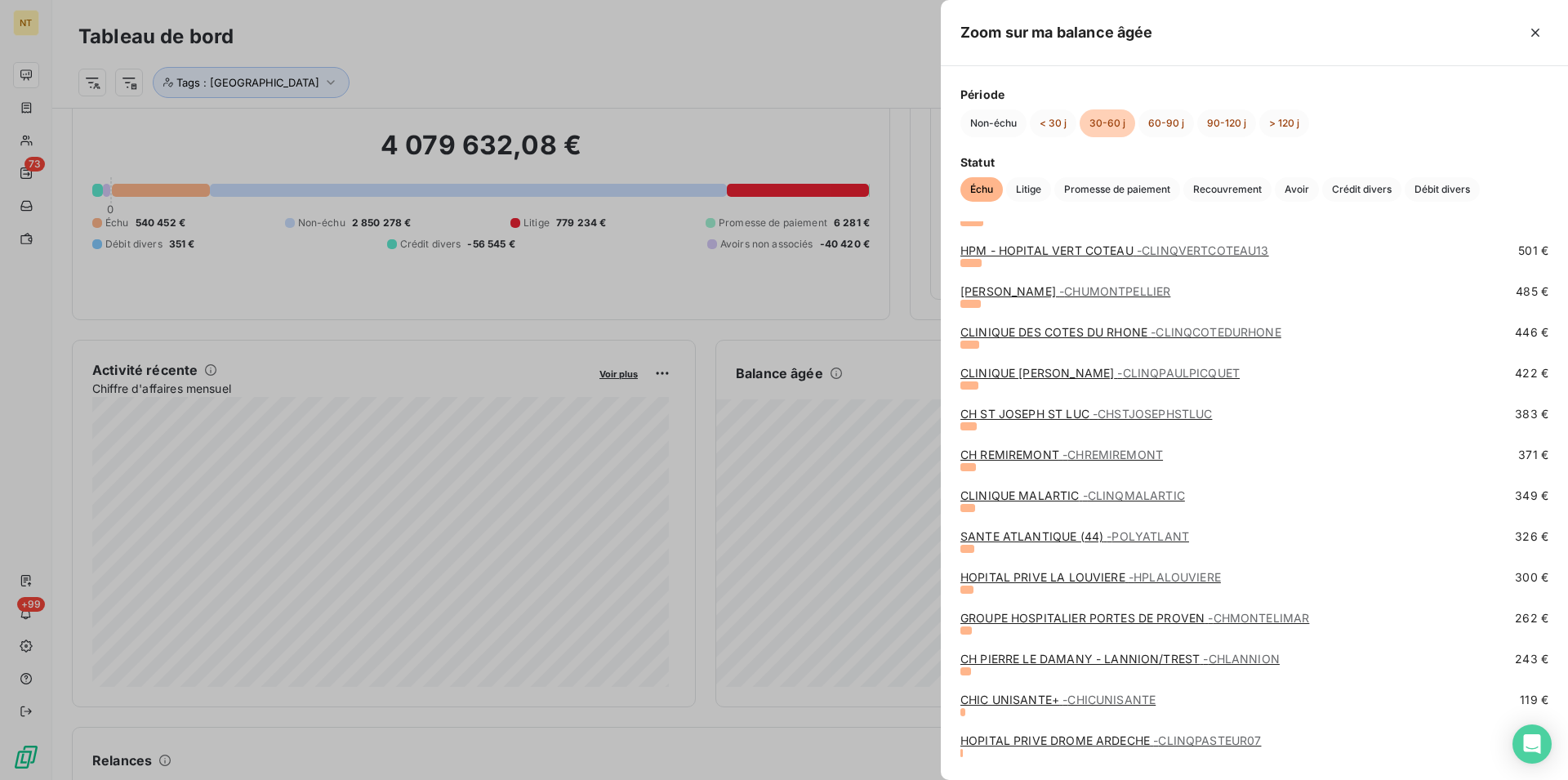
scroll to position [1665, 0]
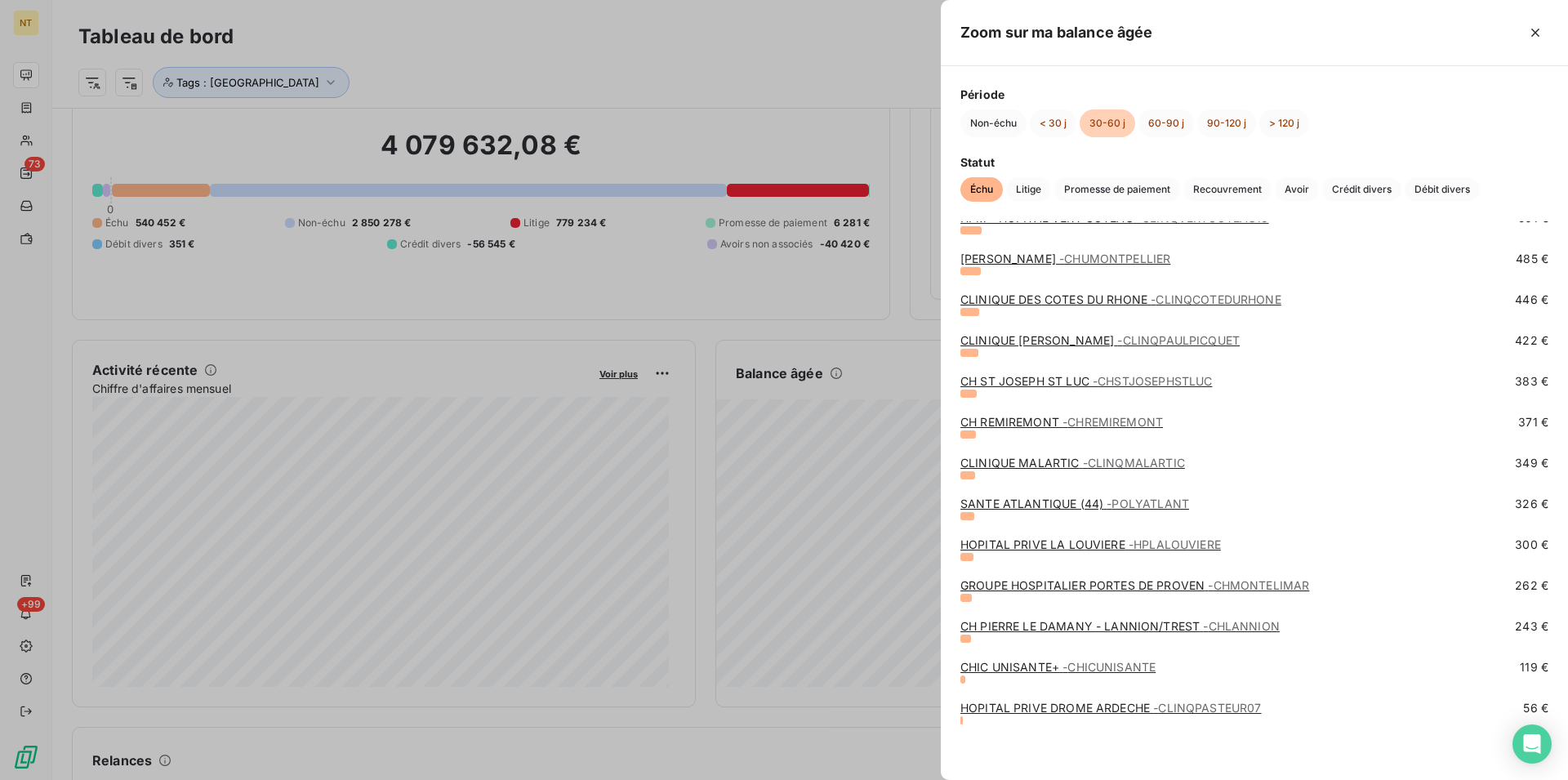
click at [581, 27] on div at bounding box center [784, 390] width 1568 height 780
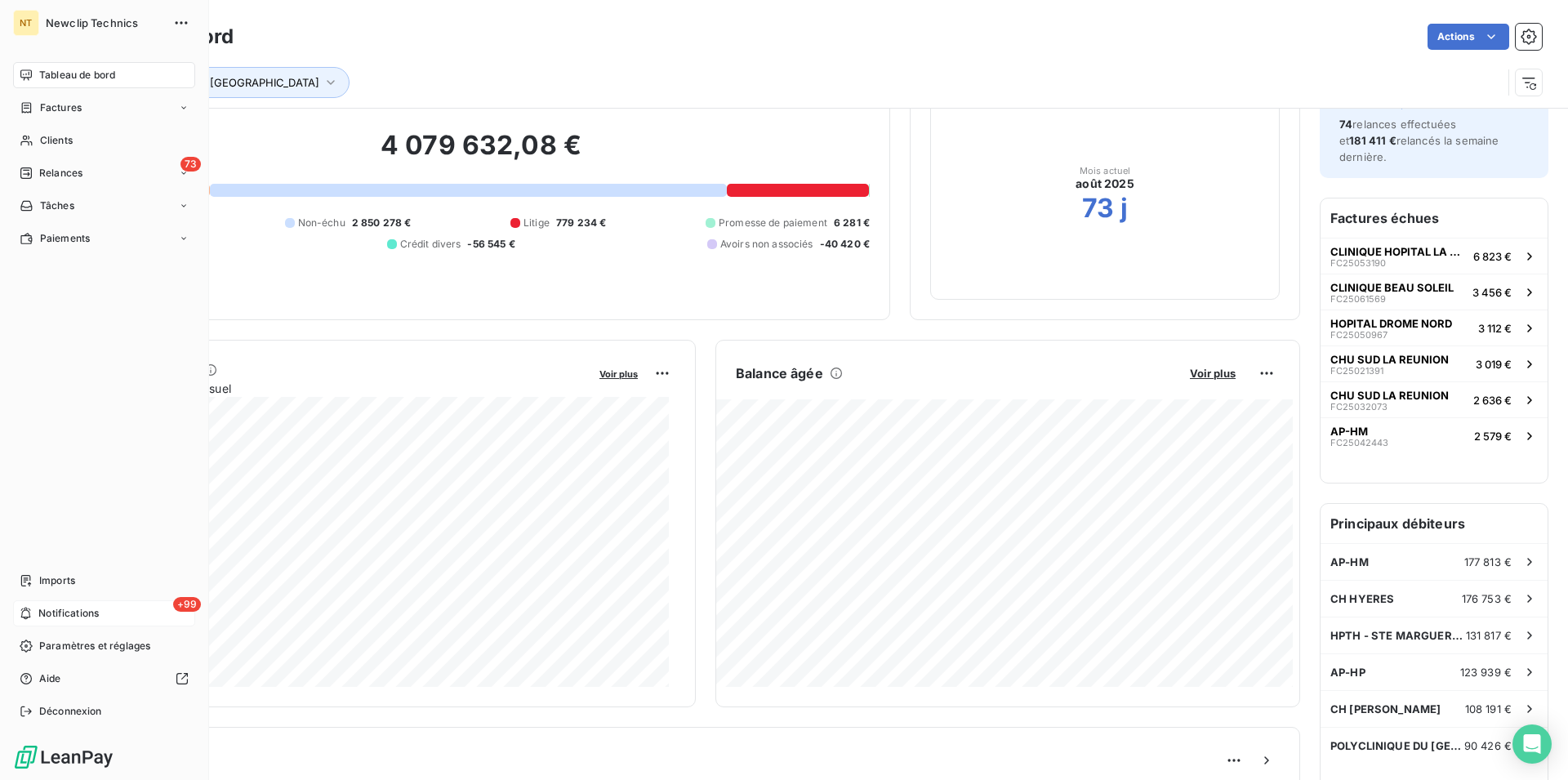
click at [63, 614] on span "Notifications" at bounding box center [69, 613] width 61 height 15
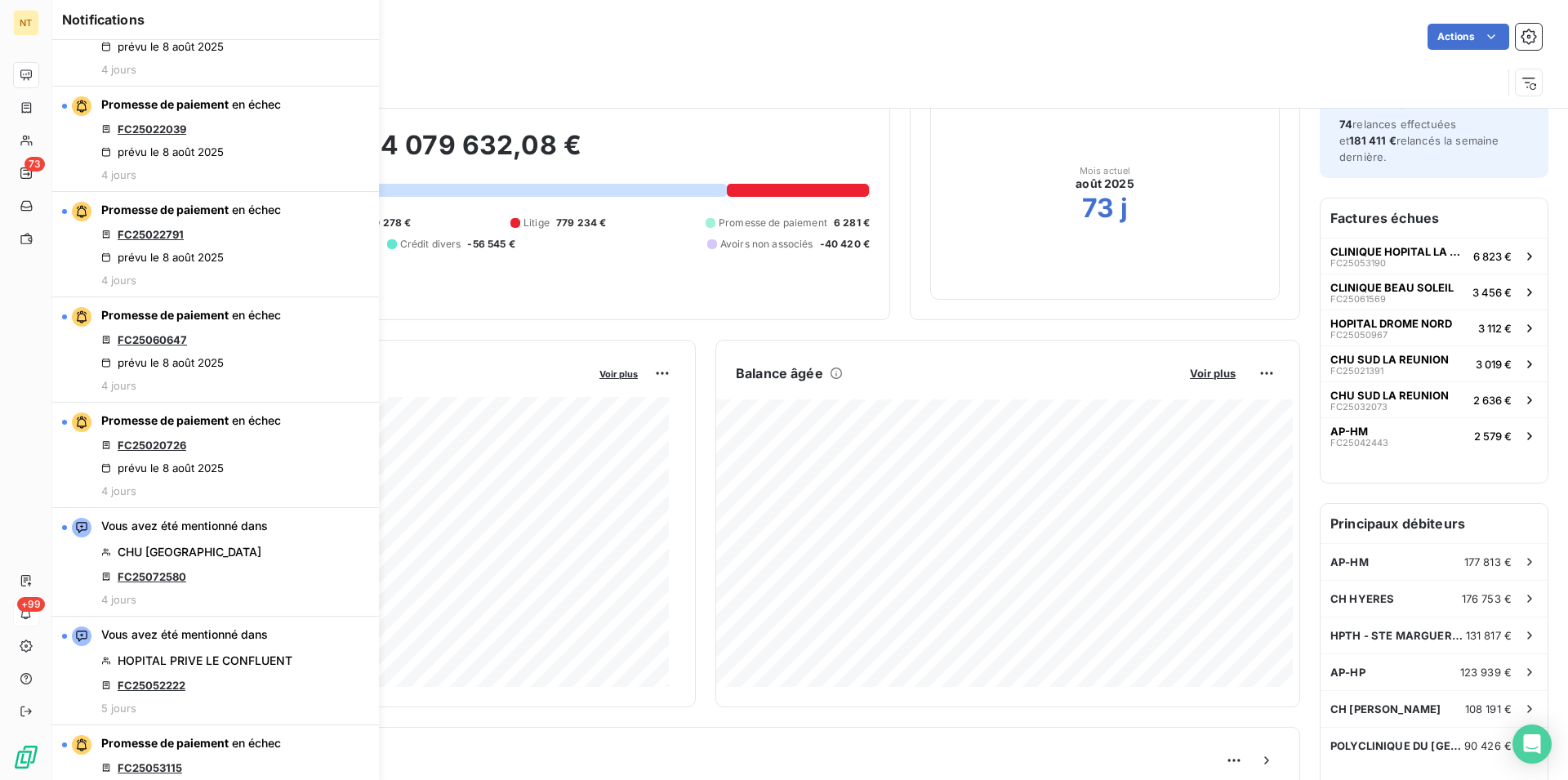
scroll to position [1251, 0]
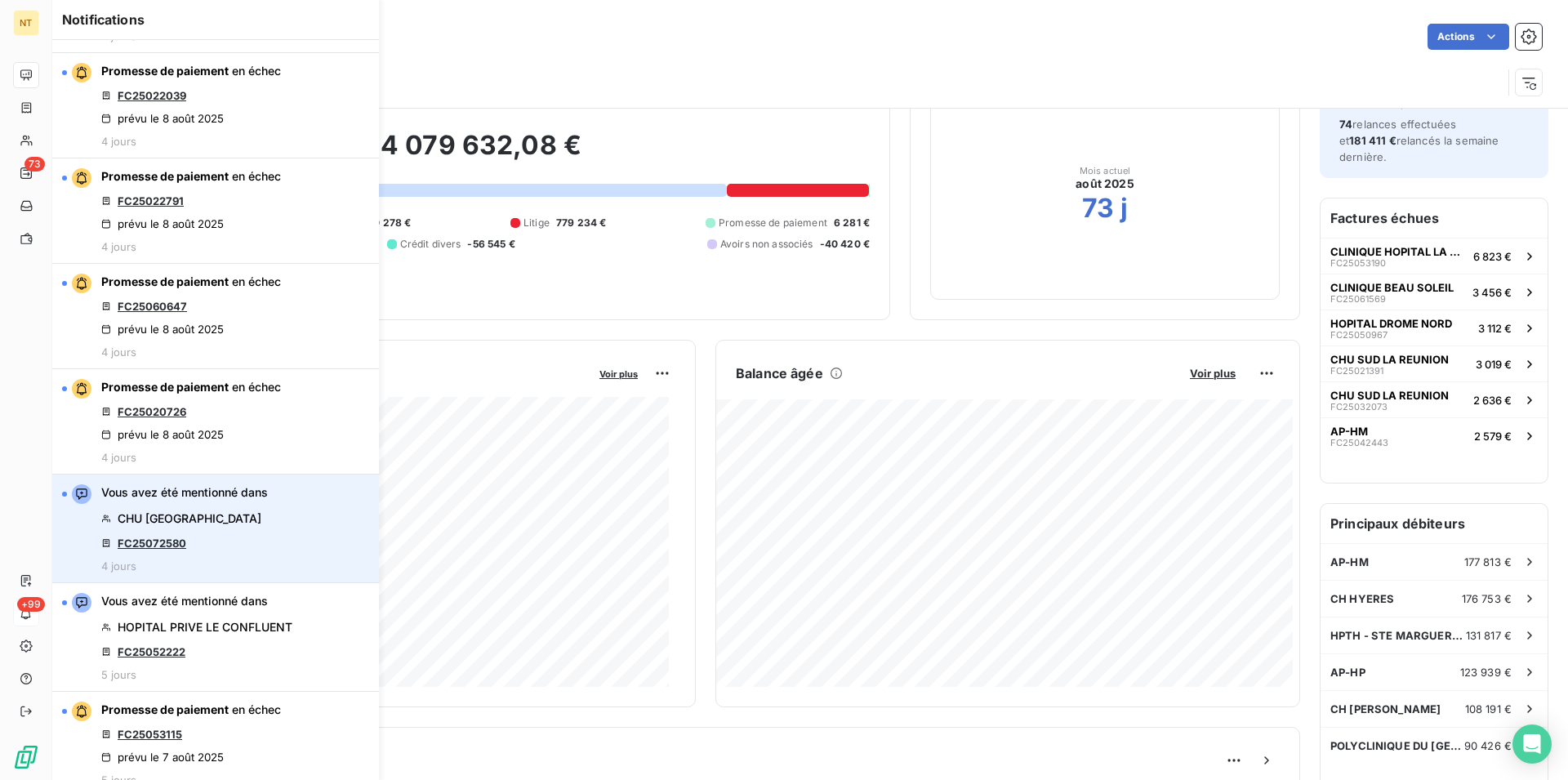
click at [150, 545] on link "FC25072580" at bounding box center [152, 543] width 69 height 13
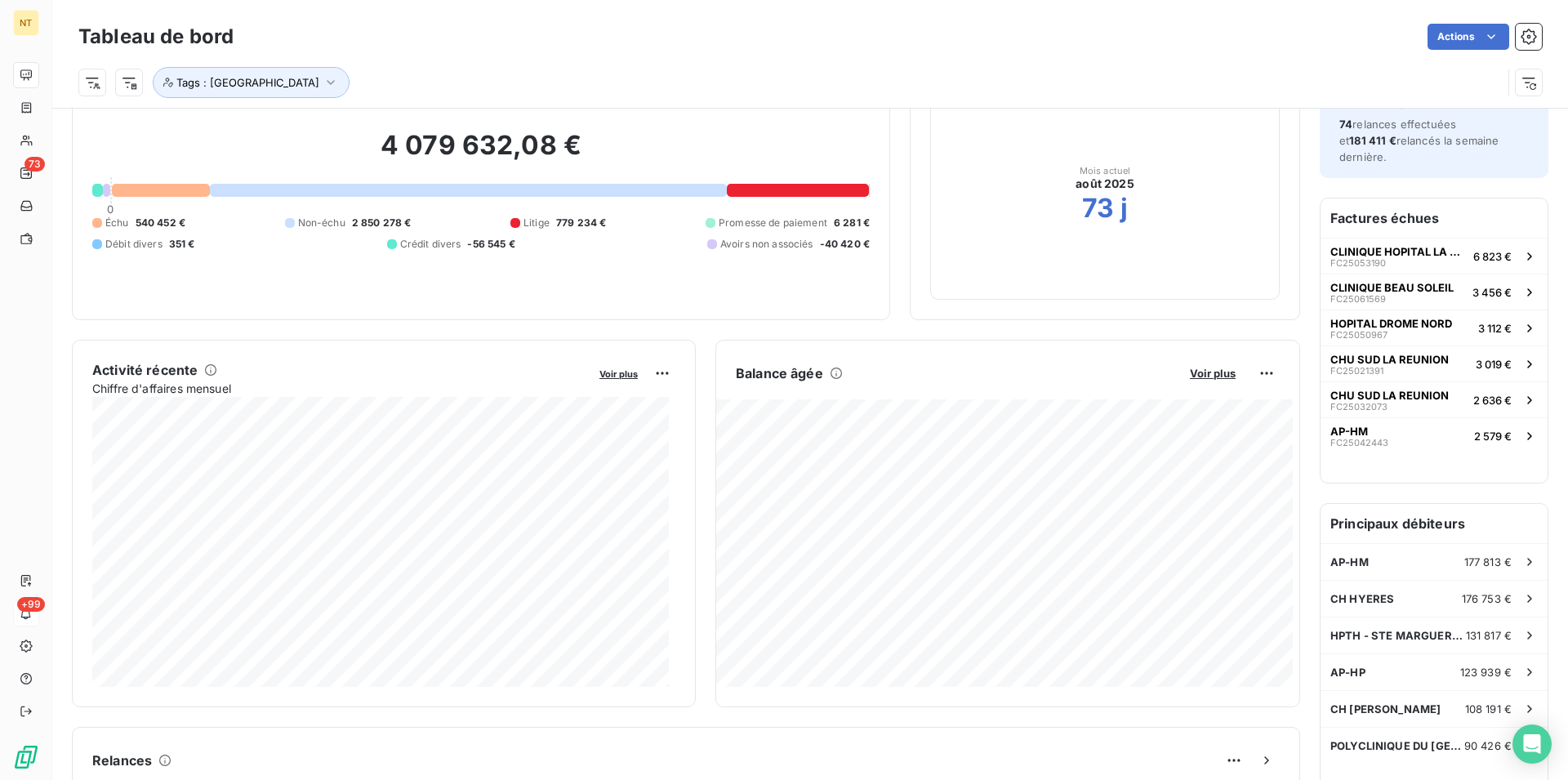
click at [478, 64] on div "Tags : FRANCE" at bounding box center [810, 76] width 1464 height 44
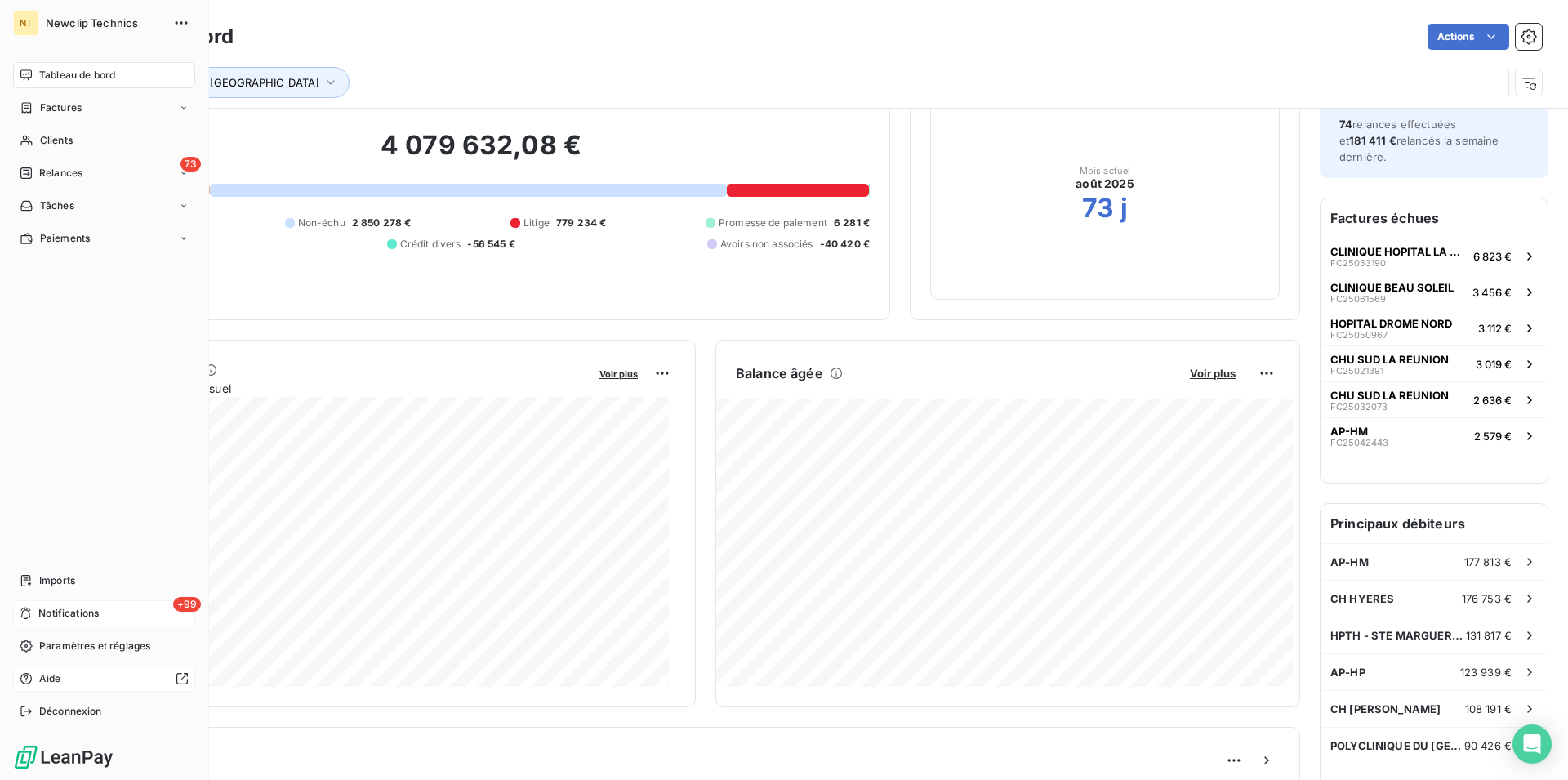
click at [55, 674] on span "Aide" at bounding box center [50, 679] width 22 height 15
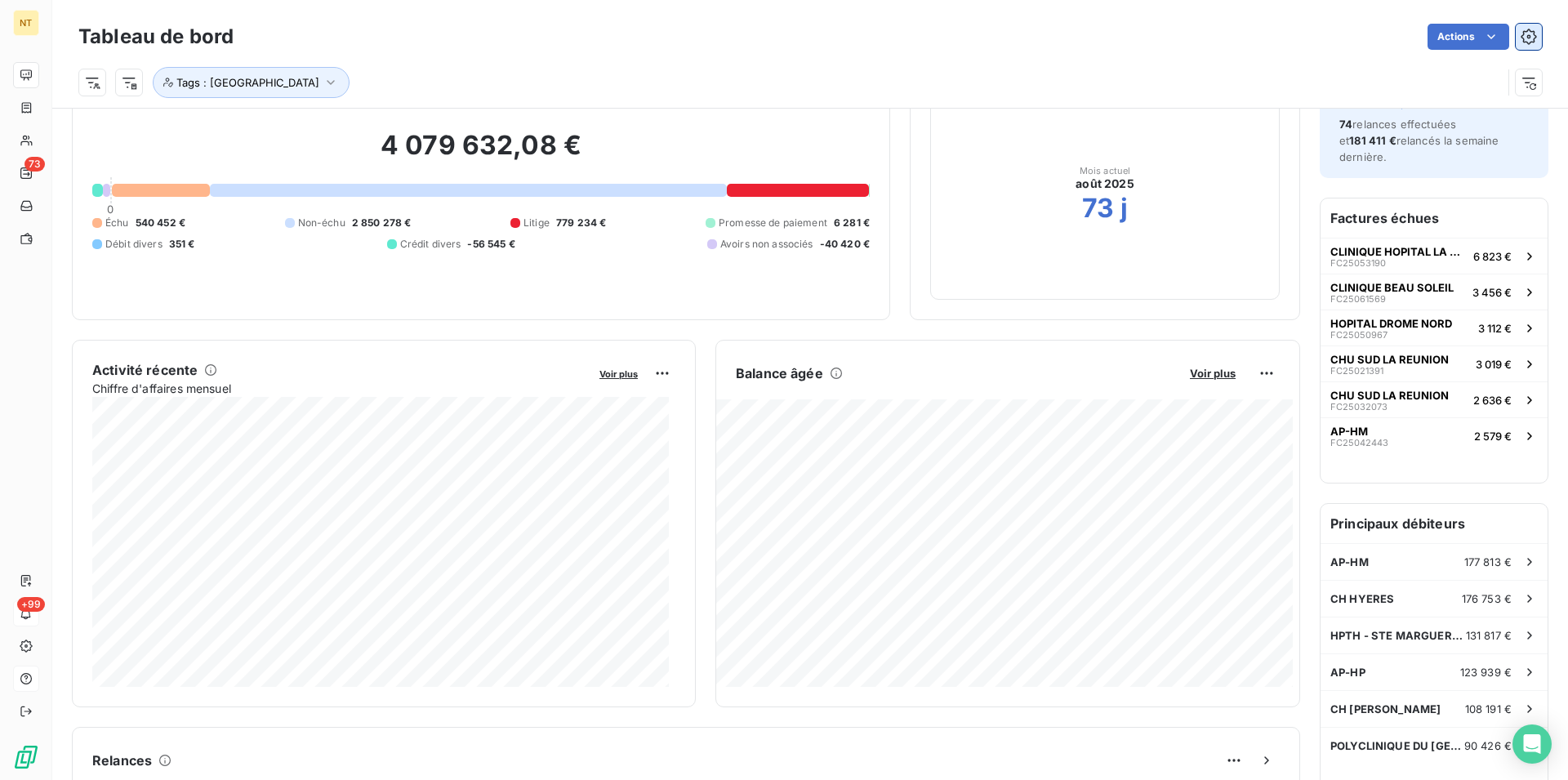
click at [1520, 40] on icon "button" at bounding box center [1528, 36] width 17 height 17
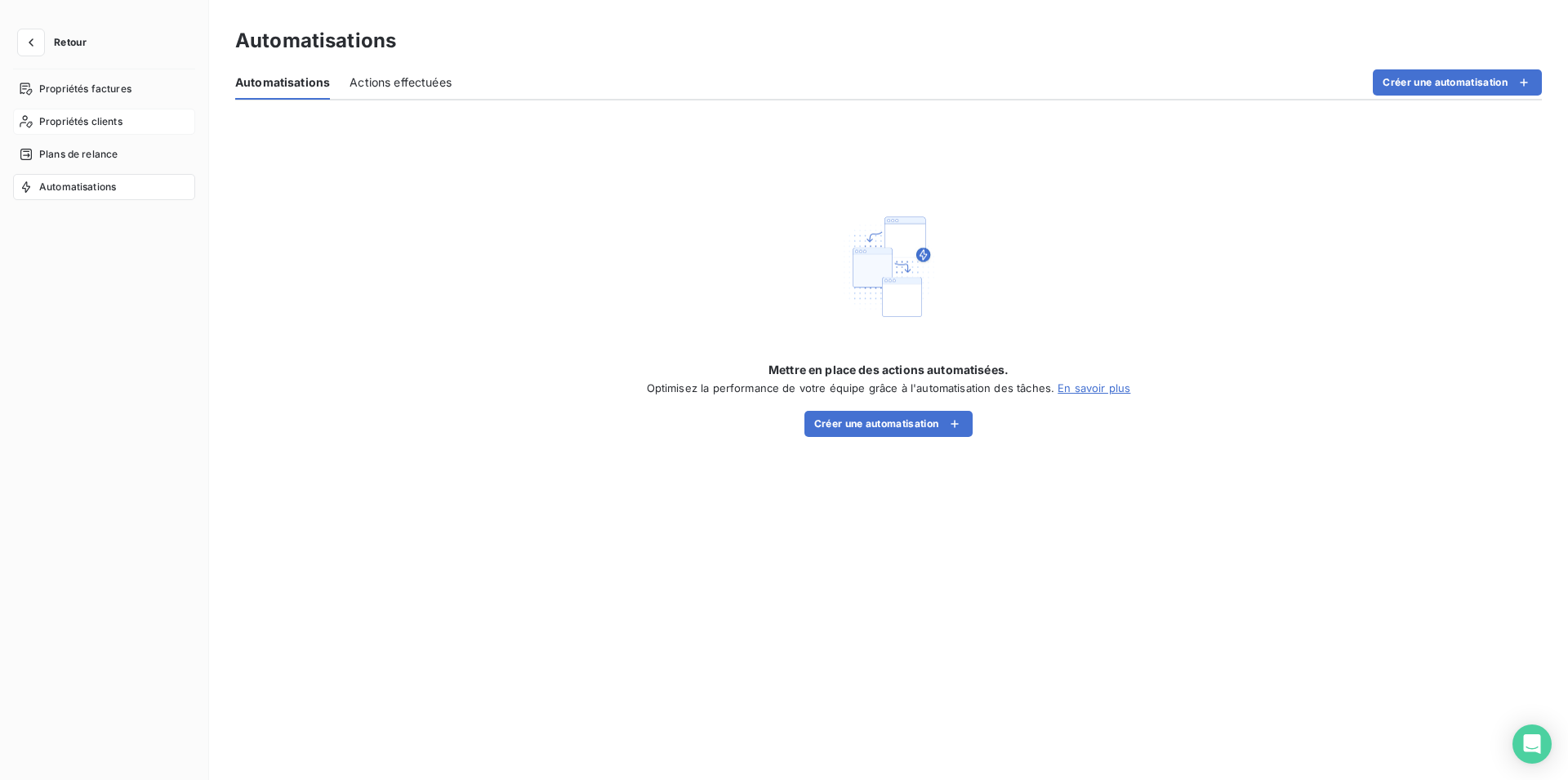
click at [73, 124] on span "Propriétés clients" at bounding box center [81, 121] width 84 height 15
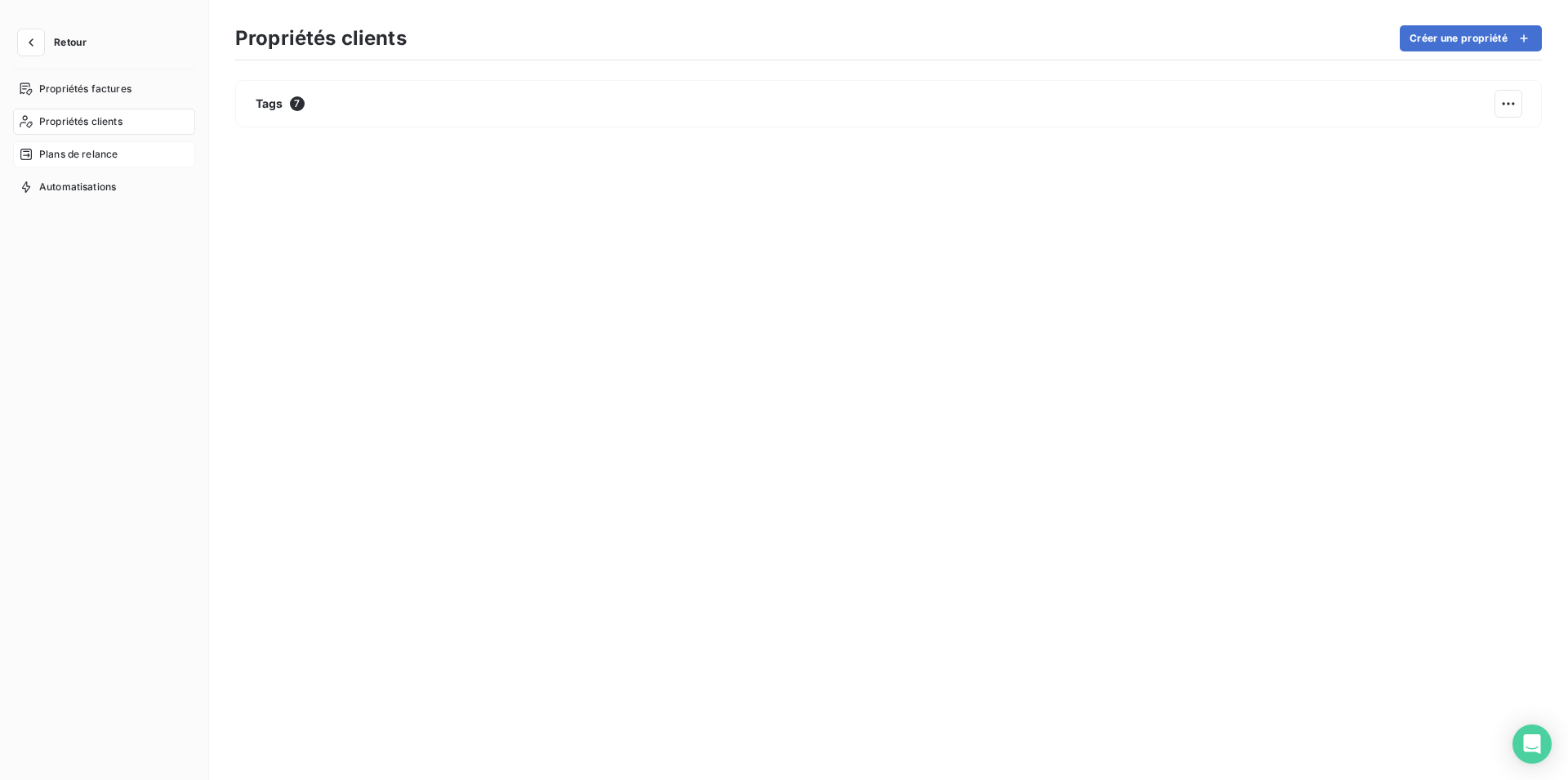
click at [79, 157] on span "Plans de relance" at bounding box center [78, 154] width 78 height 15
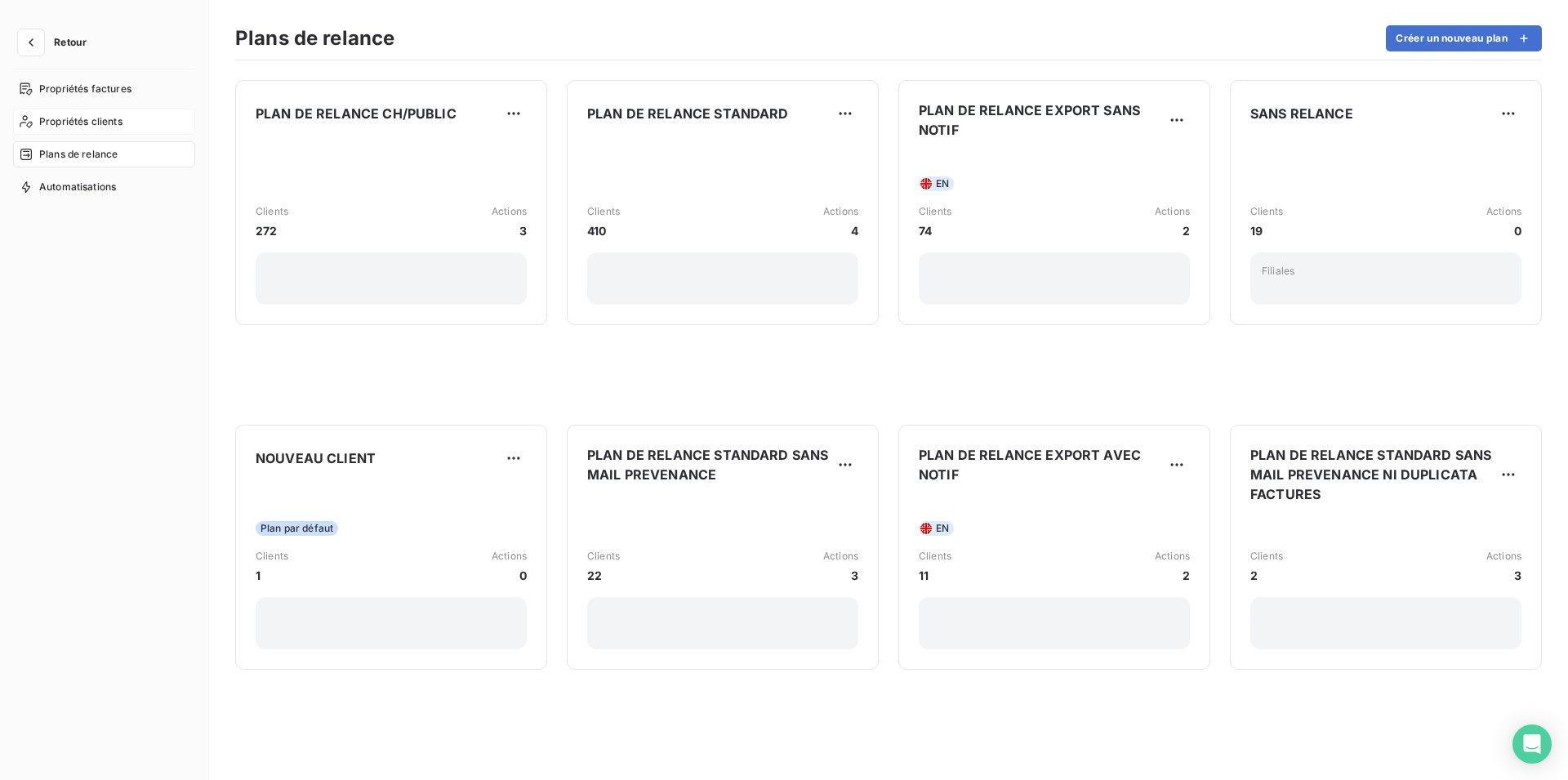
click at [78, 125] on span "Propriétés clients" at bounding box center [81, 121] width 84 height 15
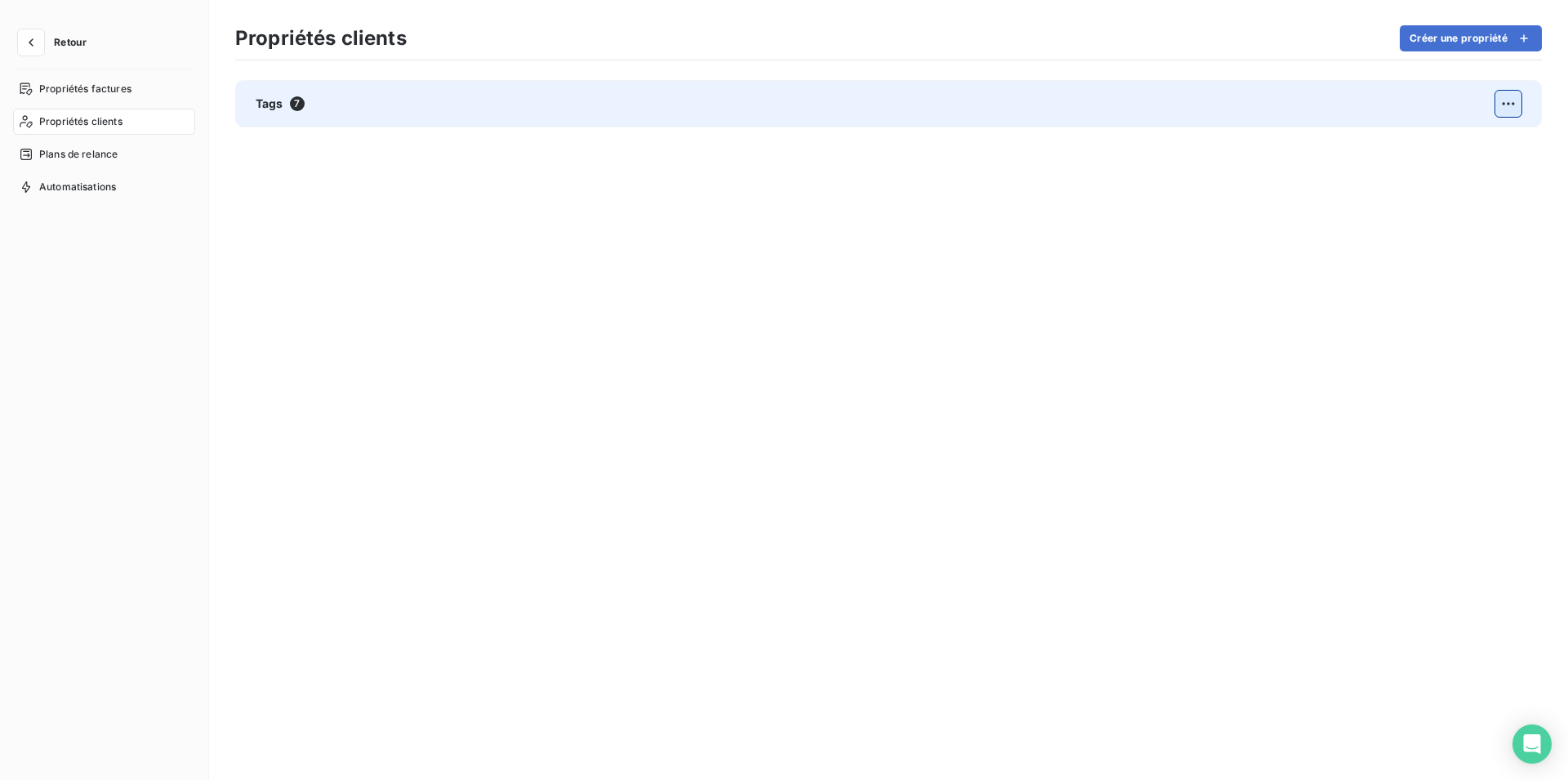
click at [1507, 106] on html "Retour Propriétés factures Propriétés clients Plans de relance Automatisations …" at bounding box center [784, 390] width 1568 height 780
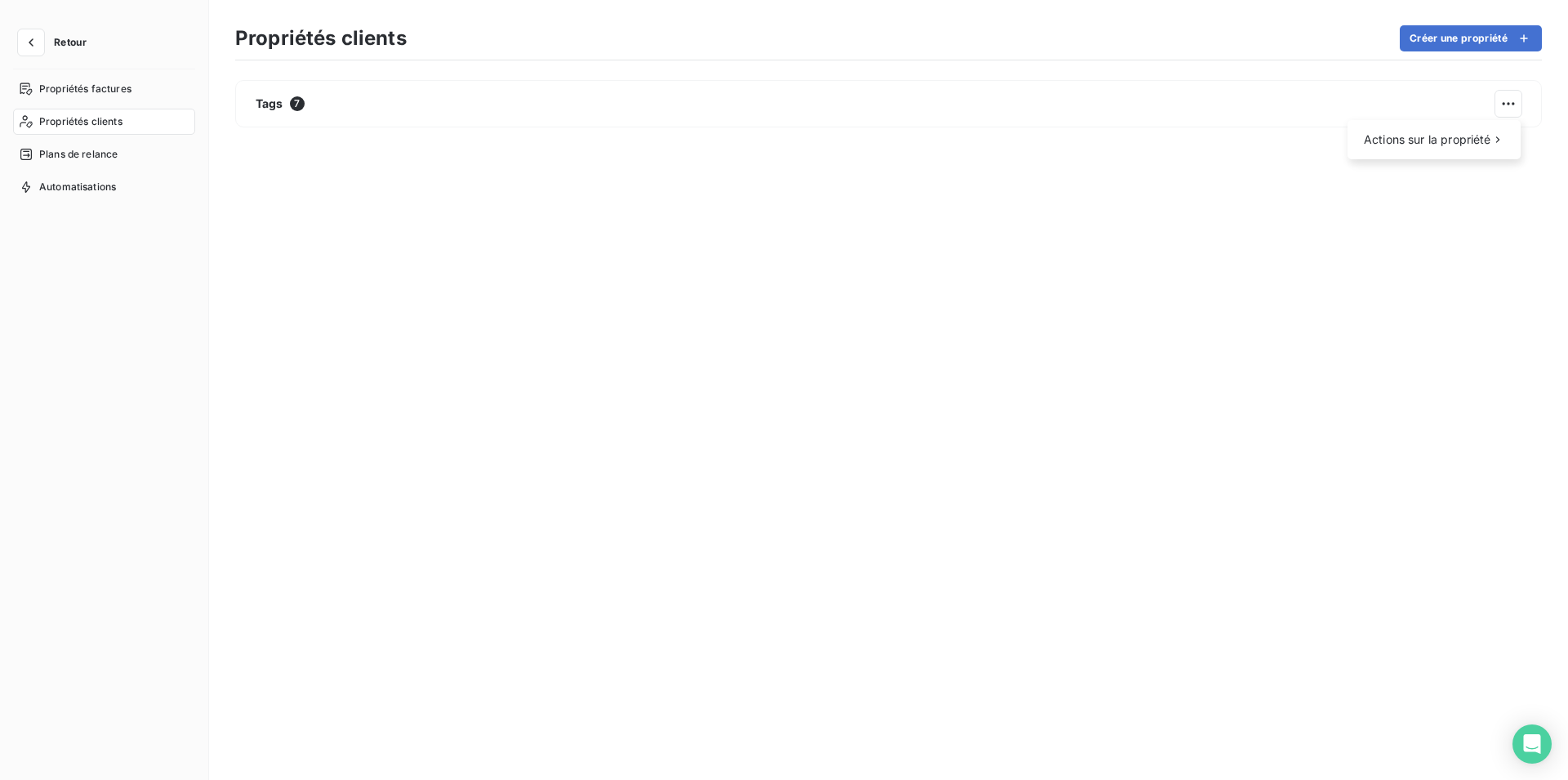
click at [73, 91] on html "Retour Propriétés factures Propriétés clients Plans de relance Automatisations …" at bounding box center [784, 390] width 1568 height 780
click at [80, 84] on span "Propriétés factures" at bounding box center [85, 89] width 92 height 15
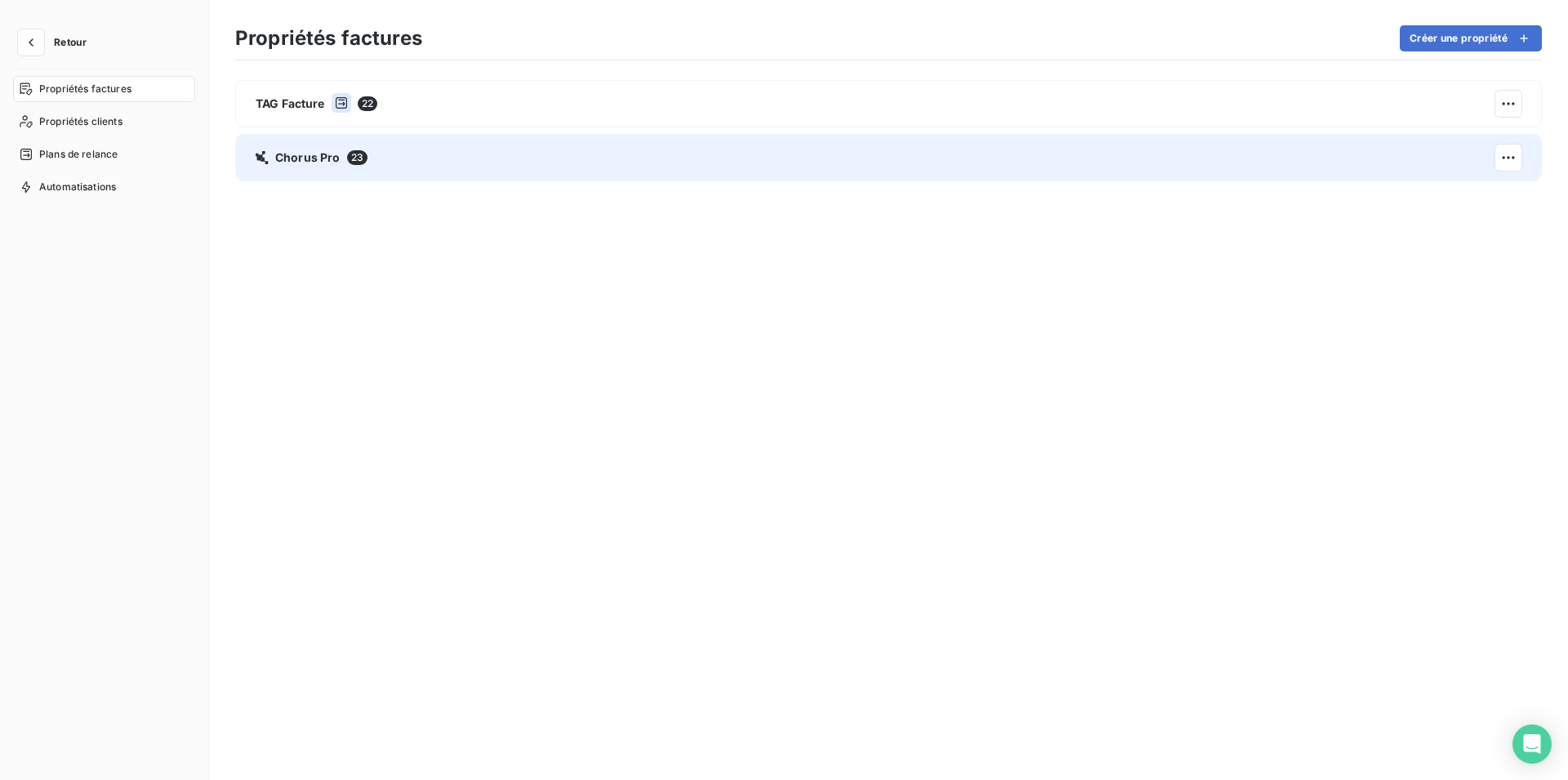
click at [327, 161] on span "Chorus Pro" at bounding box center [308, 158] width 65 height 17
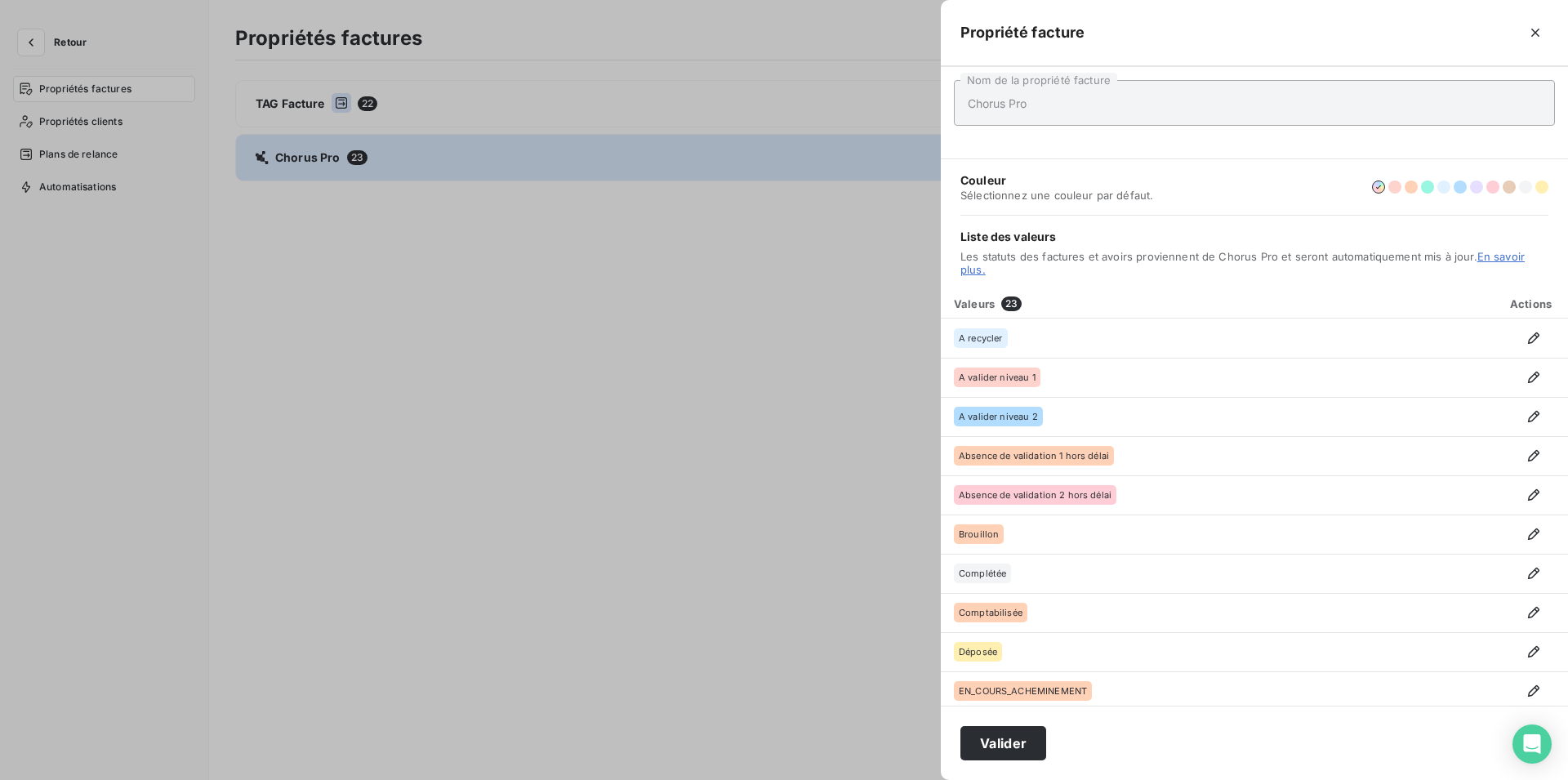
click at [310, 108] on div at bounding box center [784, 390] width 1568 height 780
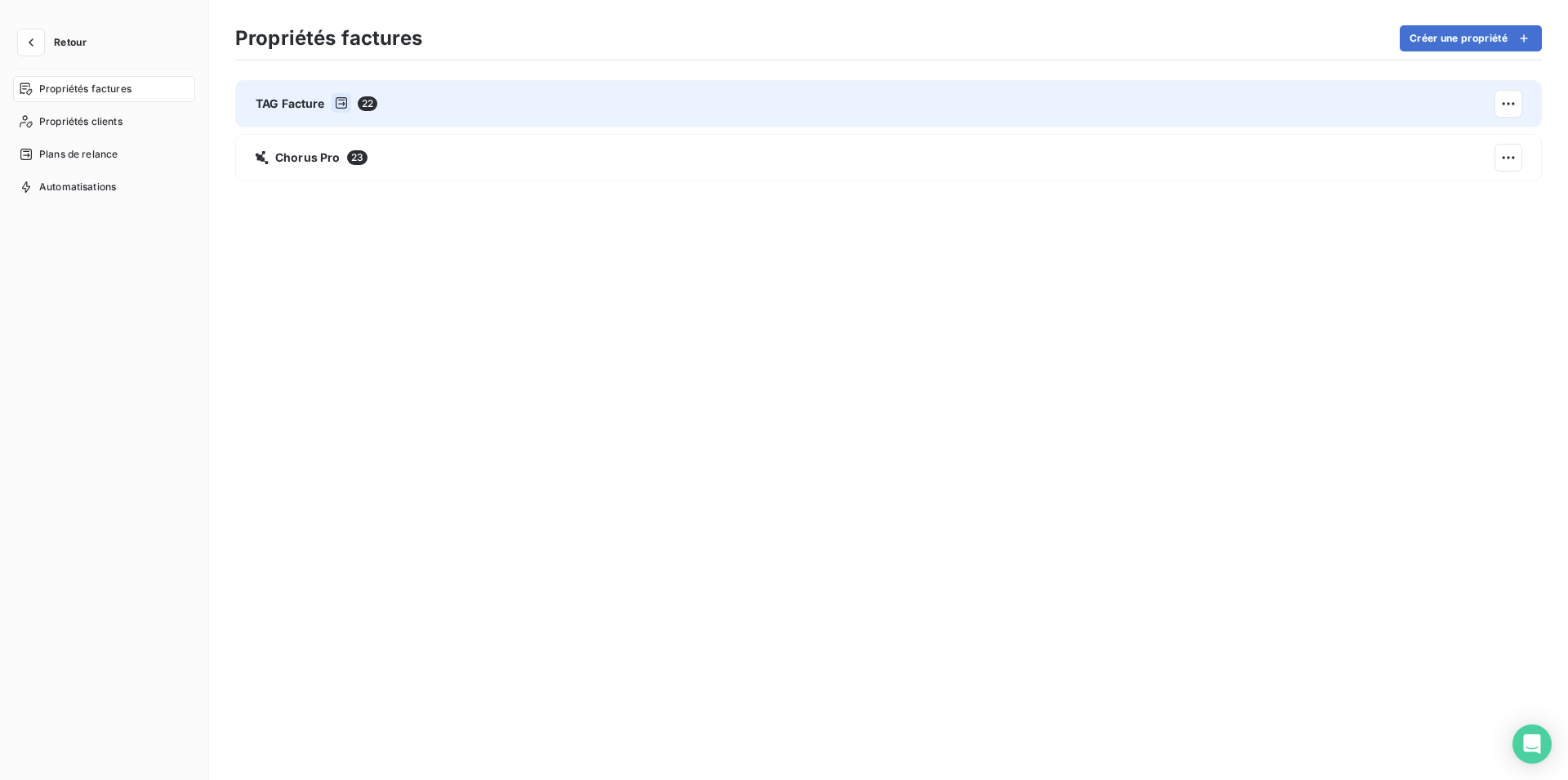
click at [309, 108] on span "TAG Facture" at bounding box center [290, 104] width 70 height 17
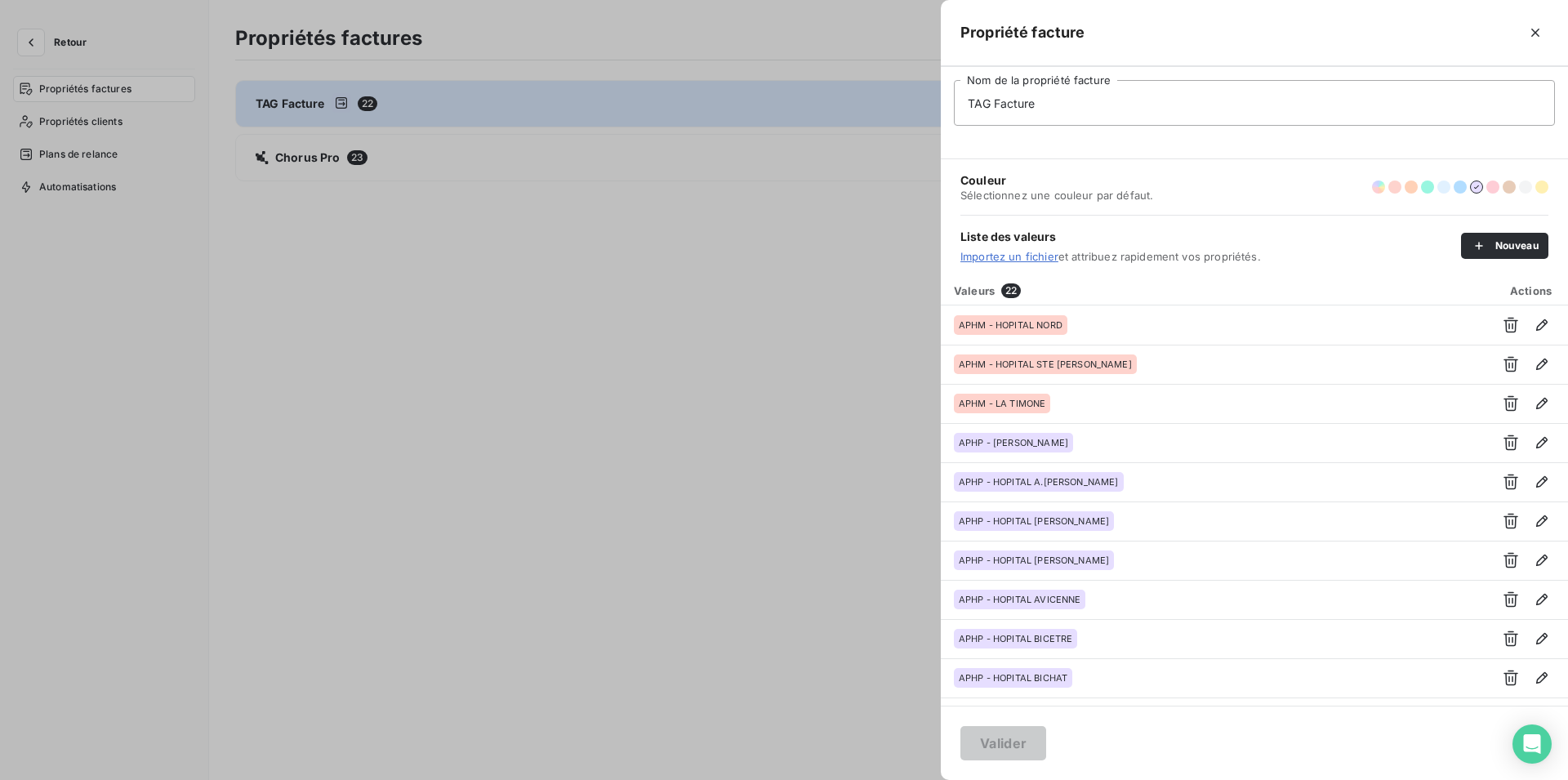
click at [311, 165] on div at bounding box center [784, 390] width 1568 height 780
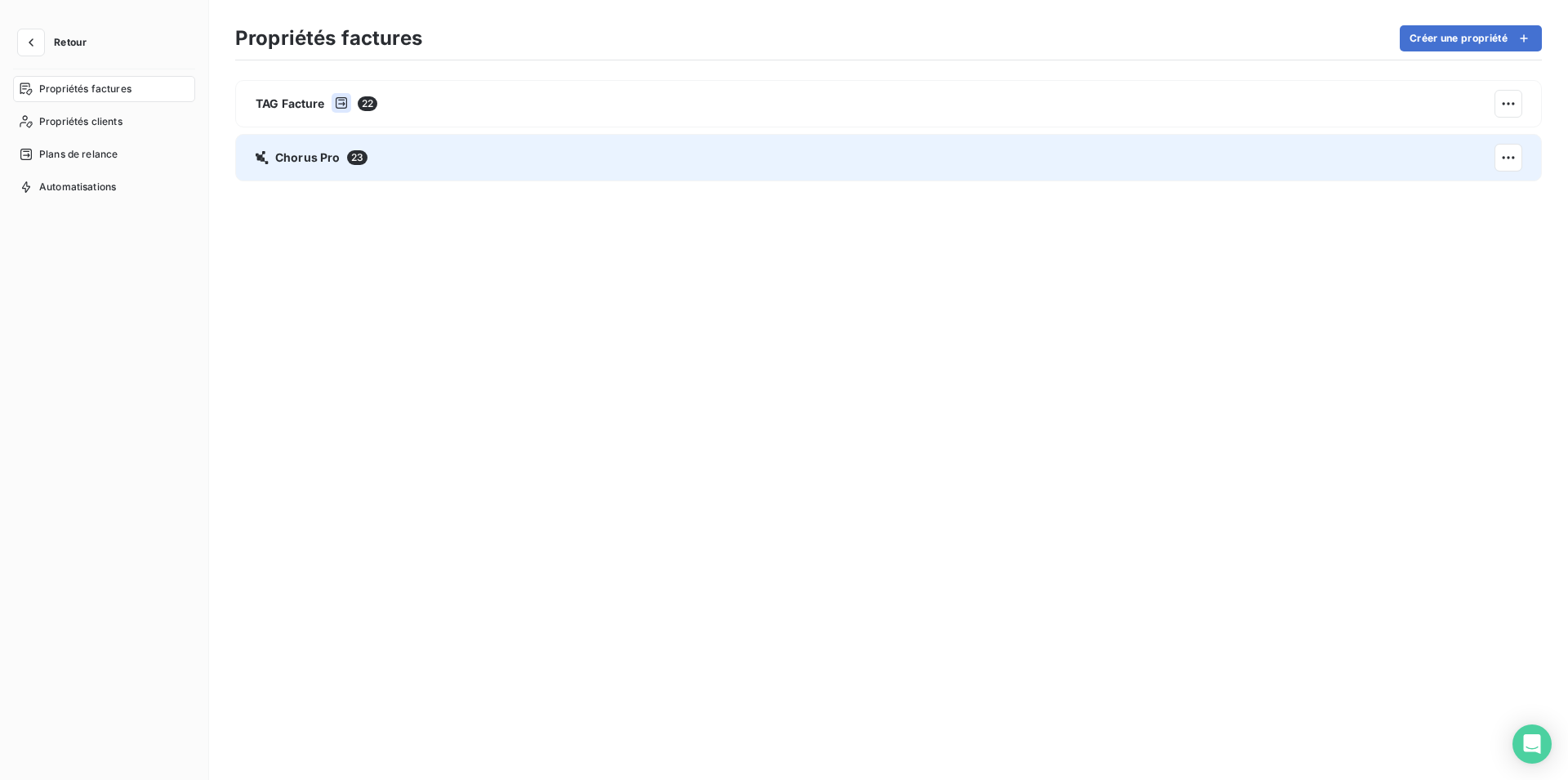
click at [314, 164] on span "Chorus Pro" at bounding box center [308, 158] width 65 height 17
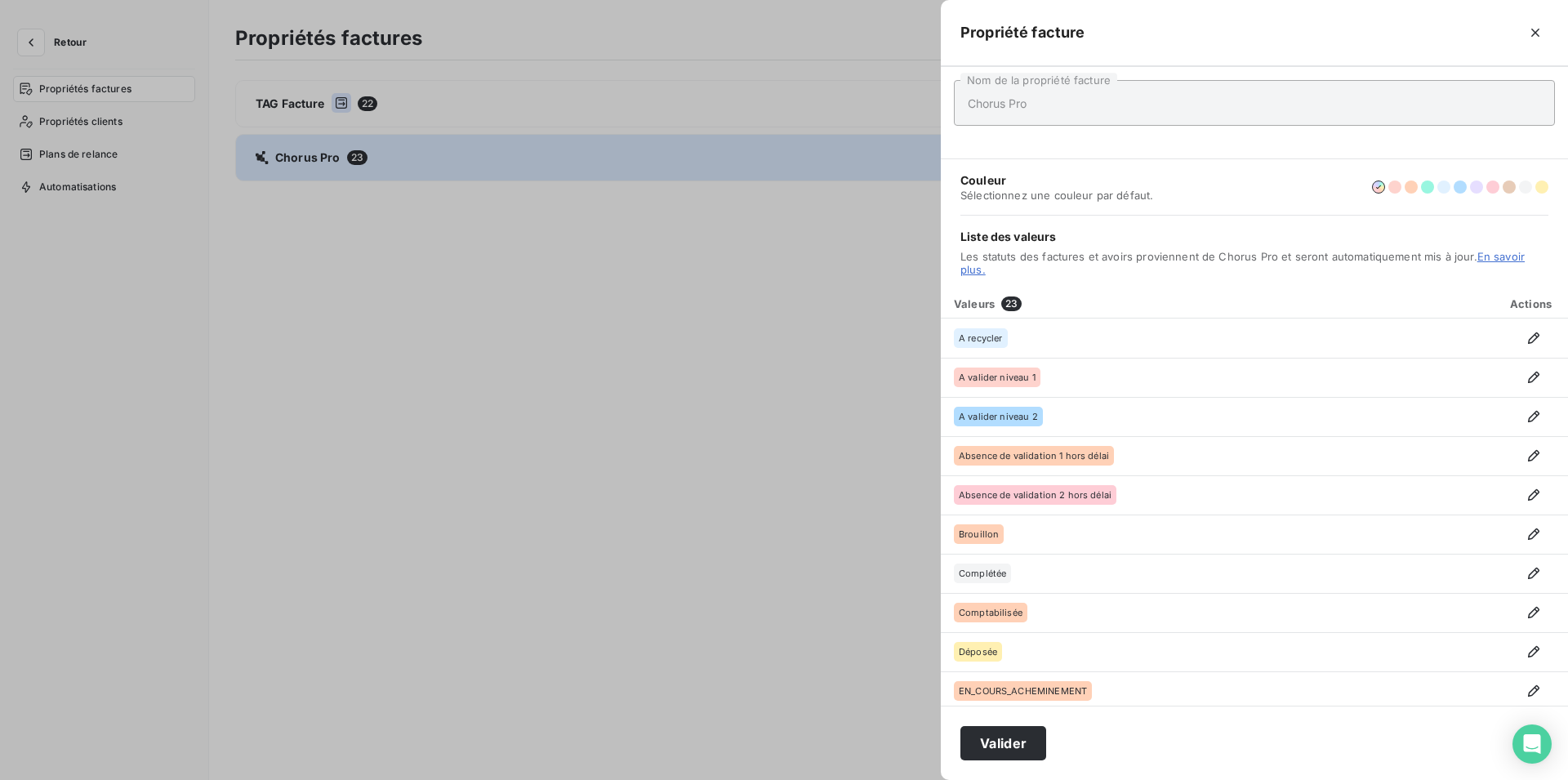
click at [323, 160] on div at bounding box center [784, 390] width 1568 height 780
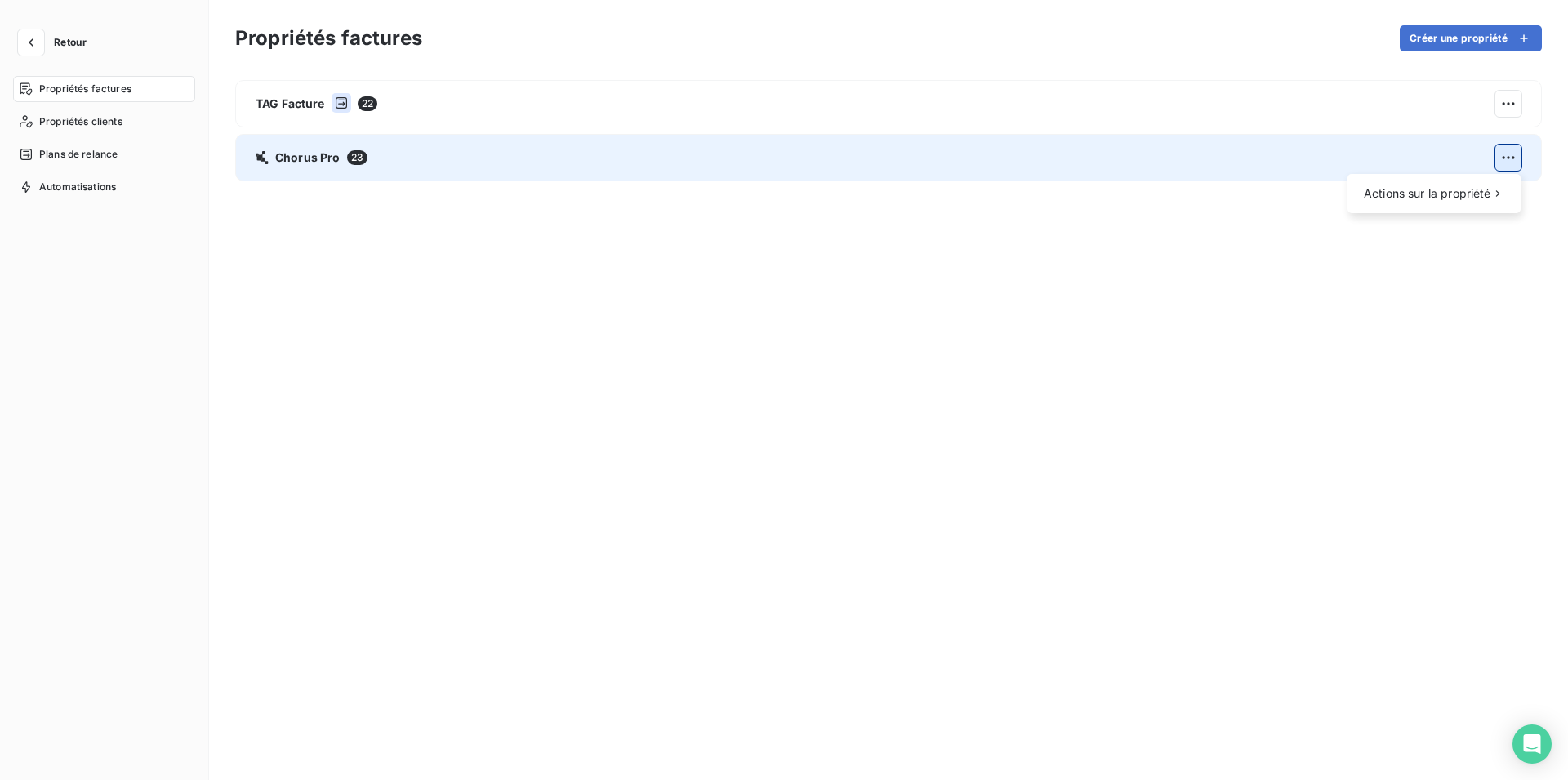
click at [1511, 162] on html "Retour Propriétés factures Propriétés clients Plans de relance Automatisations …" at bounding box center [784, 390] width 1568 height 780
click at [1441, 188] on span "Actions sur la propriété" at bounding box center [1427, 194] width 128 height 17
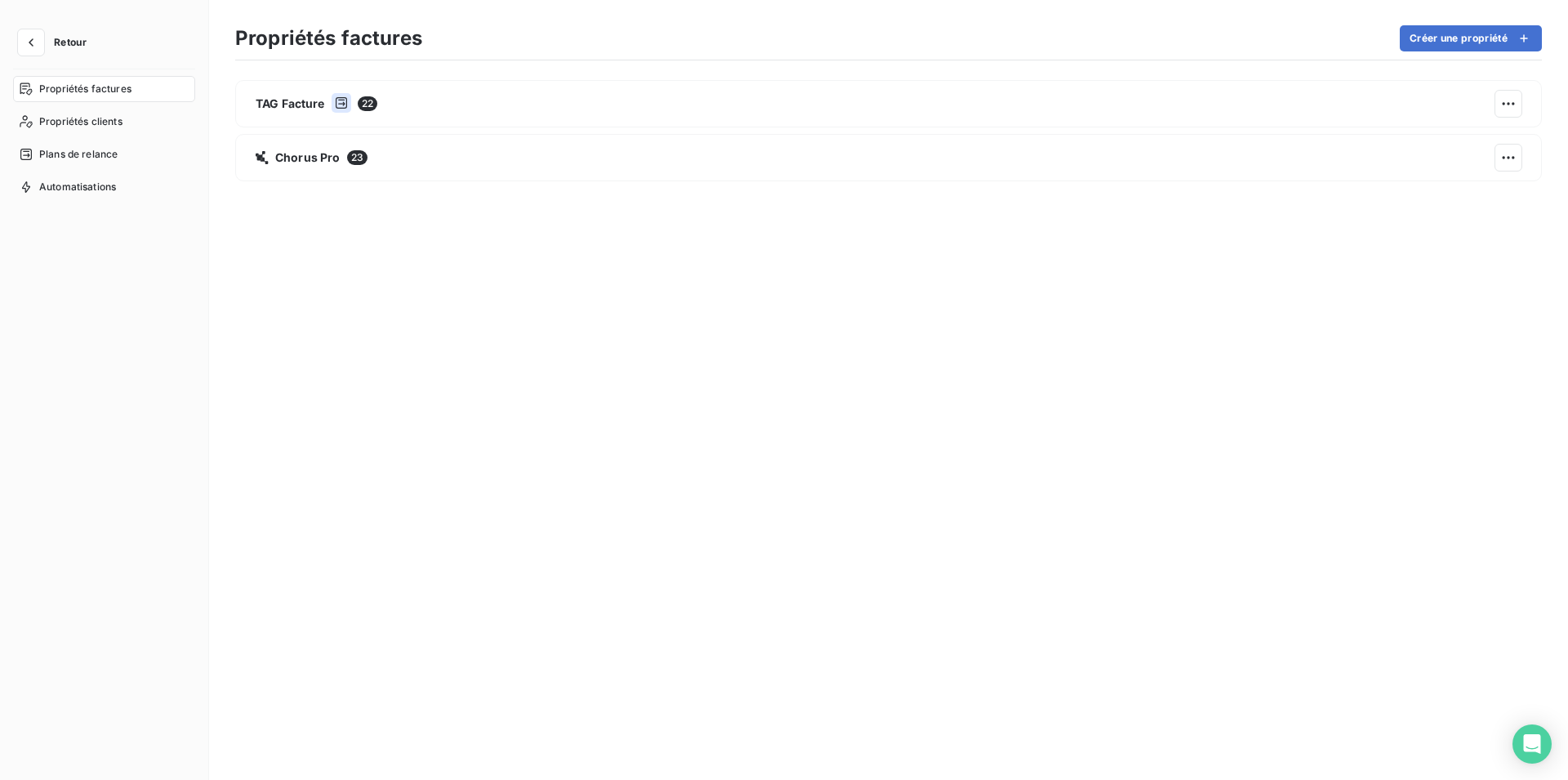
click at [307, 92] on html "Retour Propriétés factures Propriétés clients Plans de relance Automatisations …" at bounding box center [784, 390] width 1568 height 780
click at [130, 121] on div "Propriétés clients" at bounding box center [104, 121] width 182 height 26
click at [126, 157] on div "Plans de relance" at bounding box center [104, 155] width 182 height 26
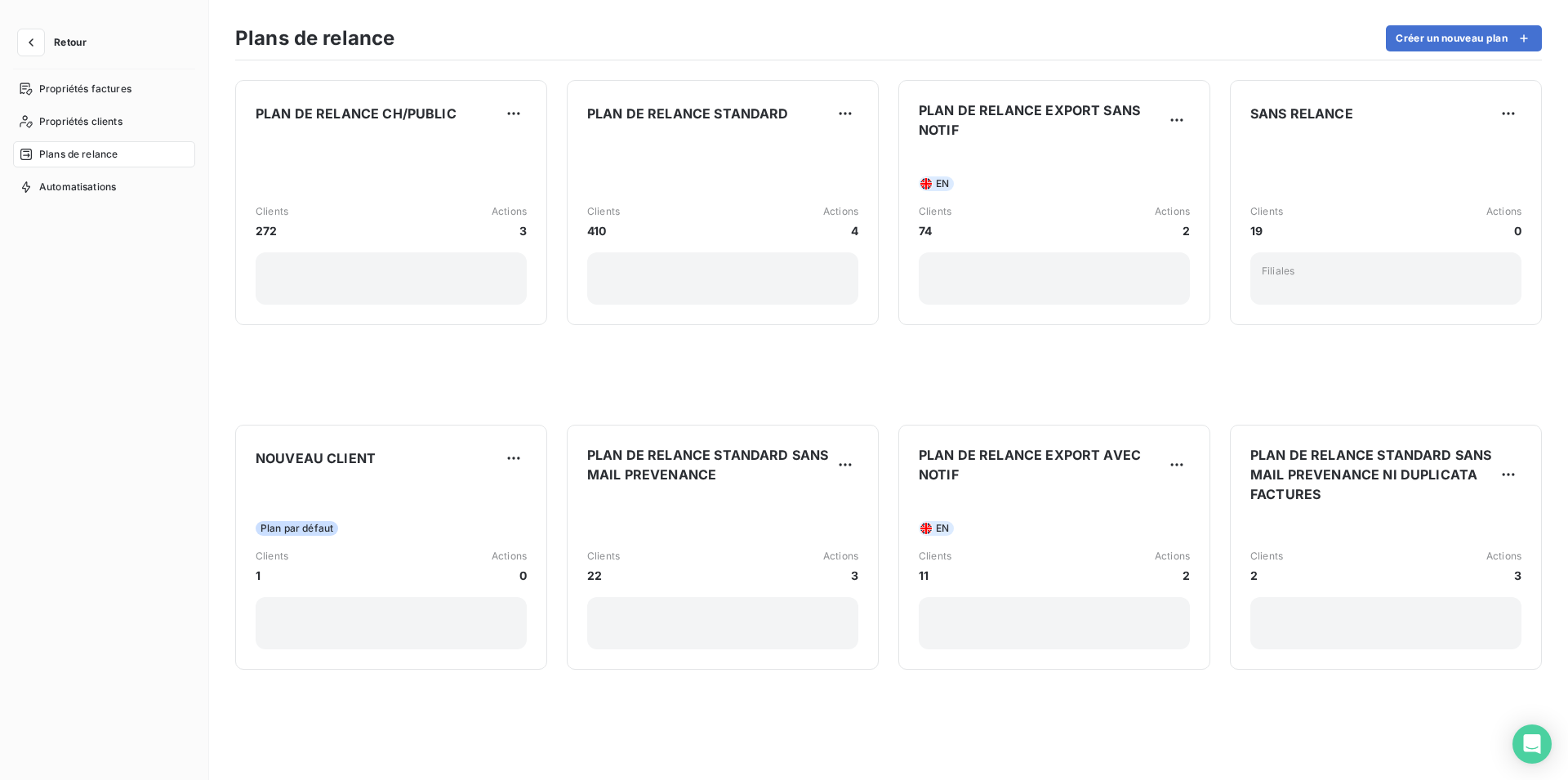
click at [75, 41] on span "Retour" at bounding box center [70, 42] width 33 height 10
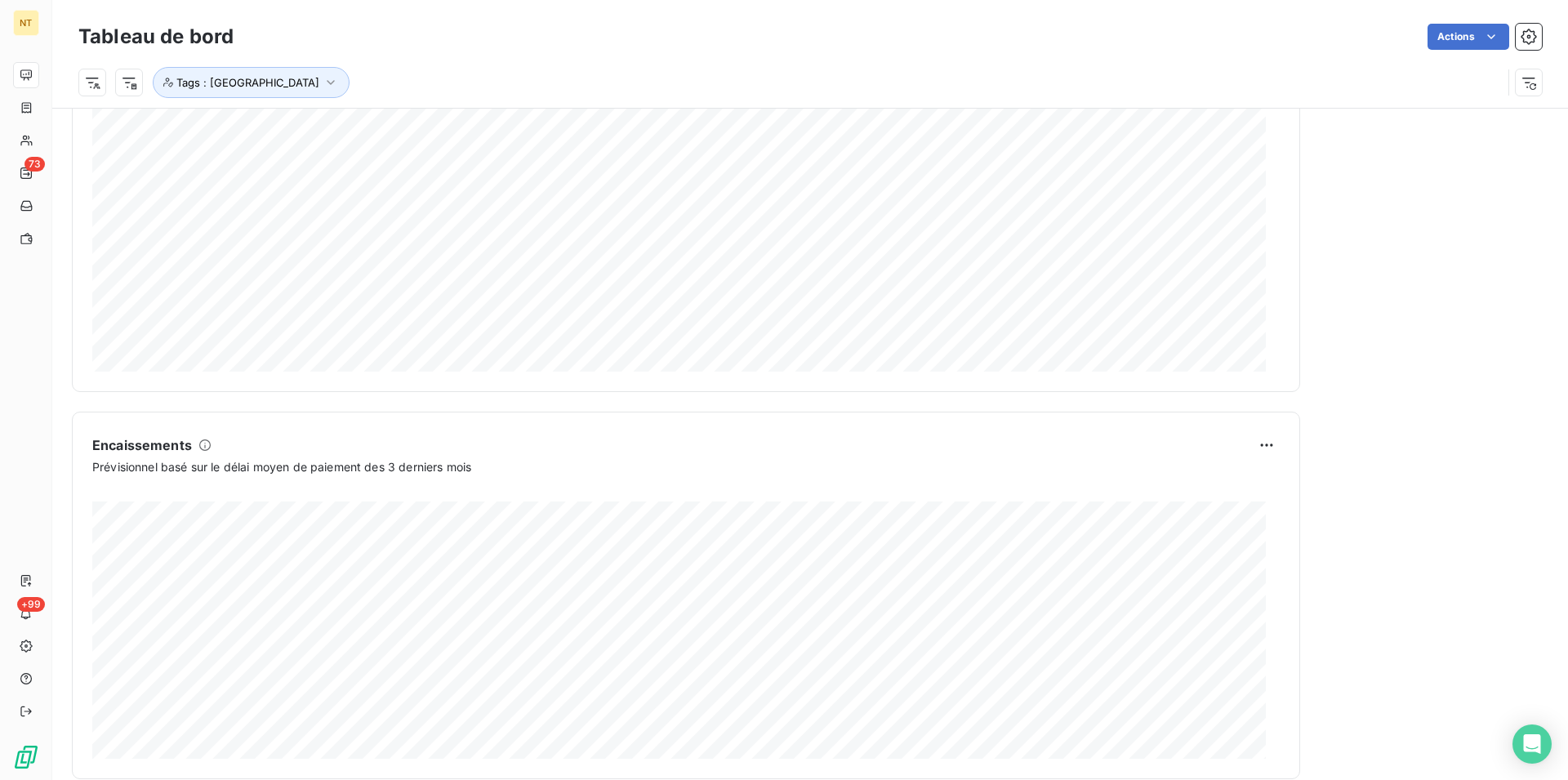
scroll to position [812, 0]
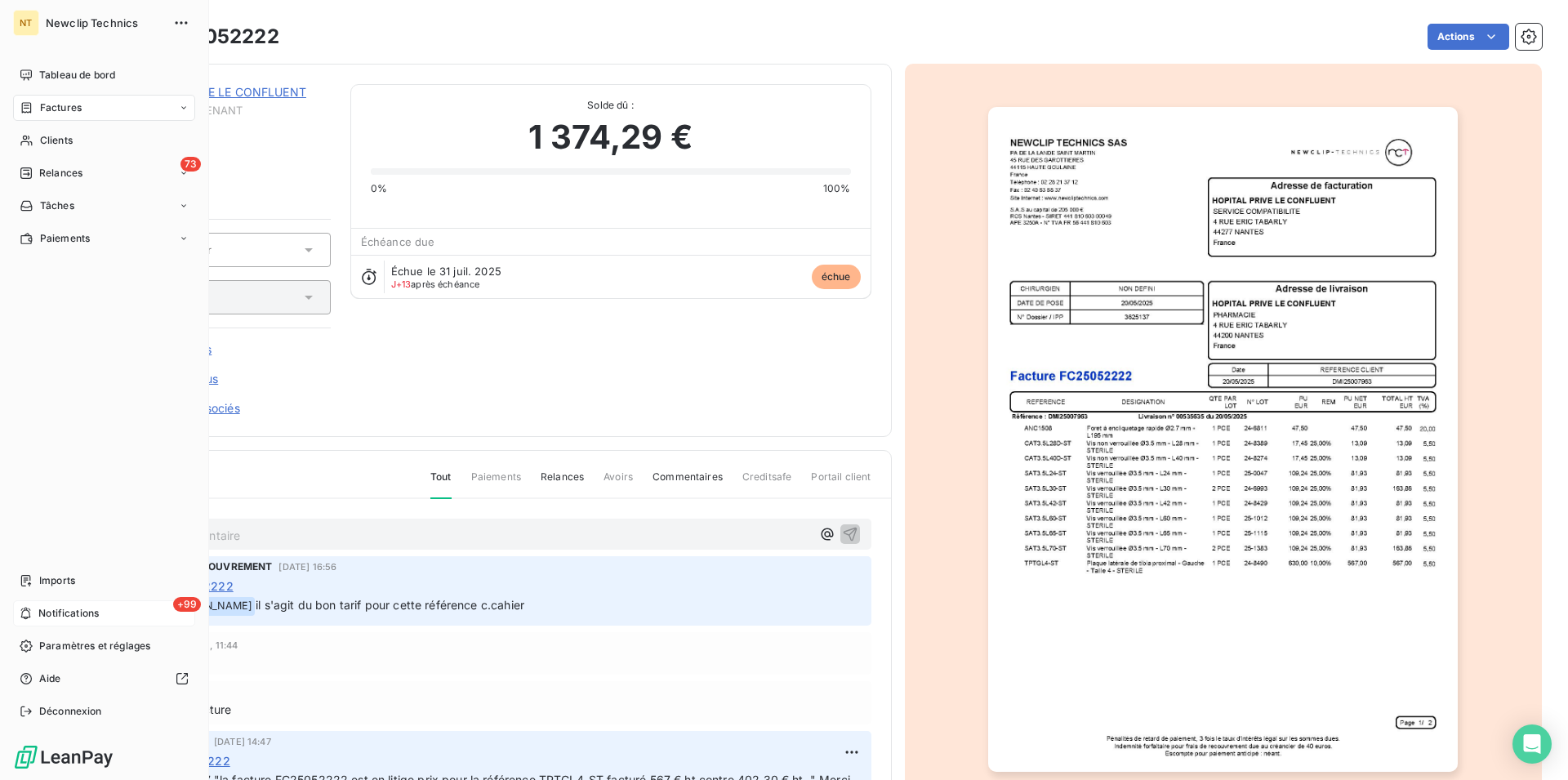
click at [43, 612] on span "Notifications" at bounding box center [69, 613] width 61 height 15
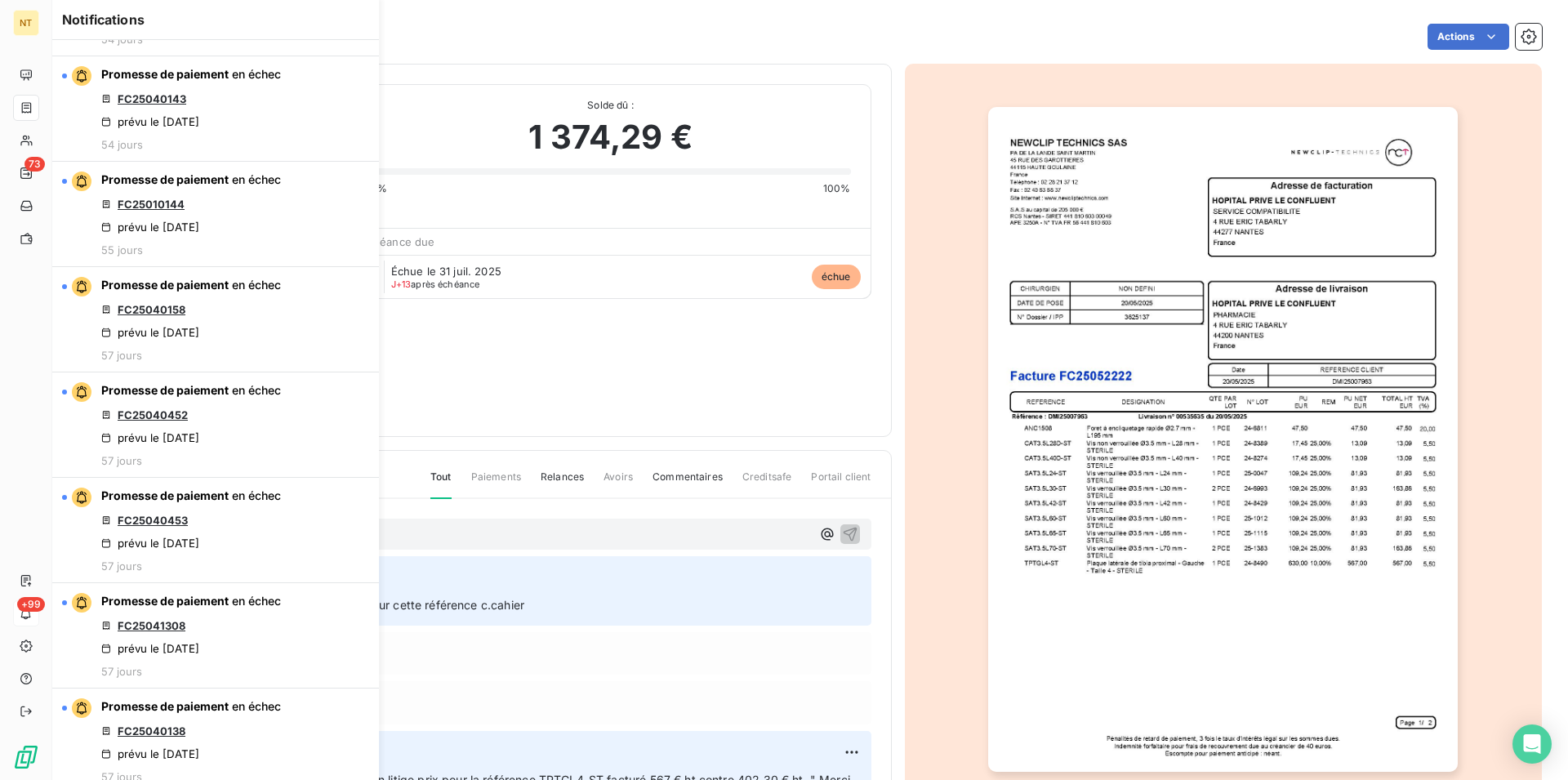
scroll to position [6780, 0]
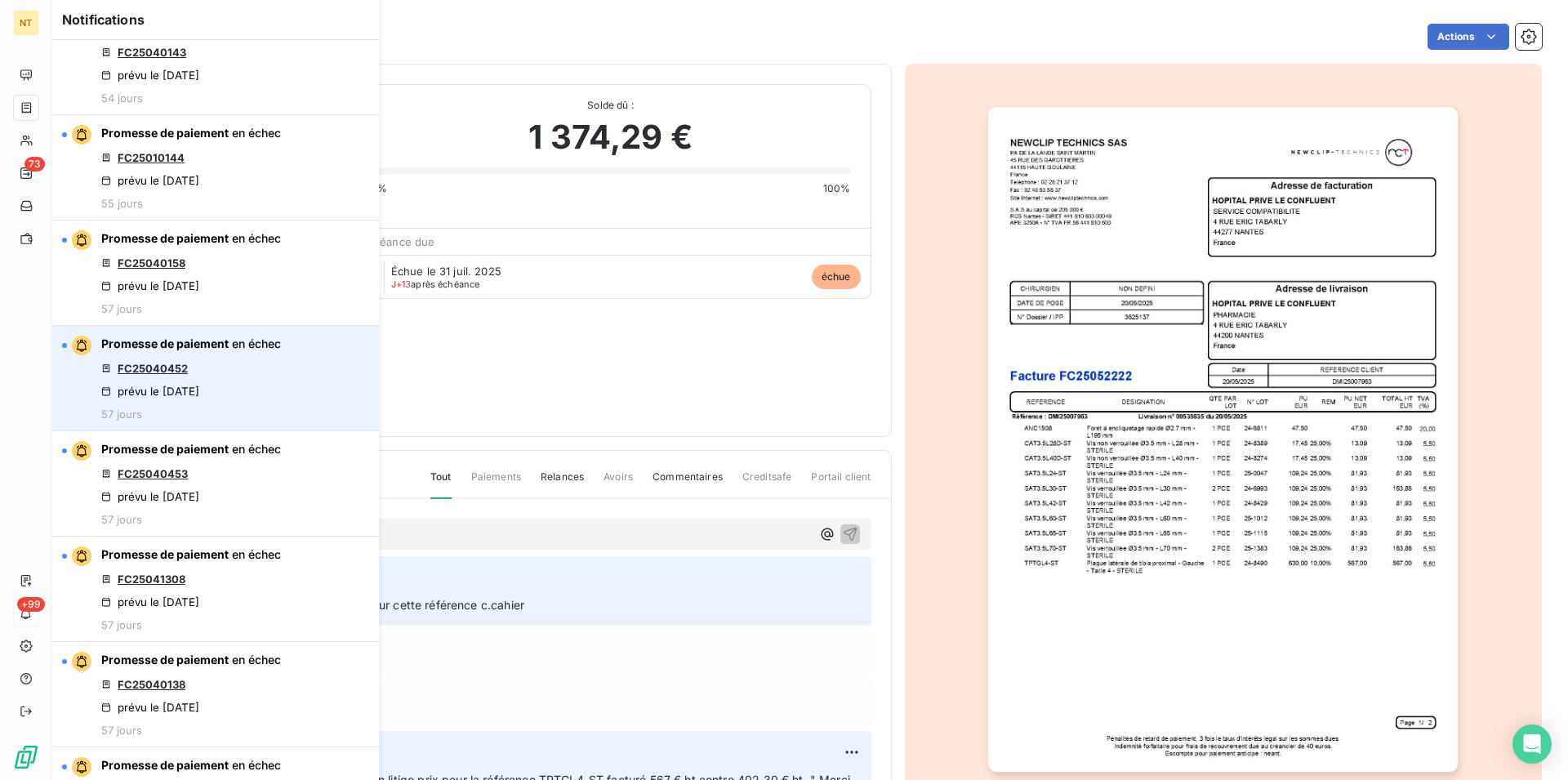
click at [165, 367] on link "FC25040452" at bounding box center [153, 368] width 70 height 13
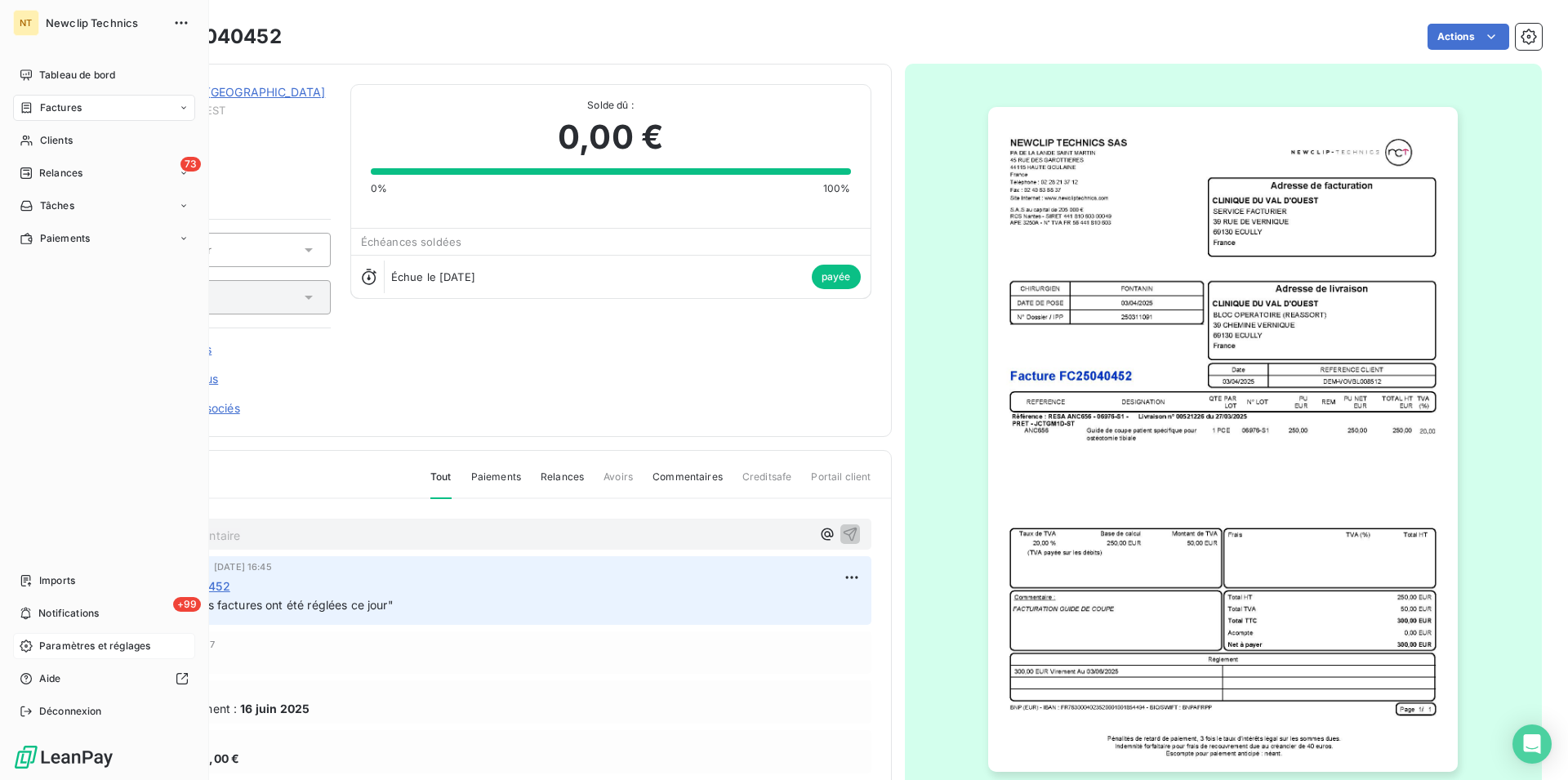
click at [73, 644] on span "Paramètres et réglages" at bounding box center [95, 645] width 111 height 15
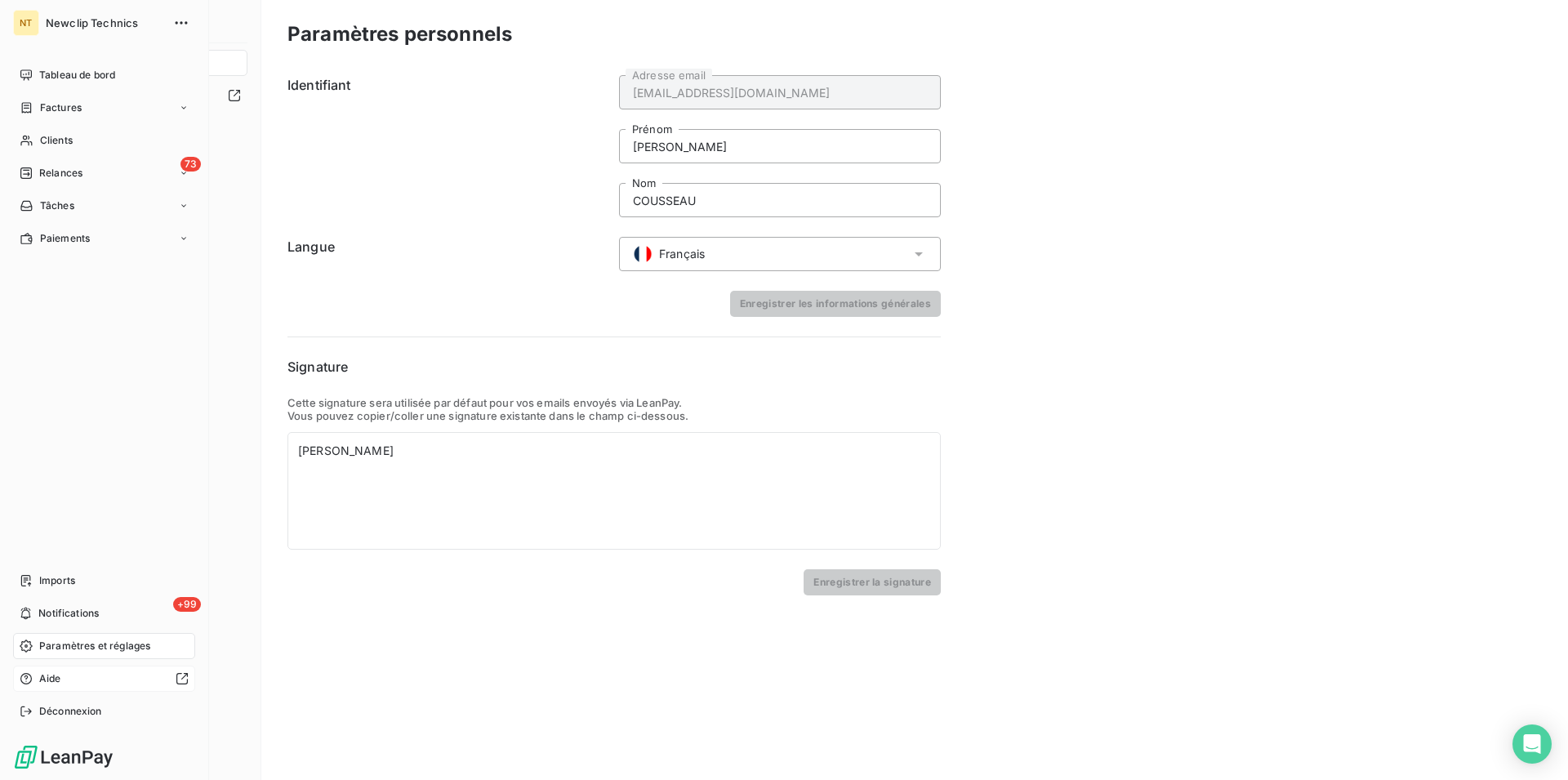
click at [46, 673] on span "Aide" at bounding box center [50, 679] width 22 height 15
